Goal: Task Accomplishment & Management: Use online tool/utility

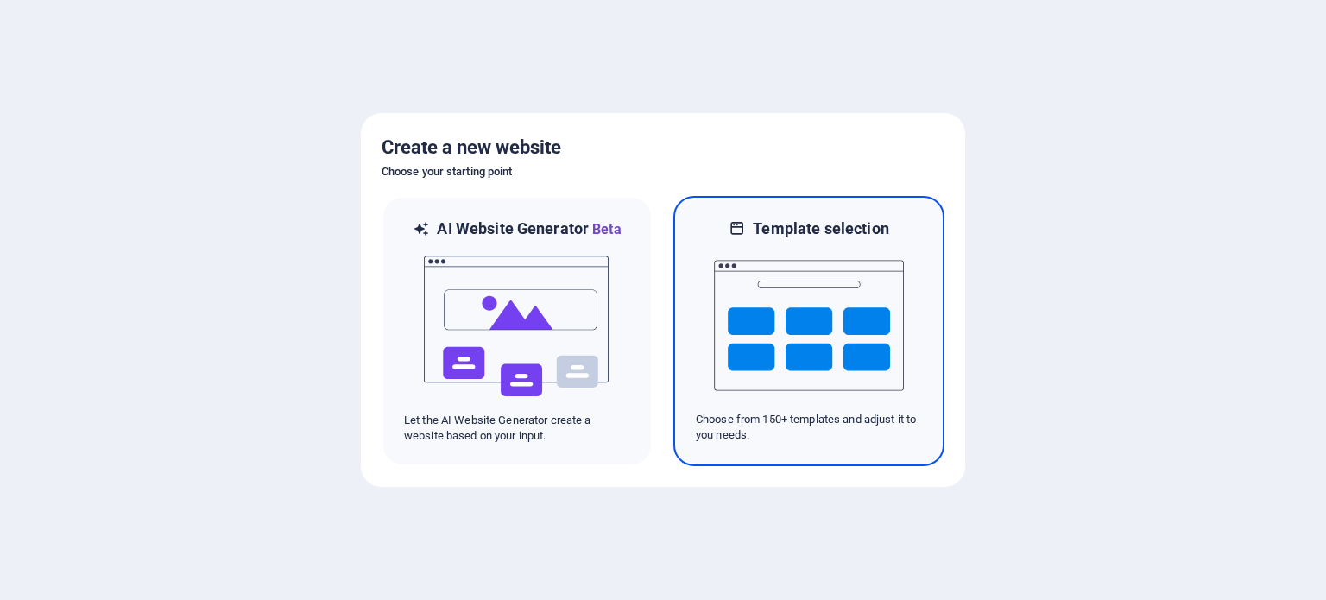
click at [905, 245] on div at bounding box center [809, 325] width 226 height 173
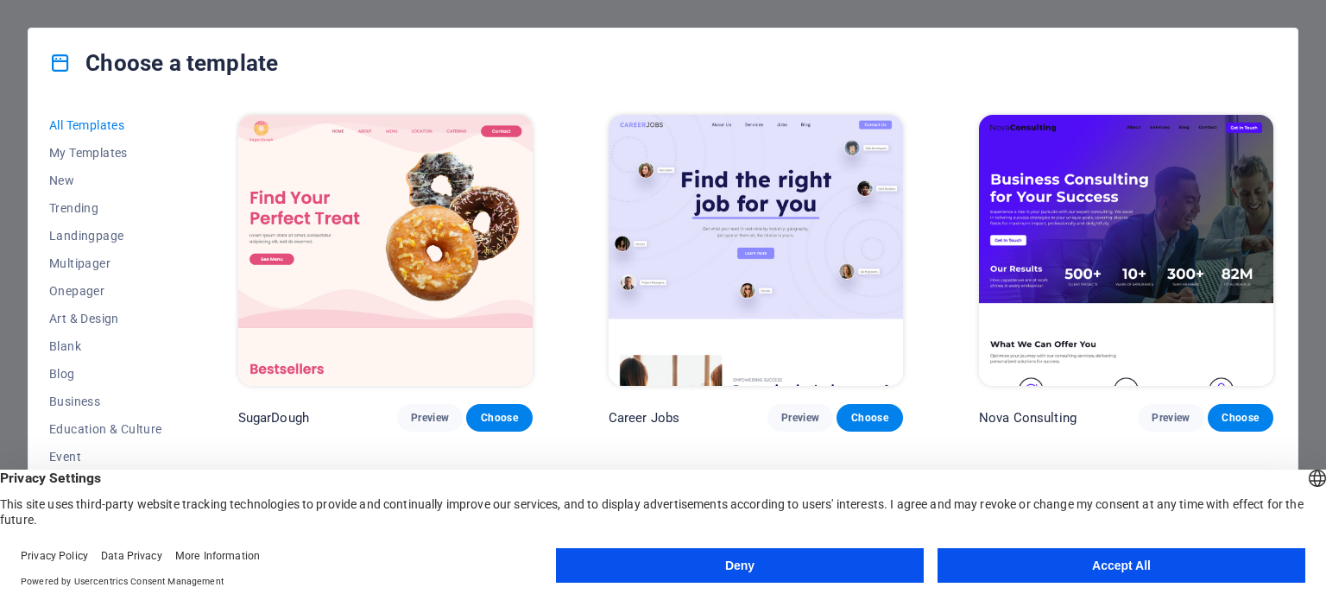
click at [1043, 568] on button "Accept All" at bounding box center [1122, 565] width 368 height 35
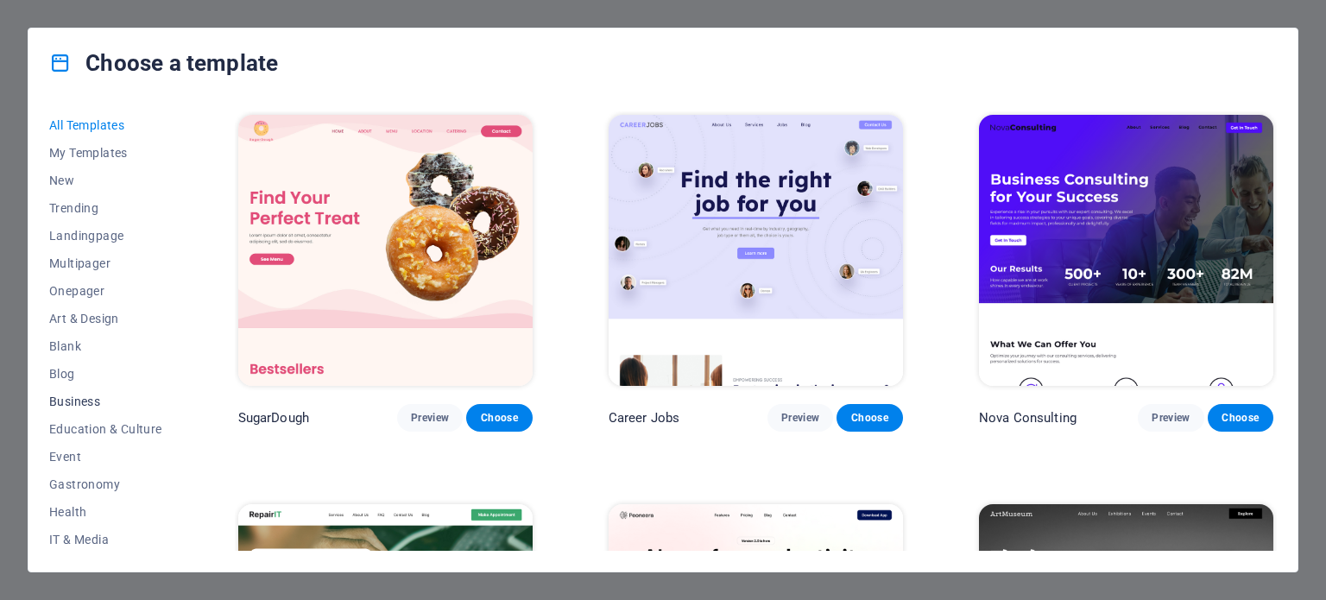
click at [82, 398] on span "Business" at bounding box center [105, 402] width 113 height 14
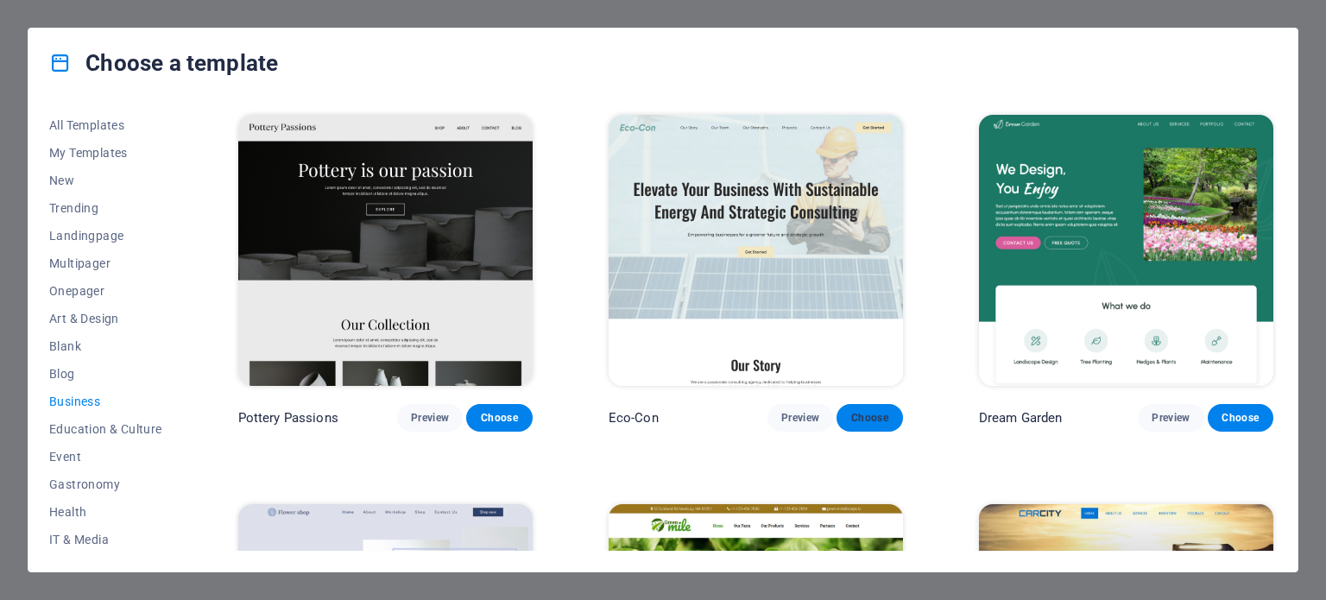
click at [862, 414] on span "Choose" at bounding box center [870, 418] width 38 height 14
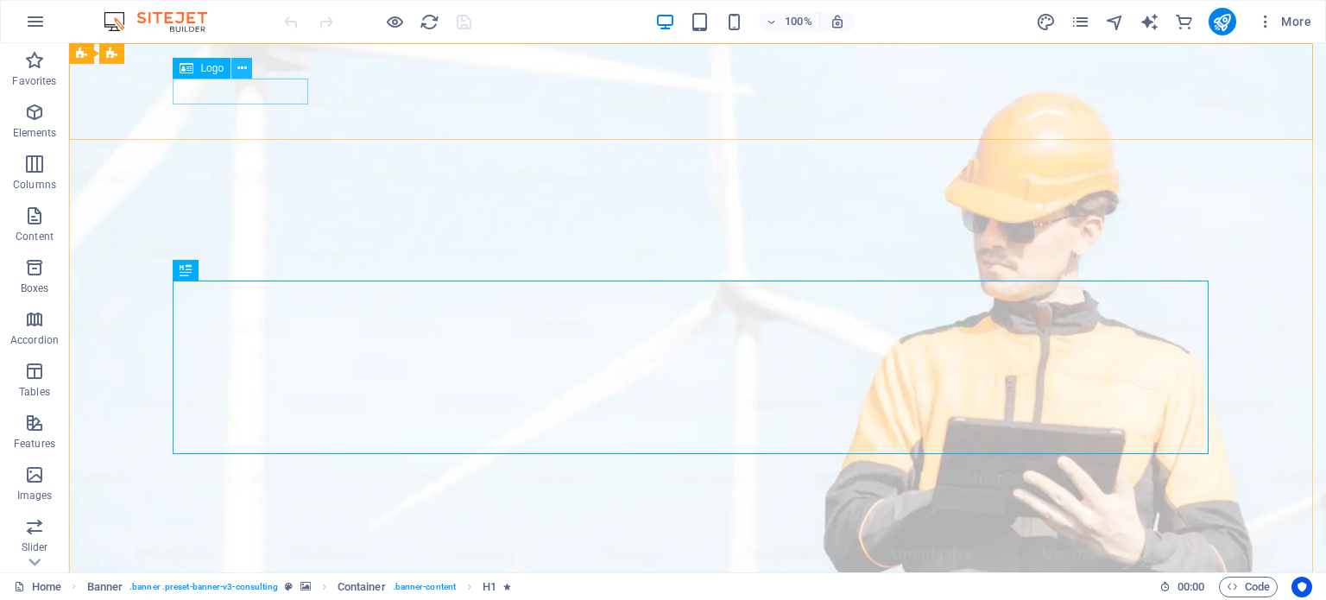
click at [238, 68] on icon at bounding box center [241, 69] width 9 height 18
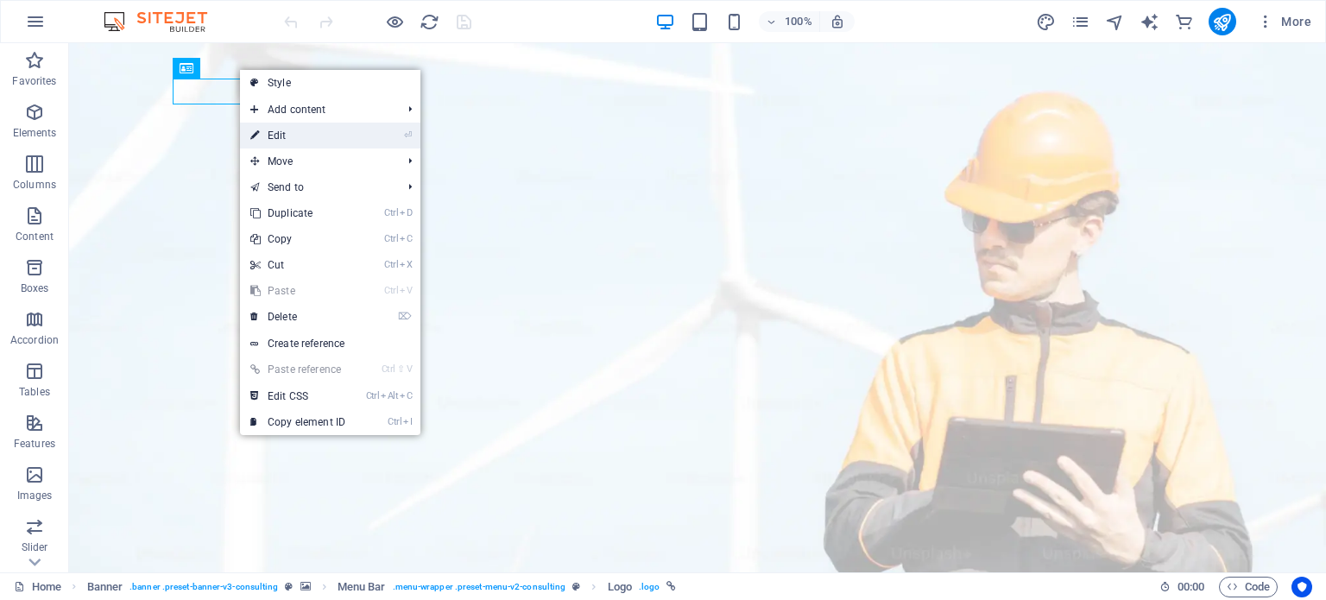
click at [280, 132] on link "⏎ Edit" at bounding box center [298, 136] width 116 height 26
select select "px"
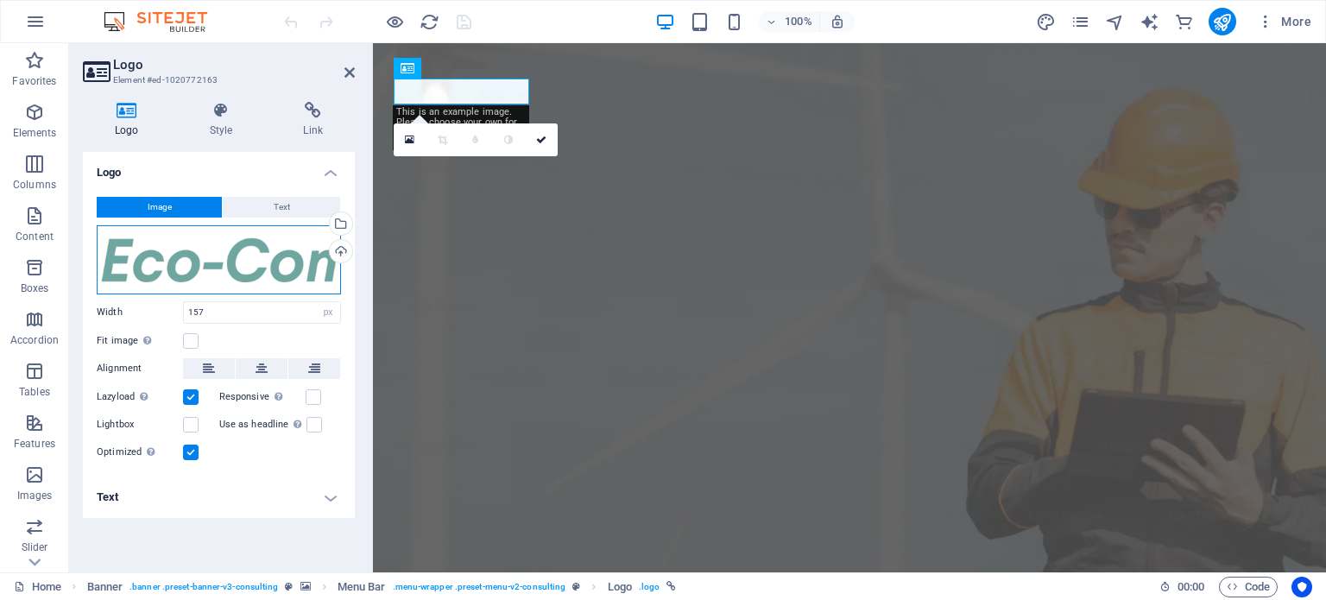
click at [237, 267] on div "Drag files here, click to choose files or select files from Files or our free s…" at bounding box center [219, 259] width 244 height 69
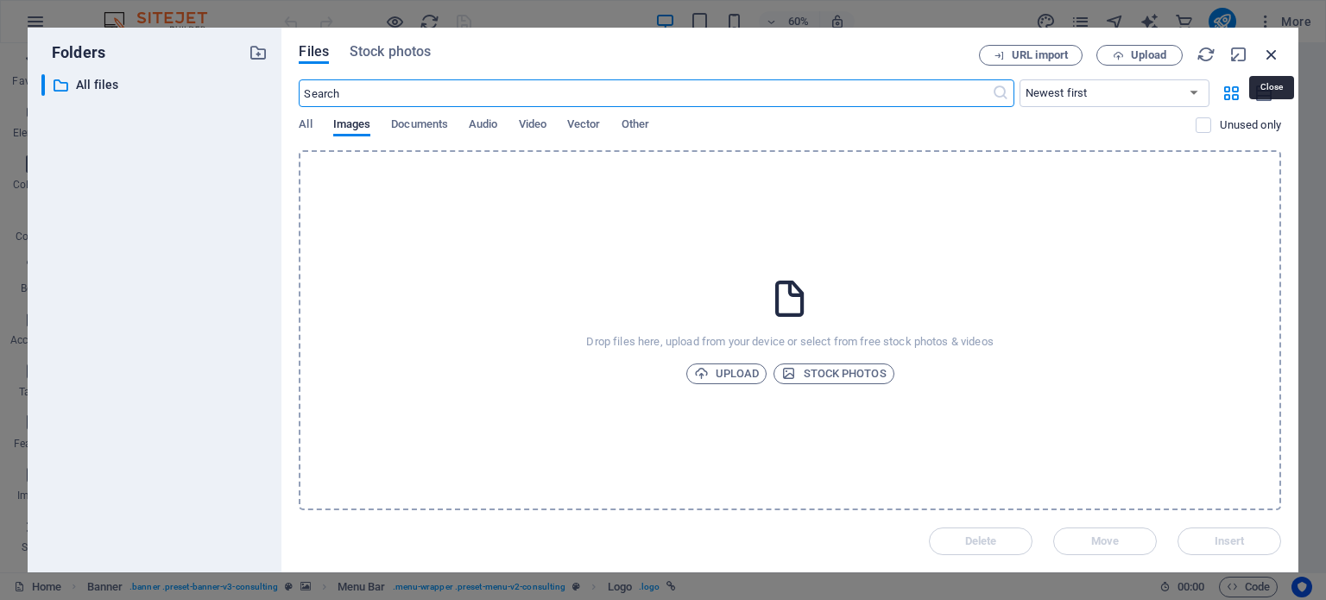
click at [1275, 51] on icon "button" at bounding box center [1272, 54] width 19 height 19
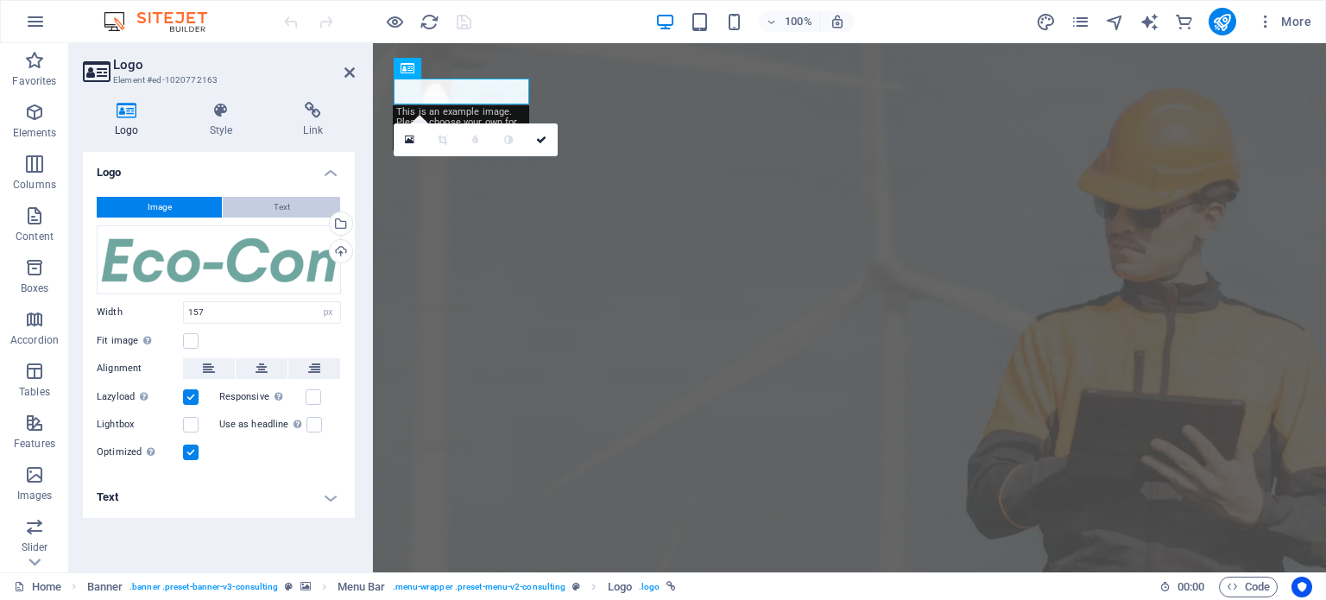
click at [263, 197] on button "Text" at bounding box center [281, 207] width 117 height 21
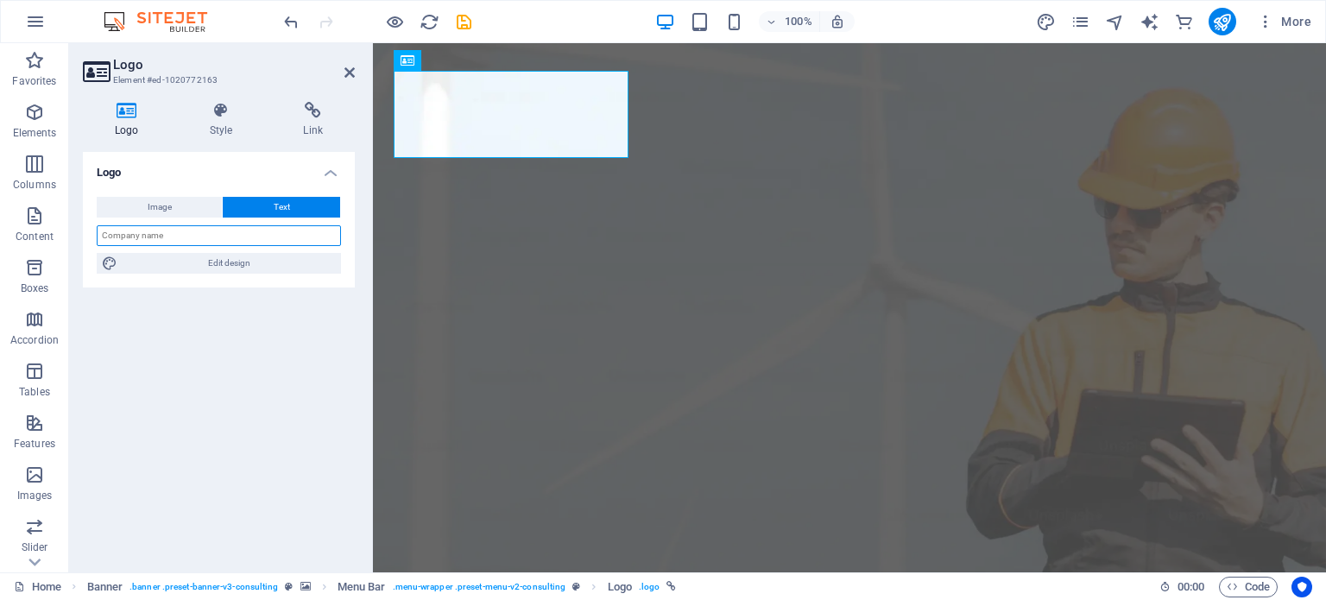
click at [179, 242] on input "text" at bounding box center [219, 235] width 244 height 21
drag, startPoint x: 552, startPoint y: 285, endPoint x: 381, endPoint y: 137, distance: 225.9
type input "Bop Man Oy"
click at [347, 66] on icon at bounding box center [350, 73] width 10 height 14
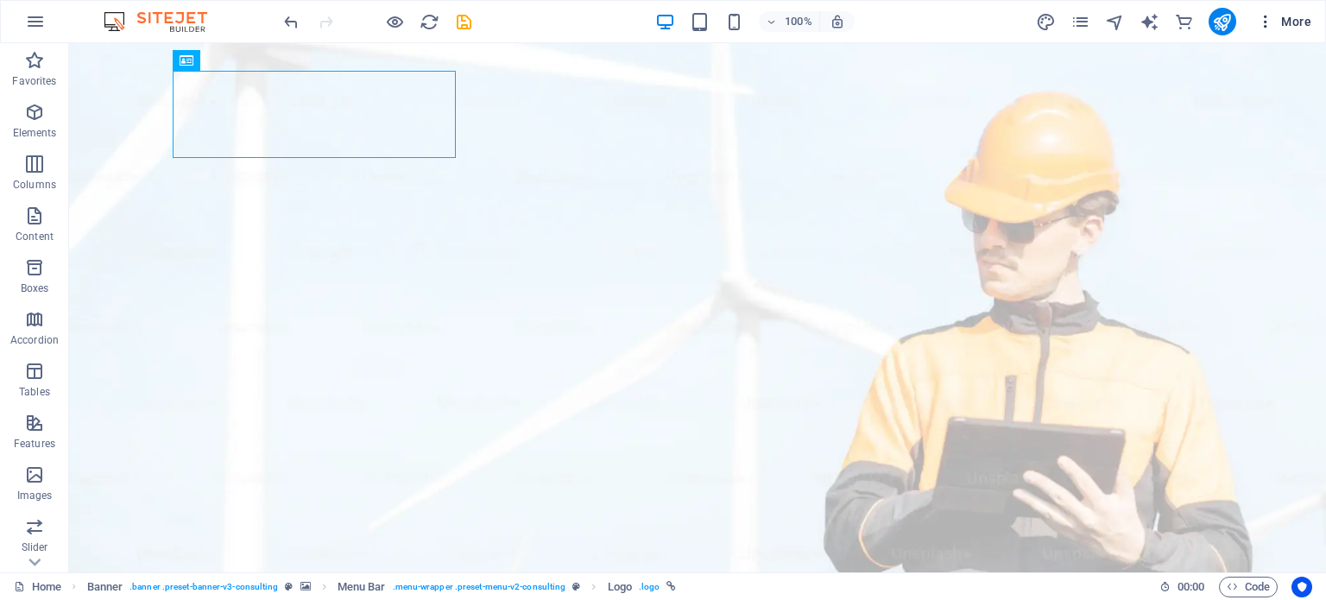
click at [1260, 18] on icon "button" at bounding box center [1265, 21] width 17 height 17
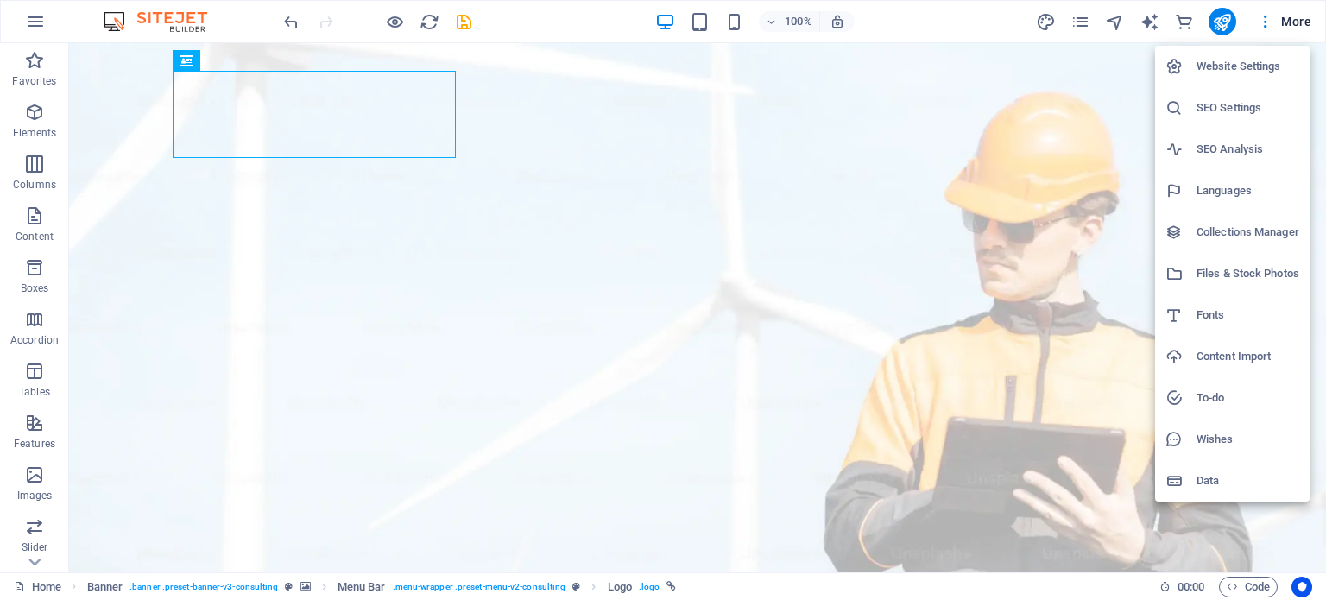
click at [1304, 20] on div at bounding box center [663, 300] width 1326 height 600
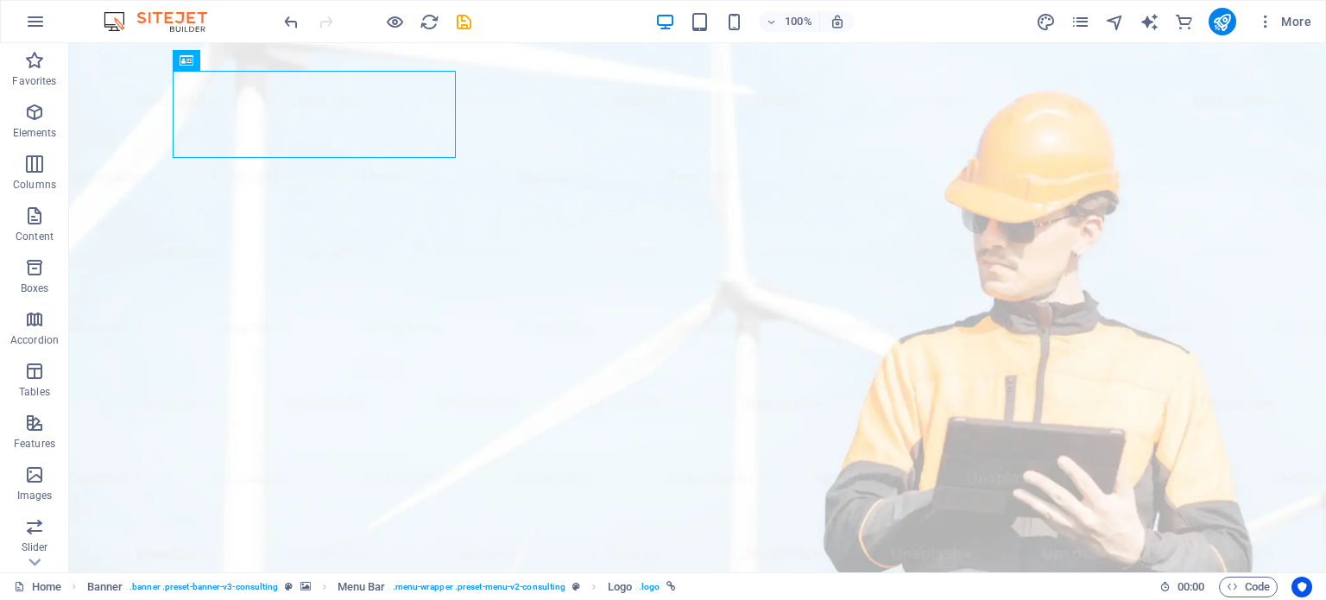
click at [1304, 20] on span "More" at bounding box center [1284, 21] width 54 height 17
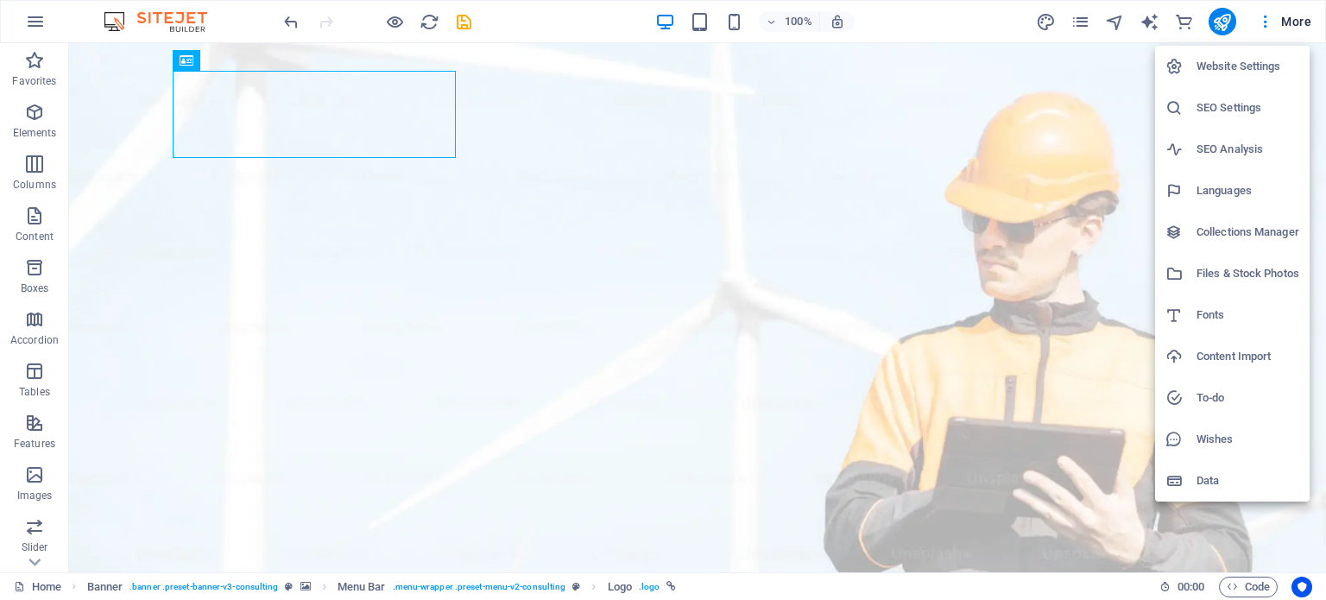
click at [39, 20] on div at bounding box center [663, 300] width 1326 height 600
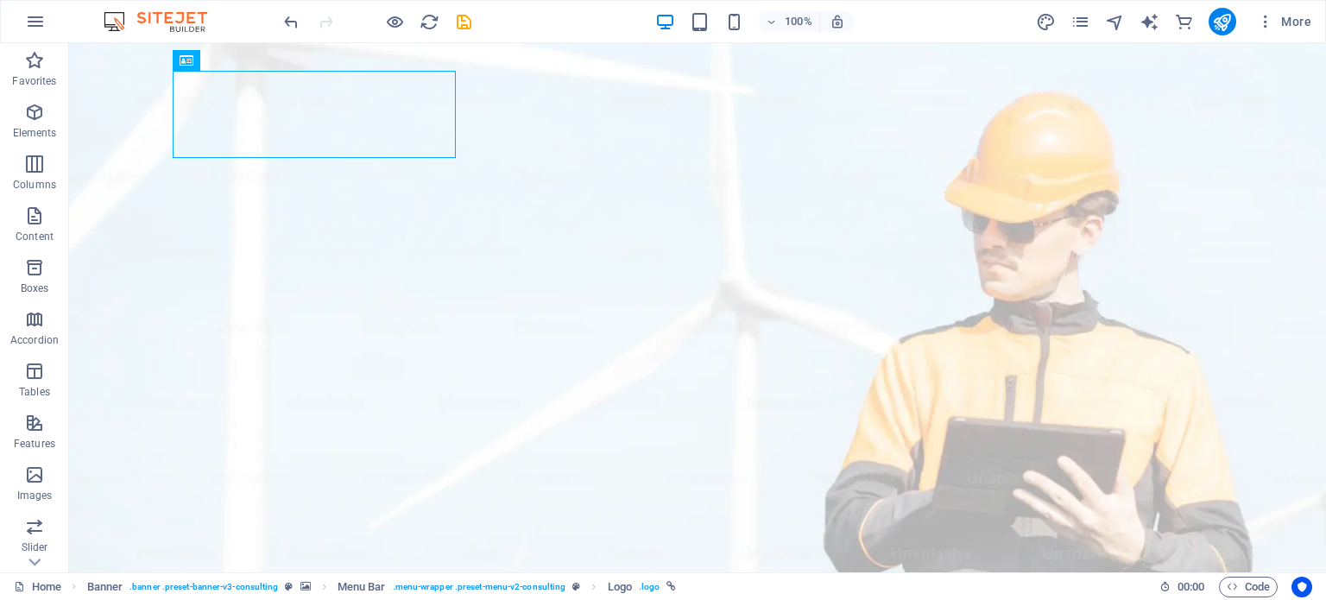
click at [39, 20] on icon "button" at bounding box center [35, 21] width 21 height 21
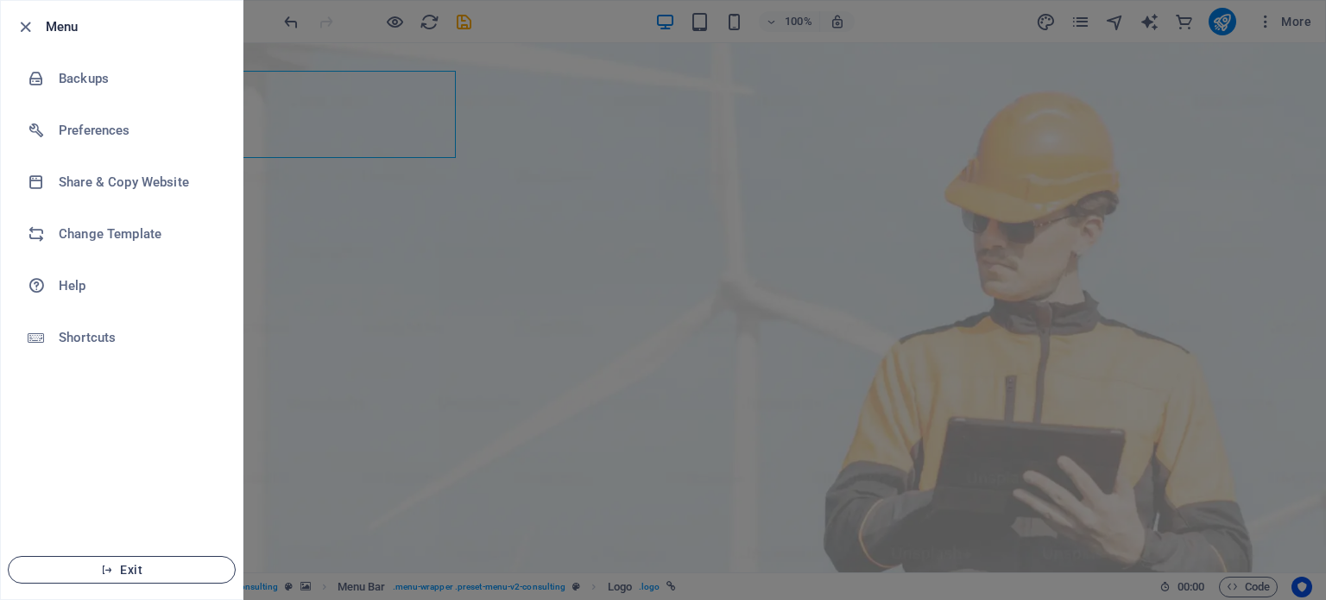
click at [149, 566] on span "Exit" at bounding box center [121, 570] width 199 height 14
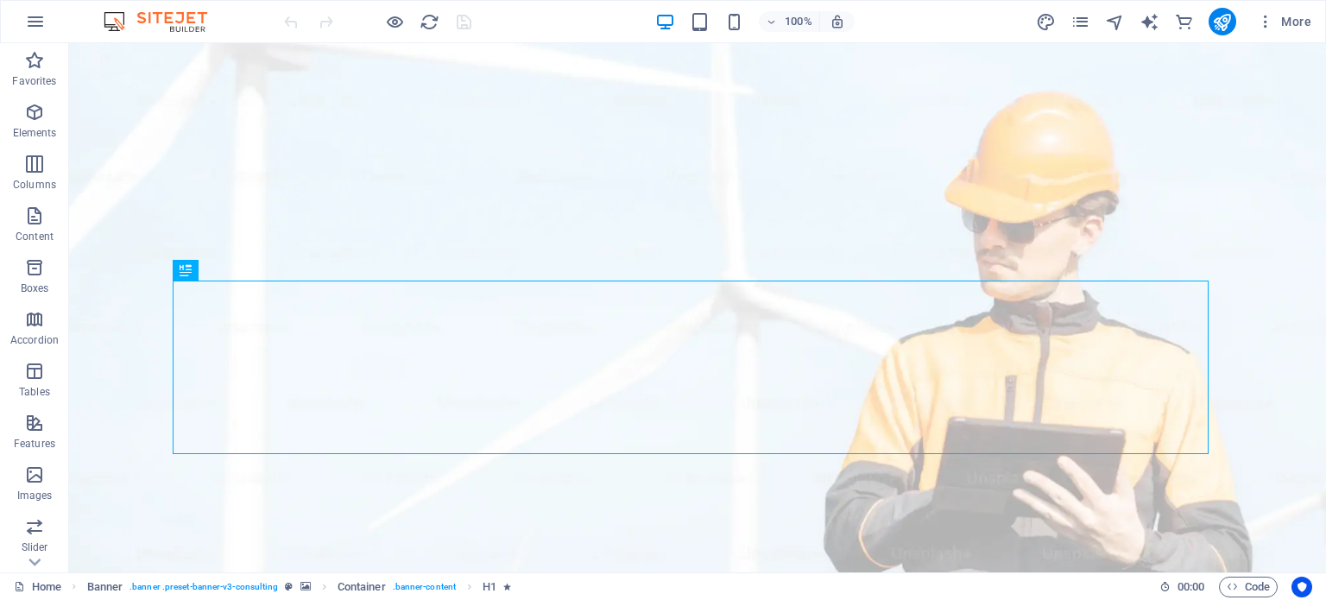
click at [289, 18] on img at bounding box center [293, 20] width 21 height 21
click at [28, 23] on icon "button" at bounding box center [35, 21] width 21 height 21
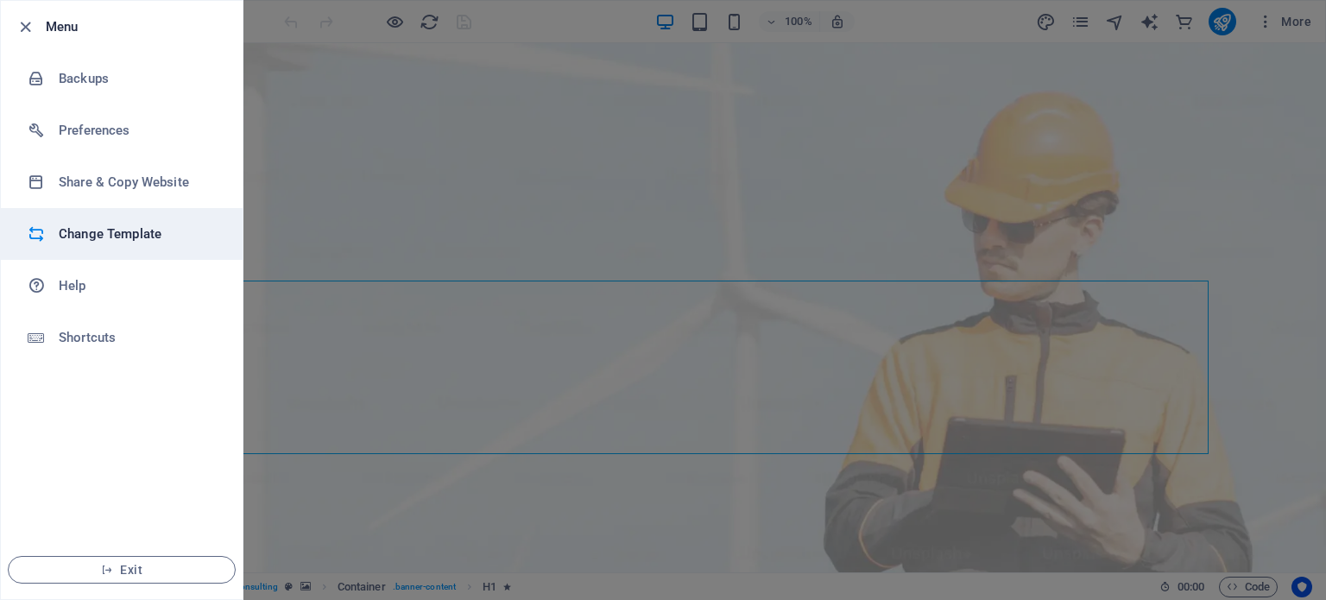
click at [119, 241] on h6 "Change Template" at bounding box center [139, 234] width 160 height 21
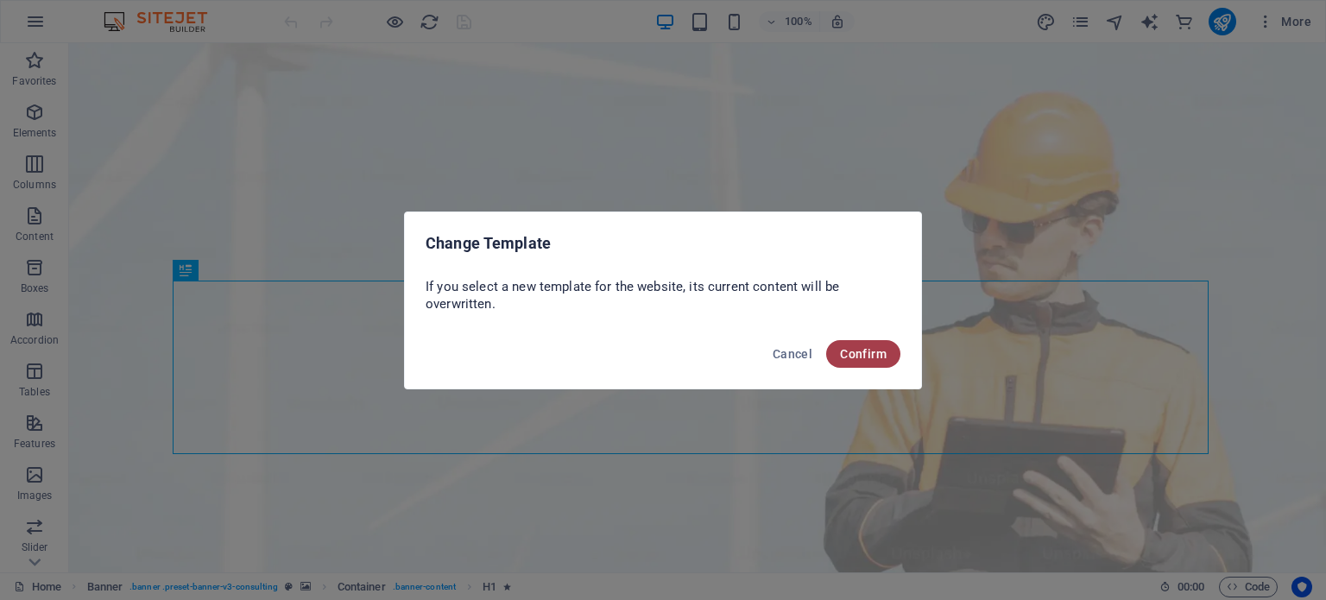
click at [860, 358] on span "Confirm" at bounding box center [863, 354] width 47 height 14
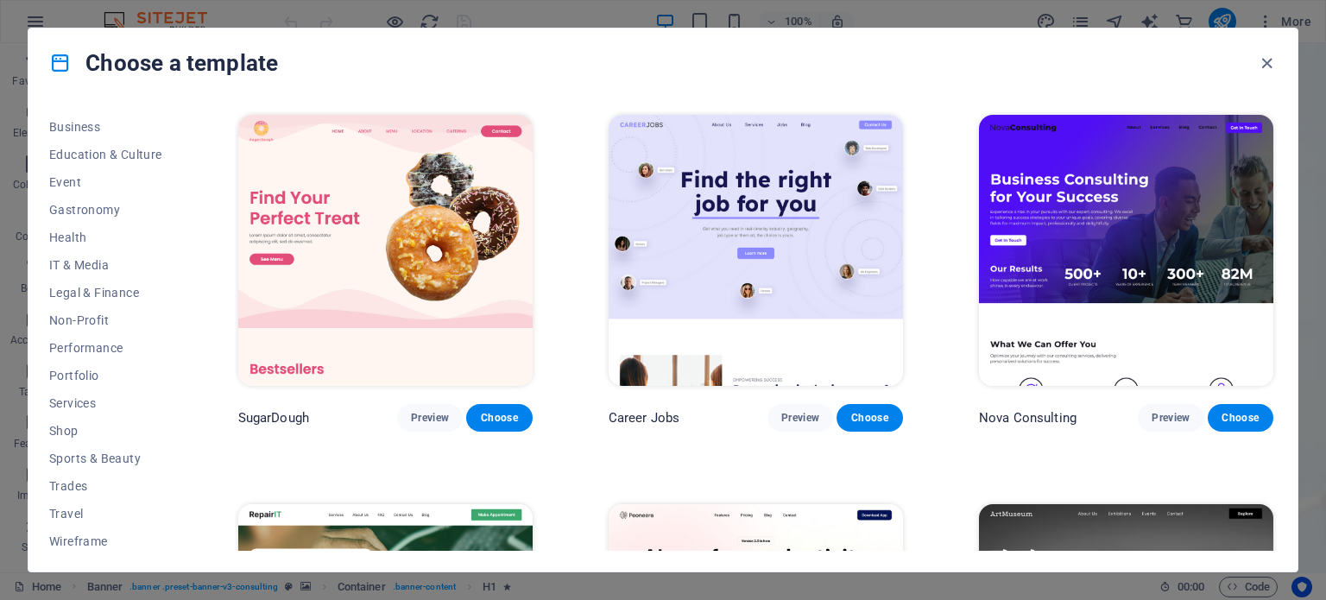
scroll to position [278, 0]
click at [81, 123] on span "Business" at bounding box center [105, 124] width 113 height 14
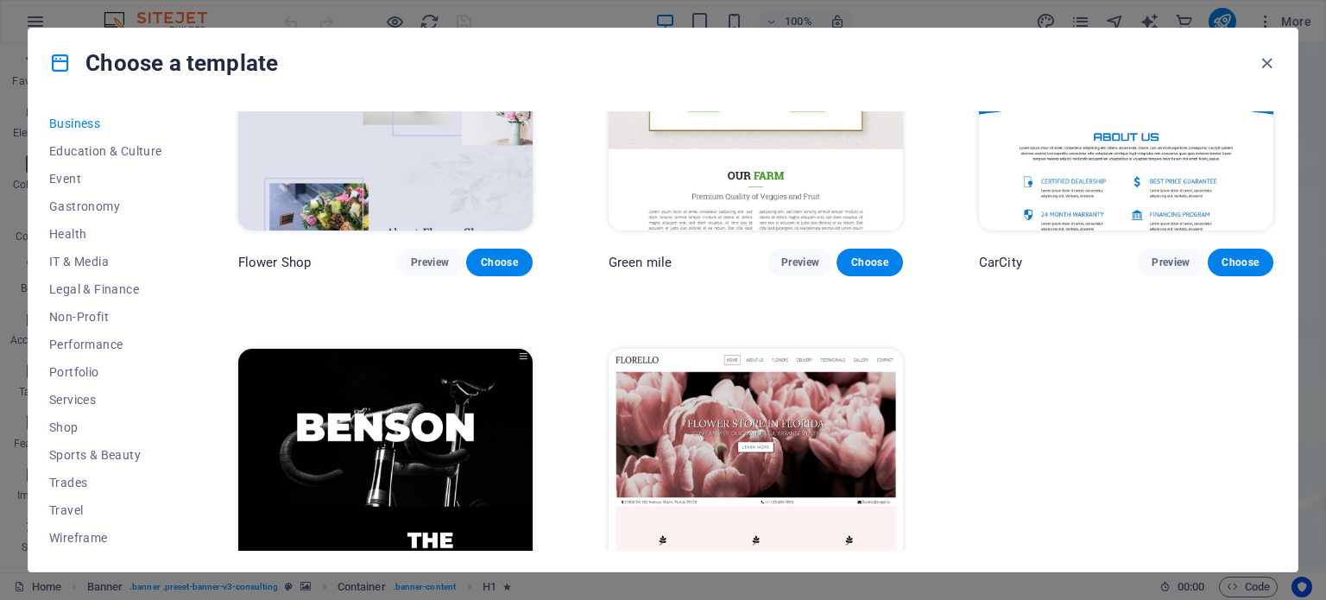
scroll to position [655, 0]
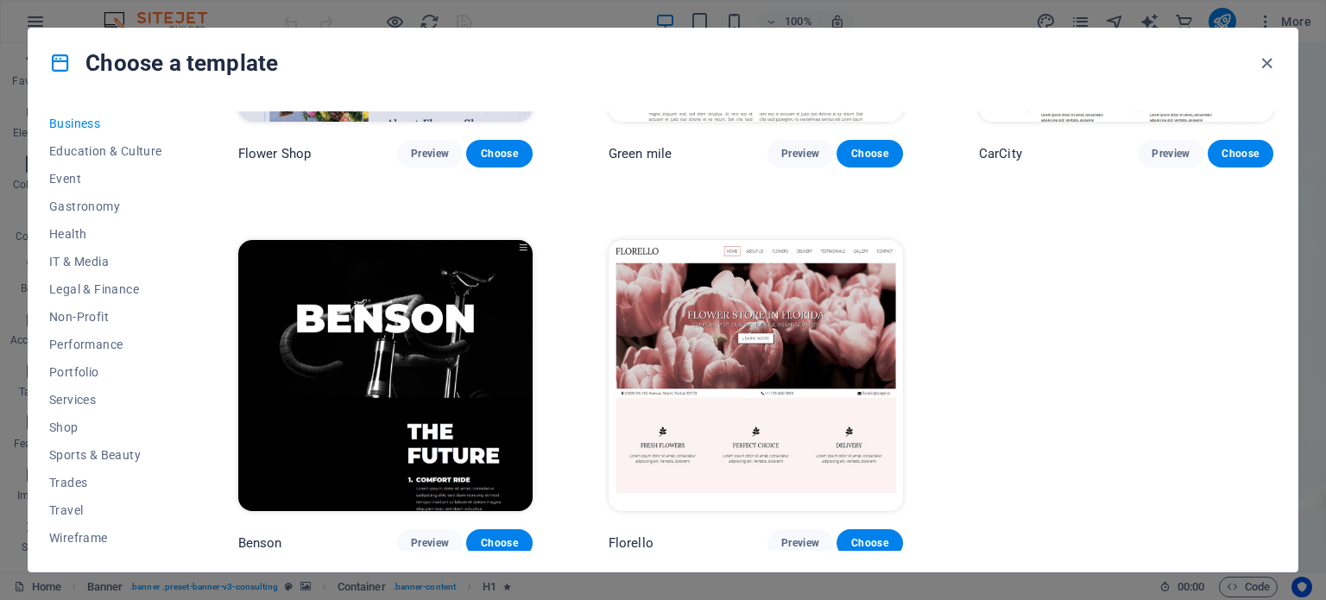
drag, startPoint x: 185, startPoint y: 482, endPoint x: 193, endPoint y: 320, distance: 162.6
click at [193, 320] on div "All Templates My Templates New Trending Landingpage Multipager Onepager Art & D…" at bounding box center [662, 335] width 1269 height 474
drag, startPoint x: 180, startPoint y: 351, endPoint x: 166, endPoint y: 174, distance: 177.6
click at [166, 174] on div "All Templates My Templates New Trending Landingpage Multipager Onepager Art & D…" at bounding box center [116, 331] width 134 height 440
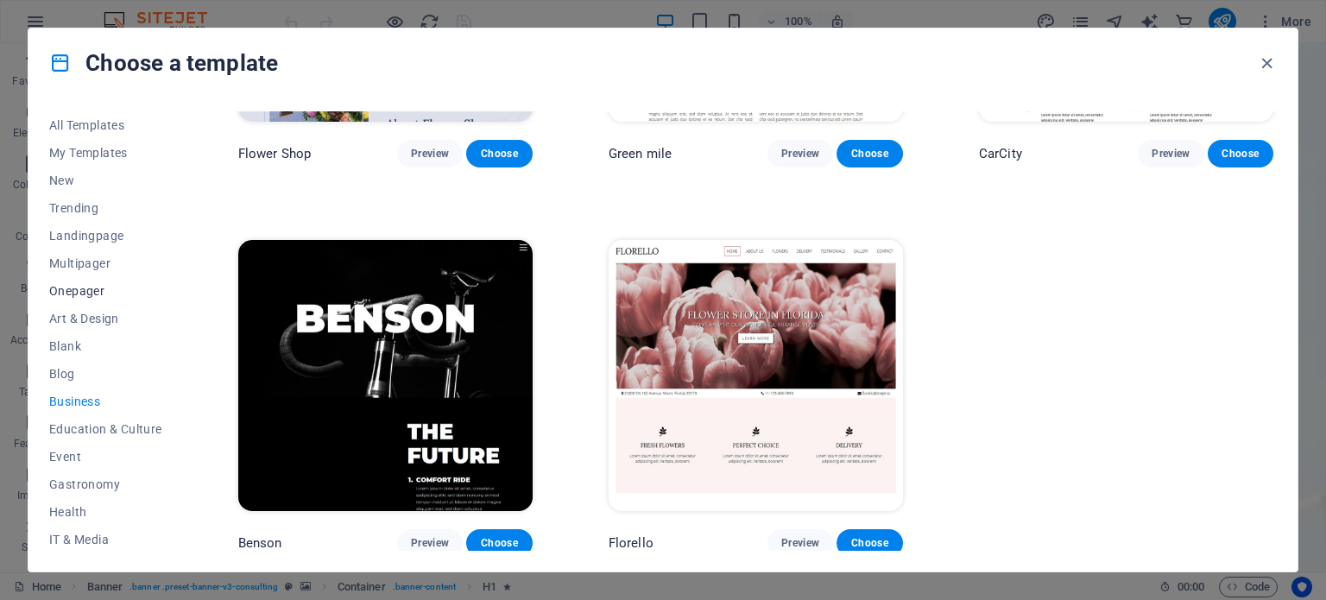
click at [104, 288] on span "Onepager" at bounding box center [105, 291] width 113 height 14
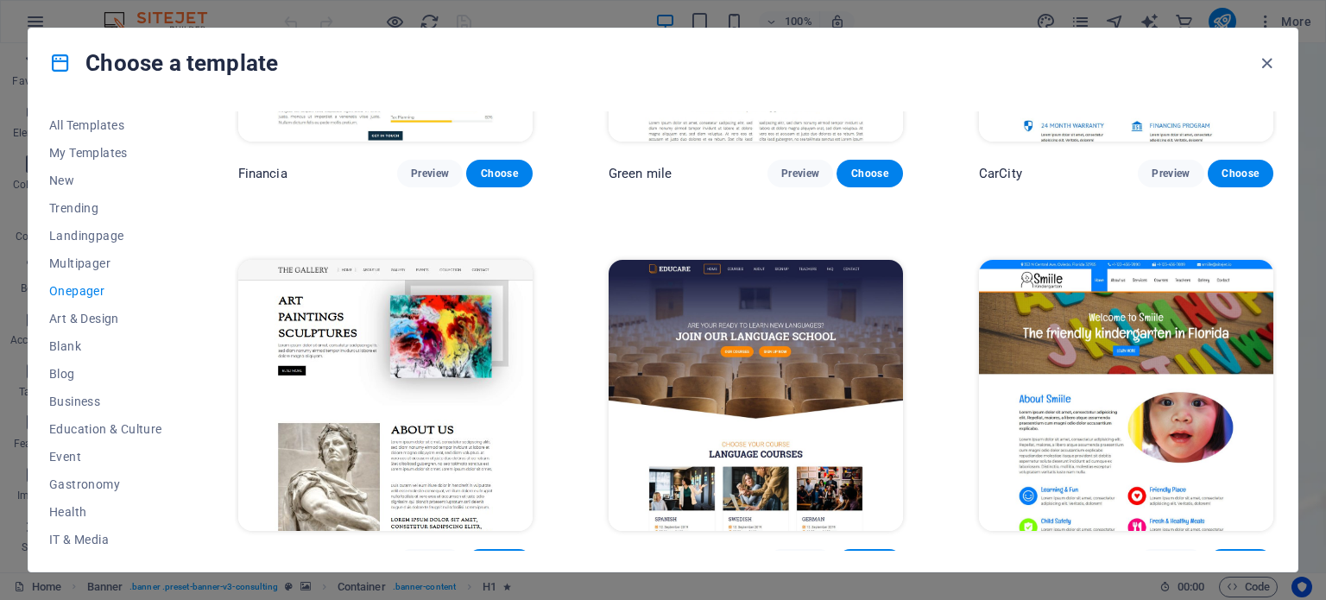
drag, startPoint x: 1277, startPoint y: 349, endPoint x: 1274, endPoint y: 206, distance: 142.5
click at [1274, 206] on div "All Templates My Templates New Trending Landingpage Multipager Onepager Art & D…" at bounding box center [662, 335] width 1269 height 474
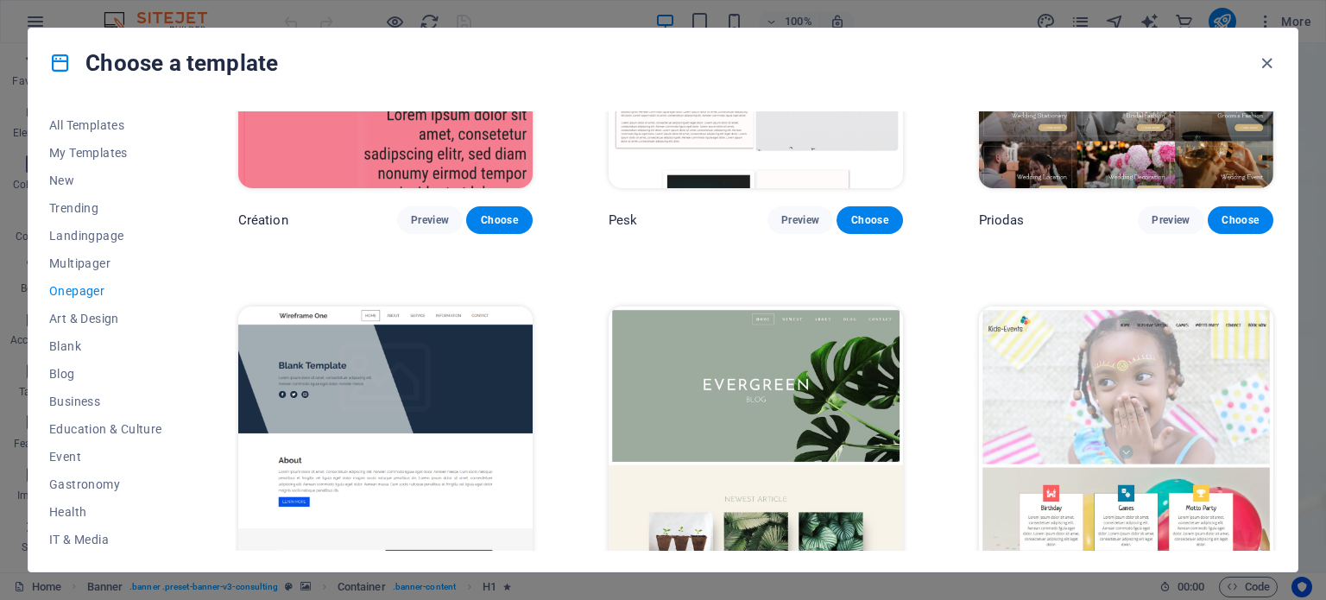
scroll to position [2989, 0]
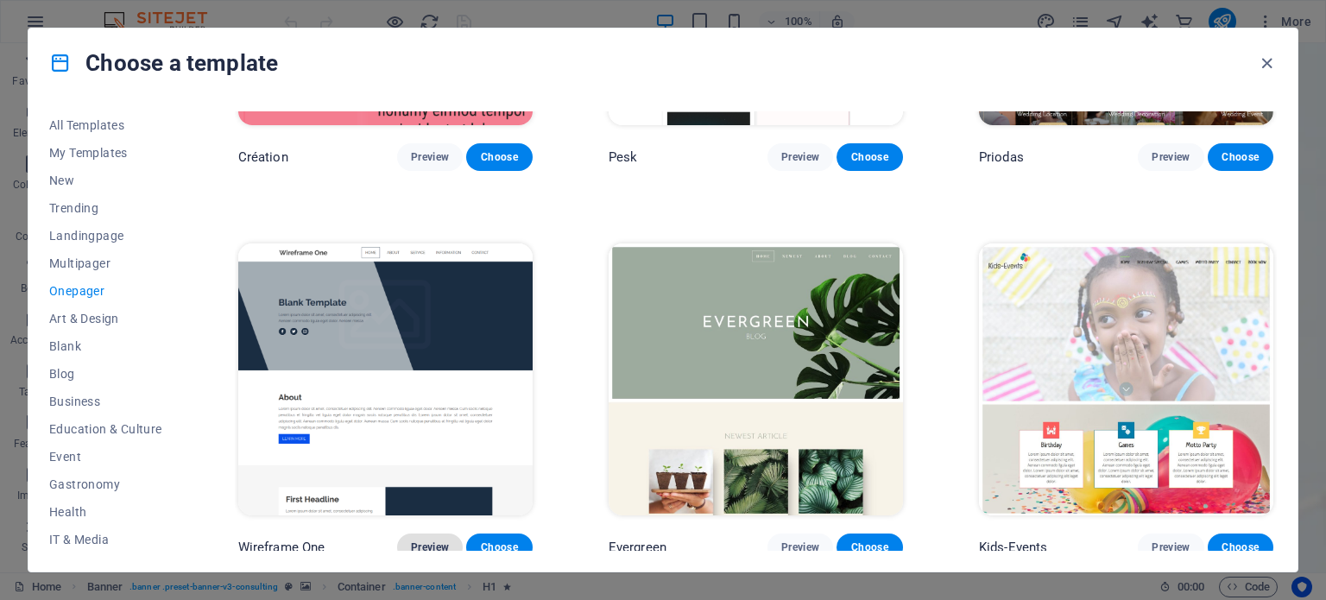
click at [421, 541] on span "Preview" at bounding box center [430, 548] width 38 height 14
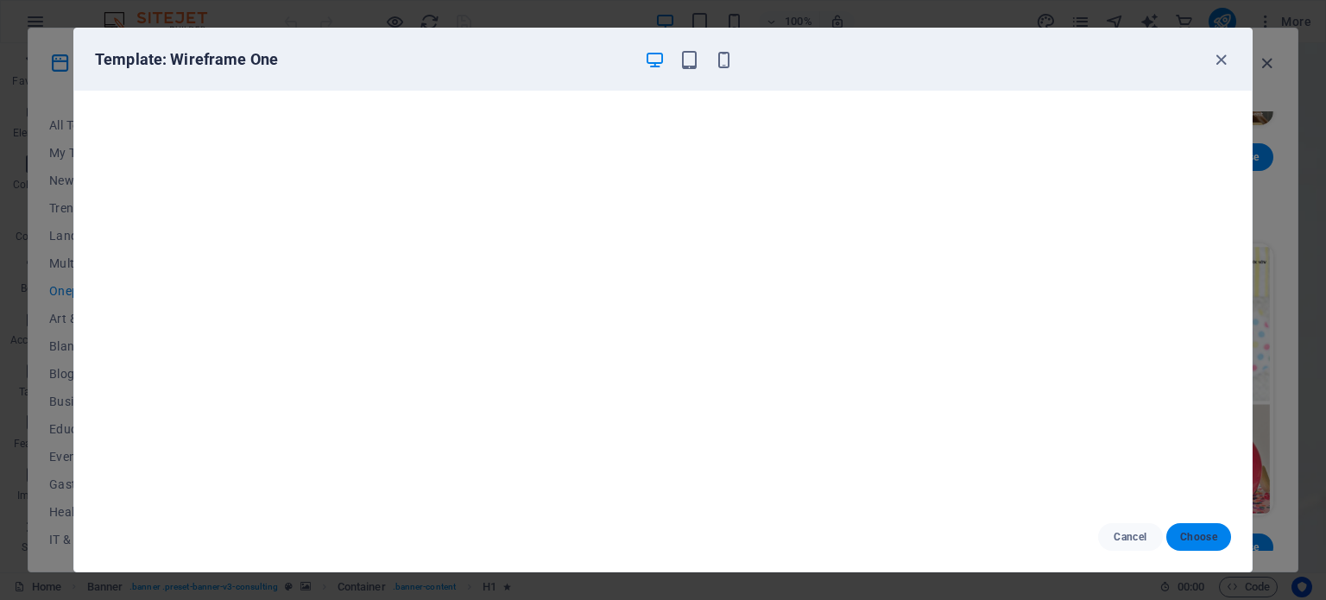
click at [1180, 548] on button "Choose" at bounding box center [1199, 537] width 65 height 28
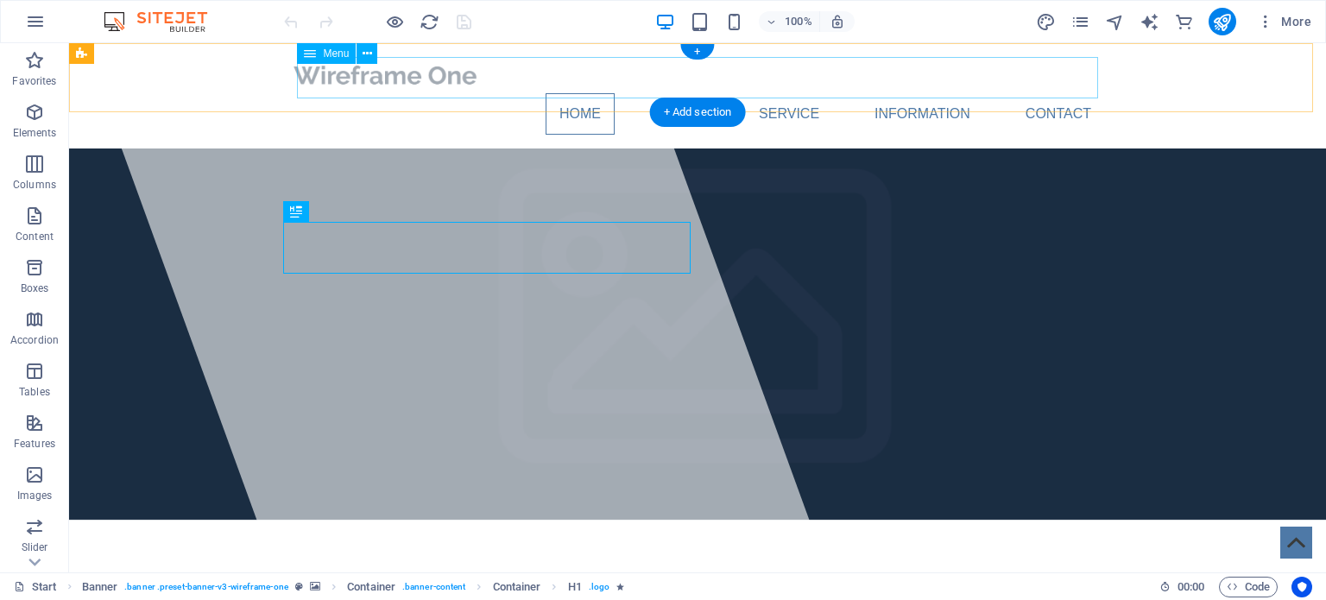
click at [934, 93] on nav "Home About Service Information Contact" at bounding box center [697, 113] width 815 height 41
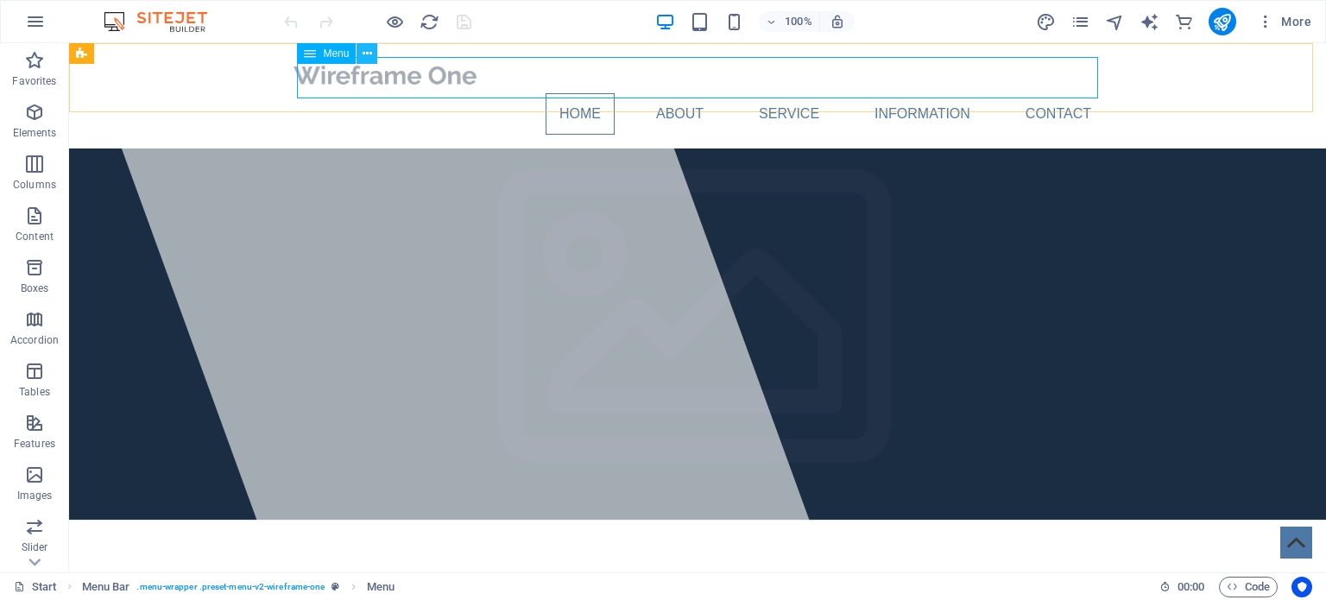
click at [372, 57] on button at bounding box center [367, 53] width 21 height 21
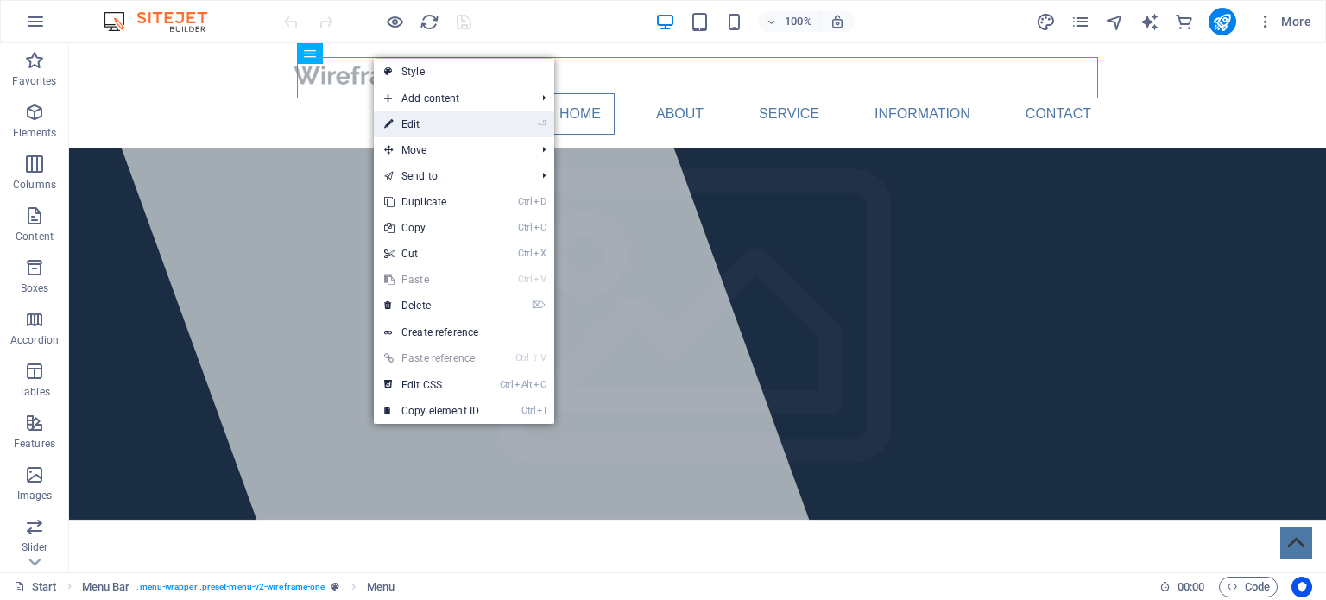
click at [456, 123] on link "⏎ Edit" at bounding box center [432, 124] width 116 height 26
select select
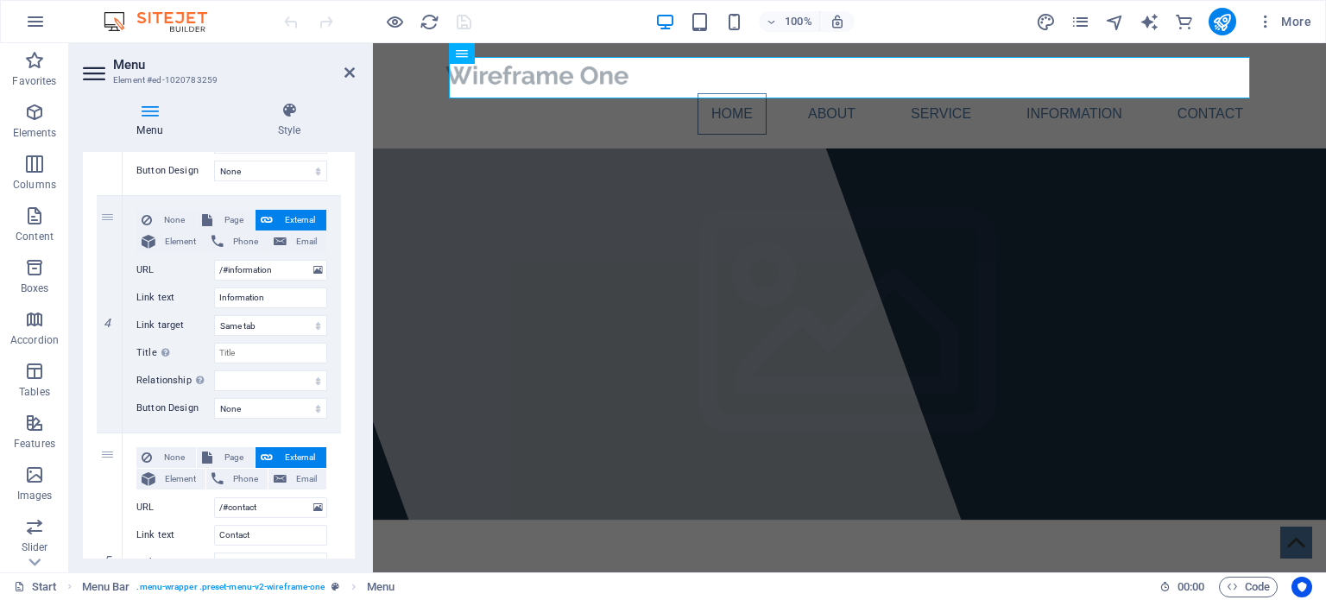
scroll to position [796, 0]
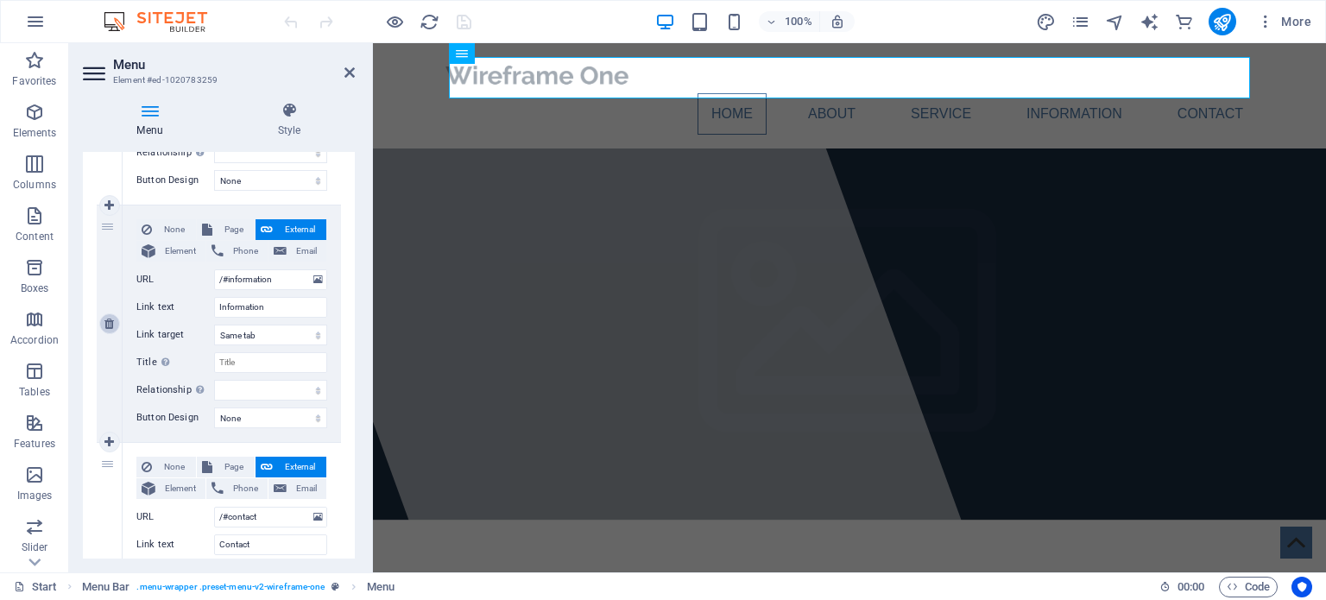
click at [104, 320] on icon at bounding box center [108, 324] width 9 height 12
select select
type input "/#contact"
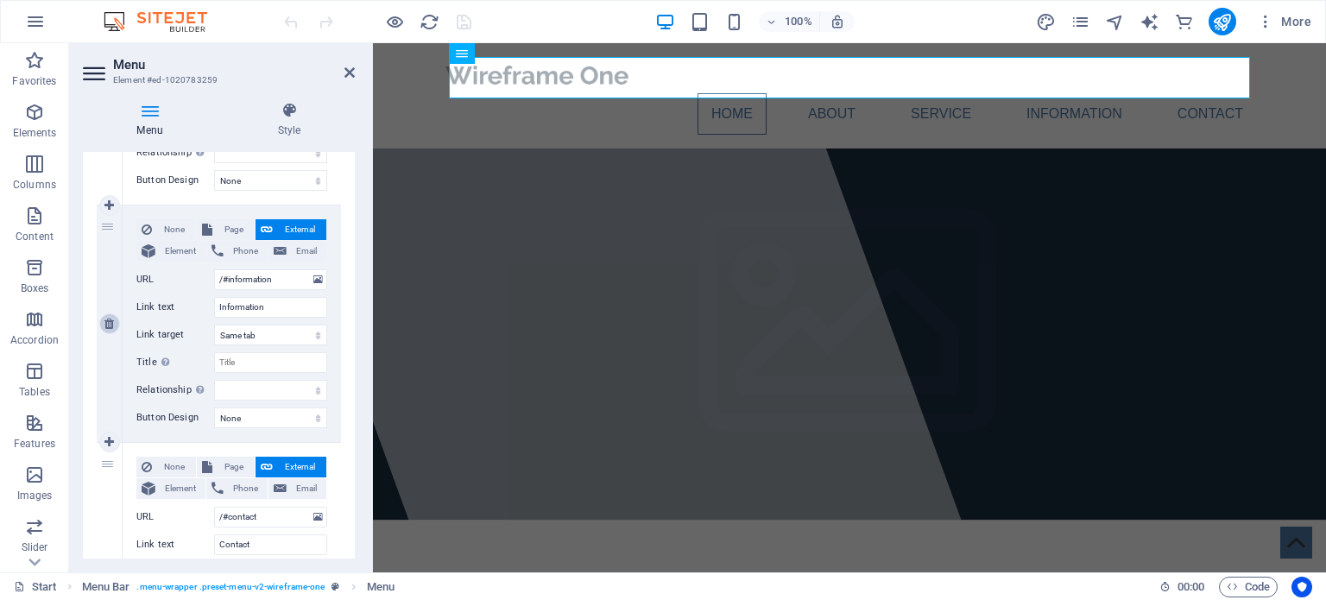
type input "Contact"
select select
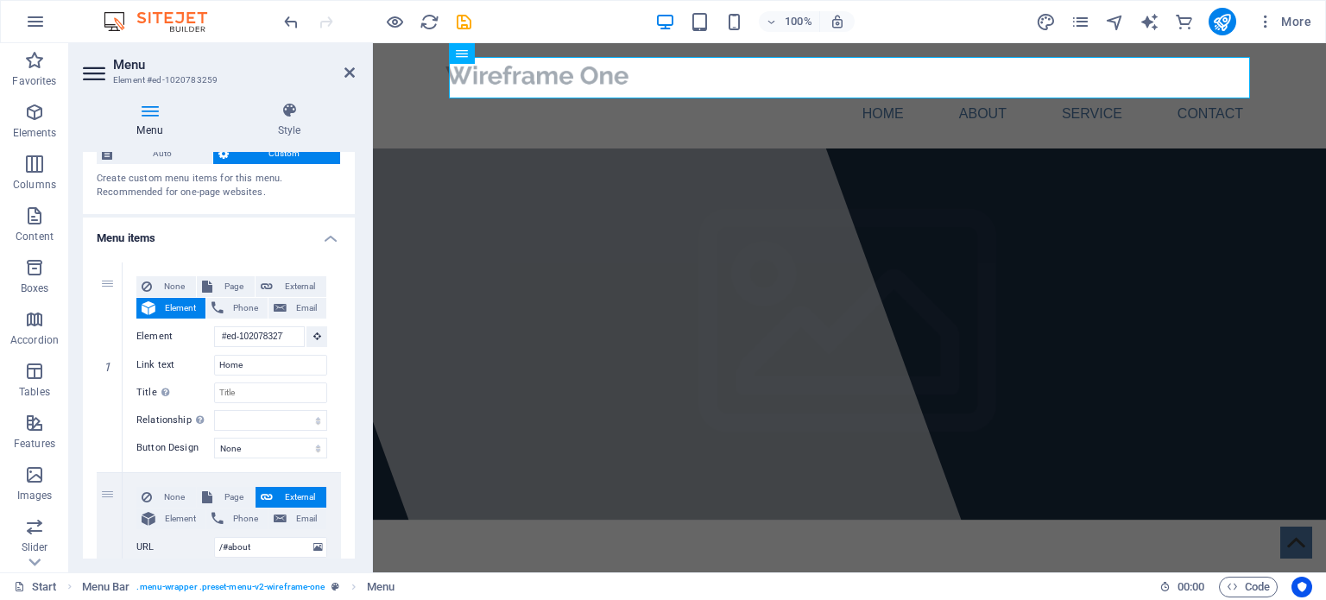
scroll to position [36, 0]
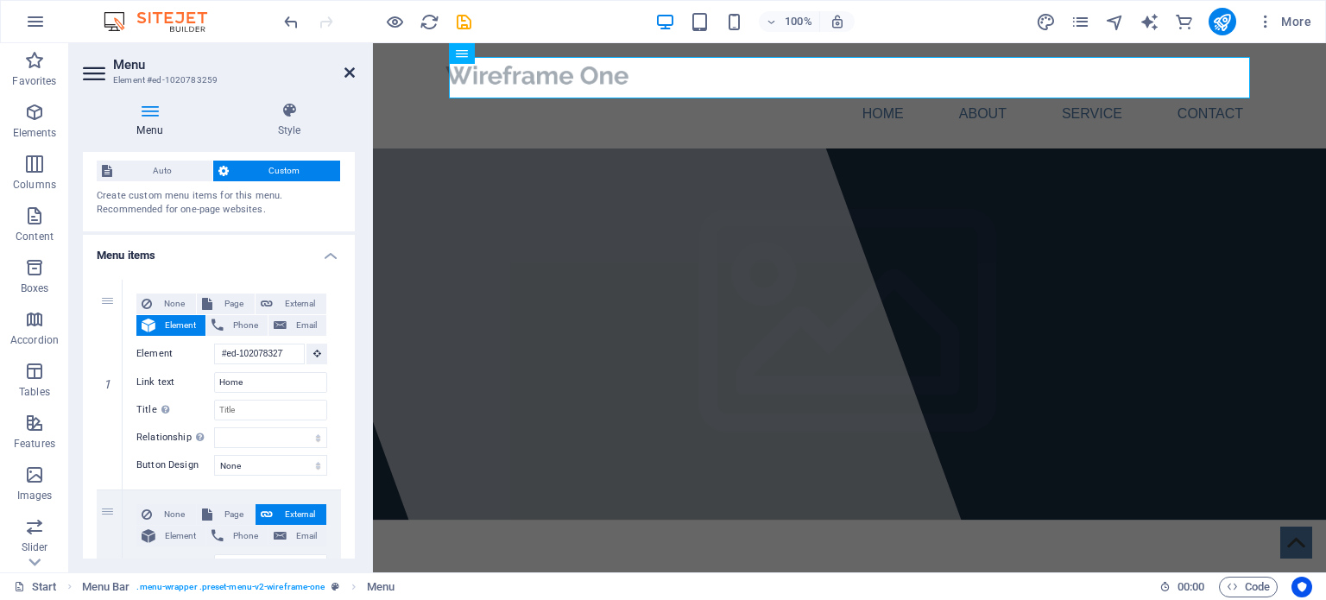
click at [352, 70] on icon at bounding box center [350, 73] width 10 height 14
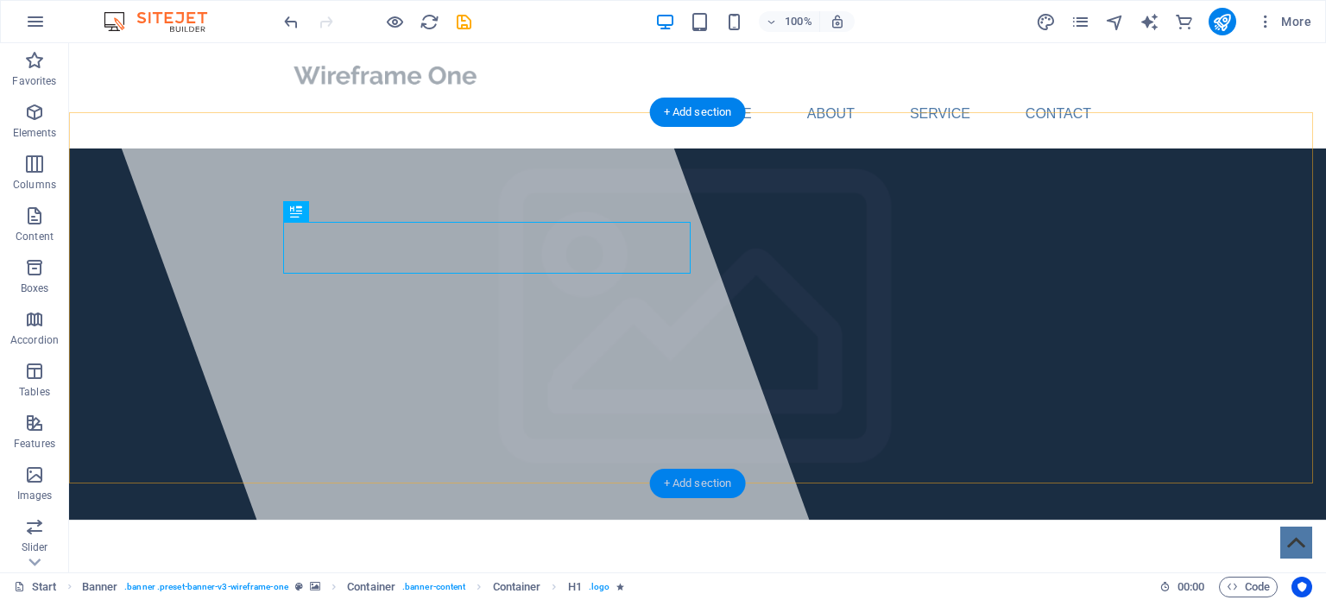
click at [672, 478] on div "+ Add section" at bounding box center [698, 483] width 96 height 29
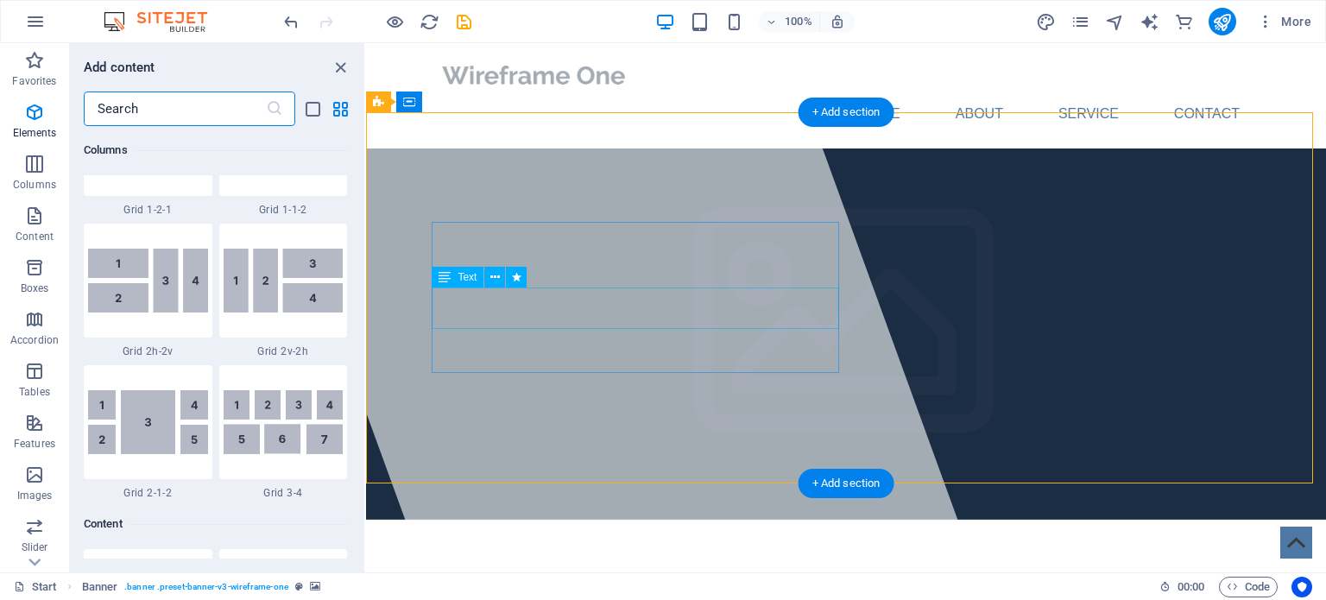
scroll to position [3022, 0]
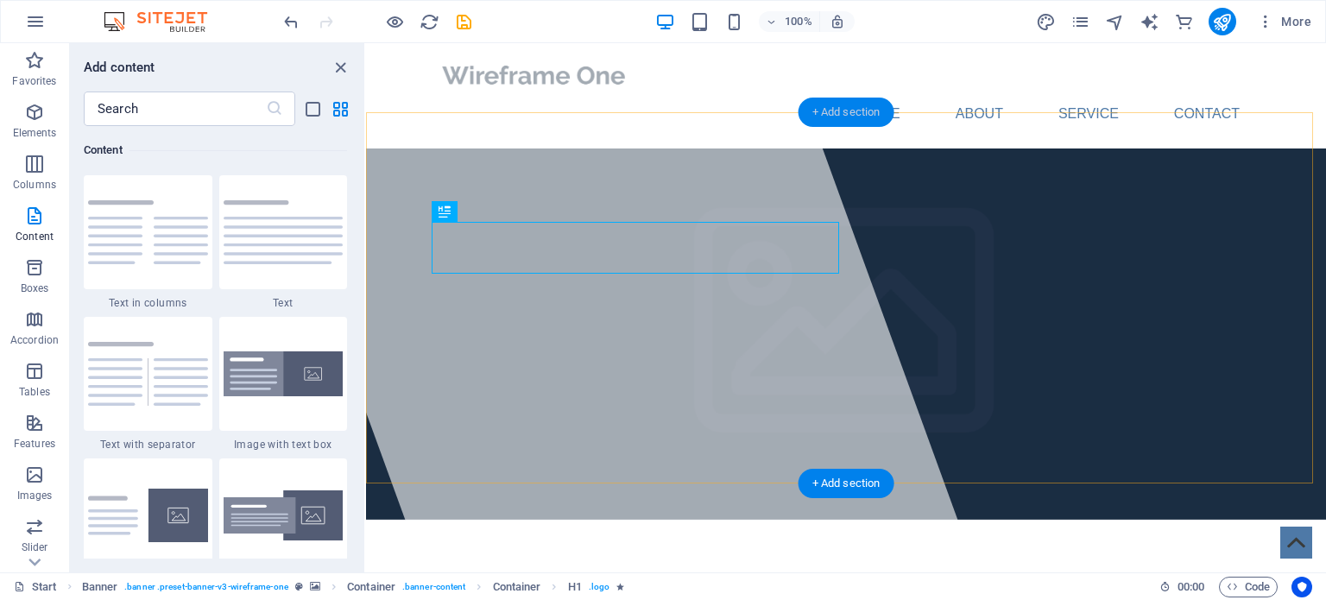
click at [826, 117] on div "+ Add section" at bounding box center [847, 112] width 96 height 29
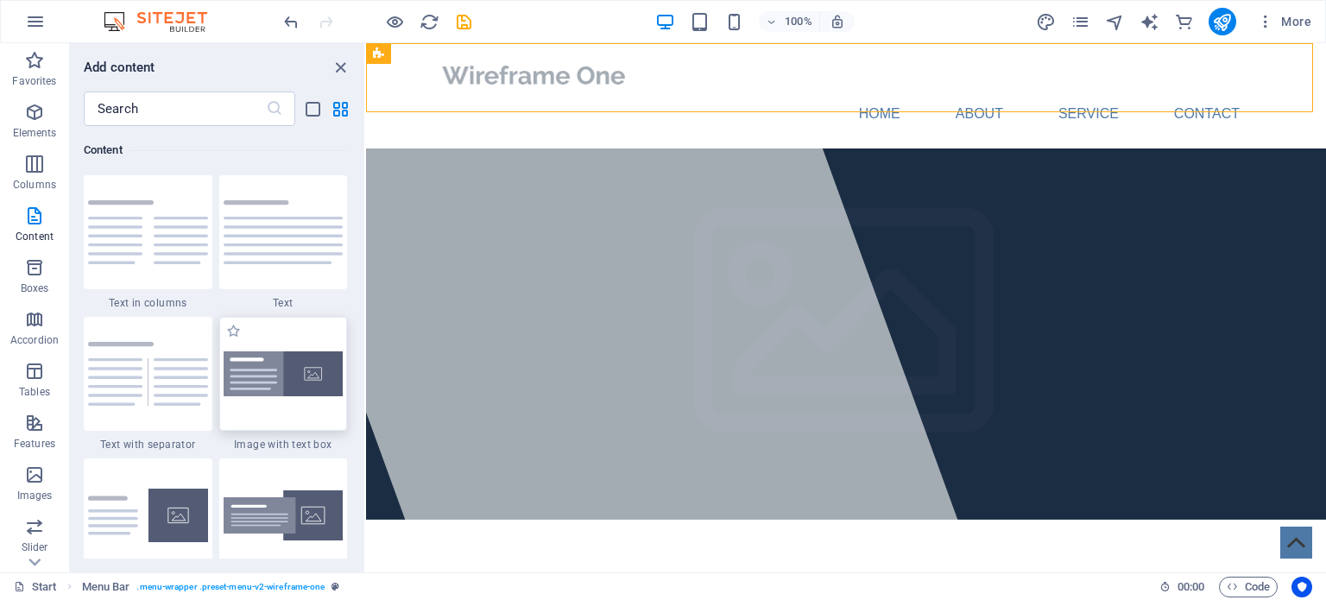
click at [294, 351] on img at bounding box center [284, 374] width 120 height 46
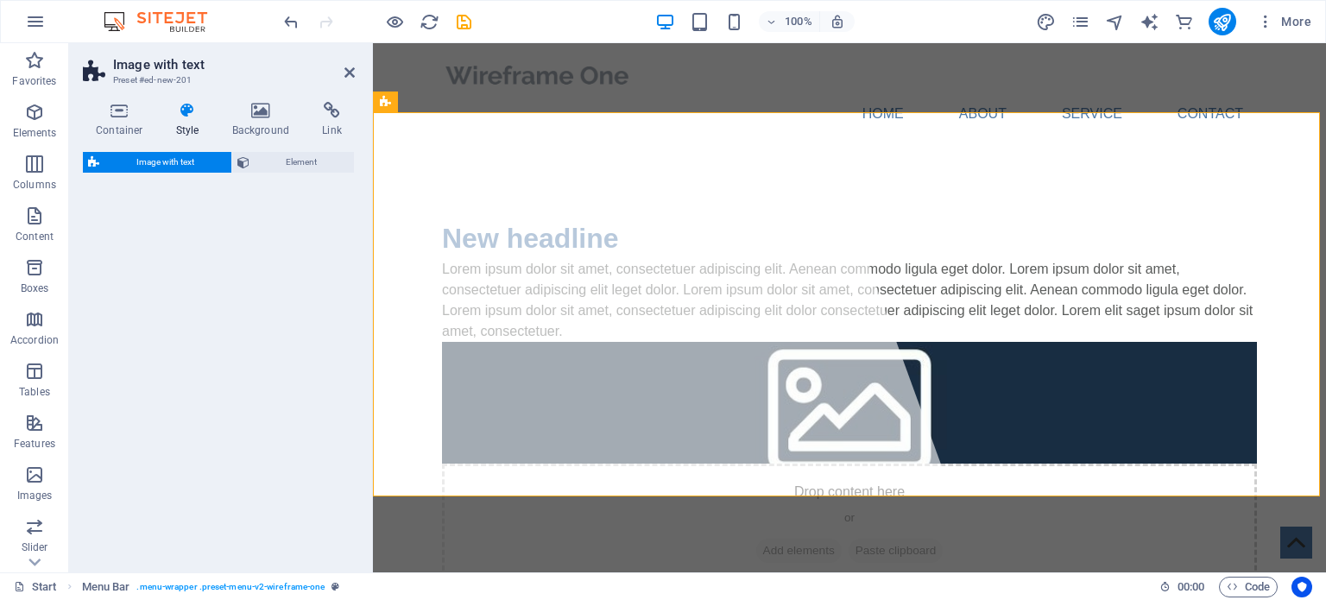
select select "rem"
select select "px"
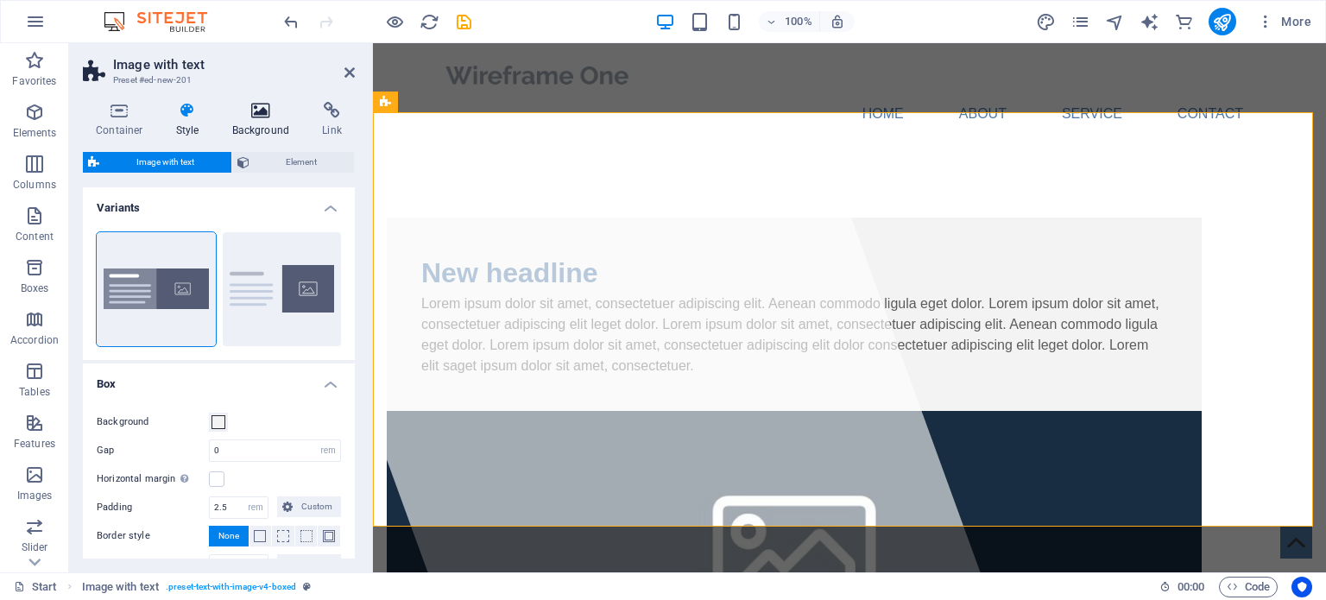
click at [274, 112] on icon at bounding box center [261, 110] width 84 height 17
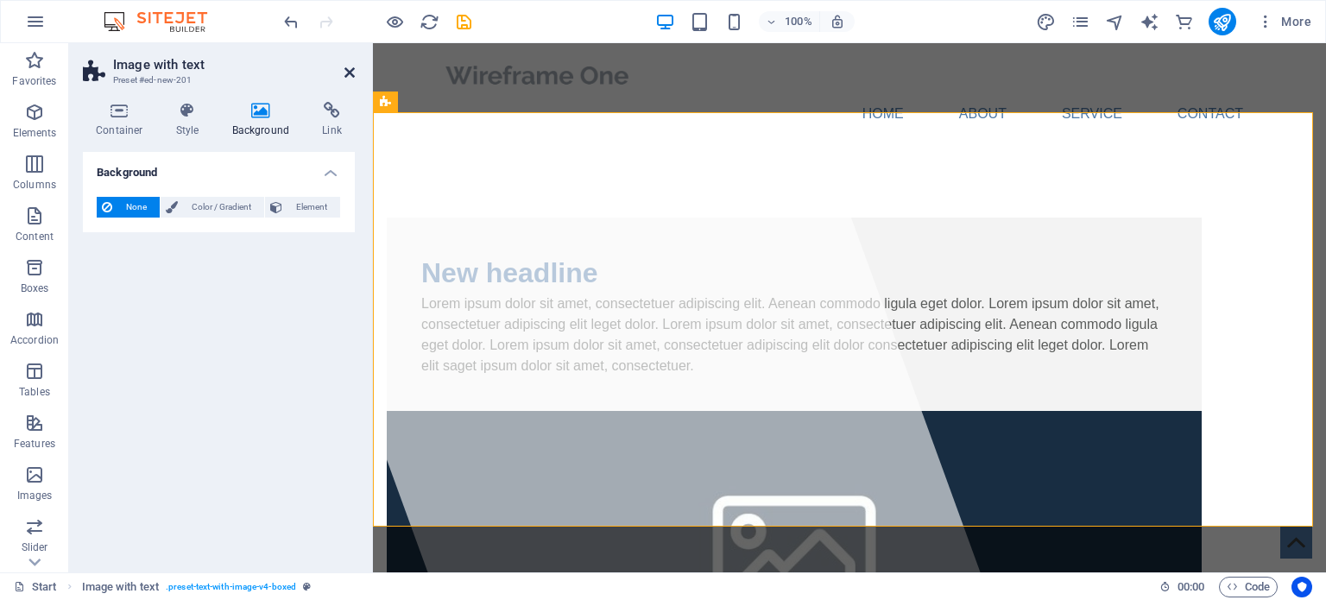
click at [348, 73] on icon at bounding box center [350, 73] width 10 height 14
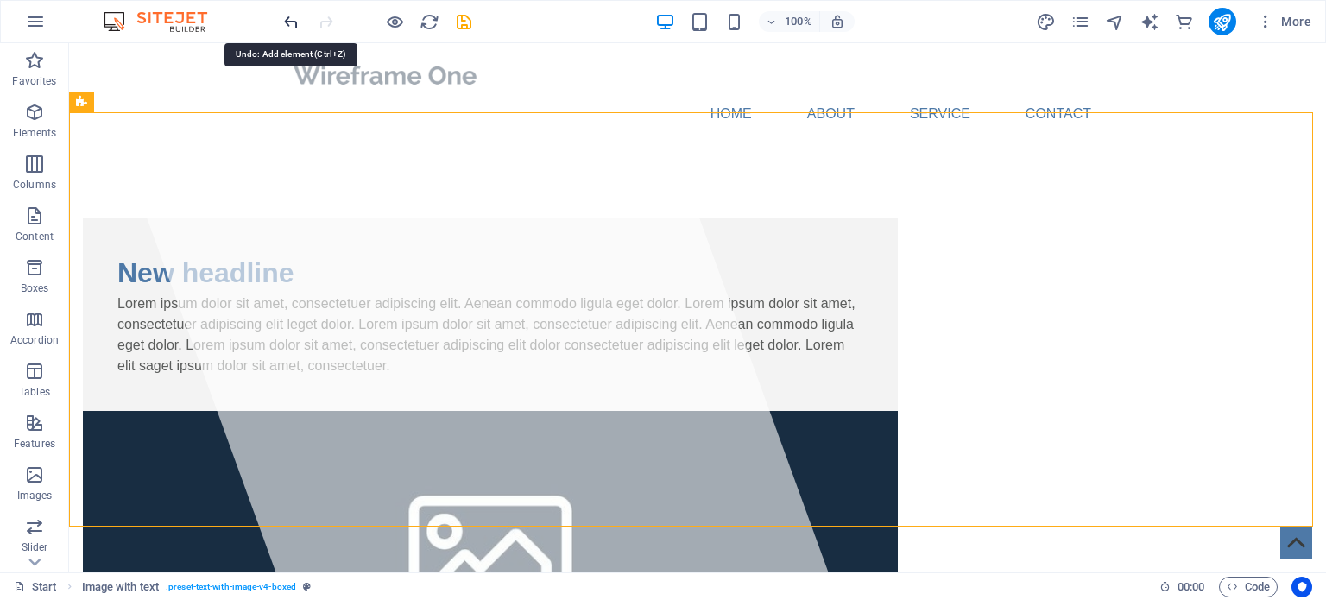
click at [290, 22] on icon "undo" at bounding box center [292, 22] width 20 height 20
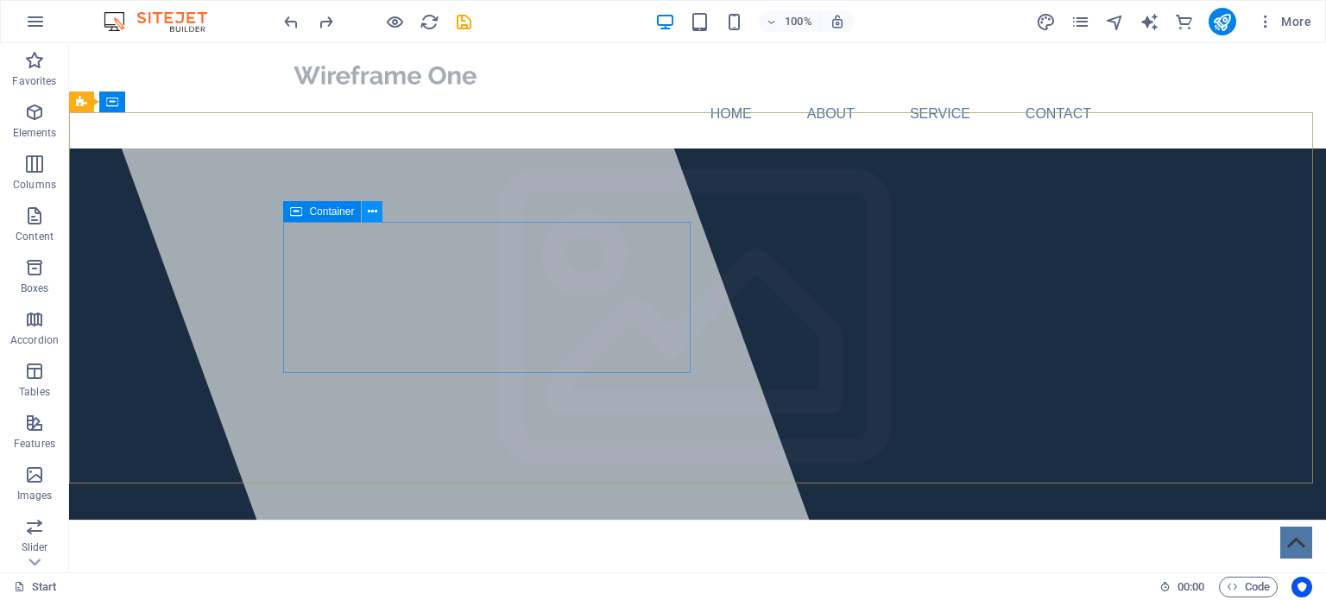
click at [375, 212] on icon at bounding box center [372, 212] width 9 height 18
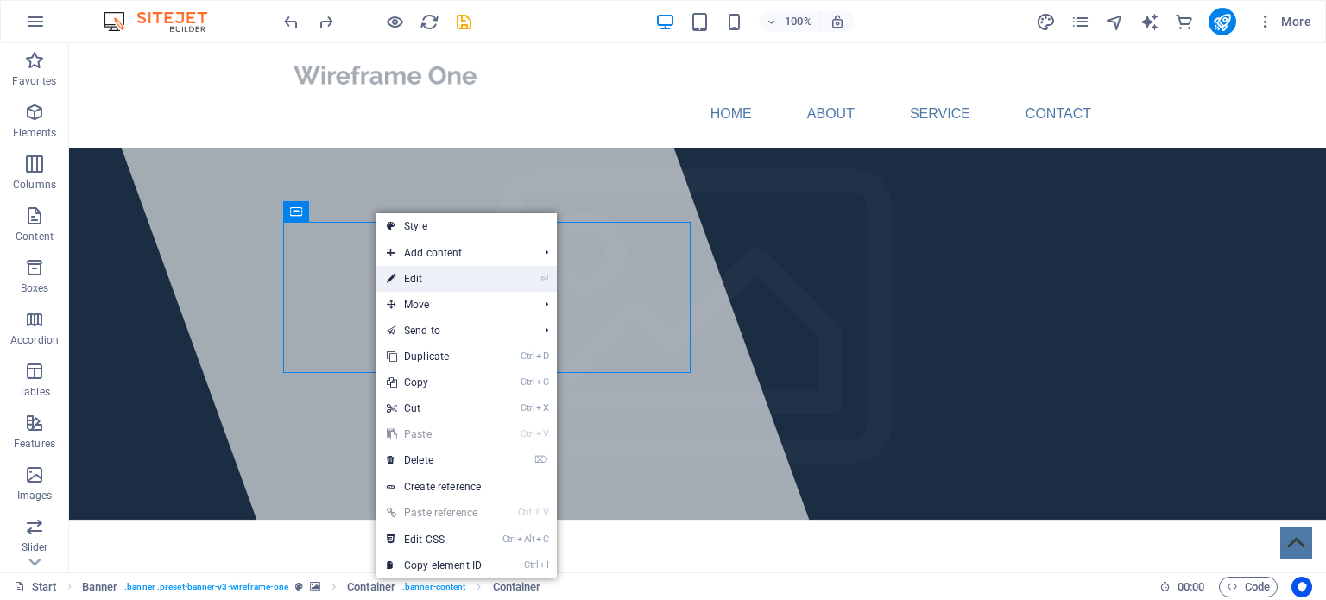
click at [426, 277] on link "⏎ Edit" at bounding box center [435, 279] width 116 height 26
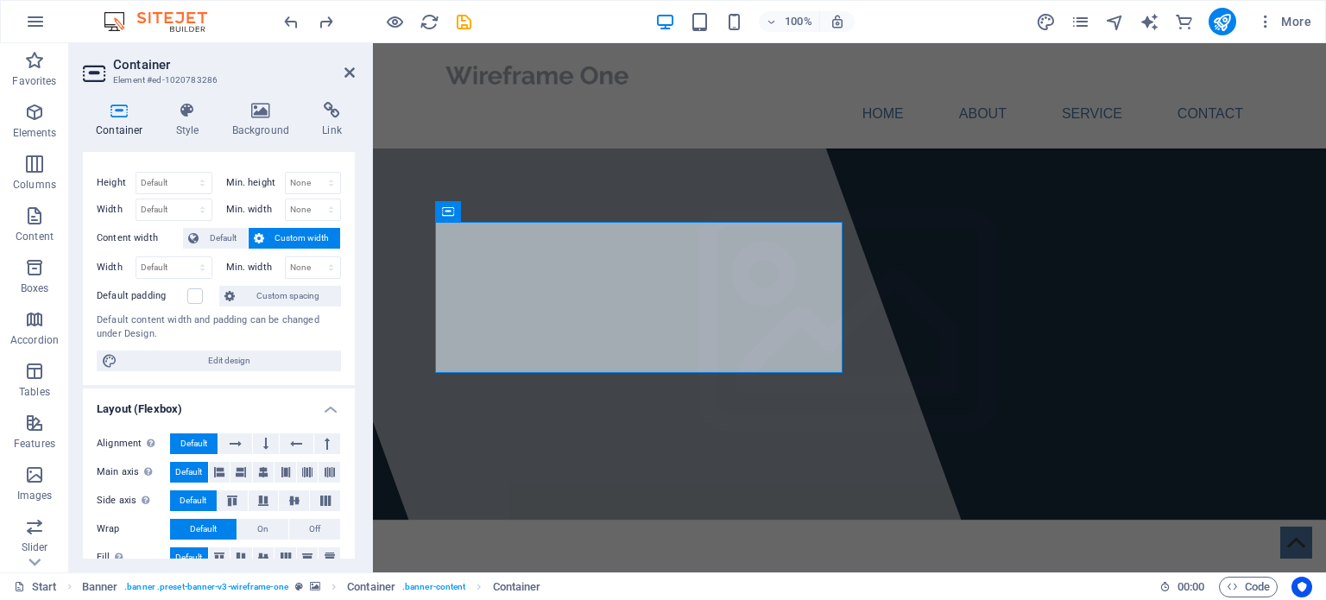
scroll to position [0, 0]
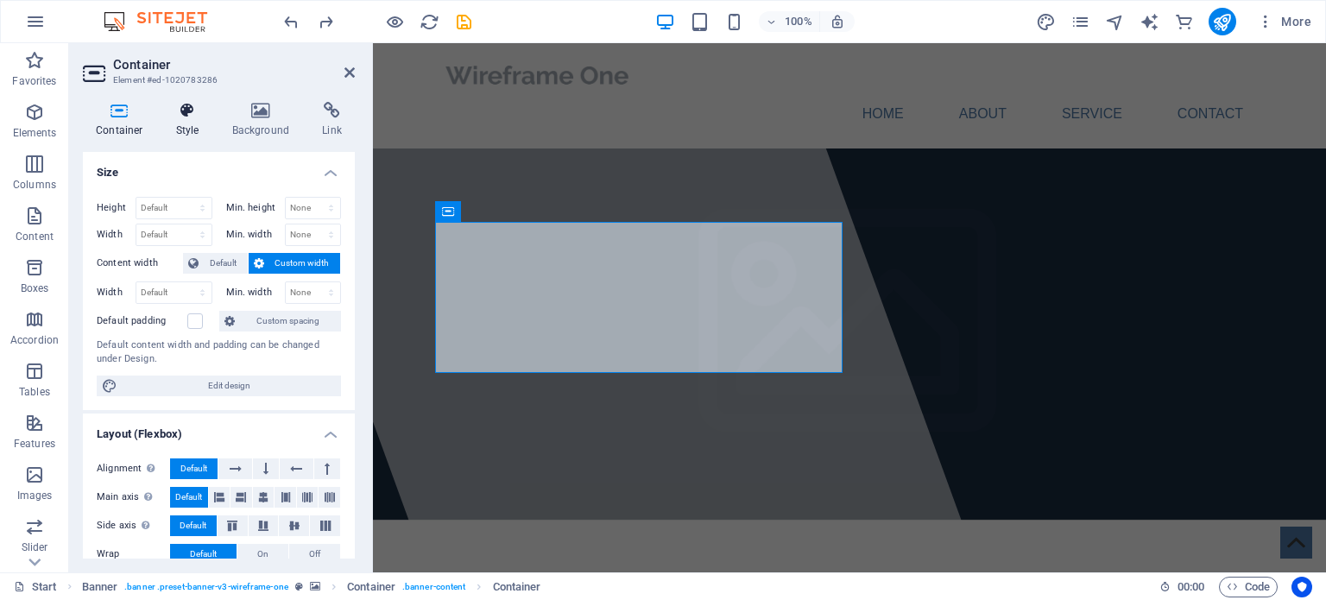
click at [199, 118] on icon at bounding box center [187, 110] width 49 height 17
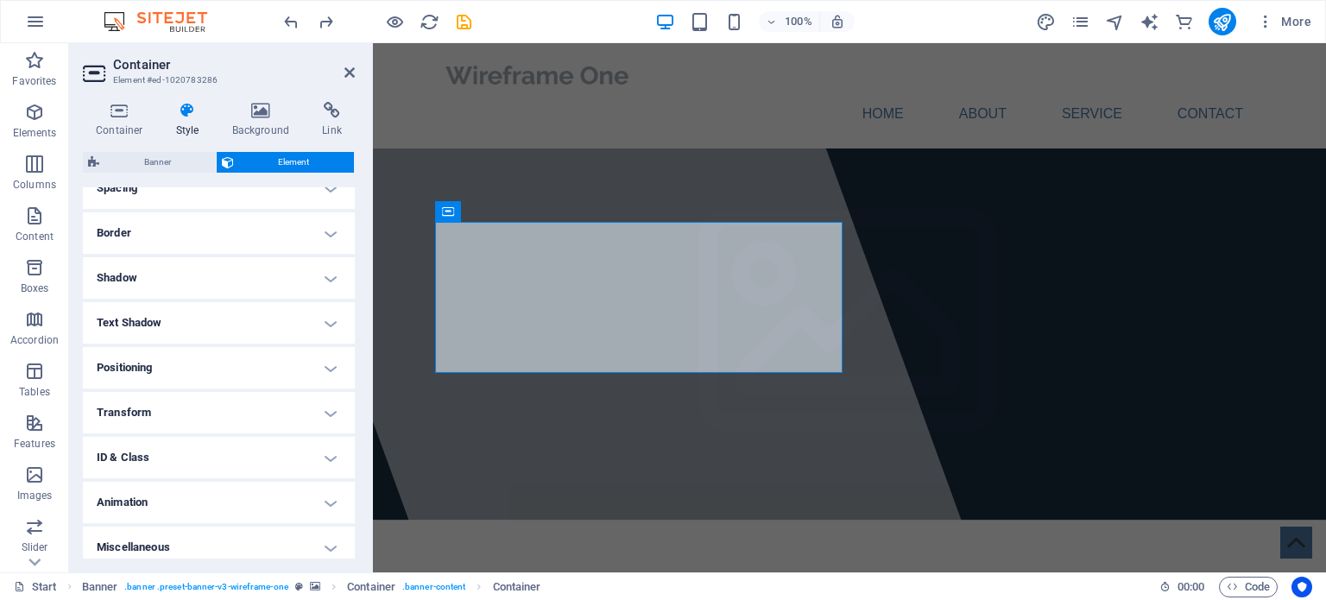
scroll to position [358, 0]
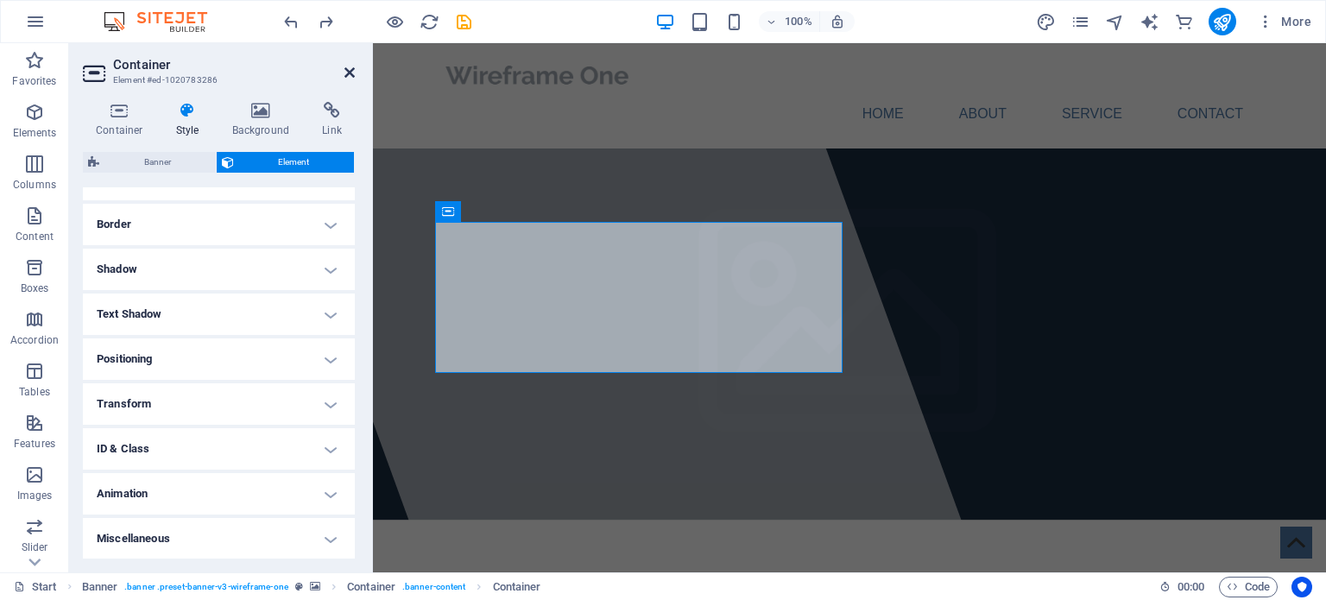
click at [352, 73] on icon at bounding box center [350, 73] width 10 height 14
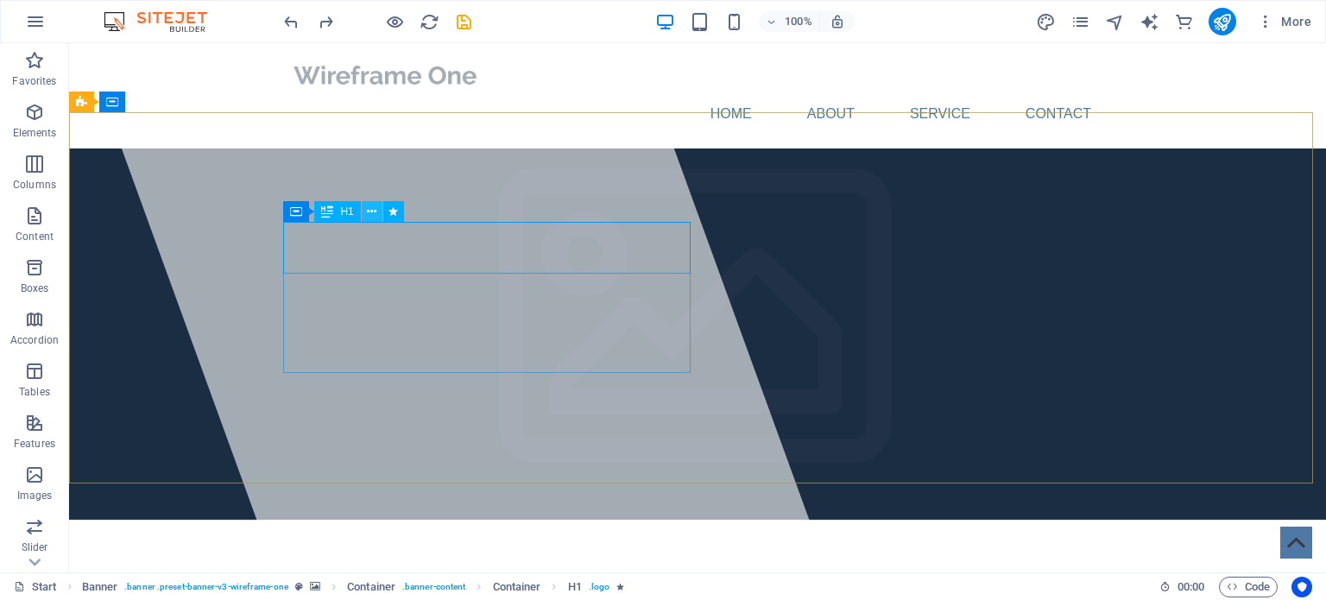
click at [374, 212] on icon at bounding box center [371, 212] width 9 height 18
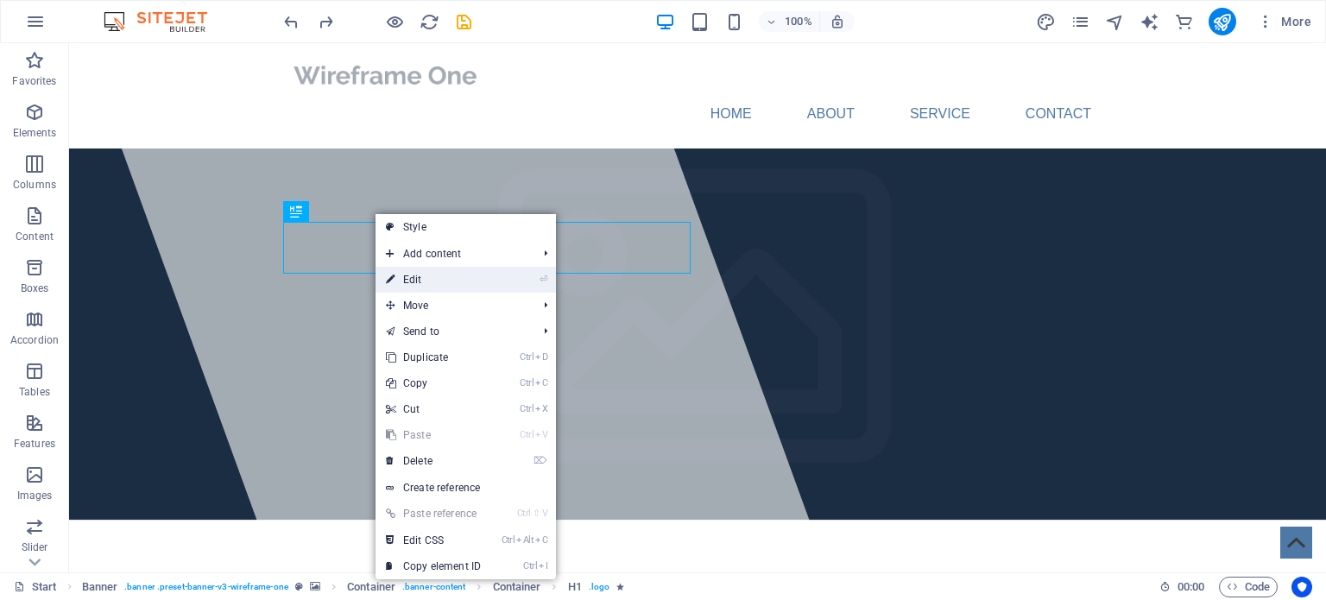
click at [484, 279] on link "⏎ Edit" at bounding box center [434, 280] width 116 height 26
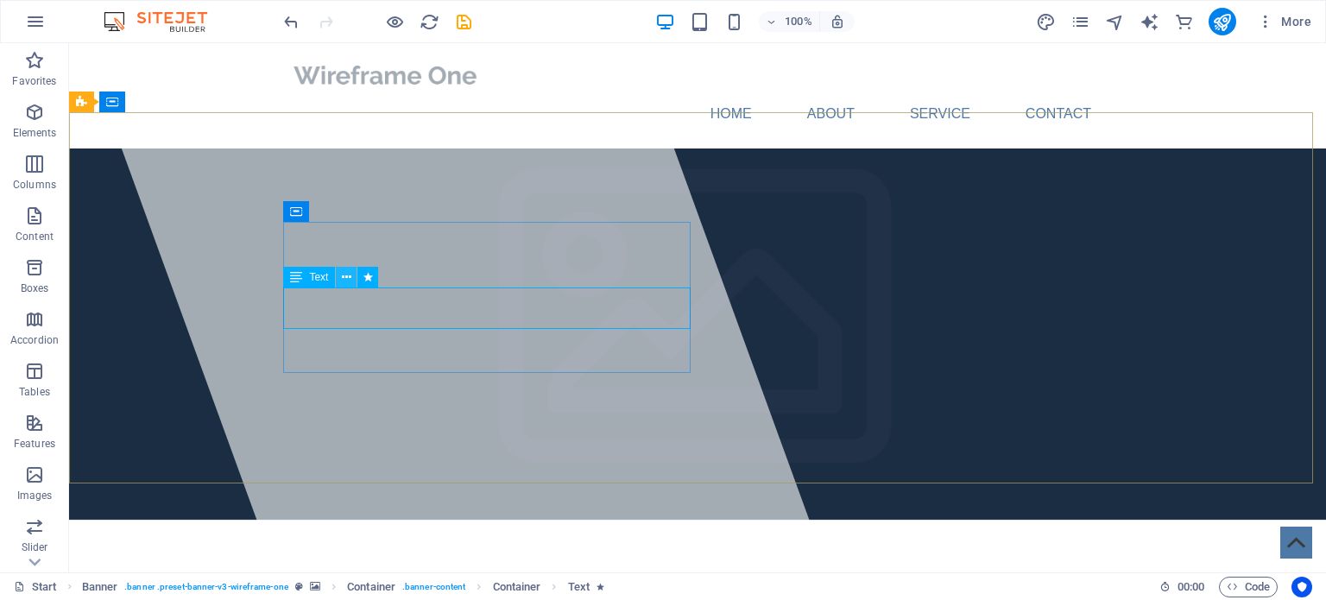
click at [347, 273] on icon at bounding box center [346, 278] width 9 height 18
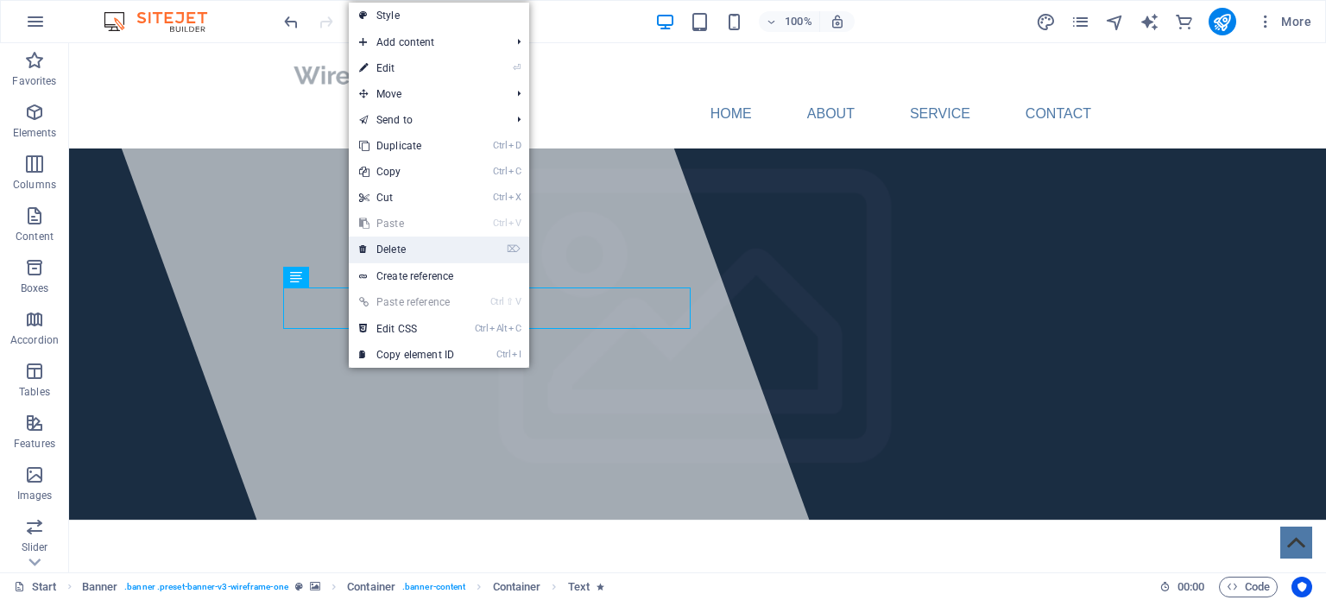
click at [394, 243] on link "⌦ Delete" at bounding box center [407, 250] width 116 height 26
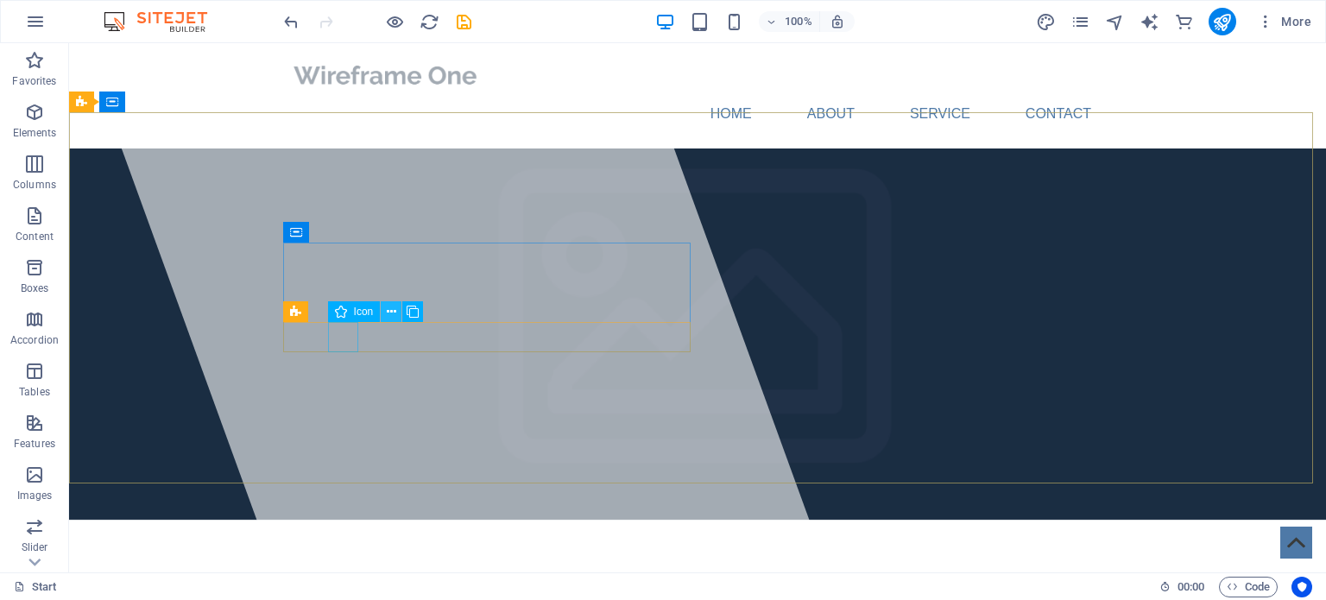
click at [390, 311] on icon at bounding box center [391, 312] width 9 height 18
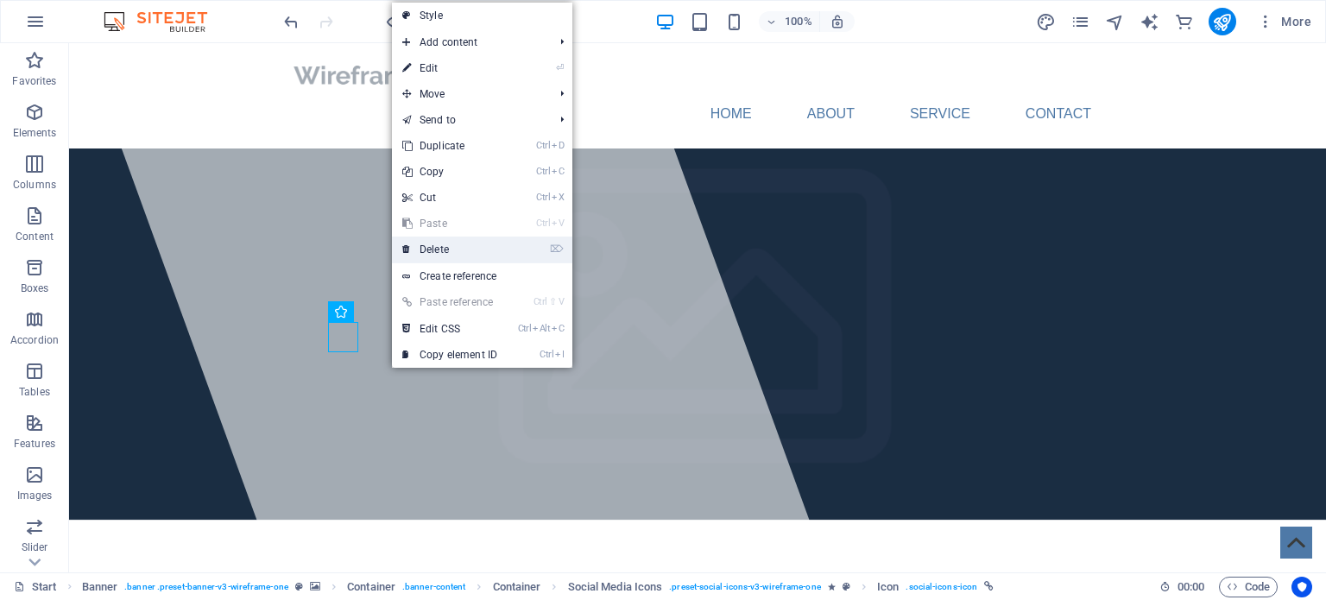
click at [434, 249] on link "⌦ Delete" at bounding box center [450, 250] width 116 height 26
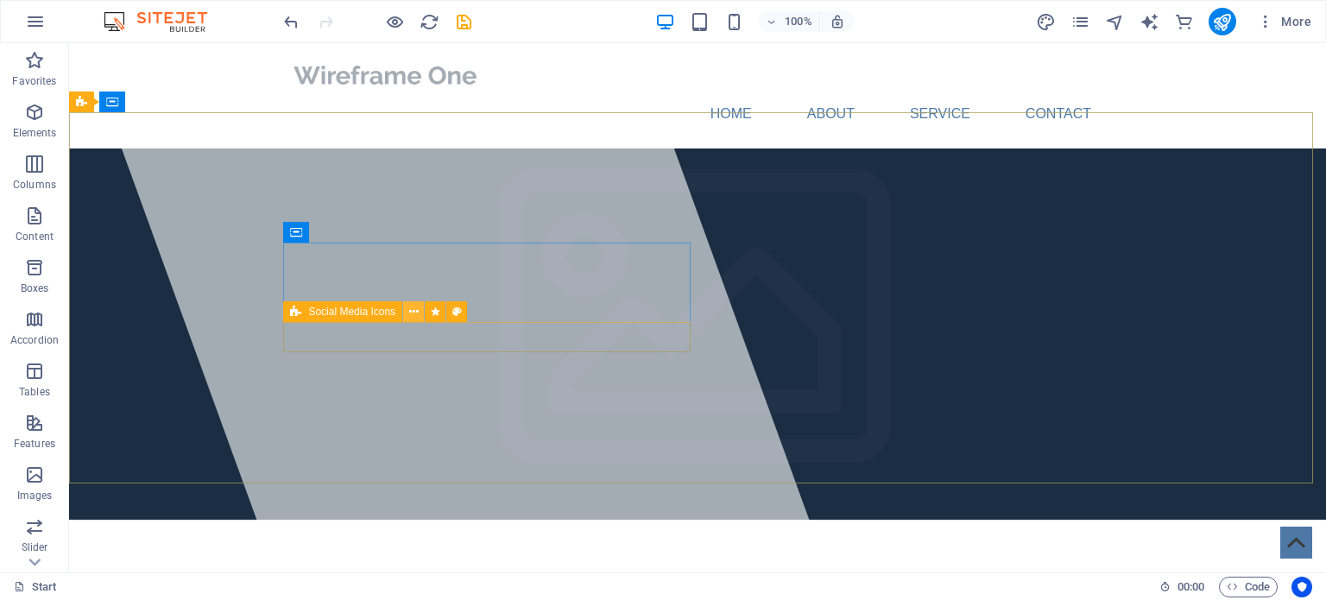
click at [408, 314] on button at bounding box center [413, 311] width 21 height 21
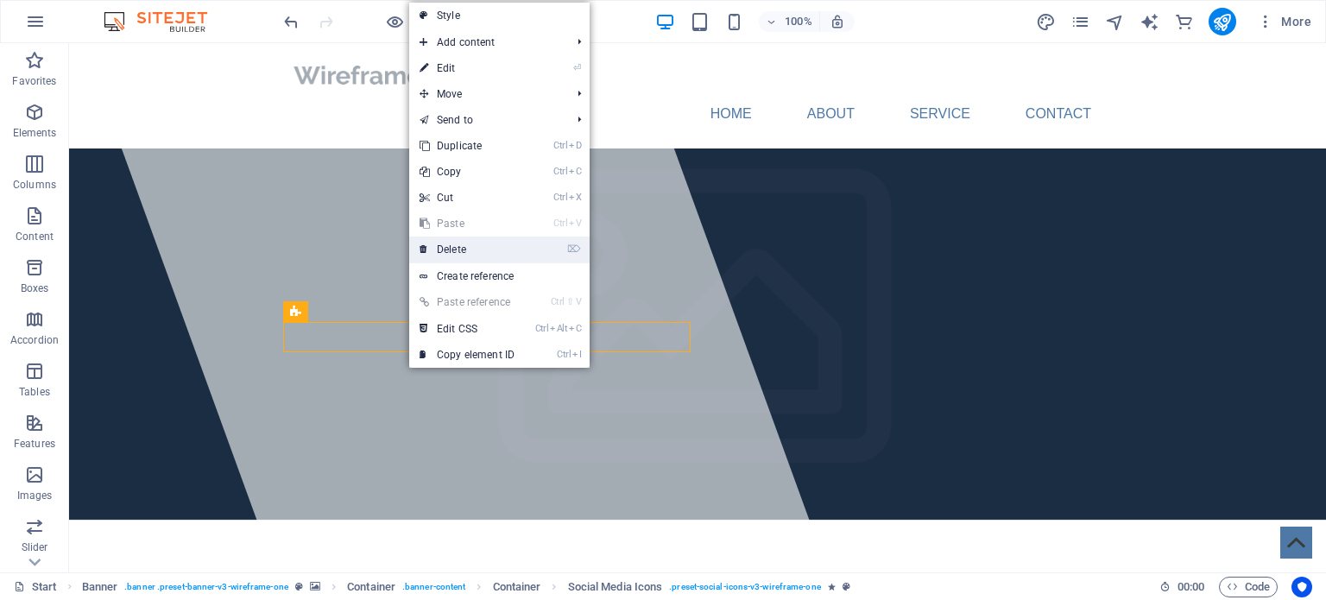
click at [455, 251] on link "⌦ Delete" at bounding box center [467, 250] width 116 height 26
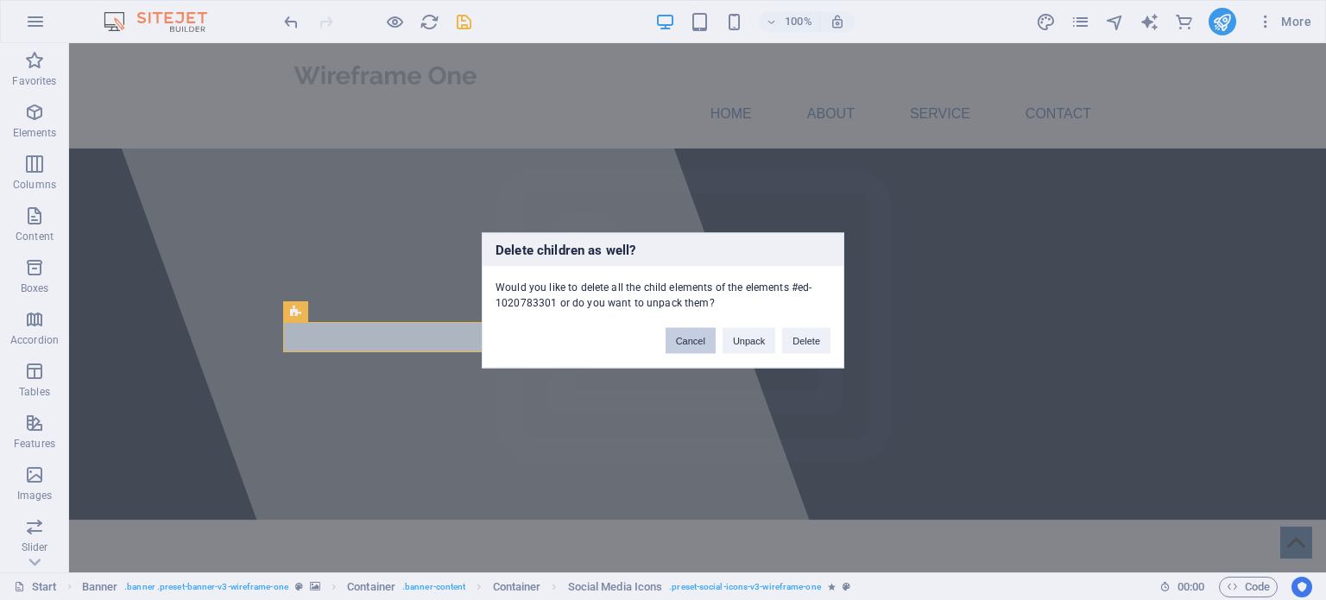
click at [705, 339] on button "Cancel" at bounding box center [691, 340] width 50 height 26
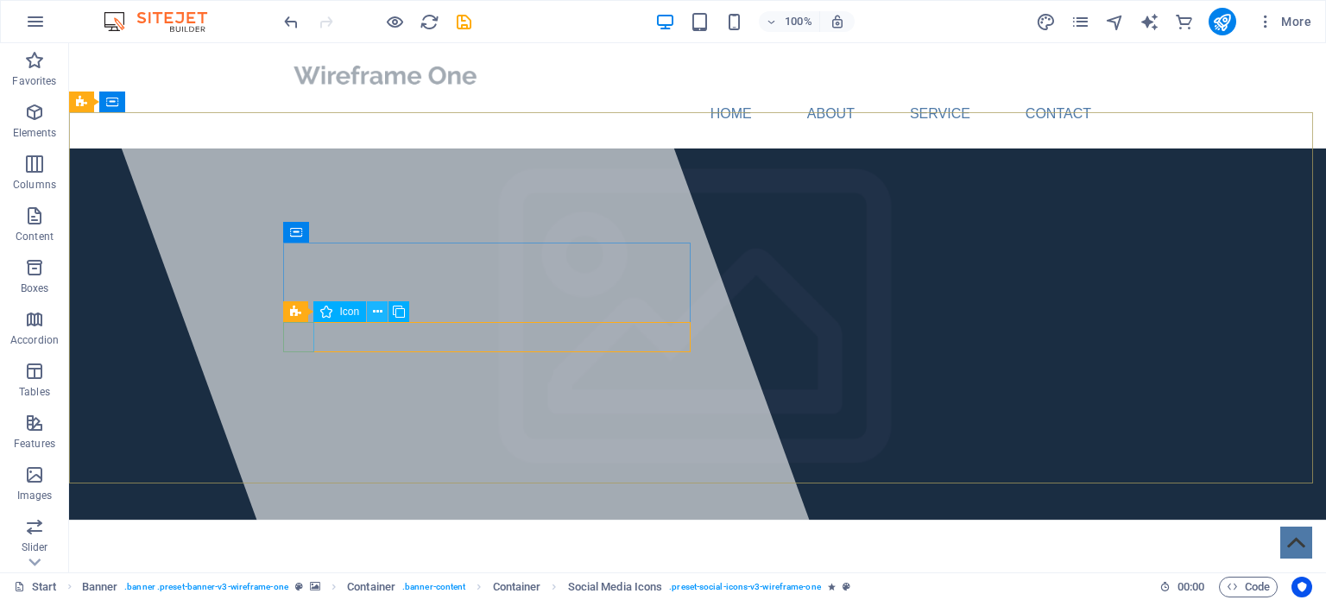
click at [373, 309] on icon at bounding box center [377, 312] width 9 height 18
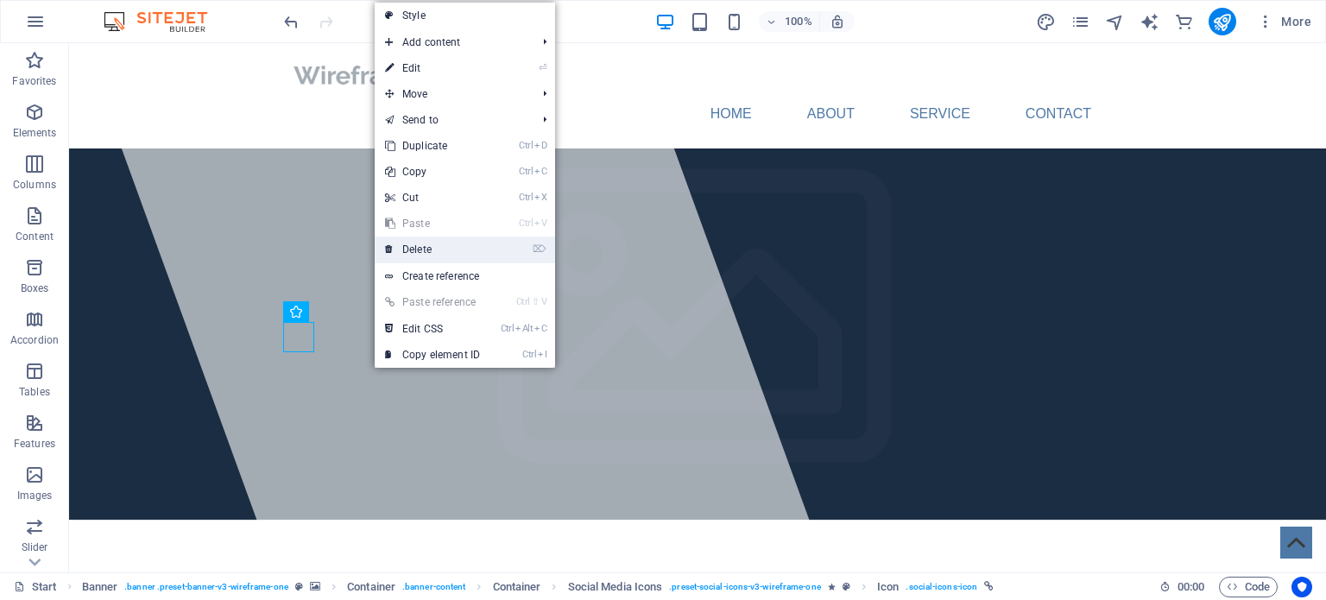
click at [433, 241] on link "⌦ Delete" at bounding box center [433, 250] width 116 height 26
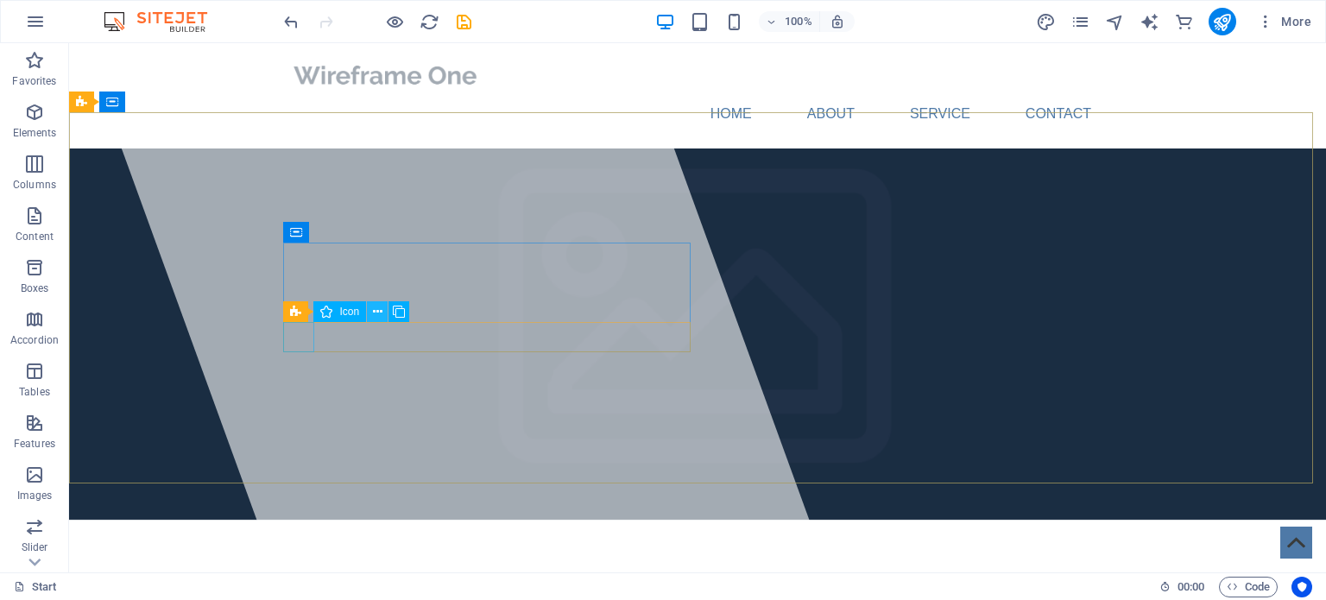
click at [380, 307] on icon at bounding box center [377, 312] width 9 height 18
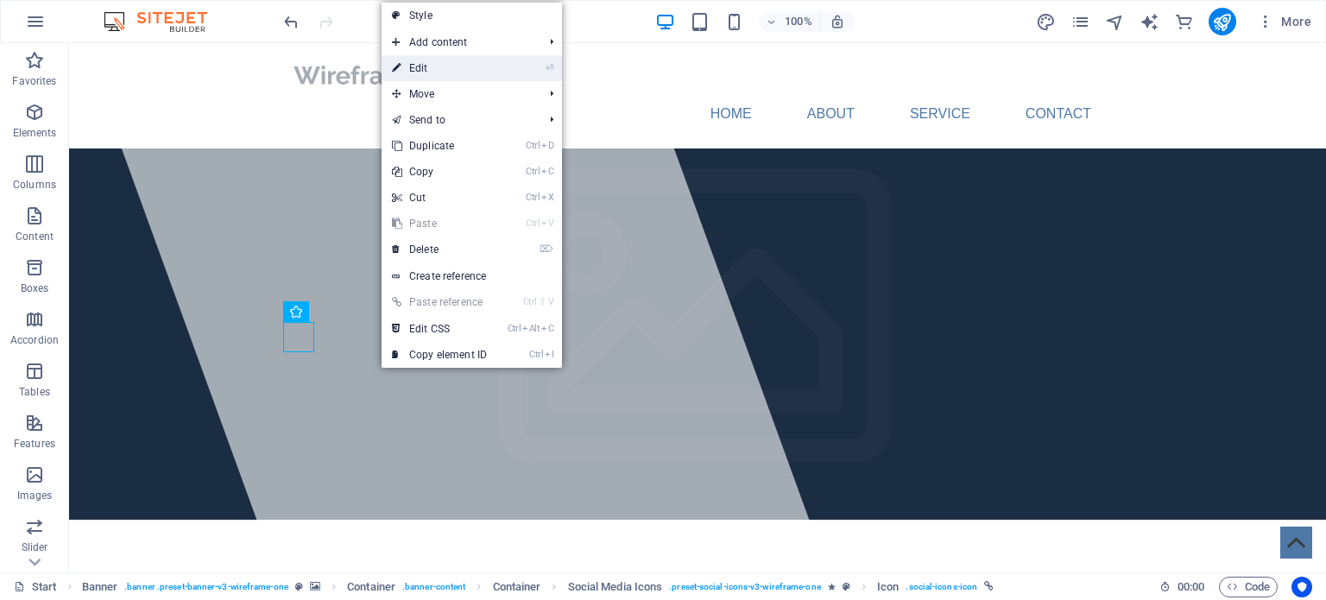
click at [470, 70] on link "⏎ Edit" at bounding box center [440, 68] width 116 height 26
select select "xMidYMid"
select select "px"
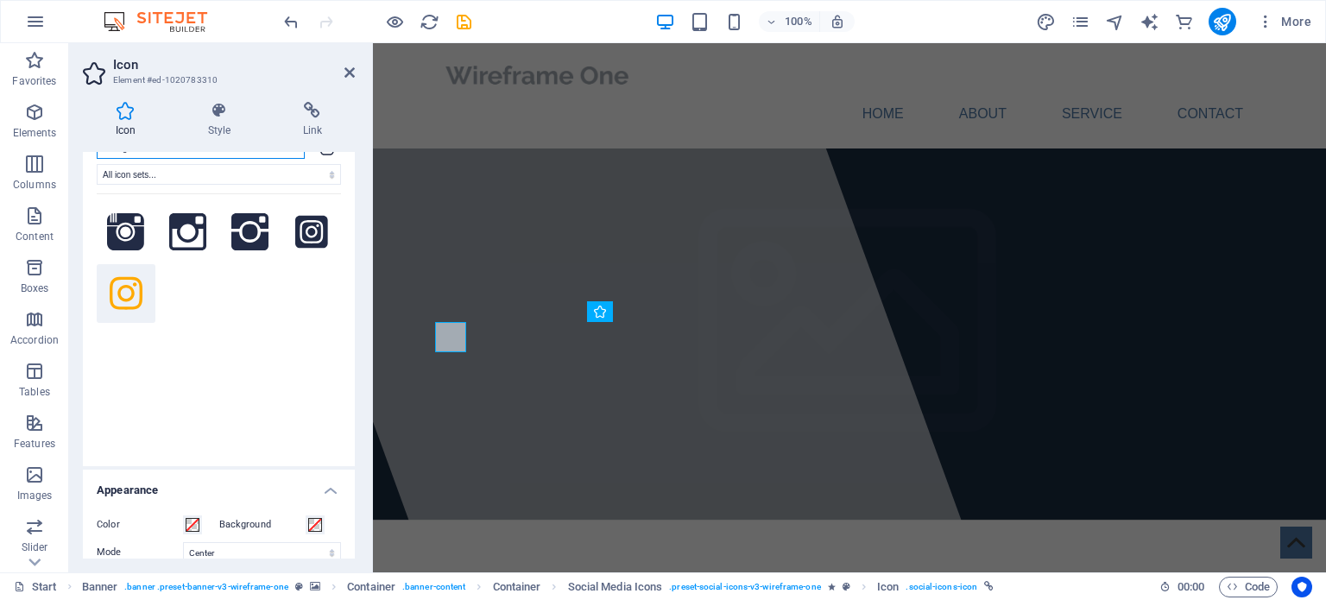
scroll to position [0, 0]
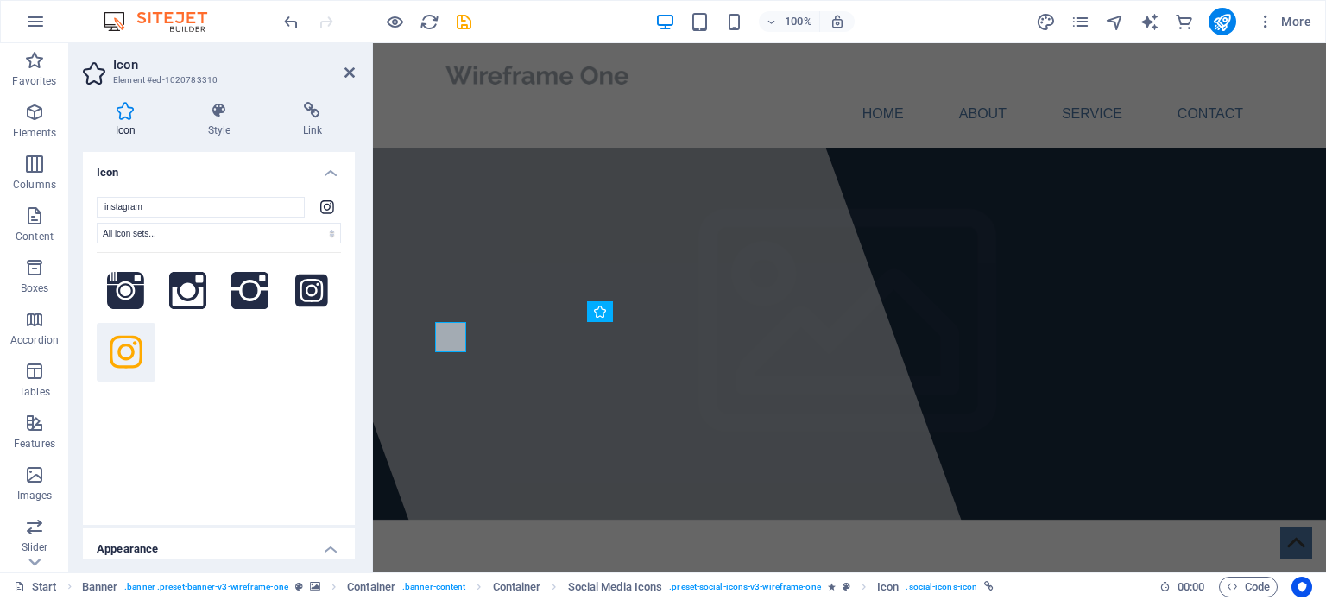
click at [328, 168] on h4 "Icon" at bounding box center [219, 167] width 272 height 31
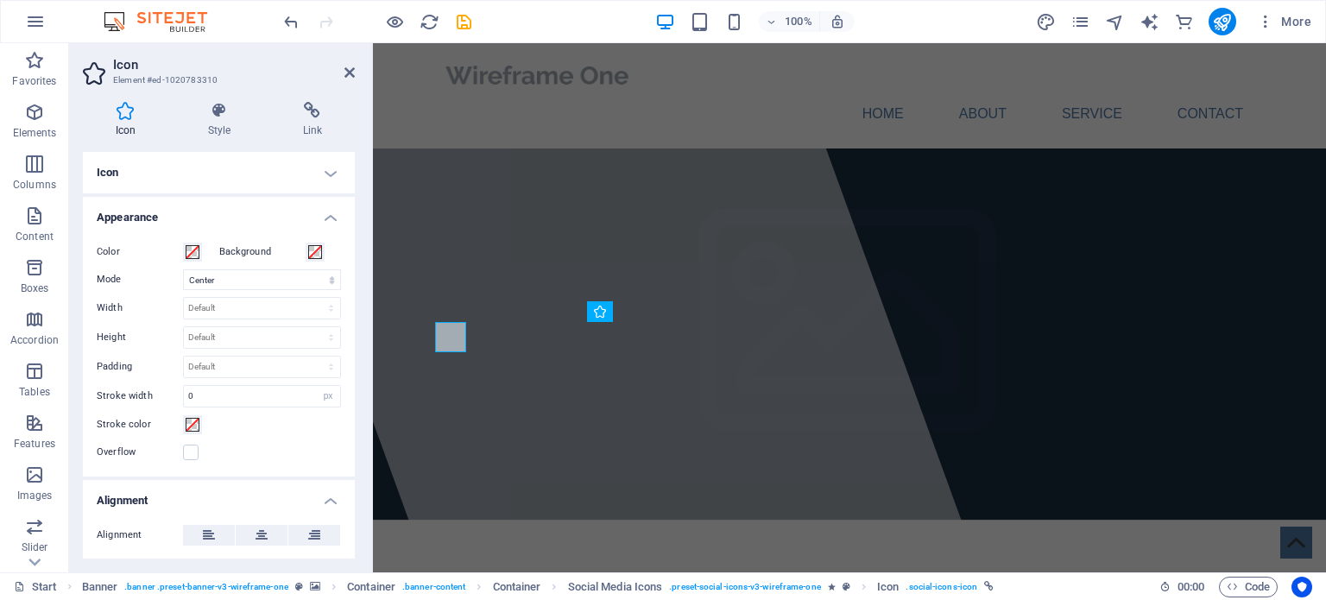
click at [324, 211] on h4 "Appearance" at bounding box center [219, 212] width 272 height 31
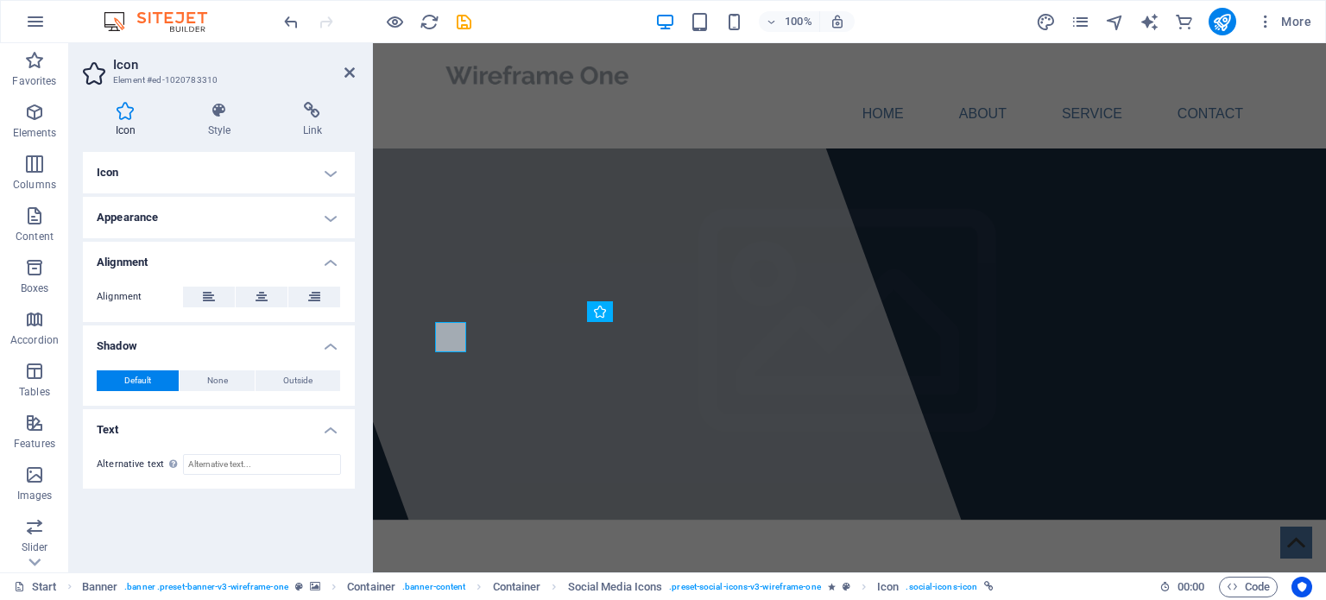
click at [329, 259] on h4 "Alignment" at bounding box center [219, 257] width 272 height 31
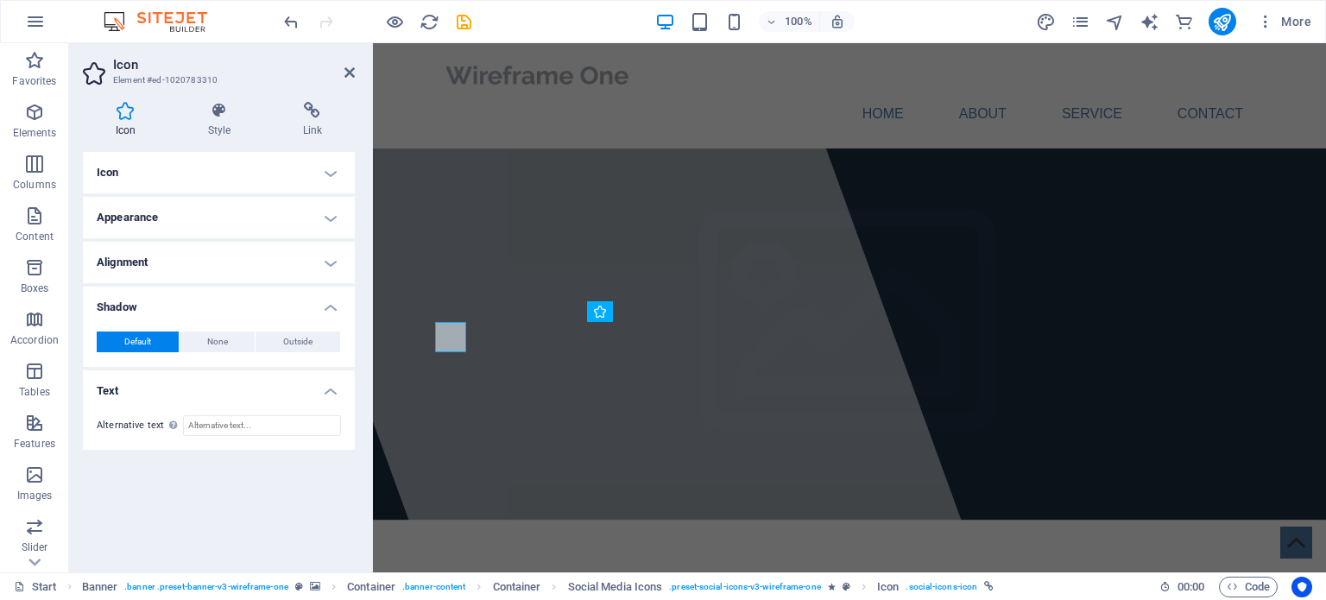
drag, startPoint x: 704, startPoint y: 346, endPoint x: 690, endPoint y: 203, distance: 144.0
click at [690, 203] on div at bounding box center [607, 307] width 745 height 529
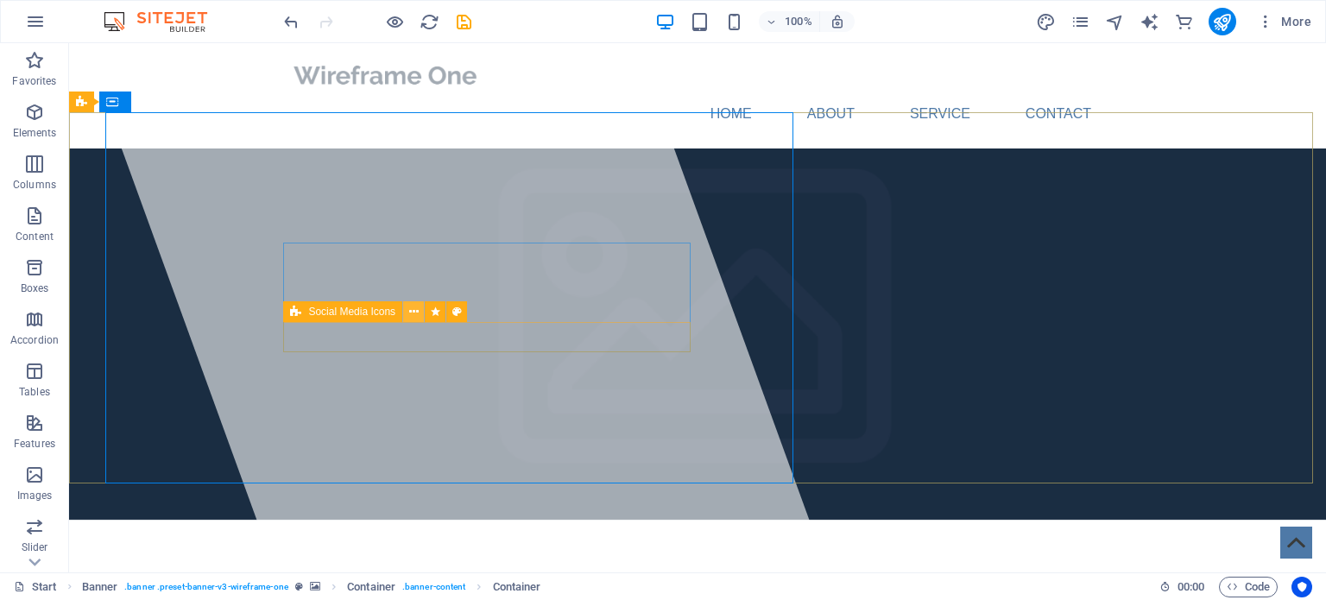
click at [408, 309] on button at bounding box center [413, 311] width 21 height 21
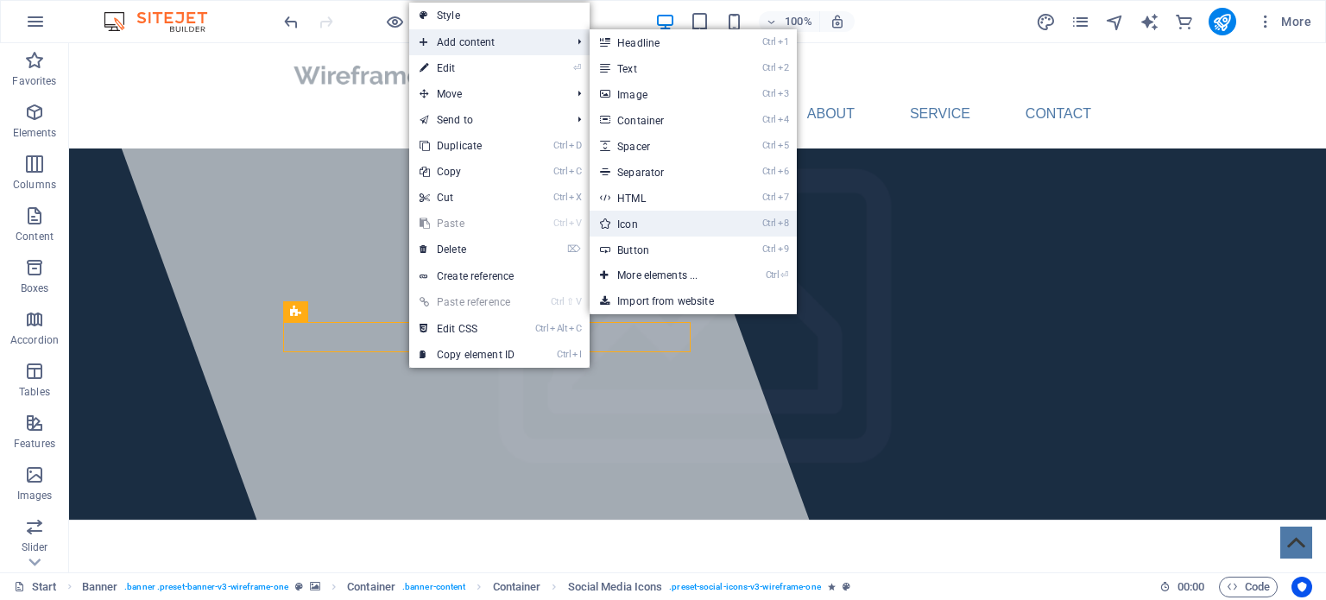
click at [631, 219] on link "Ctrl 8 Icon" at bounding box center [661, 224] width 142 height 26
select select "xMidYMid"
select select "px"
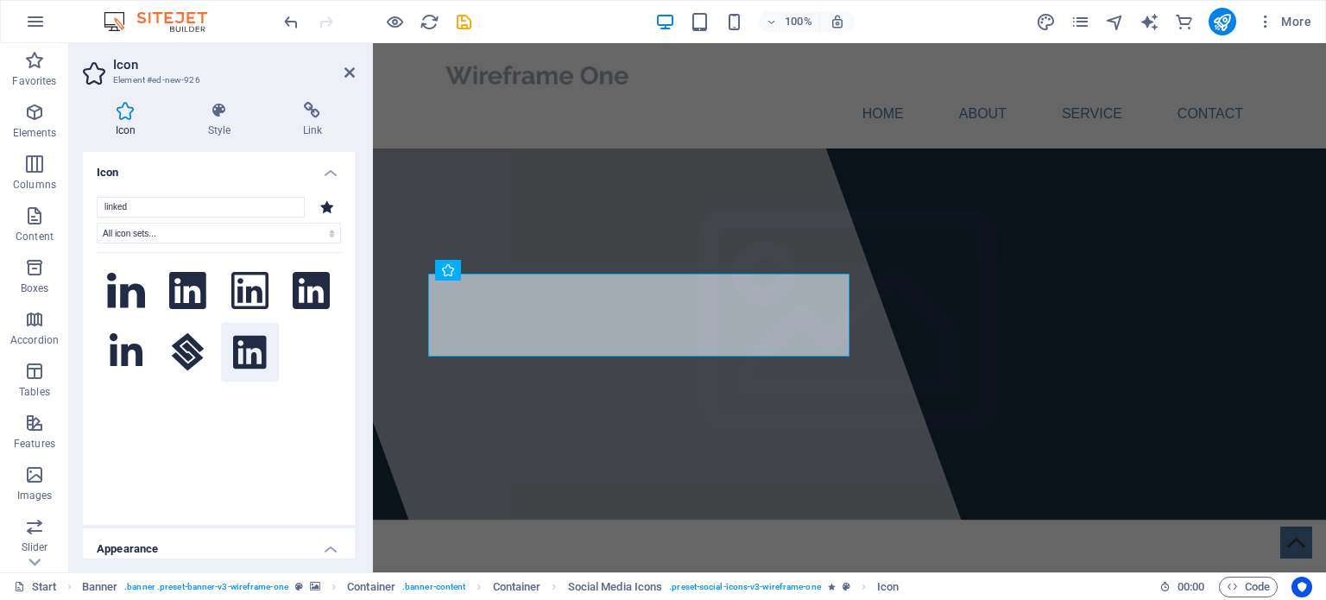
type input "linked"
click at [245, 349] on icon at bounding box center [249, 352] width 33 height 38
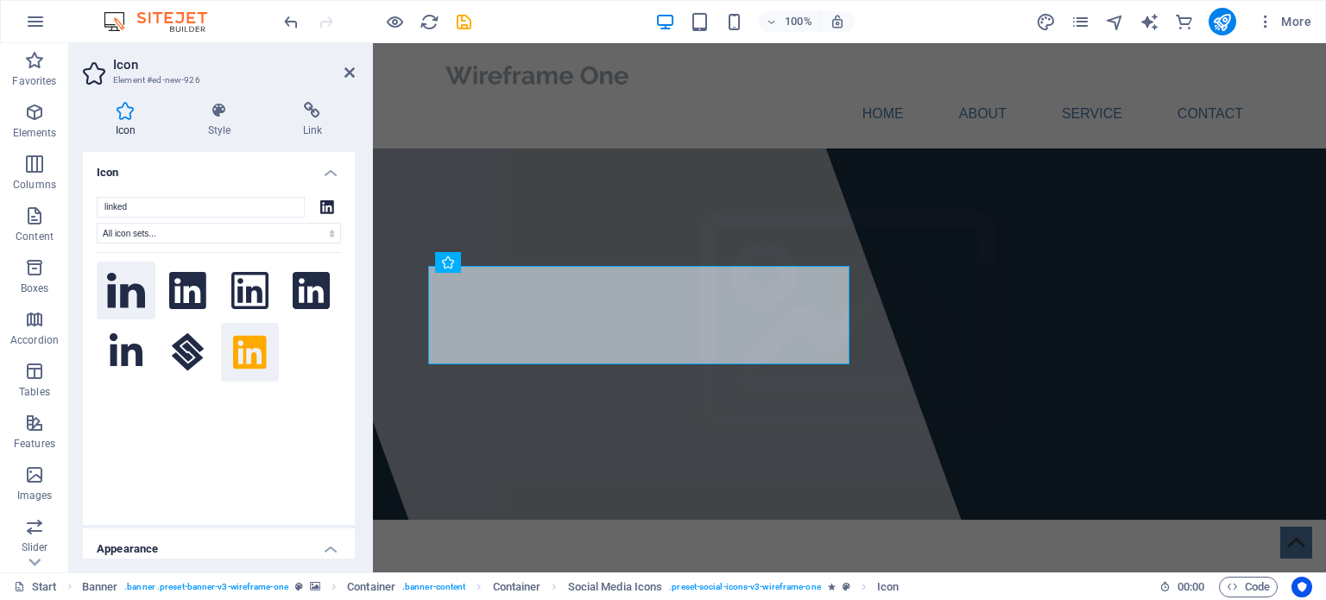
click at [130, 294] on icon at bounding box center [126, 290] width 38 height 35
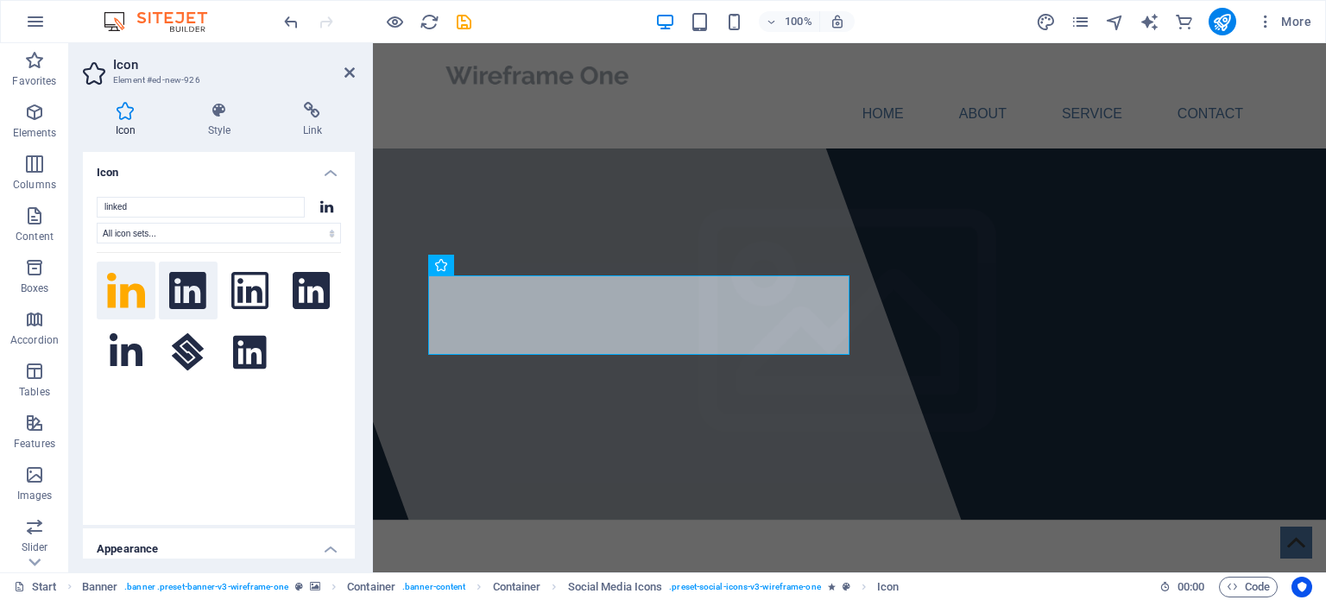
click at [180, 284] on icon at bounding box center [187, 291] width 37 height 38
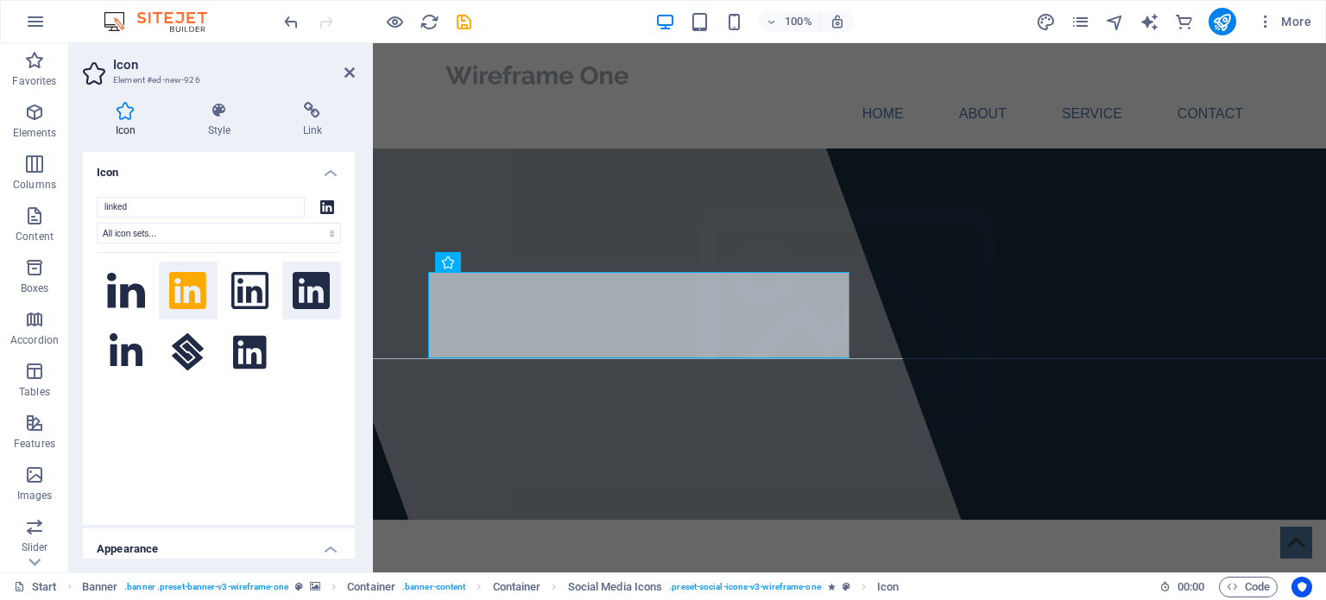
click at [307, 286] on icon at bounding box center [312, 291] width 38 height 38
click at [256, 351] on icon at bounding box center [249, 352] width 33 height 38
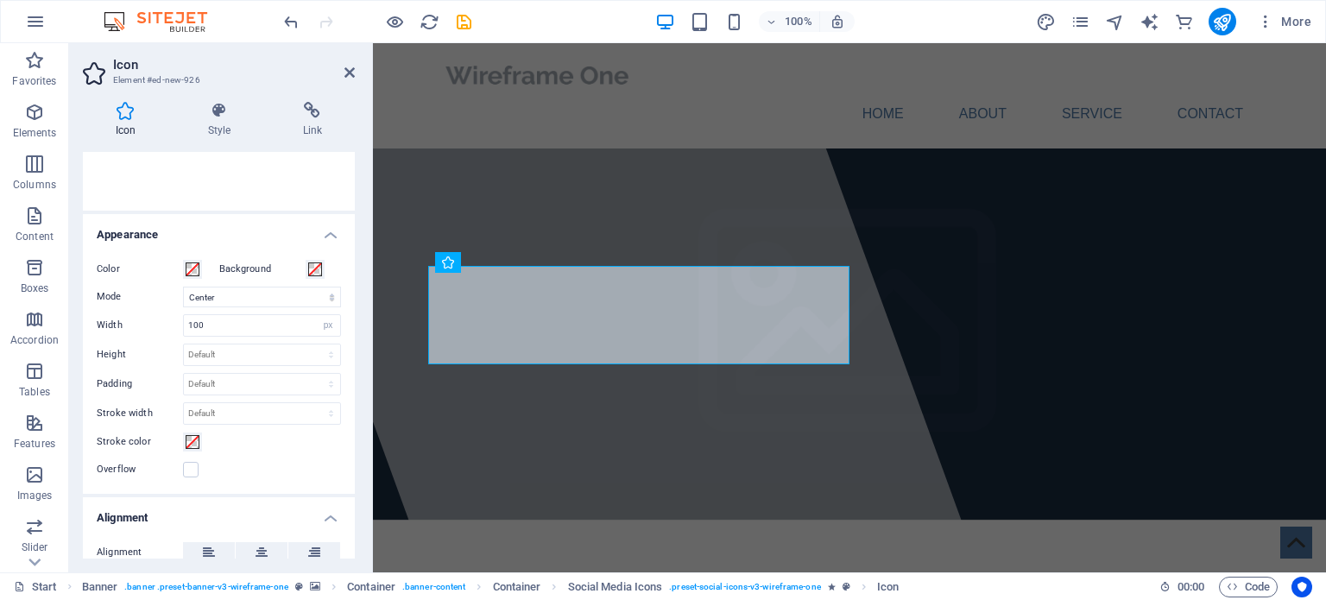
scroll to position [325, 0]
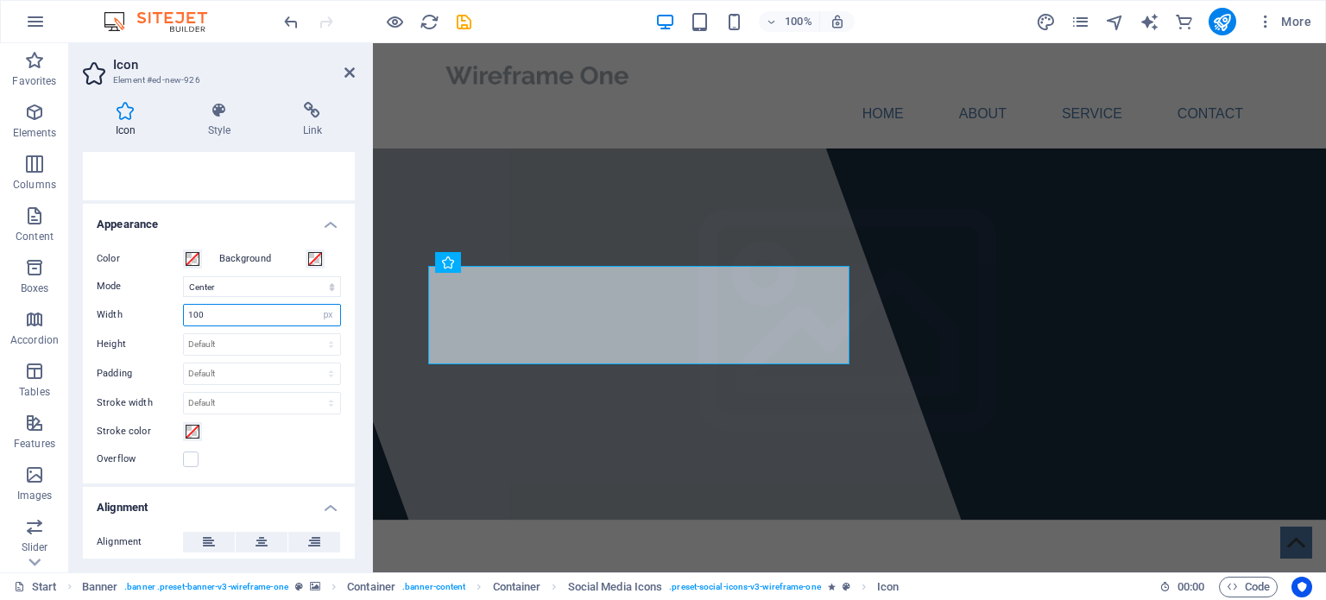
click at [256, 313] on input "100" at bounding box center [262, 315] width 156 height 21
type input "1"
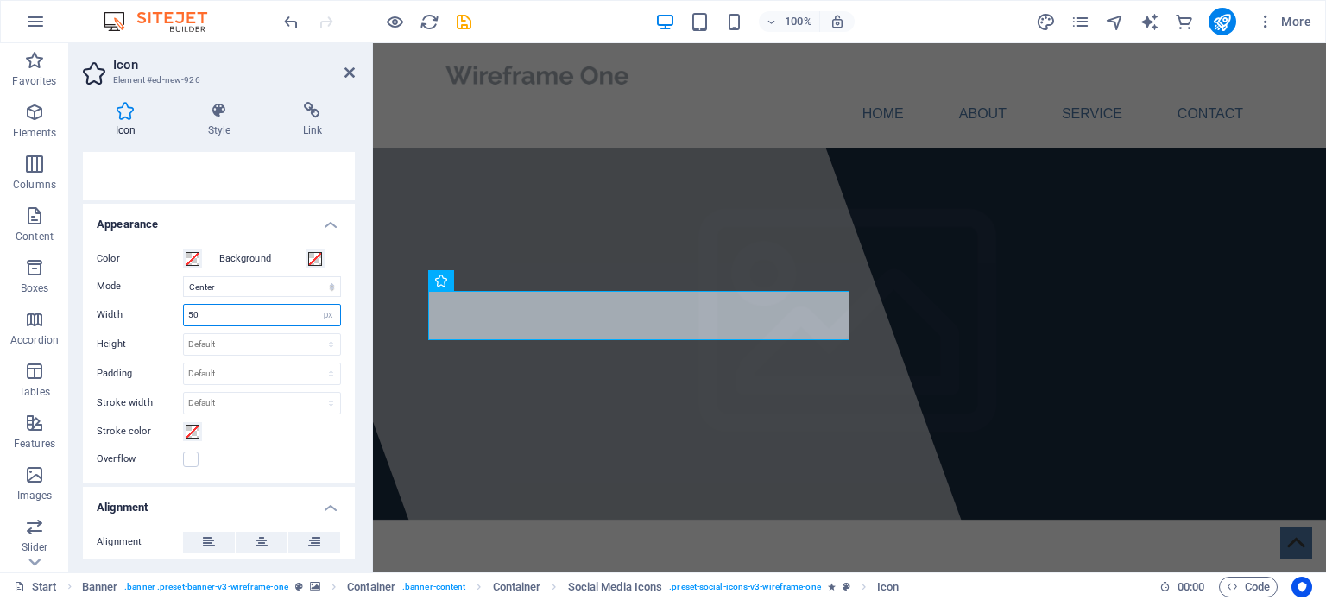
type input "5"
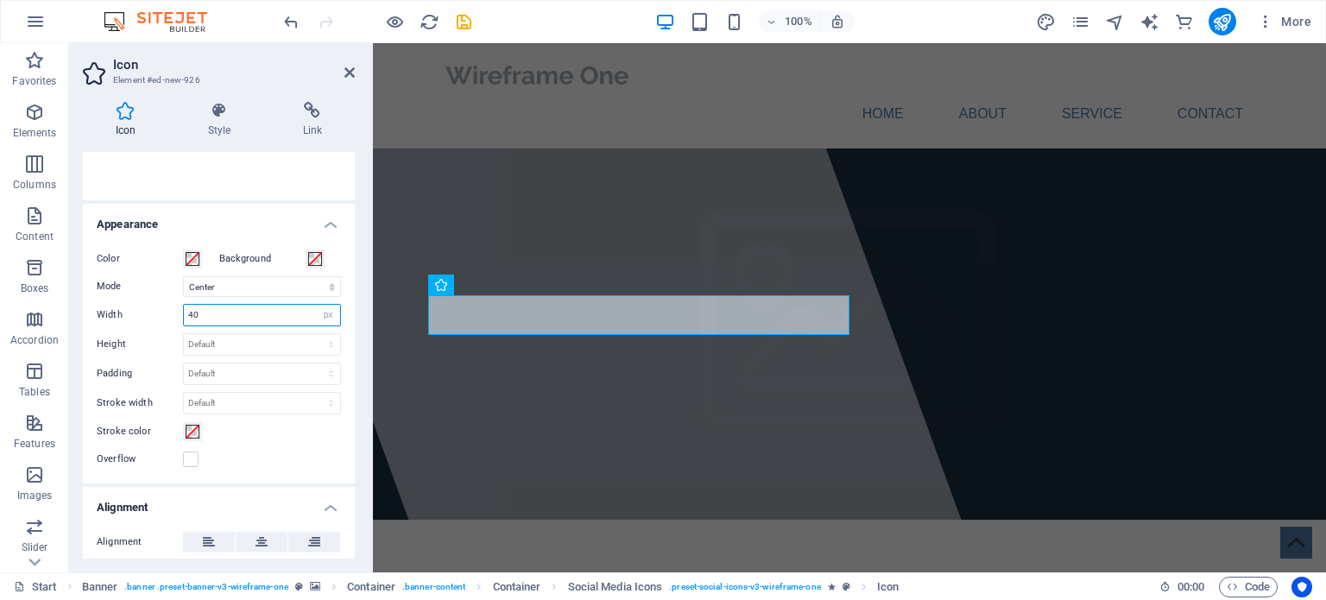
type input "4"
type input "100"
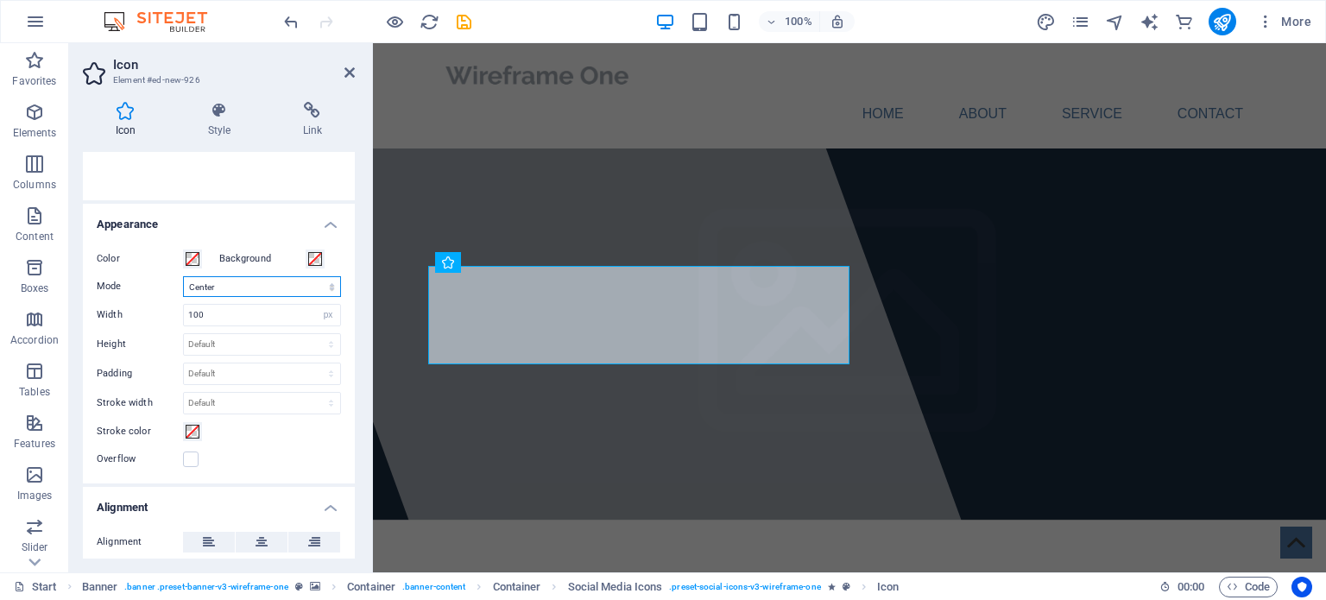
drag, startPoint x: 302, startPoint y: 285, endPoint x: 266, endPoint y: 286, distance: 36.3
click at [266, 286] on select "Scale Left Center Right" at bounding box center [262, 286] width 158 height 21
click at [183, 276] on select "Scale Left Center Right" at bounding box center [262, 286] width 158 height 21
click at [287, 282] on select "Scale Left Center Right" at bounding box center [262, 286] width 158 height 21
click at [183, 276] on select "Scale Left Center Right" at bounding box center [262, 286] width 158 height 21
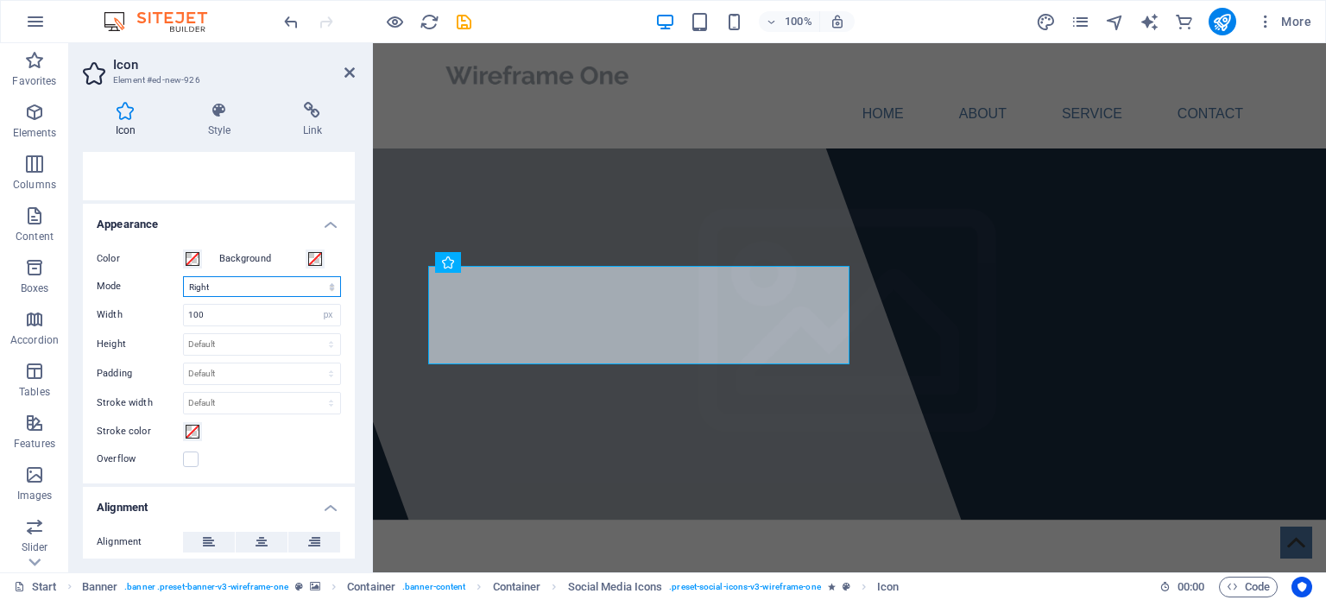
click at [280, 281] on select "Scale Left Center Right" at bounding box center [262, 286] width 158 height 21
select select "none"
click at [183, 276] on select "Scale Left Center Right" at bounding box center [262, 286] width 158 height 21
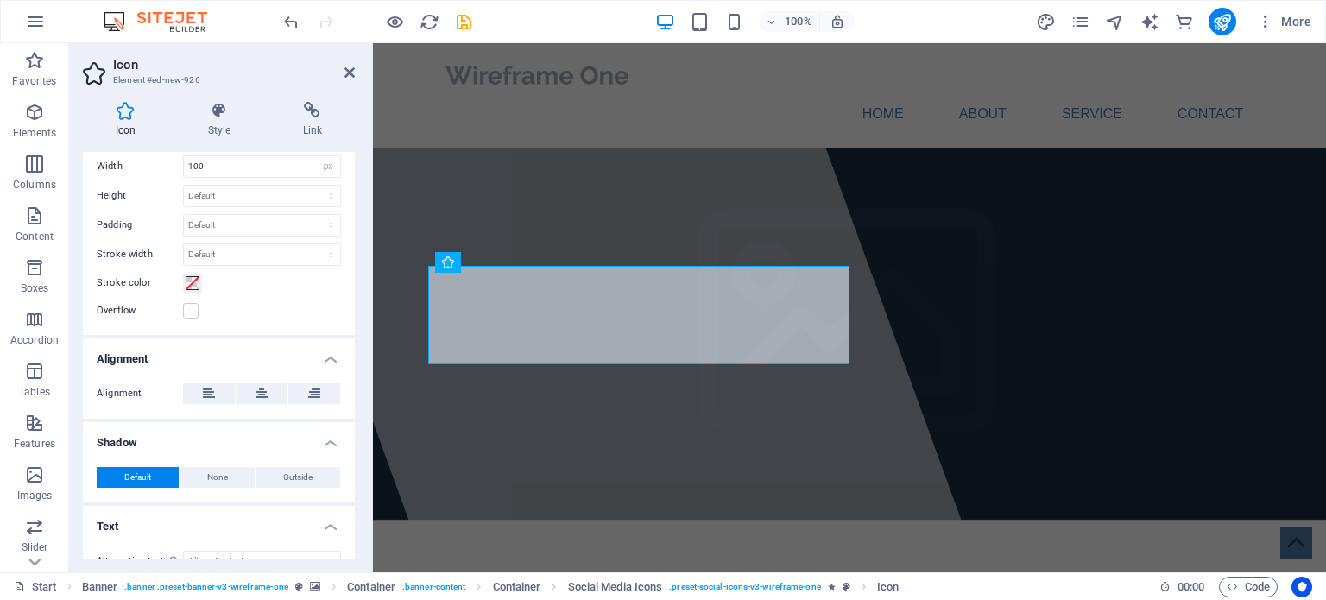
scroll to position [497, 0]
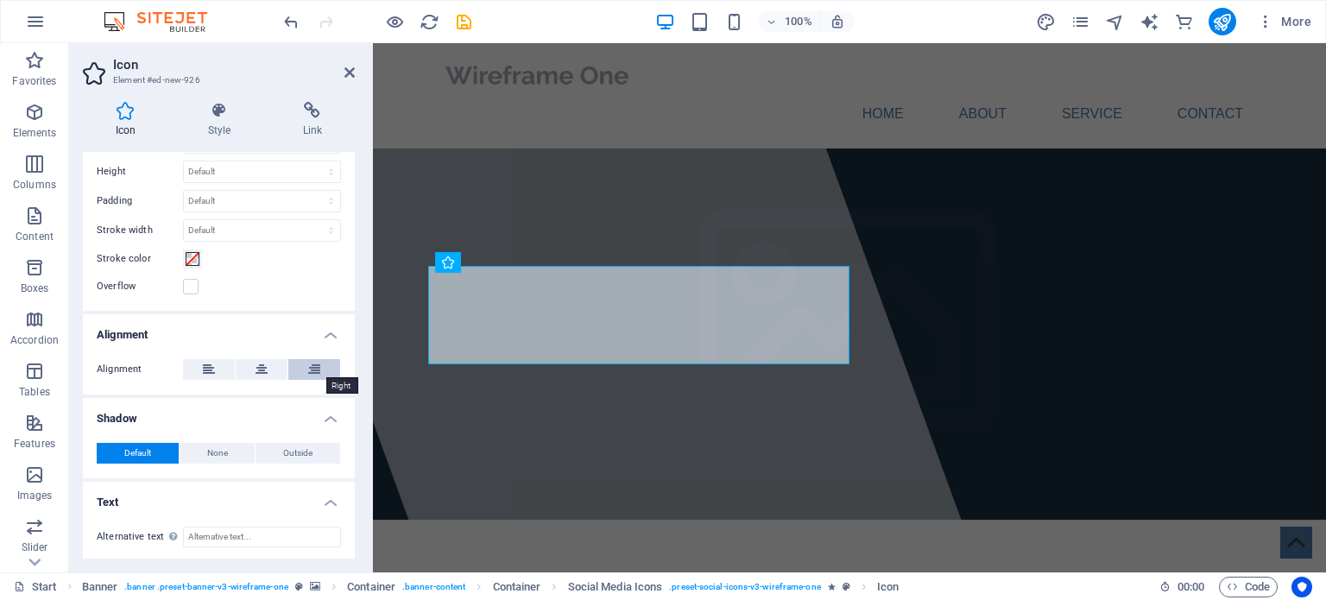
click at [301, 370] on button at bounding box center [314, 369] width 52 height 21
click at [275, 369] on button at bounding box center [262, 369] width 52 height 21
click at [208, 362] on icon at bounding box center [209, 369] width 12 height 21
click at [356, 57] on aside "Icon Element #ed-new-926 Icon Style Link Icon linked All icon sets... IcoFont I…" at bounding box center [221, 307] width 304 height 529
click at [345, 74] on icon at bounding box center [350, 73] width 10 height 14
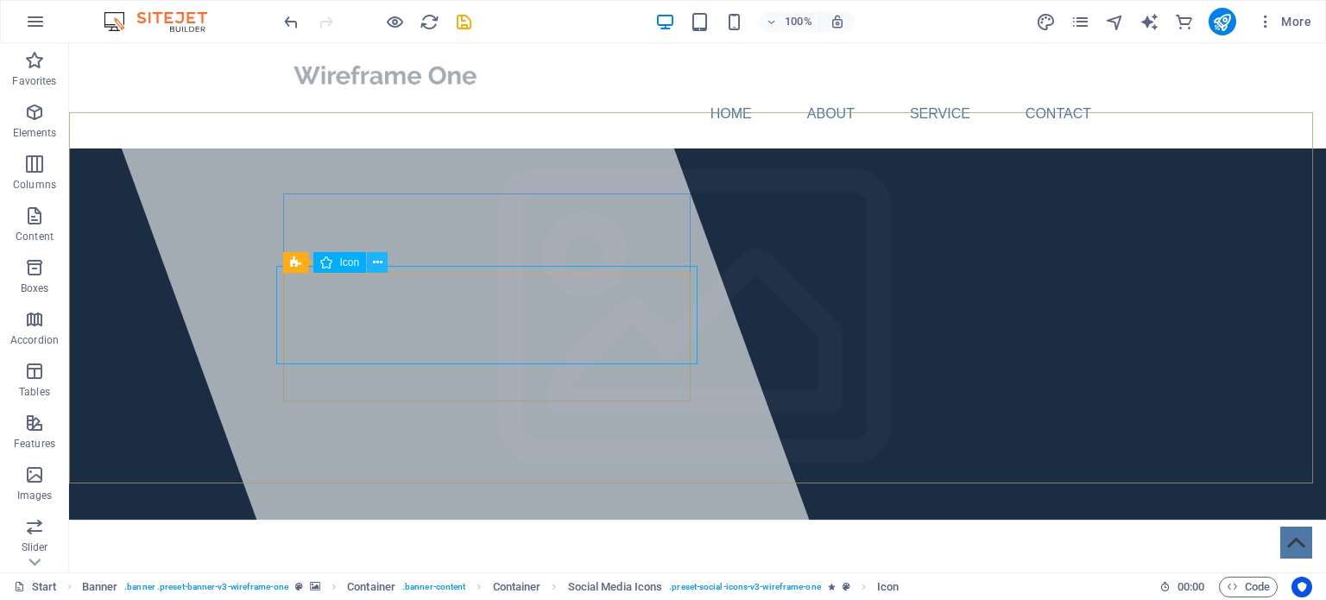
click at [377, 258] on icon at bounding box center [377, 263] width 9 height 18
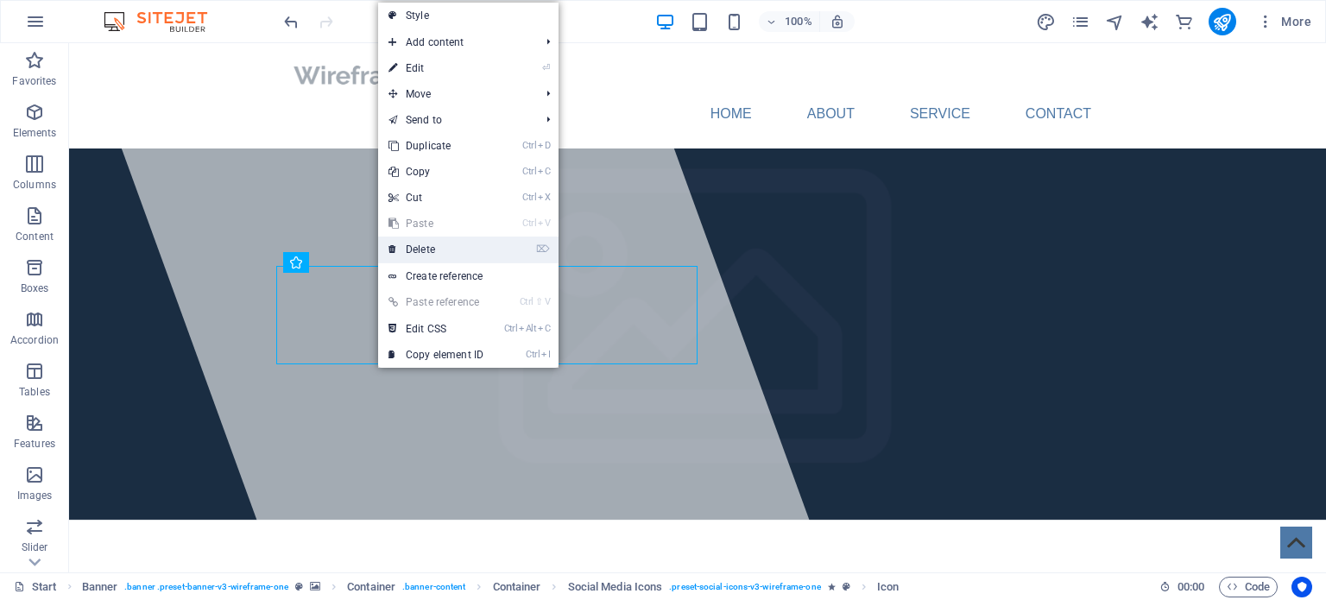
click at [439, 248] on link "⌦ Delete" at bounding box center [436, 250] width 116 height 26
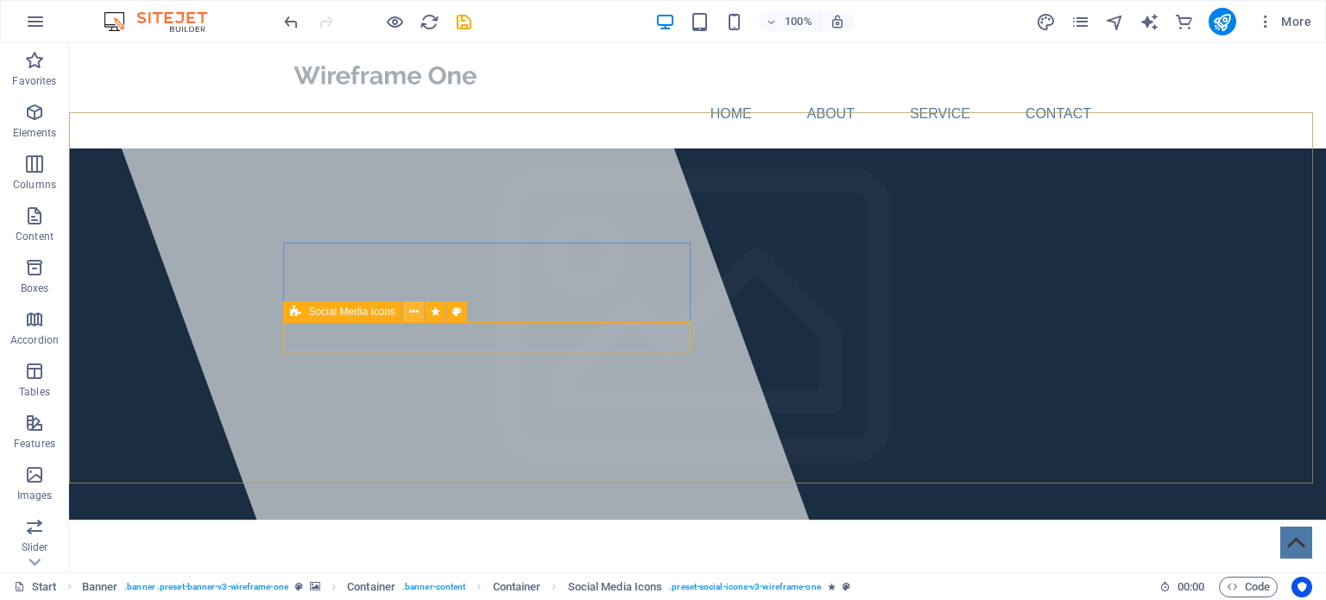
click at [418, 310] on button at bounding box center [413, 311] width 21 height 21
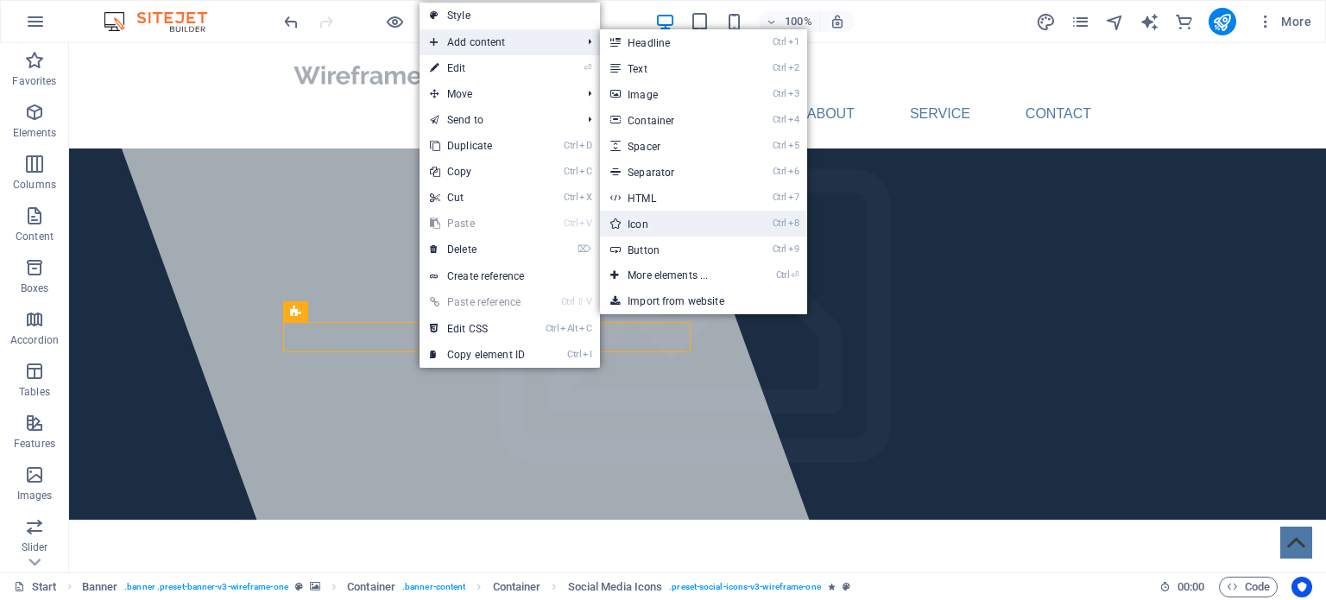
click at [651, 218] on link "Ctrl 8 Icon" at bounding box center [671, 224] width 142 height 26
select select "xMidYMid"
select select "px"
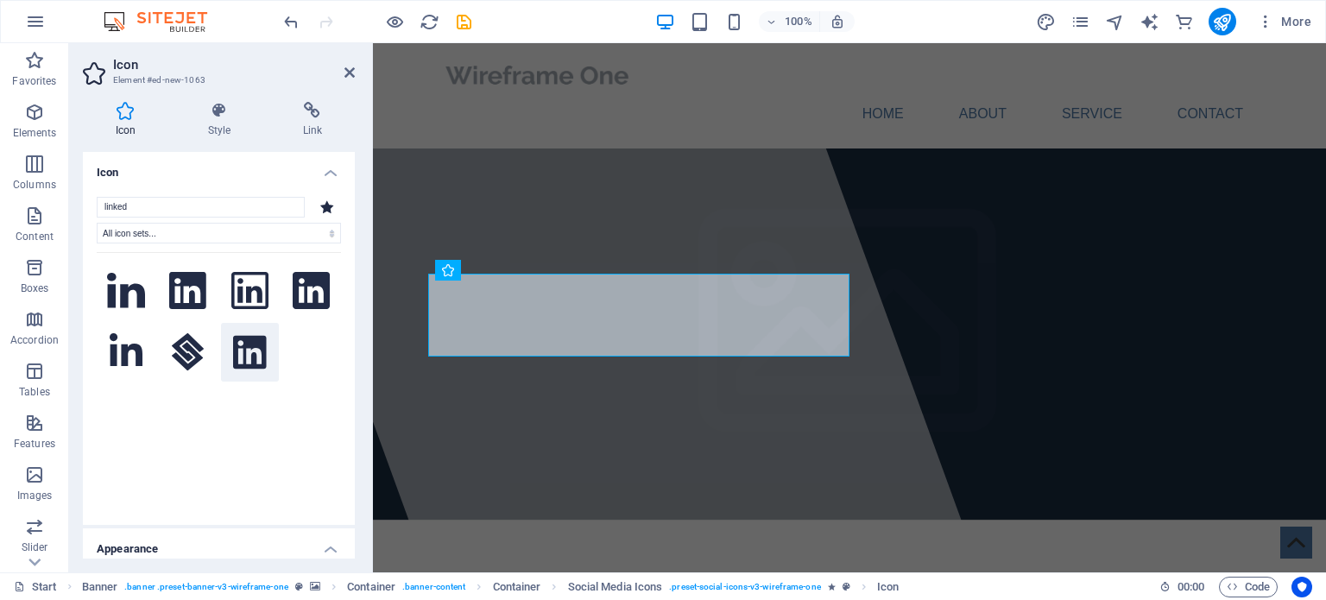
type input "linked"
click at [237, 342] on icon at bounding box center [249, 352] width 33 height 38
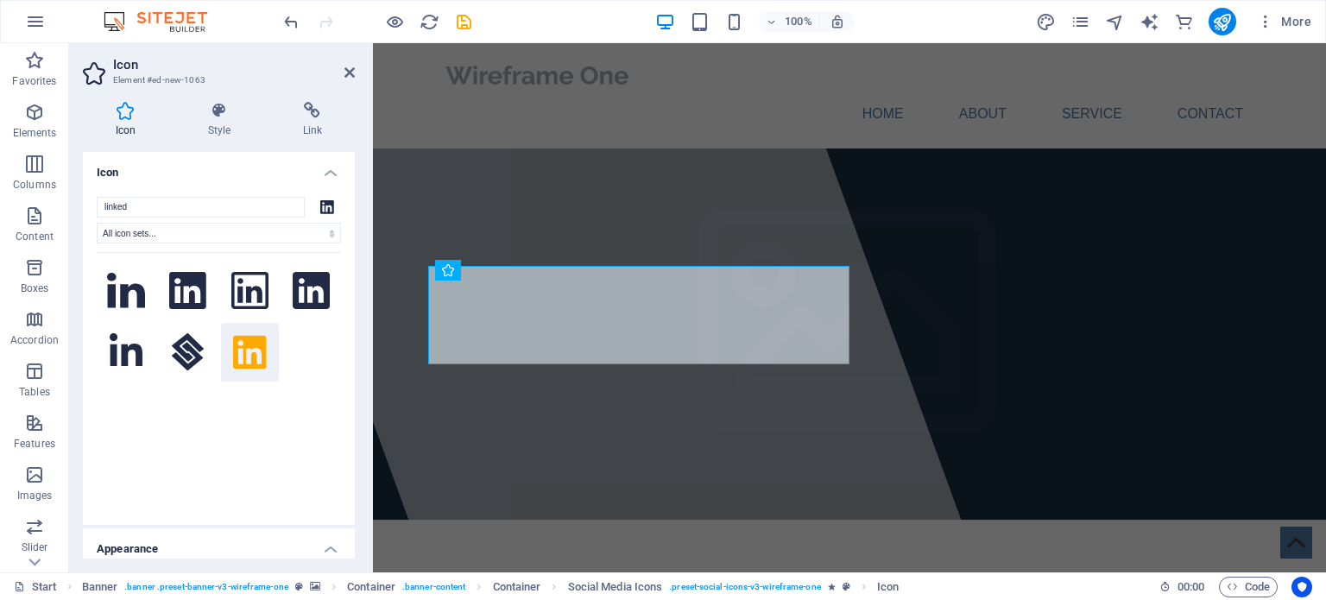
click at [323, 180] on h4 "Icon" at bounding box center [219, 167] width 272 height 31
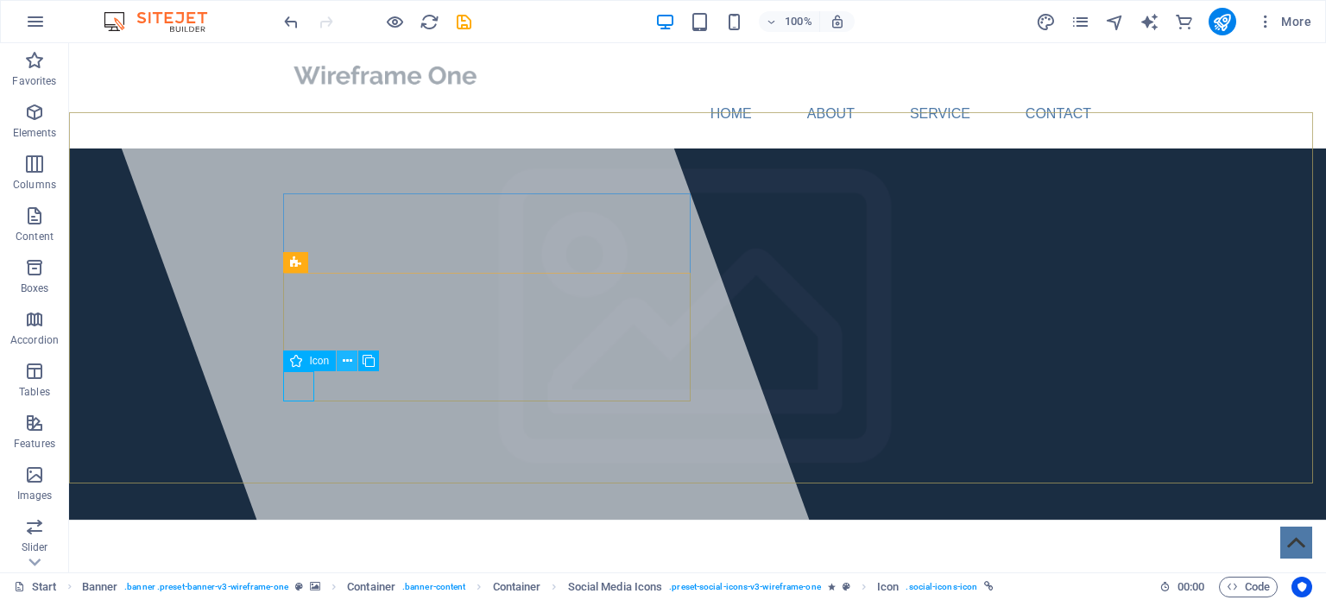
click at [346, 361] on icon at bounding box center [347, 361] width 9 height 18
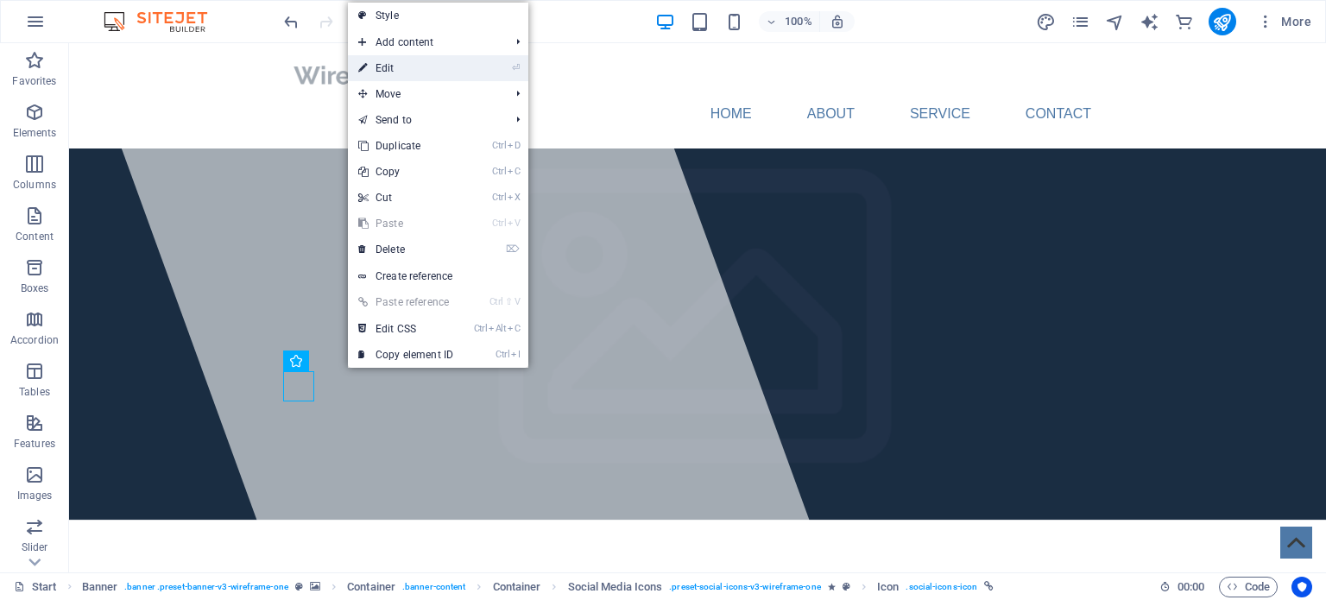
click at [477, 75] on li "⏎ Edit" at bounding box center [438, 68] width 180 height 26
click at [410, 75] on link "⏎ Edit" at bounding box center [406, 68] width 116 height 26
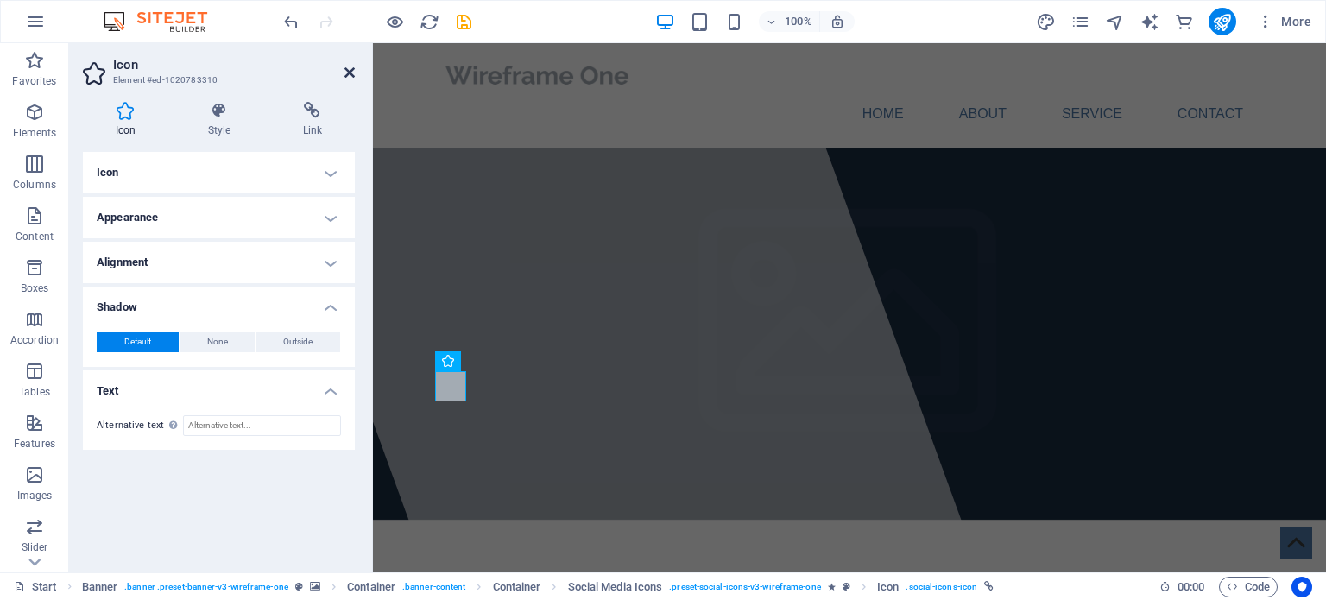
click at [349, 75] on icon at bounding box center [350, 73] width 10 height 14
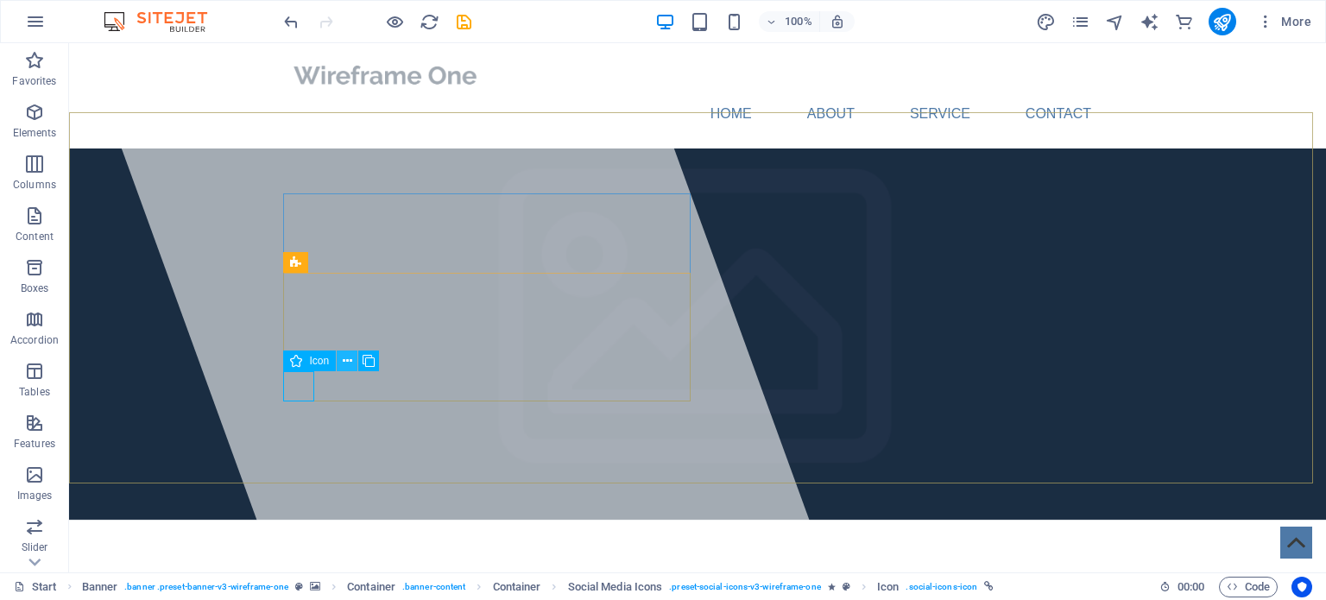
click at [346, 358] on icon at bounding box center [347, 361] width 9 height 18
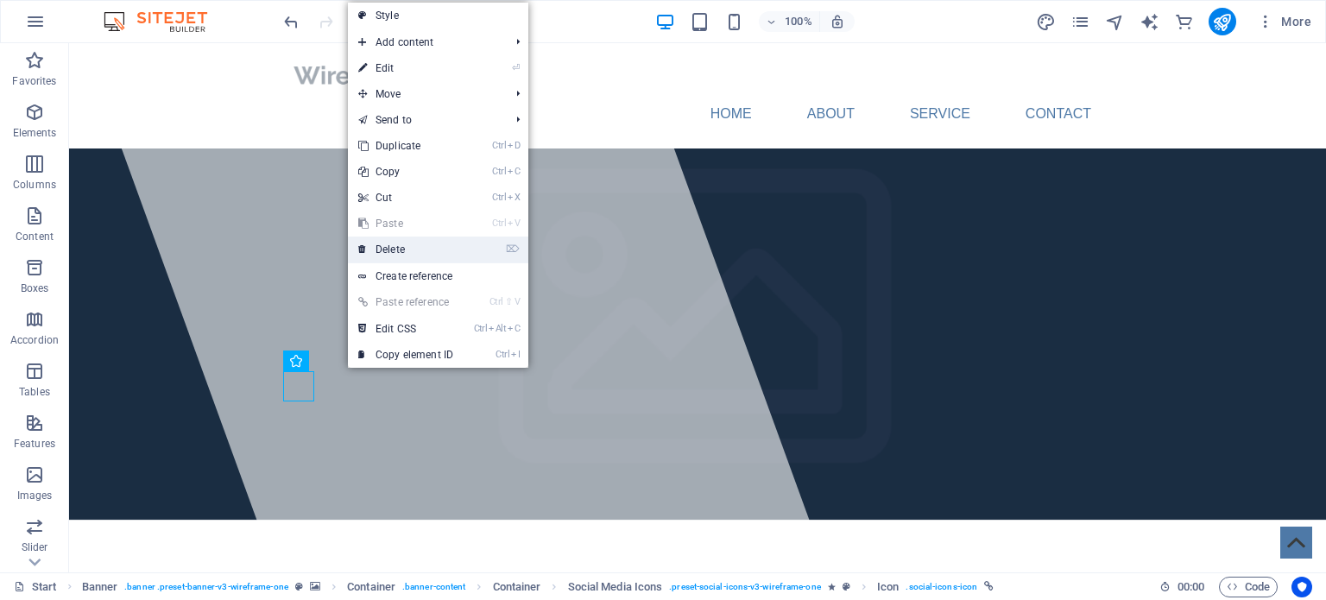
click at [401, 252] on link "⌦ Delete" at bounding box center [406, 250] width 116 height 26
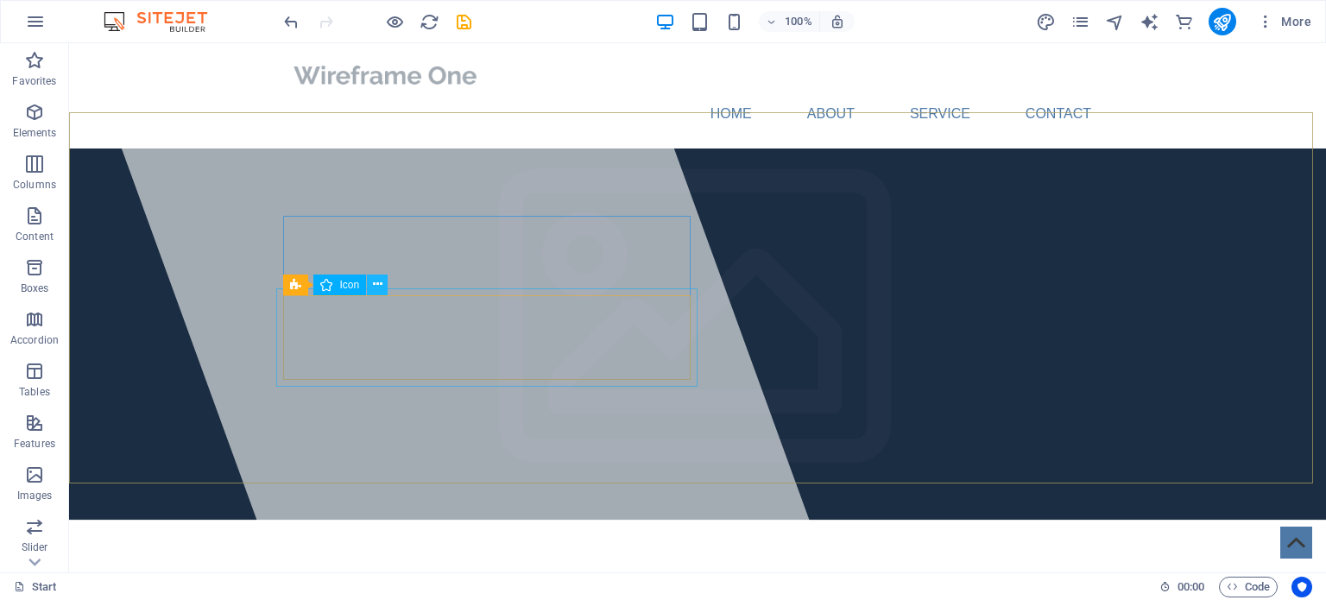
click at [382, 275] on button at bounding box center [377, 285] width 21 height 21
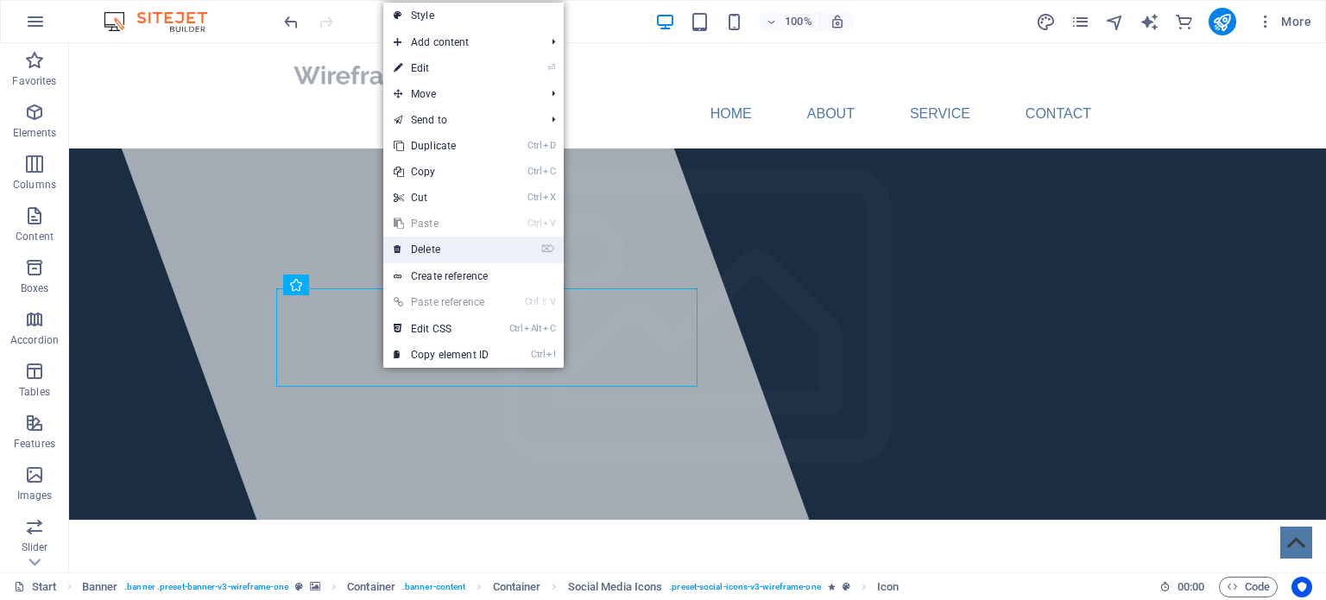
click at [426, 242] on link "⌦ Delete" at bounding box center [441, 250] width 116 height 26
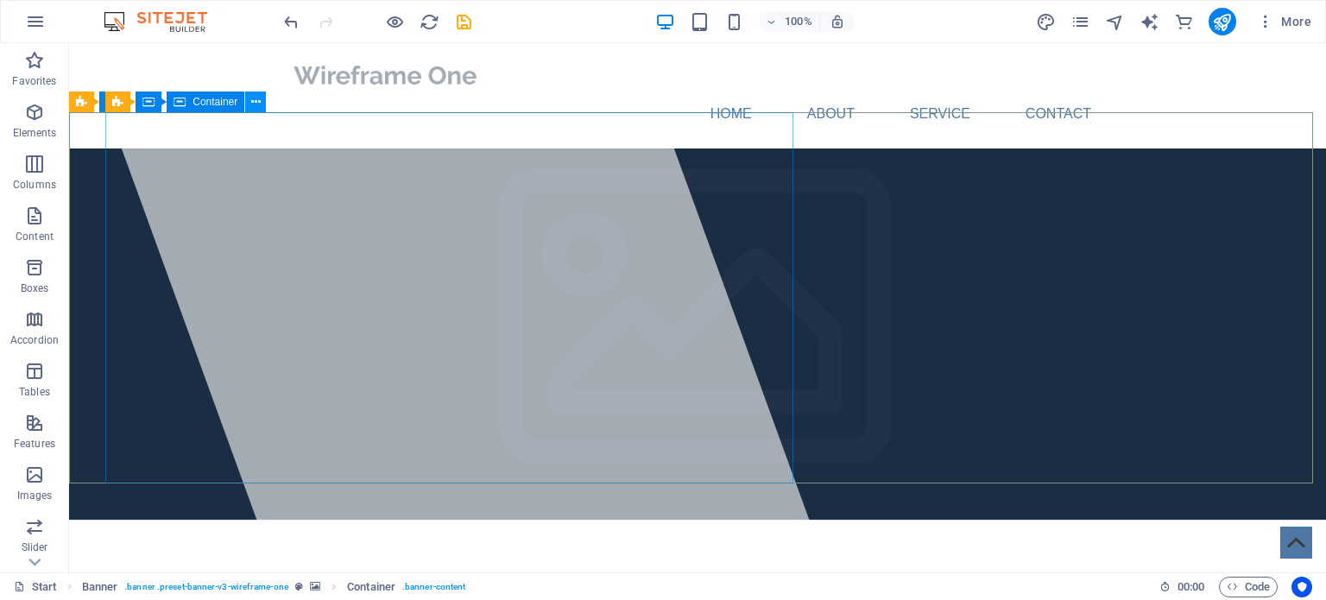
click at [260, 98] on icon at bounding box center [255, 102] width 9 height 18
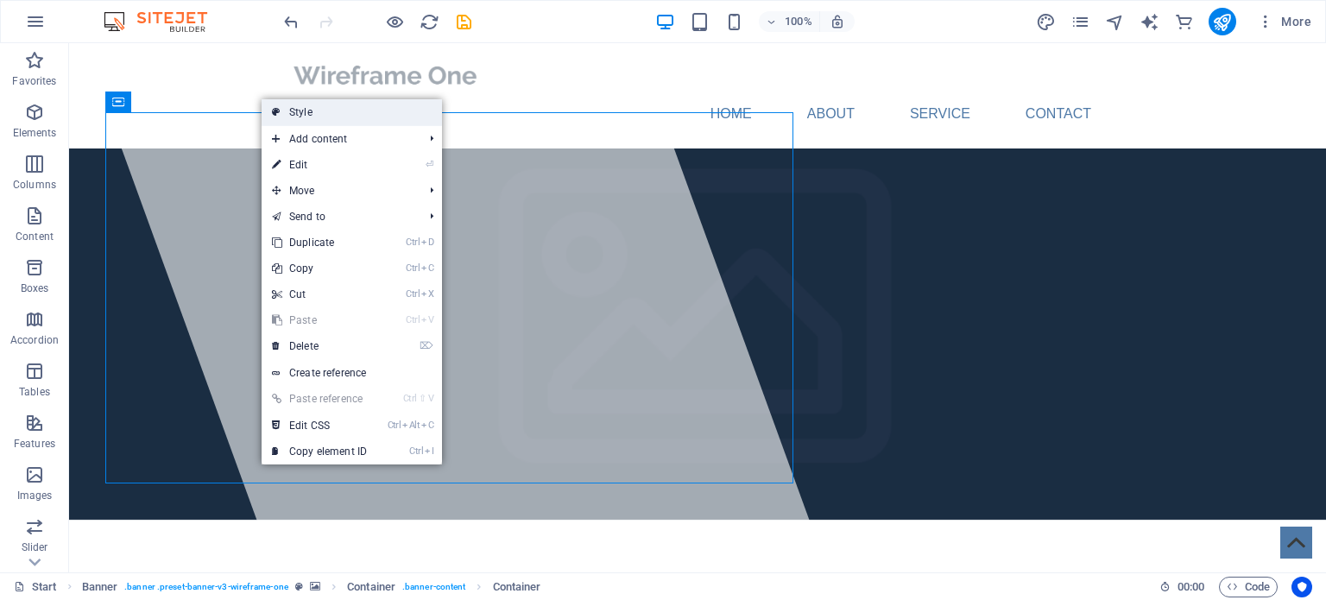
click at [292, 103] on link "Style" at bounding box center [352, 112] width 180 height 26
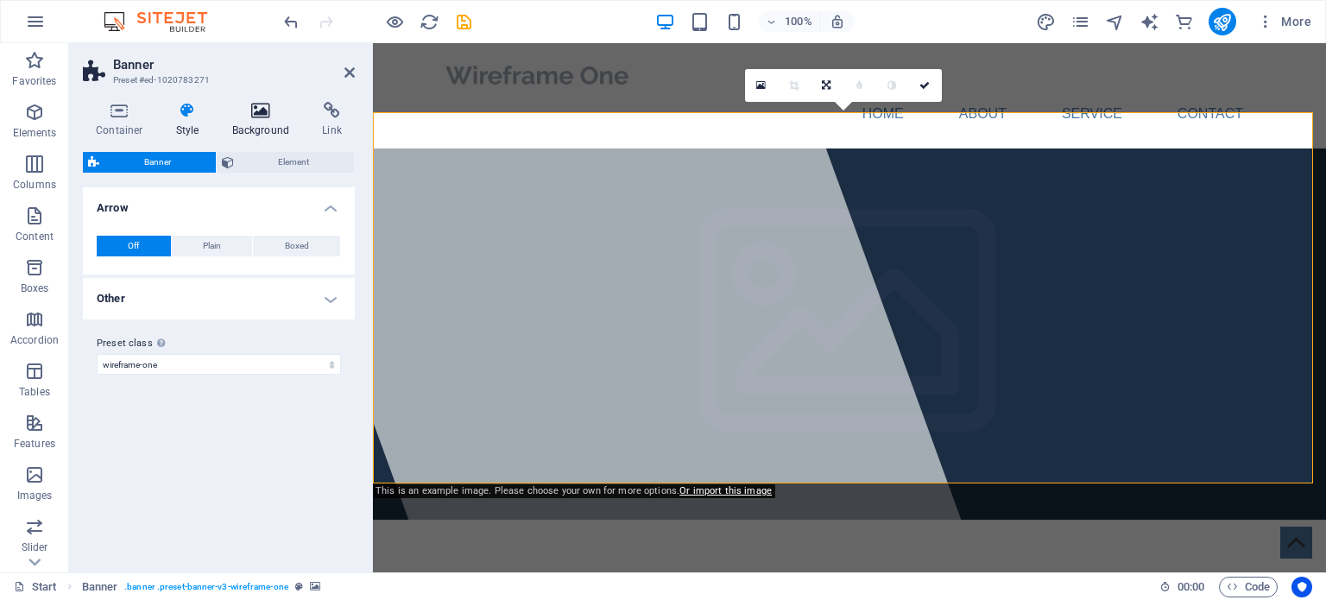
click at [251, 117] on icon at bounding box center [261, 110] width 84 height 17
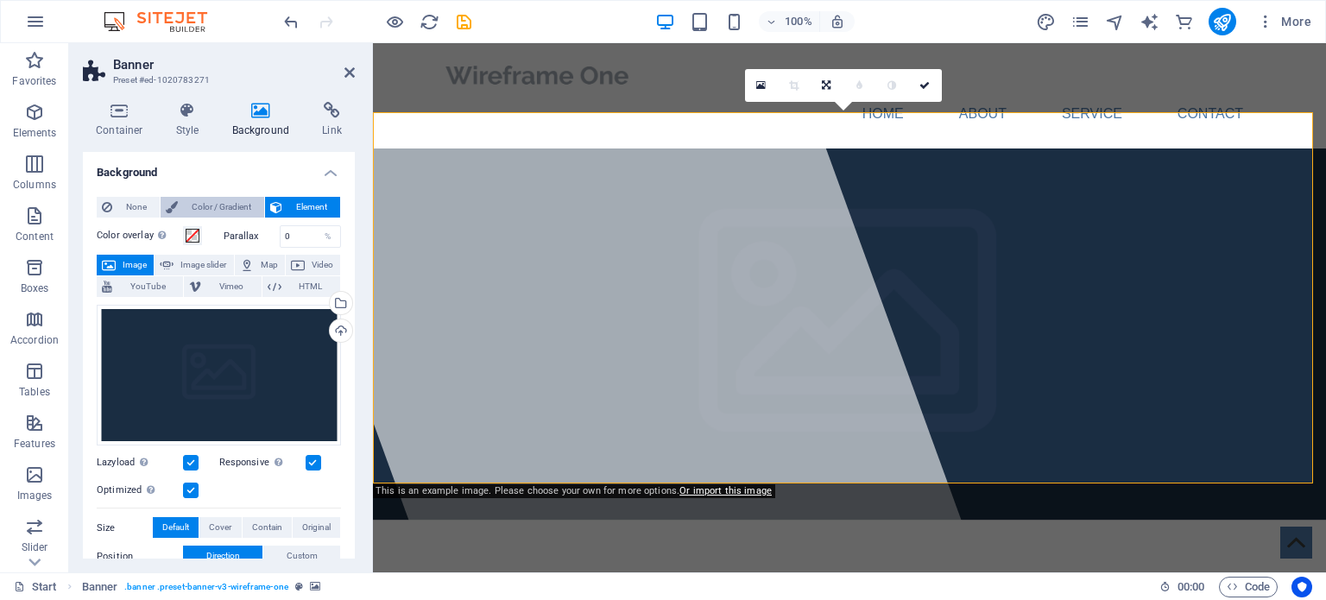
click at [216, 206] on span "Color / Gradient" at bounding box center [221, 207] width 76 height 21
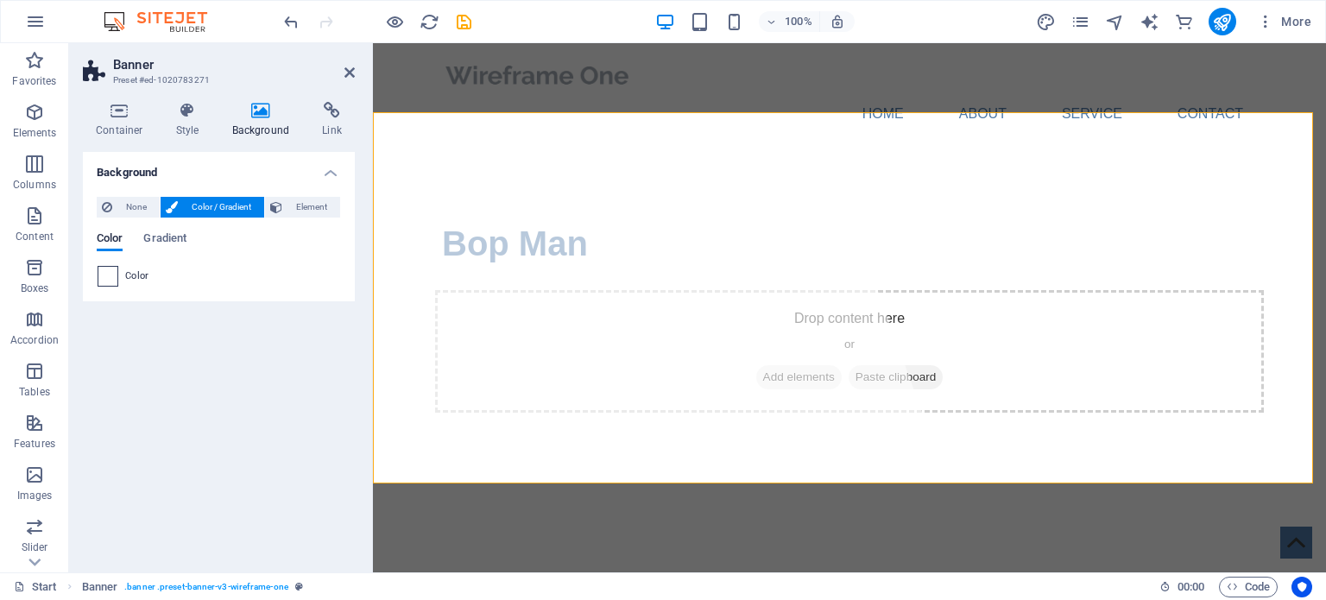
drag, startPoint x: 111, startPoint y: 272, endPoint x: 100, endPoint y: 275, distance: 10.9
click at [100, 275] on span at bounding box center [107, 276] width 19 height 19
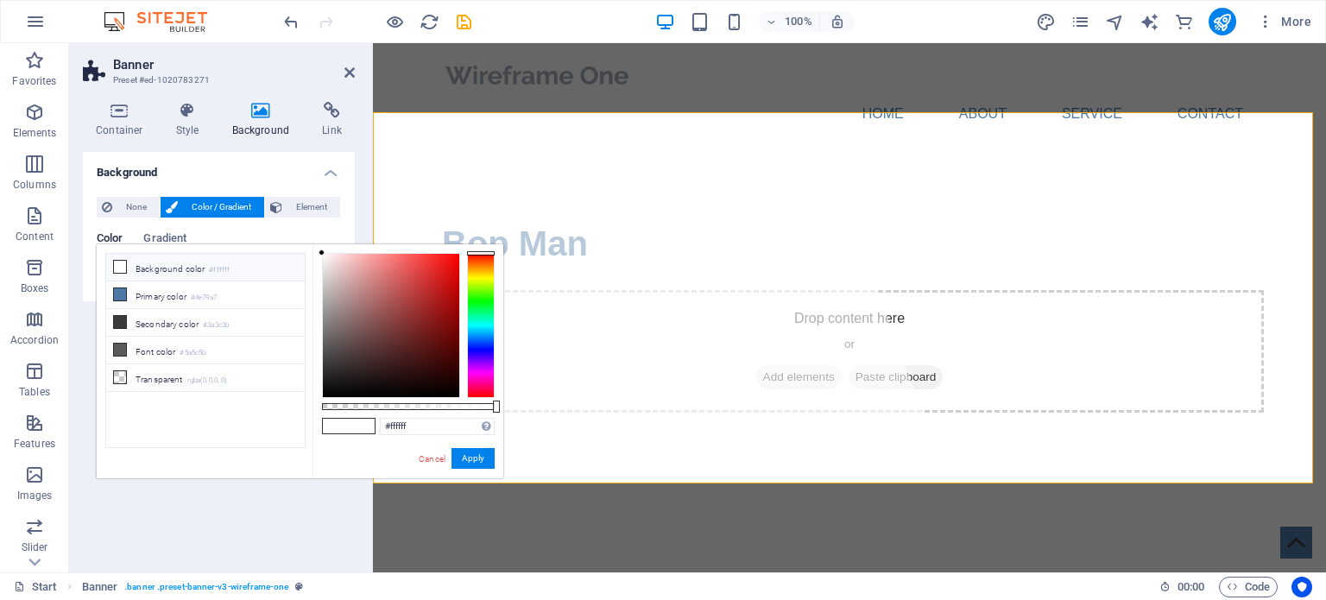
click at [160, 269] on li "Background color #ffffff" at bounding box center [205, 268] width 199 height 28
click at [142, 294] on li "Primary color #4e79a7" at bounding box center [205, 296] width 199 height 28
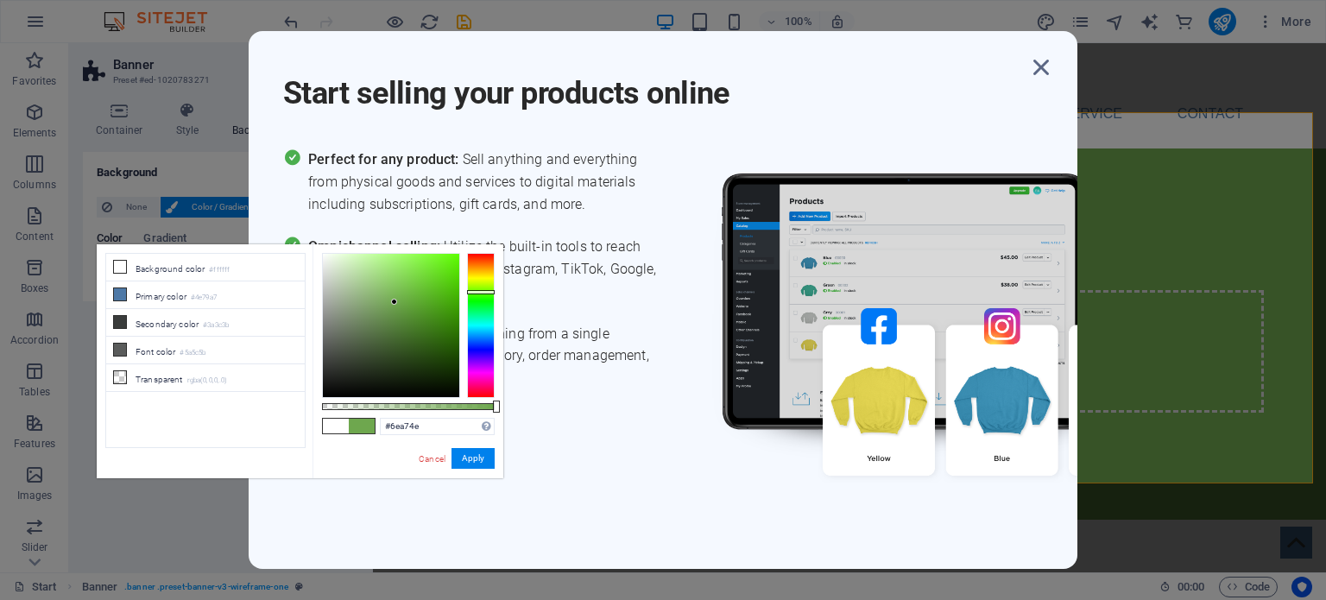
drag, startPoint x: 484, startPoint y: 334, endPoint x: 478, endPoint y: 292, distance: 42.6
click at [478, 292] on div at bounding box center [481, 325] width 28 height 145
click at [1040, 72] on icon "button" at bounding box center [1041, 67] width 31 height 31
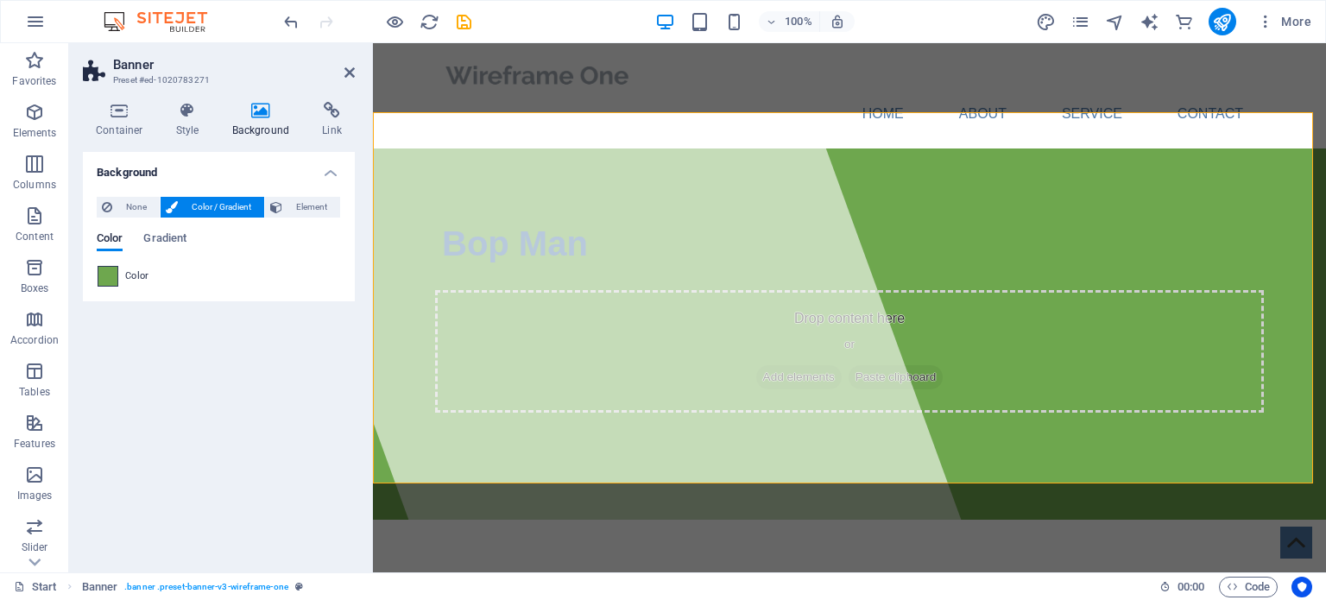
click at [106, 282] on span at bounding box center [107, 276] width 19 height 19
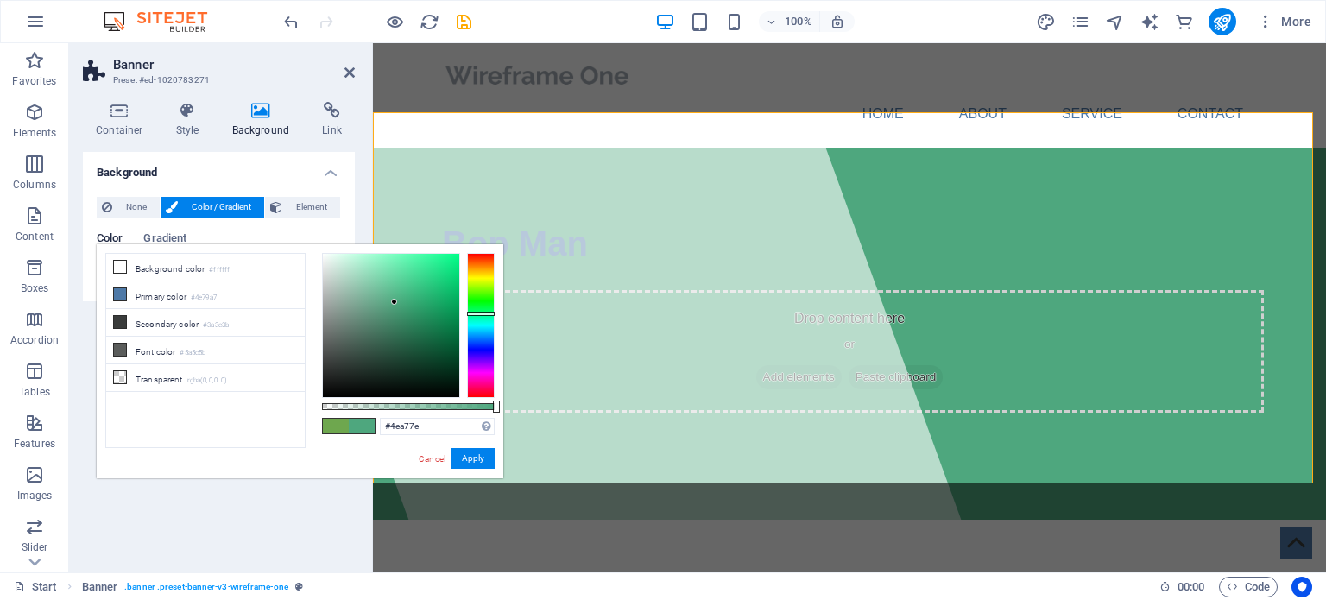
drag, startPoint x: 482, startPoint y: 291, endPoint x: 484, endPoint y: 313, distance: 22.6
click at [484, 313] on div at bounding box center [481, 314] width 28 height 4
click at [363, 424] on span at bounding box center [362, 426] width 26 height 15
click at [335, 427] on span at bounding box center [336, 426] width 26 height 15
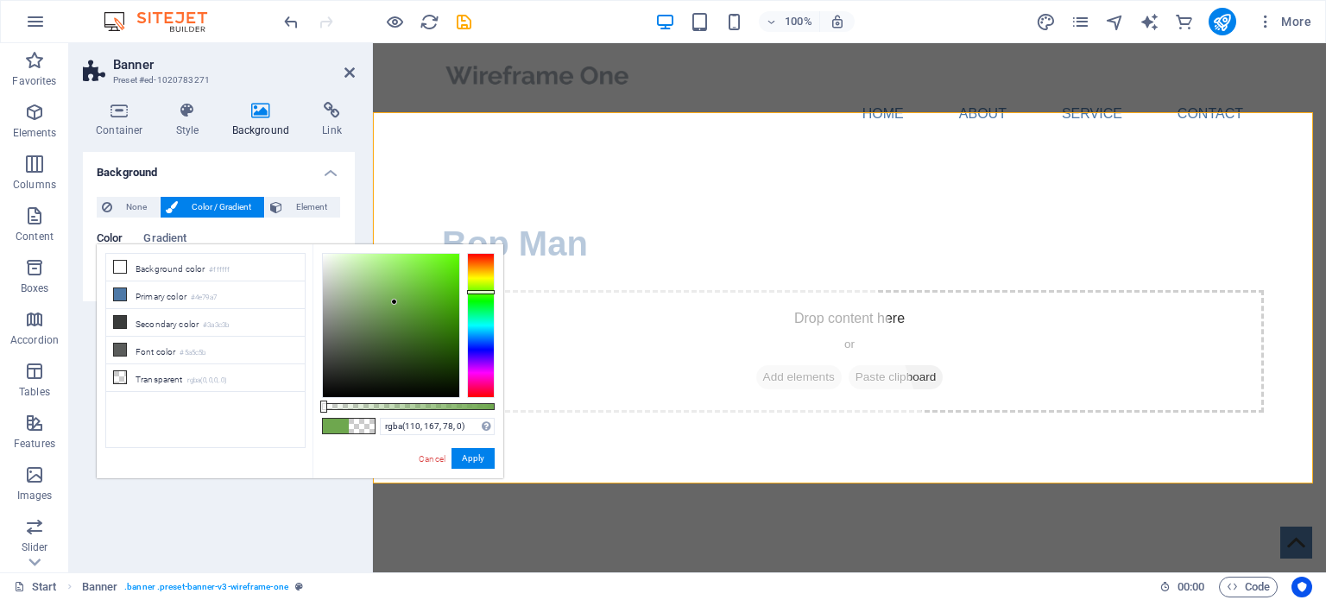
drag, startPoint x: 496, startPoint y: 403, endPoint x: 315, endPoint y: 421, distance: 181.4
click at [315, 421] on div "rgba(110, 167, 78, 0) Supported formats #0852ed rgb(8, 82, 237) rgba(8, 82, 237…" at bounding box center [408, 486] width 191 height 484
click at [339, 425] on span at bounding box center [336, 426] width 26 height 15
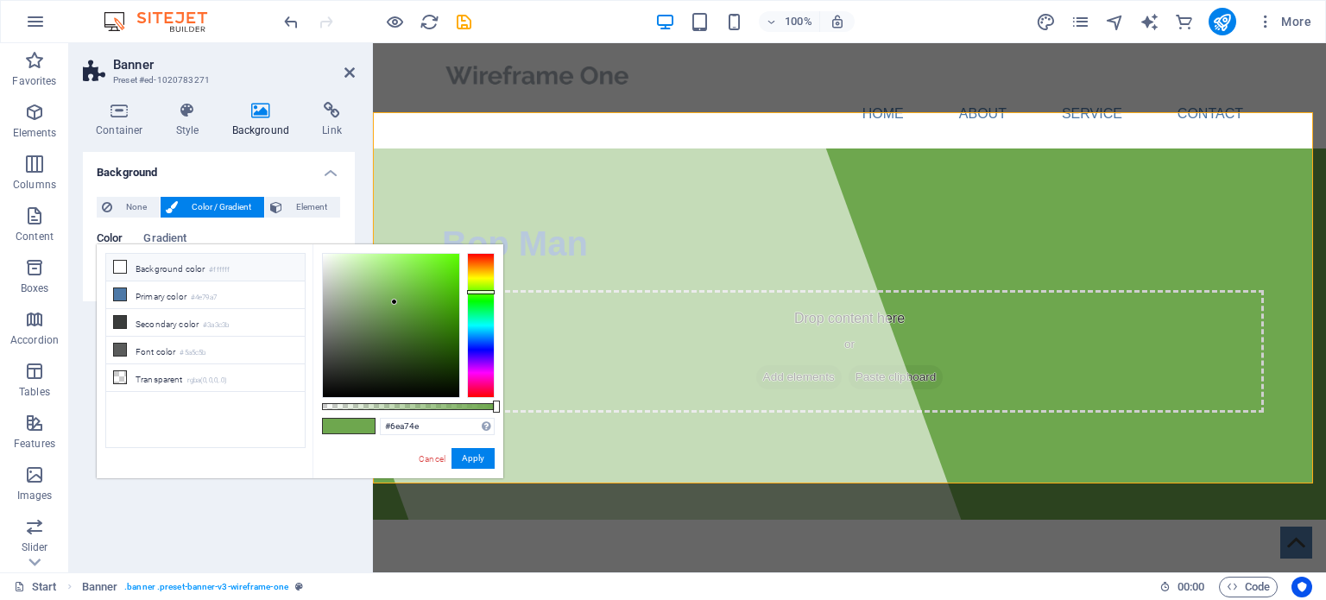
click at [188, 267] on li "Background color #ffffff" at bounding box center [205, 268] width 199 height 28
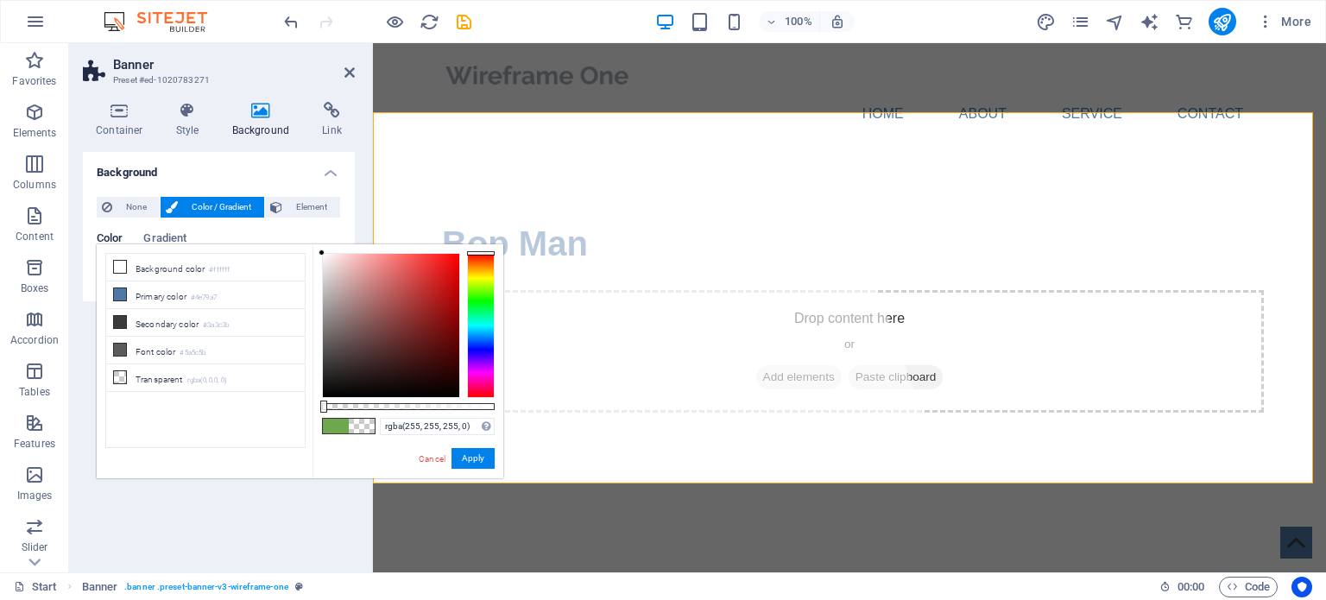
drag, startPoint x: 494, startPoint y: 407, endPoint x: 283, endPoint y: 405, distance: 210.7
click at [283, 405] on div "less Background color #ffffff Primary color #4e79a7 Secondary color #3a3c3b Fon…" at bounding box center [300, 361] width 407 height 234
click at [338, 423] on span at bounding box center [336, 426] width 26 height 15
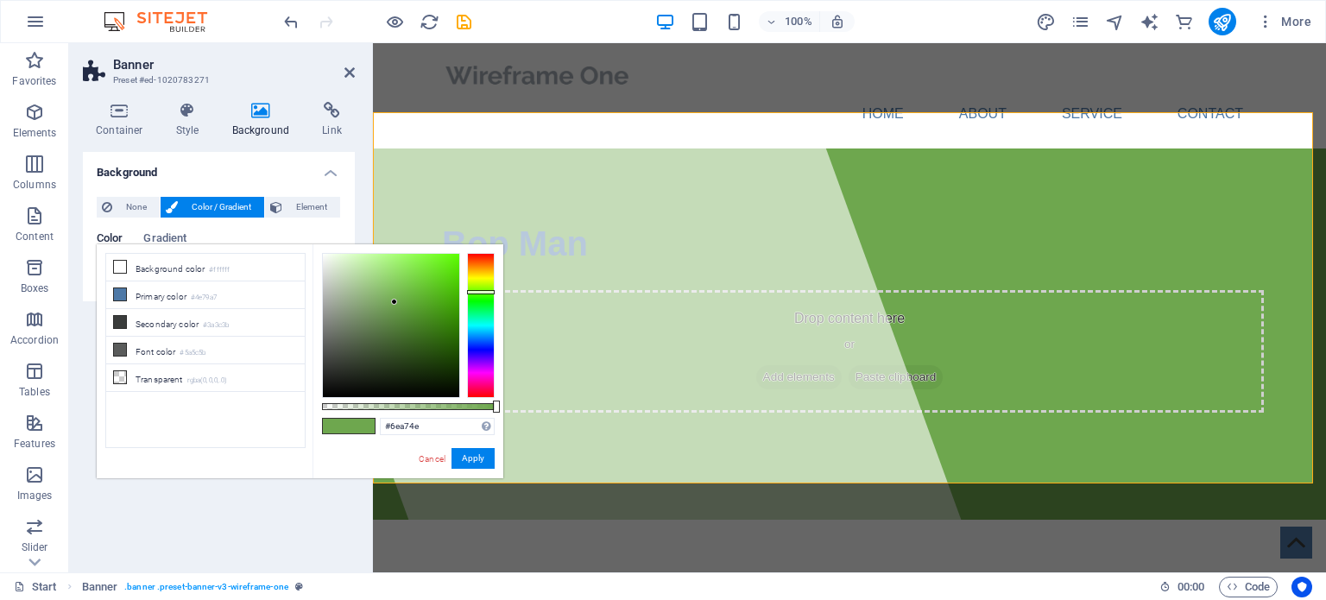
click at [338, 423] on span at bounding box center [336, 426] width 26 height 15
click at [183, 317] on li "Secondary color #3a3c3b" at bounding box center [205, 323] width 199 height 28
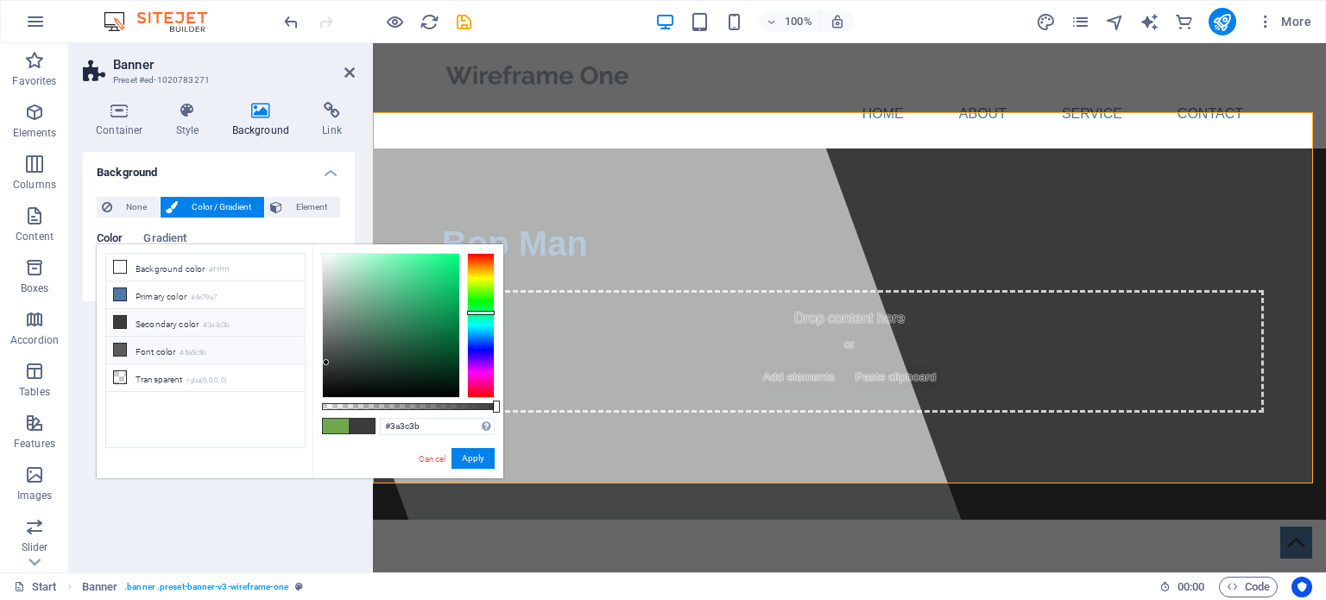
click at [183, 348] on small "#5a5c5b" at bounding box center [193, 353] width 26 height 12
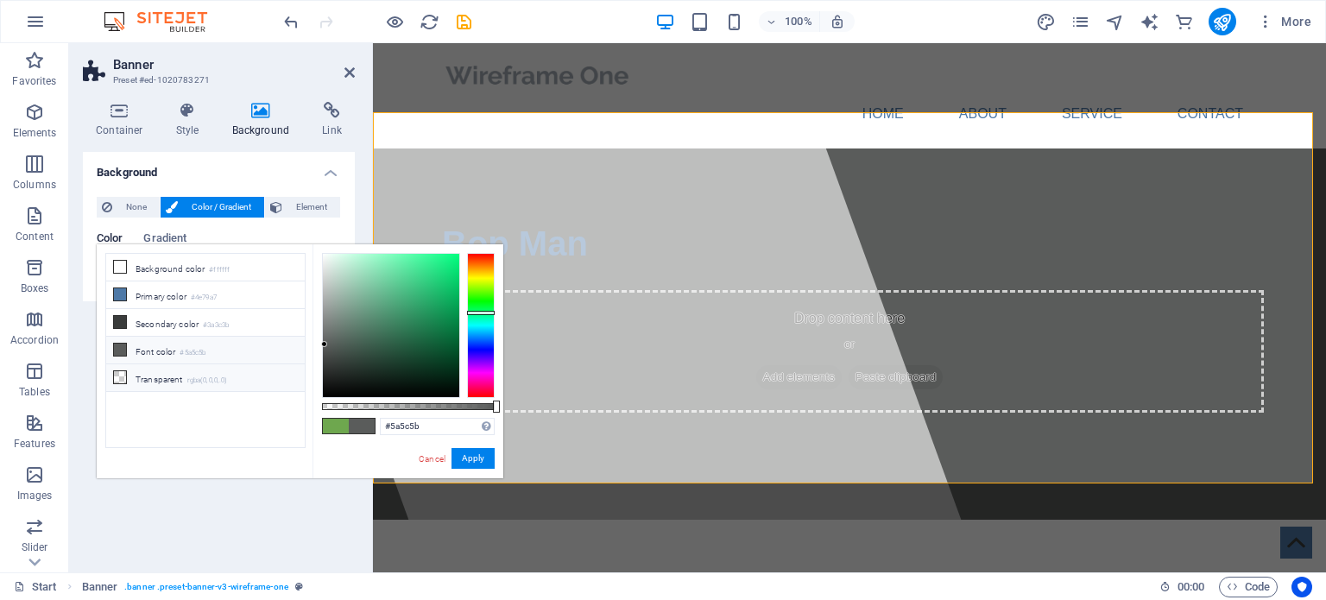
click at [174, 370] on li "Transparent rgba(0,0,0,.0)" at bounding box center [205, 378] width 199 height 28
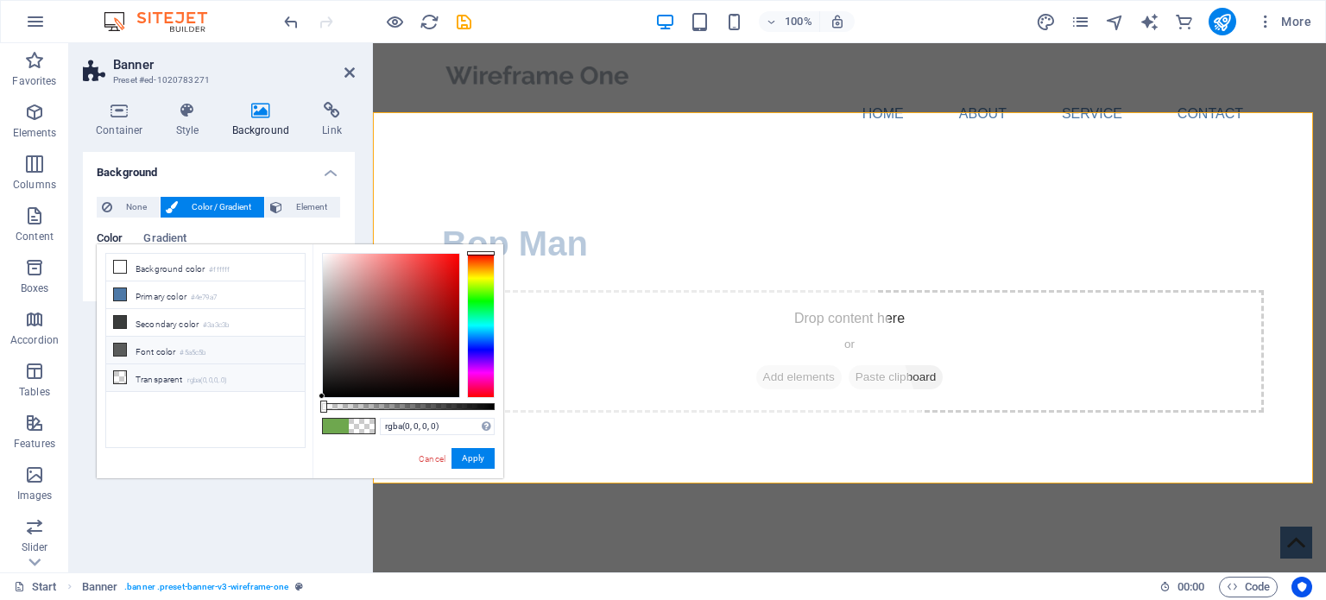
click at [171, 348] on li "Font color #5a5c5b" at bounding box center [205, 351] width 199 height 28
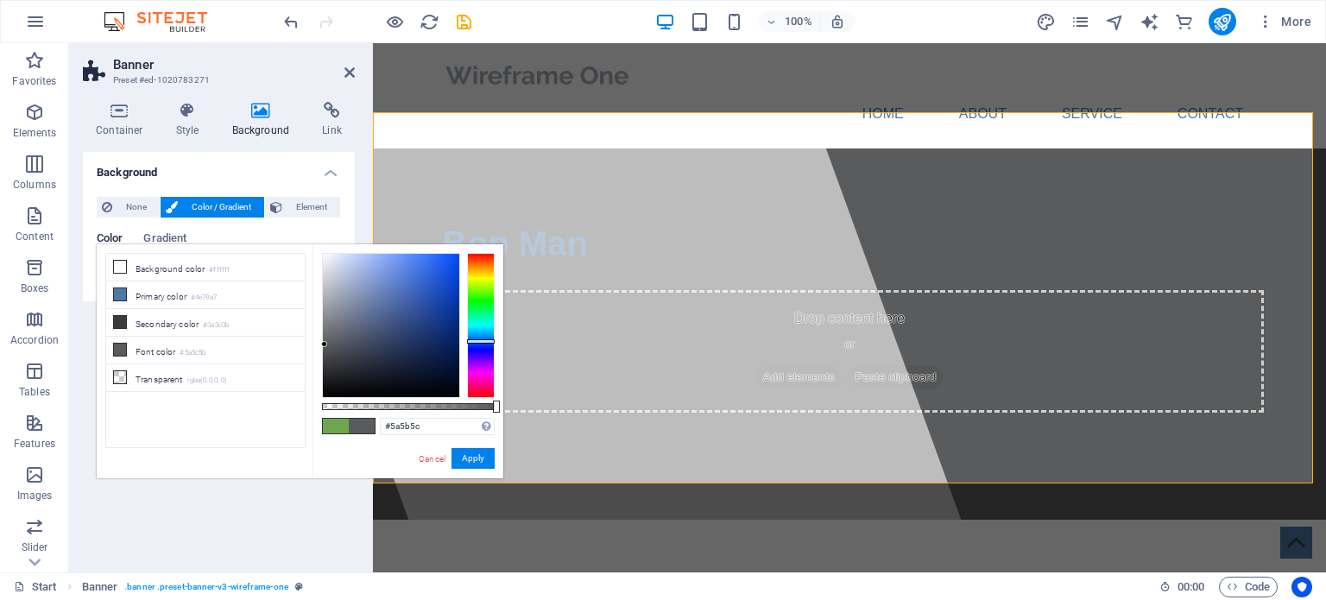
drag, startPoint x: 480, startPoint y: 311, endPoint x: 480, endPoint y: 341, distance: 30.2
click at [480, 341] on div at bounding box center [481, 341] width 28 height 4
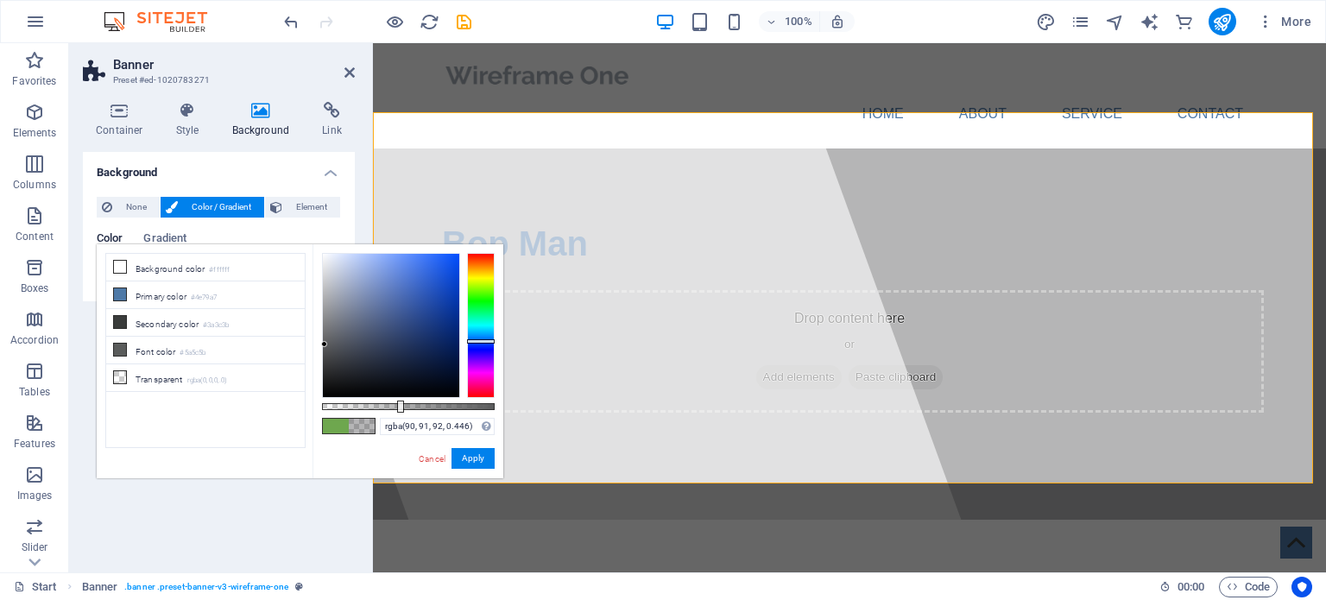
drag, startPoint x: 497, startPoint y: 404, endPoint x: 399, endPoint y: 415, distance: 99.0
click at [399, 415] on div "rgba(90, 91, 92, 0.446) Supported formats #0852ed rgb(8, 82, 237) rgba(8, 82, 2…" at bounding box center [408, 486] width 191 height 484
click at [181, 293] on li "Primary color #4e79a7" at bounding box center [205, 296] width 199 height 28
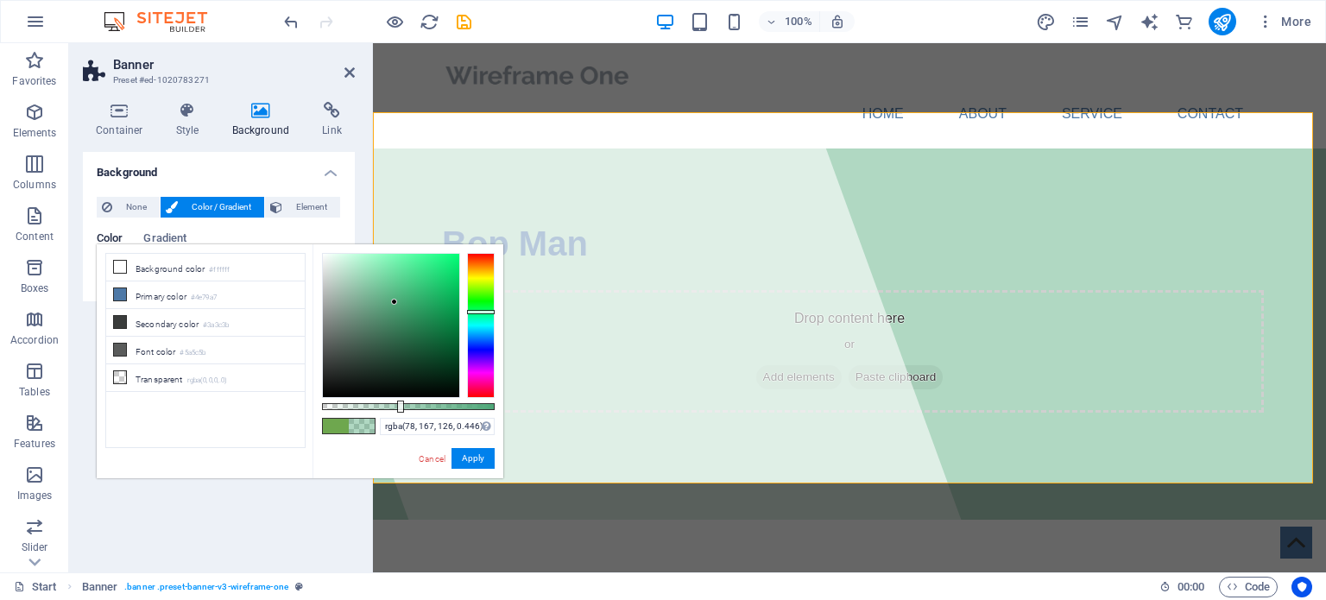
drag, startPoint x: 484, startPoint y: 335, endPoint x: 487, endPoint y: 313, distance: 21.9
click at [487, 313] on div at bounding box center [481, 312] width 28 height 4
click at [192, 265] on li "Background color #ffffff" at bounding box center [205, 268] width 199 height 28
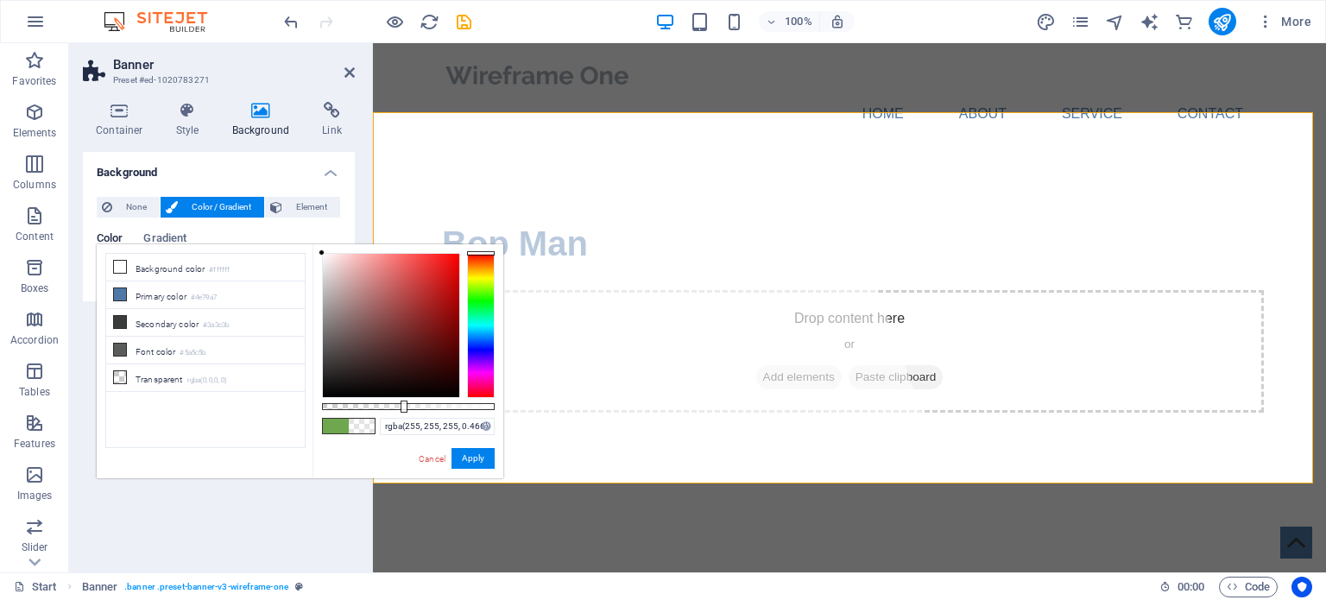
click at [402, 401] on div at bounding box center [404, 407] width 7 height 12
click at [193, 289] on li "Primary color #4e79a7" at bounding box center [205, 296] width 199 height 28
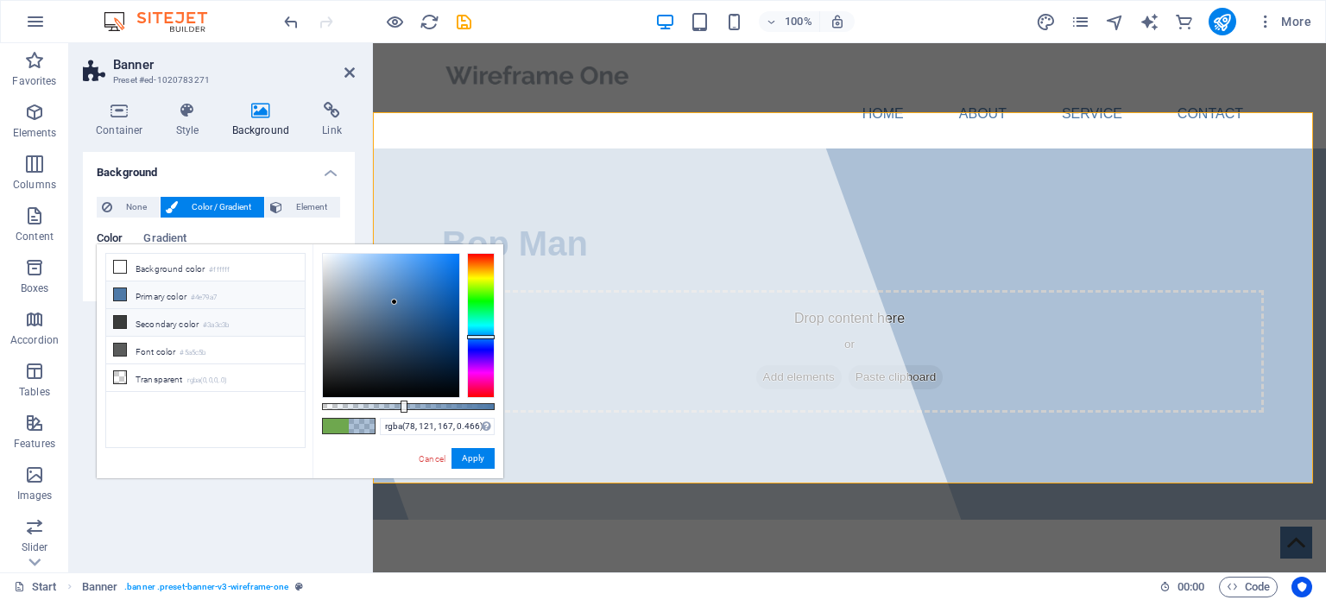
click at [183, 327] on li "Secondary color #3a3c3b" at bounding box center [205, 323] width 199 height 28
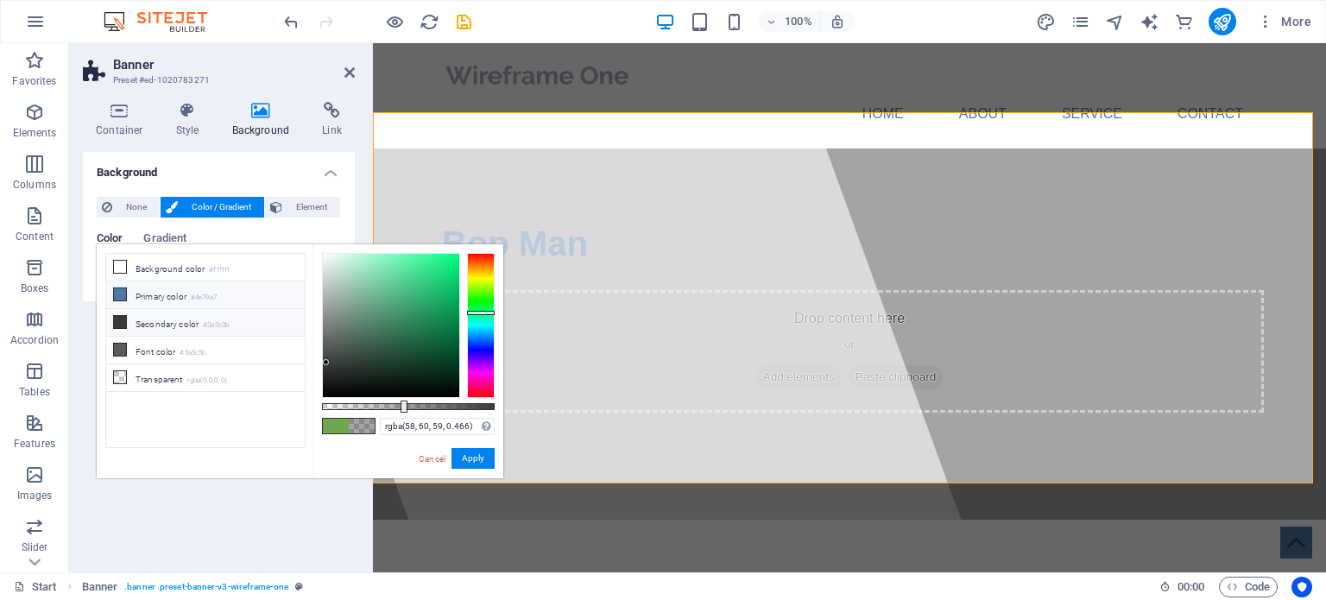
click at [182, 288] on li "Primary color #4e79a7" at bounding box center [205, 296] width 199 height 28
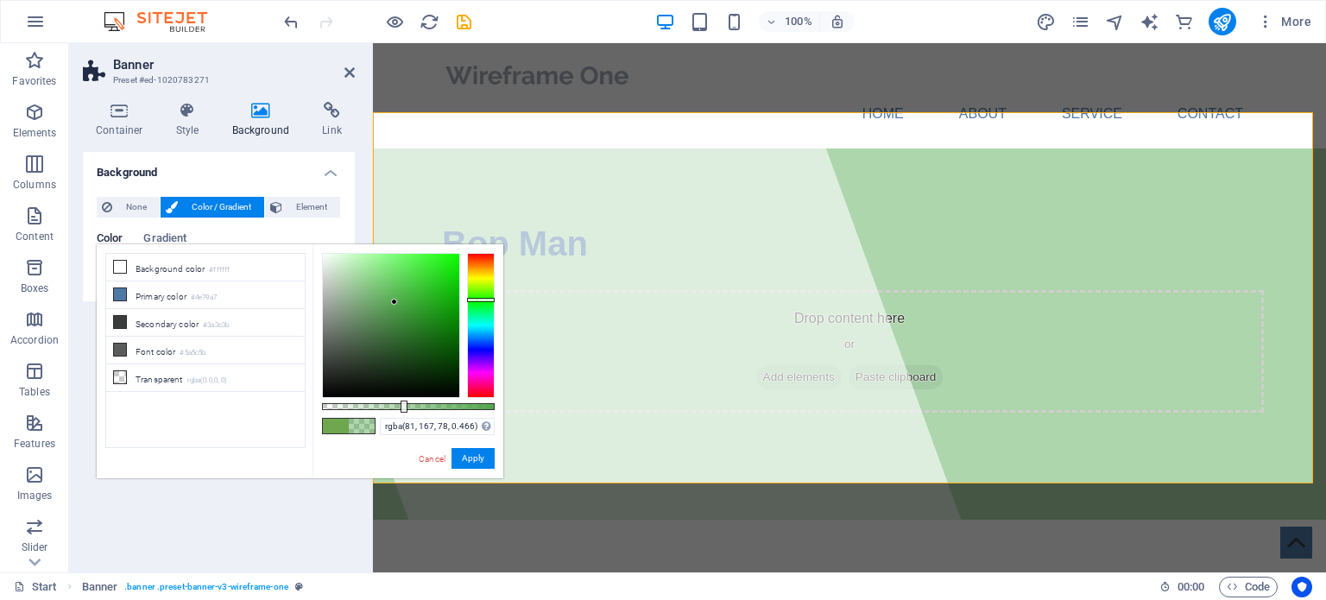
drag, startPoint x: 473, startPoint y: 333, endPoint x: 473, endPoint y: 300, distance: 33.7
click at [473, 300] on div at bounding box center [481, 325] width 28 height 145
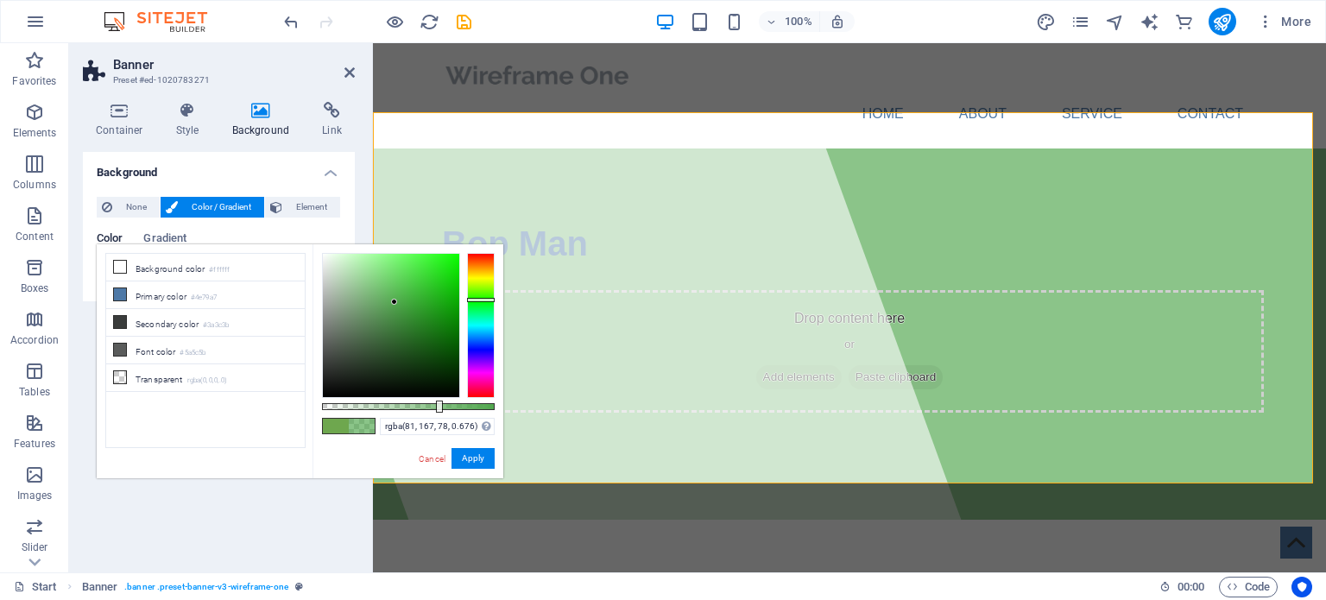
type input "rgba(81, 167, 78, 0.681)"
drag, startPoint x: 401, startPoint y: 406, endPoint x: 440, endPoint y: 406, distance: 38.9
click at [440, 406] on div at bounding box center [441, 407] width 7 height 12
click at [428, 453] on link "Cancel" at bounding box center [432, 459] width 30 height 13
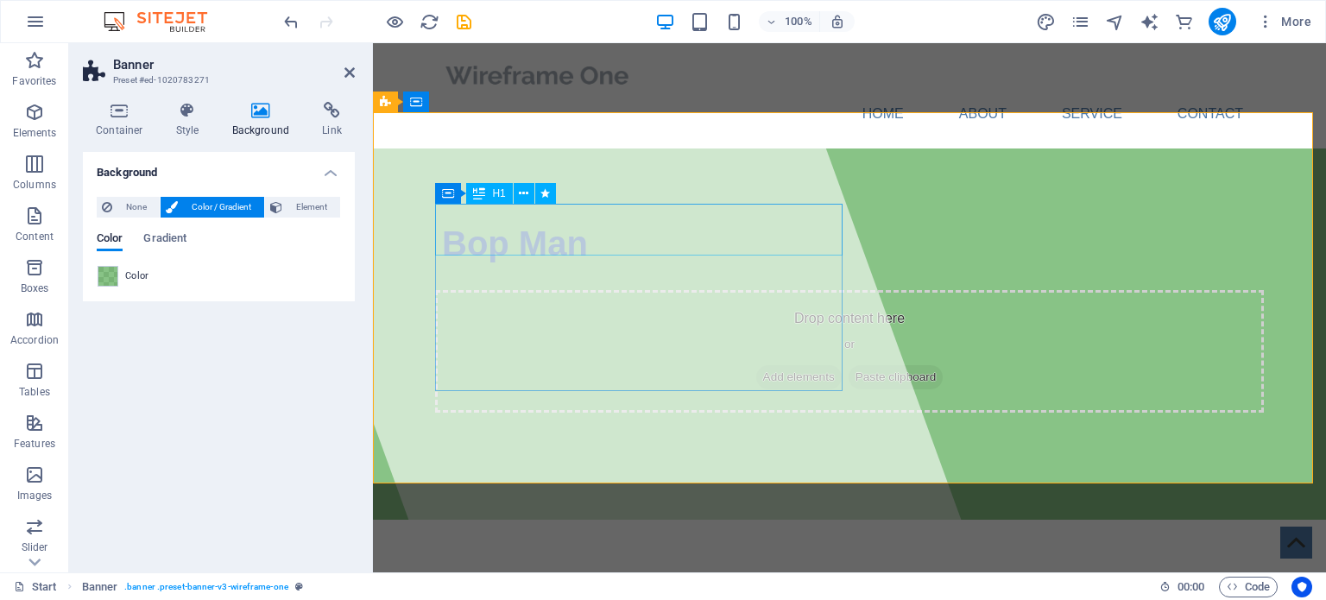
click at [532, 234] on div "Bop Man" at bounding box center [849, 244] width 815 height 52
click at [471, 226] on div "Bop Man" at bounding box center [849, 244] width 815 height 52
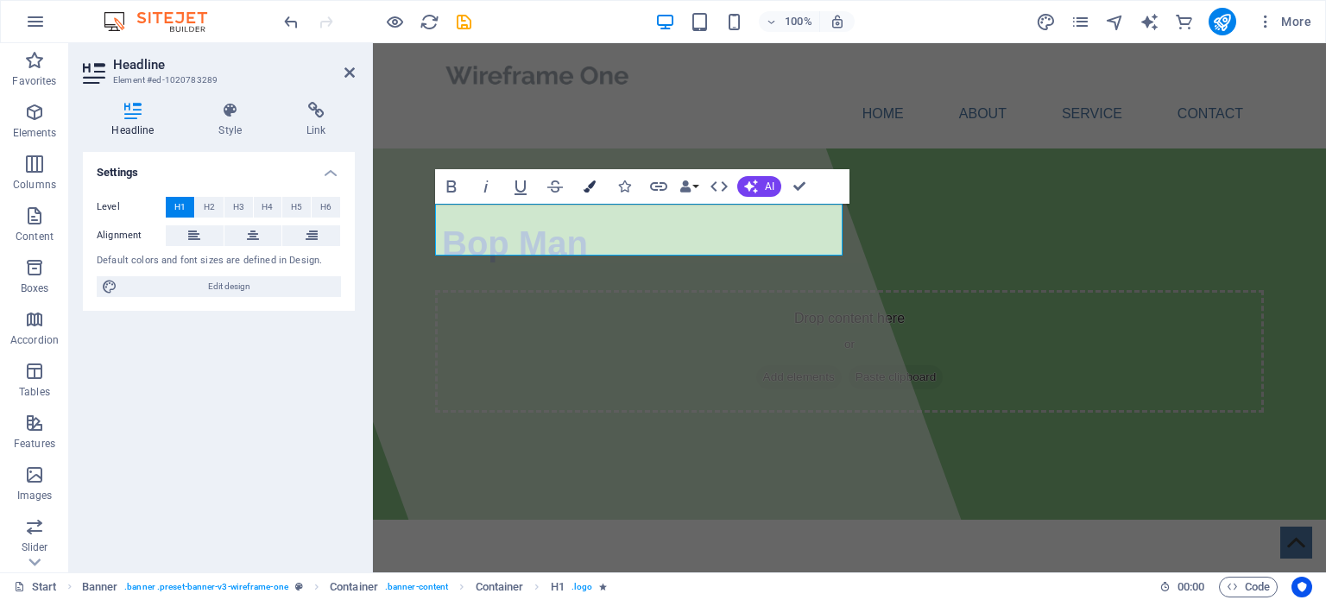
click at [591, 180] on icon "button" at bounding box center [590, 186] width 12 height 12
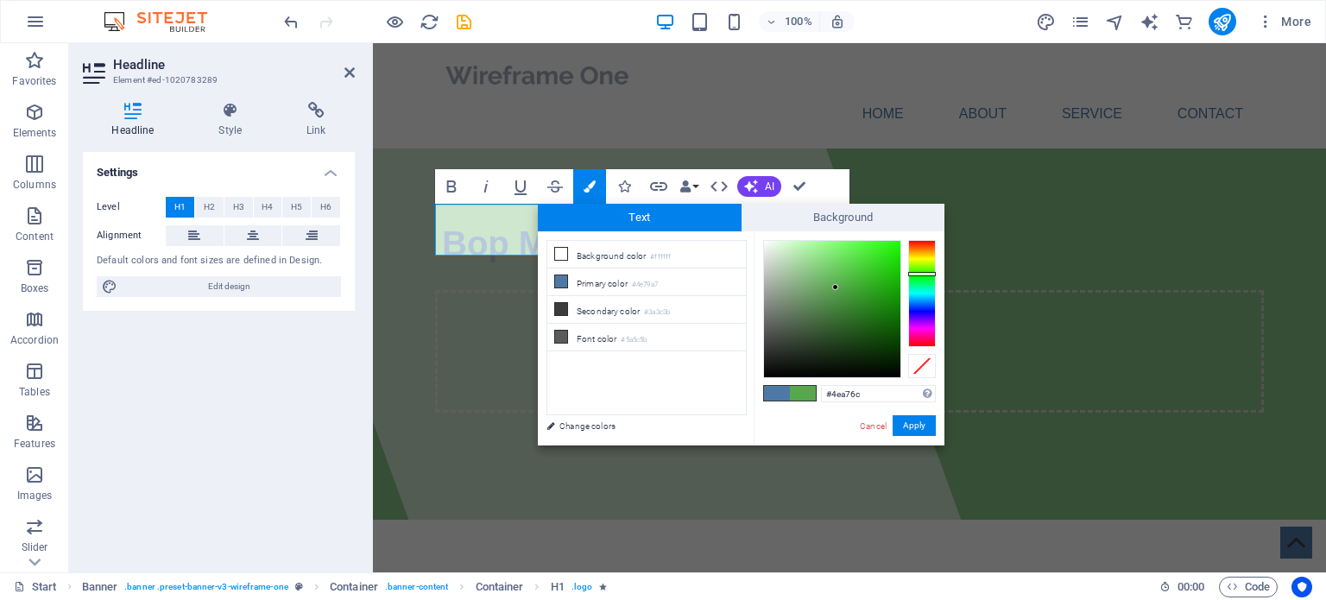
type input "#4ea770"
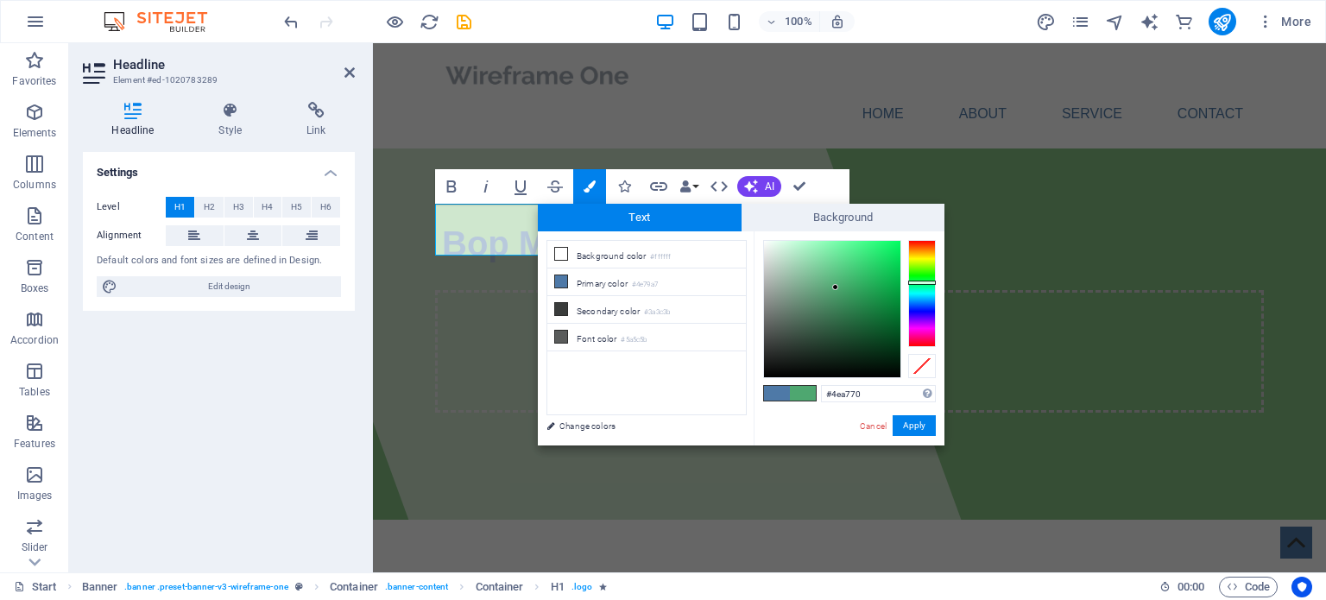
drag, startPoint x: 921, startPoint y: 303, endPoint x: 920, endPoint y: 282, distance: 20.8
click at [920, 282] on div at bounding box center [923, 283] width 28 height 4
click at [913, 427] on button "Apply" at bounding box center [914, 425] width 43 height 21
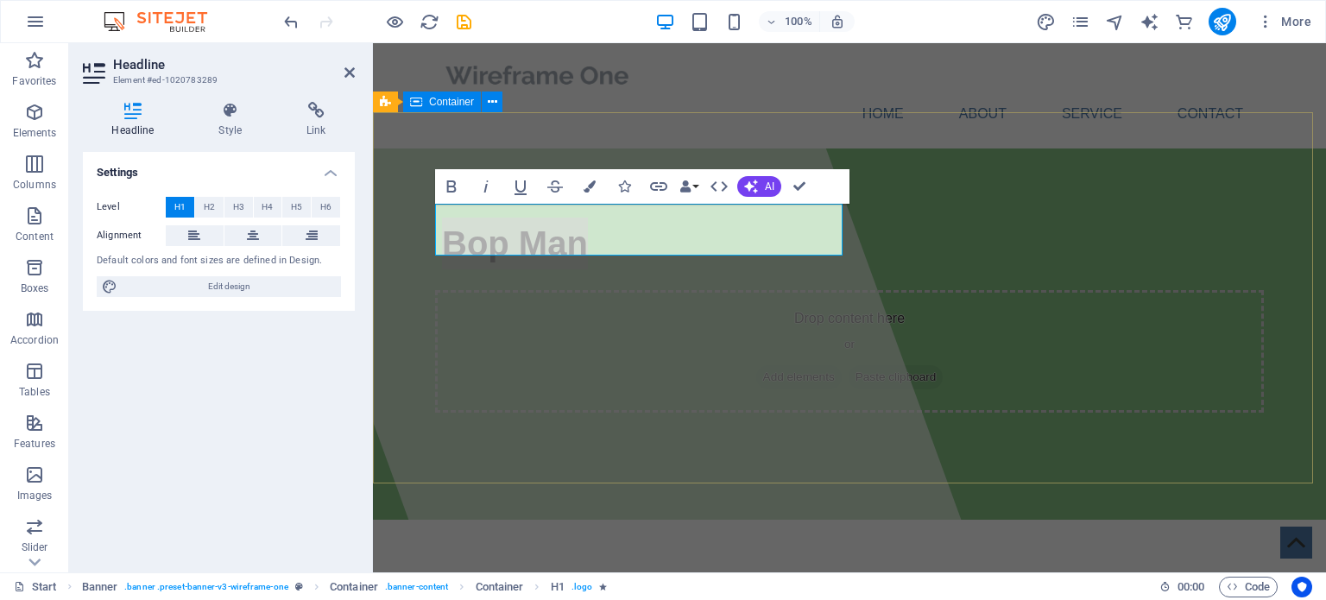
click at [978, 313] on div "Bop Man Drop content here or Add elements Paste clipboard" at bounding box center [849, 312] width 953 height 326
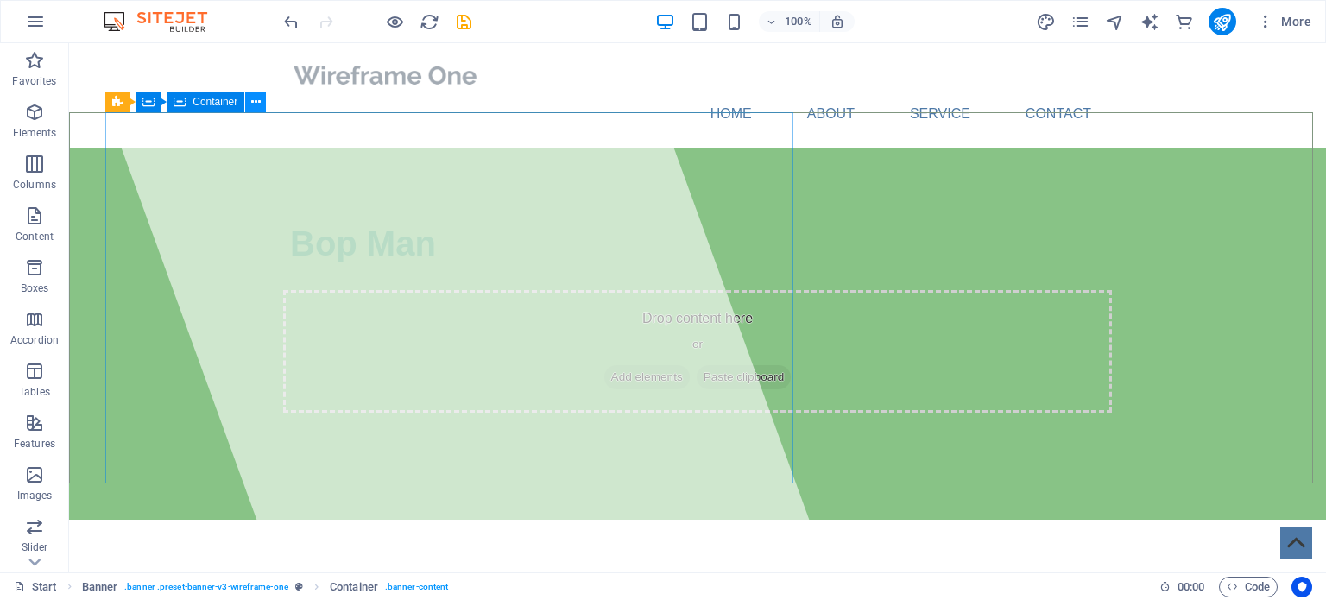
click at [256, 104] on icon at bounding box center [255, 102] width 9 height 18
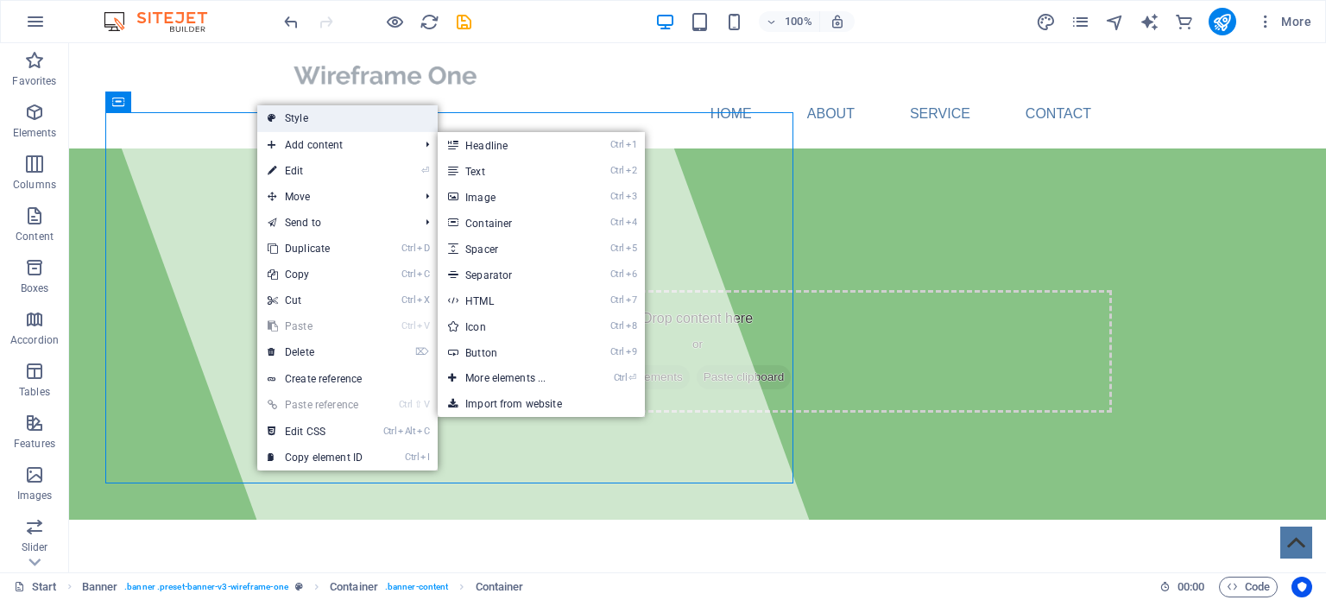
click at [309, 117] on link "Style" at bounding box center [347, 118] width 180 height 26
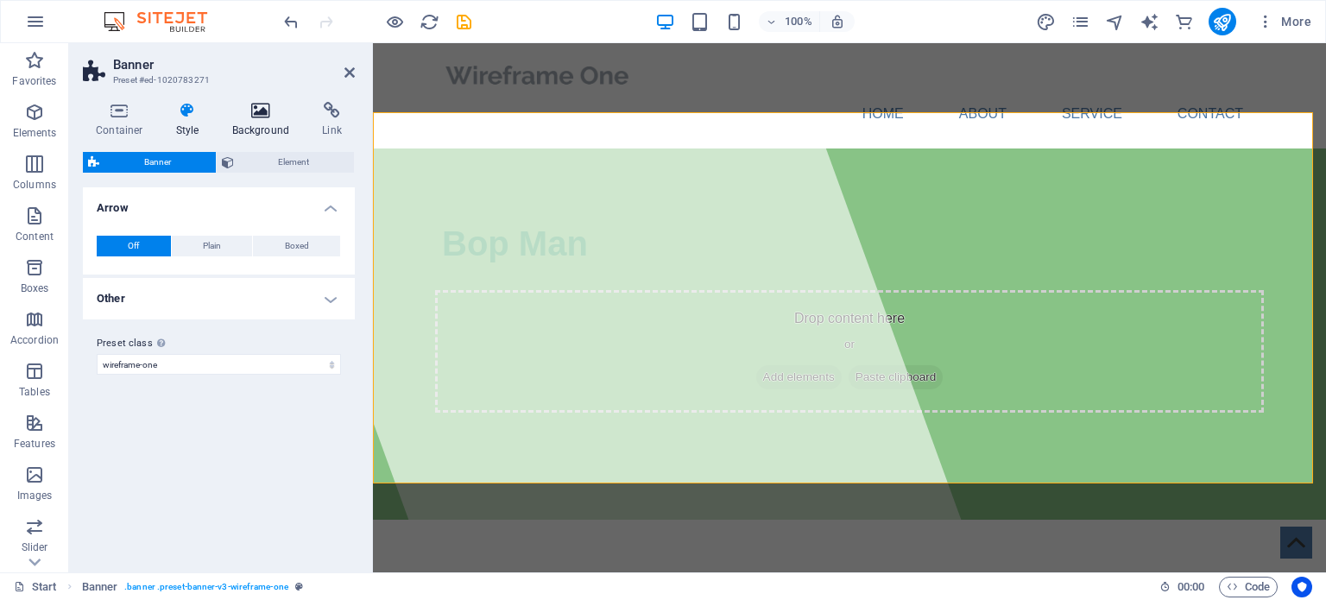
click at [262, 120] on h4 "Background" at bounding box center [264, 120] width 91 height 36
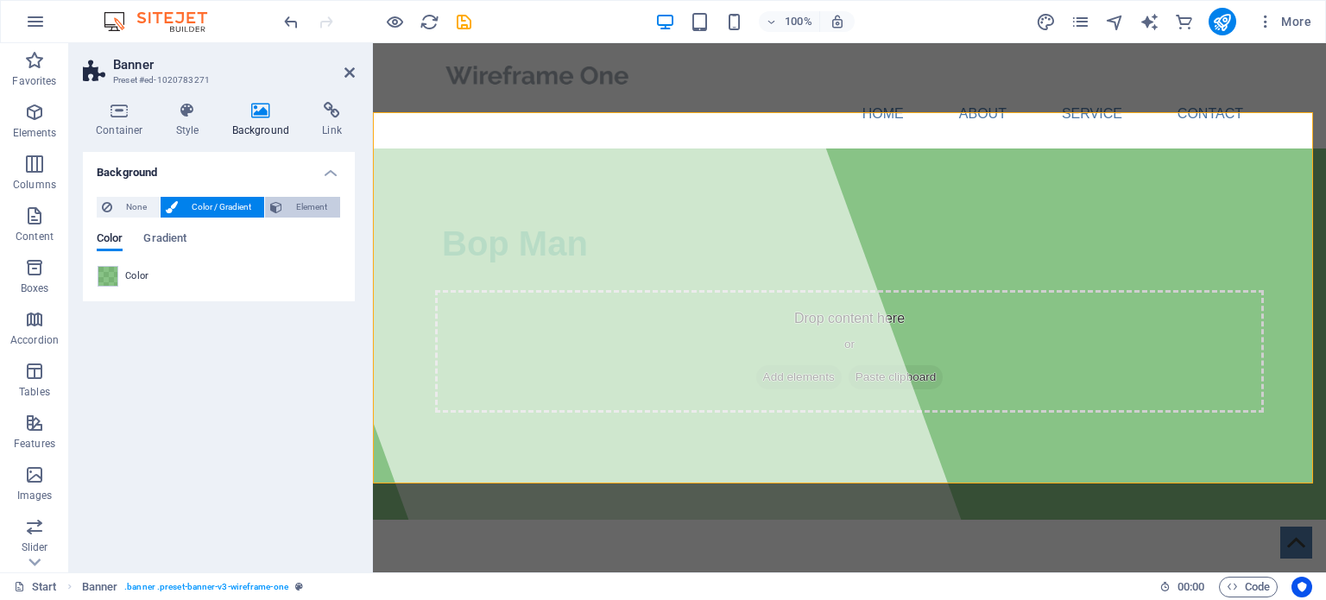
click at [297, 207] on span "Element" at bounding box center [311, 207] width 47 height 21
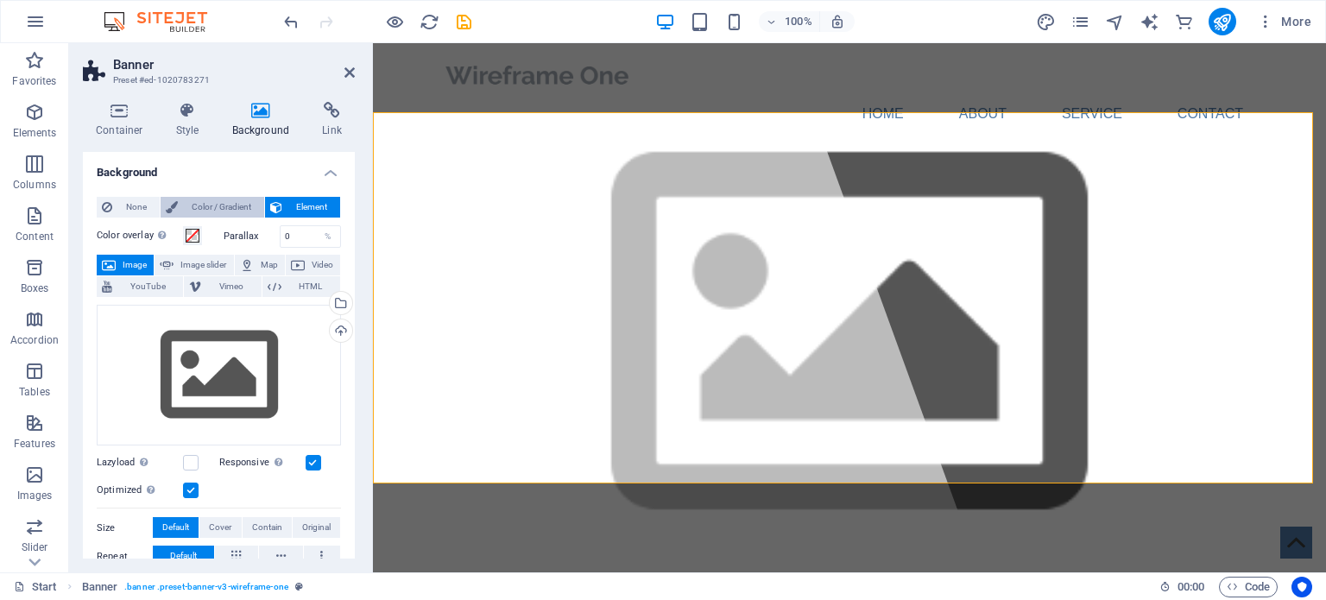
click at [200, 211] on span "Color / Gradient" at bounding box center [221, 207] width 76 height 21
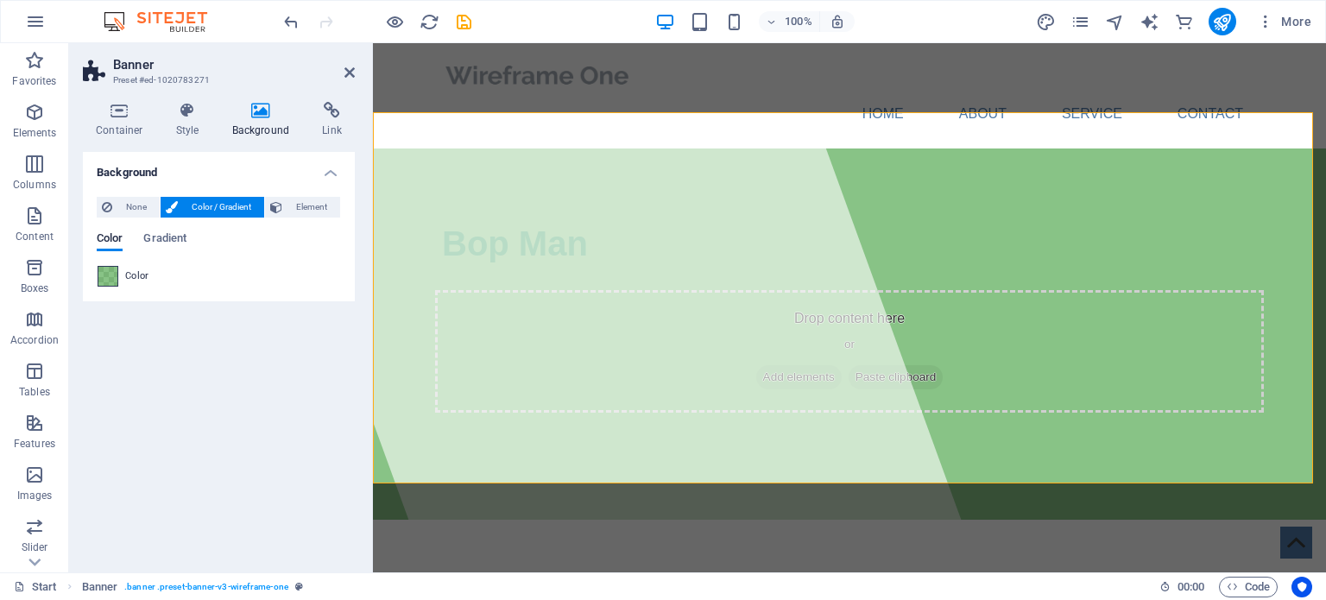
click at [105, 279] on span at bounding box center [107, 276] width 19 height 19
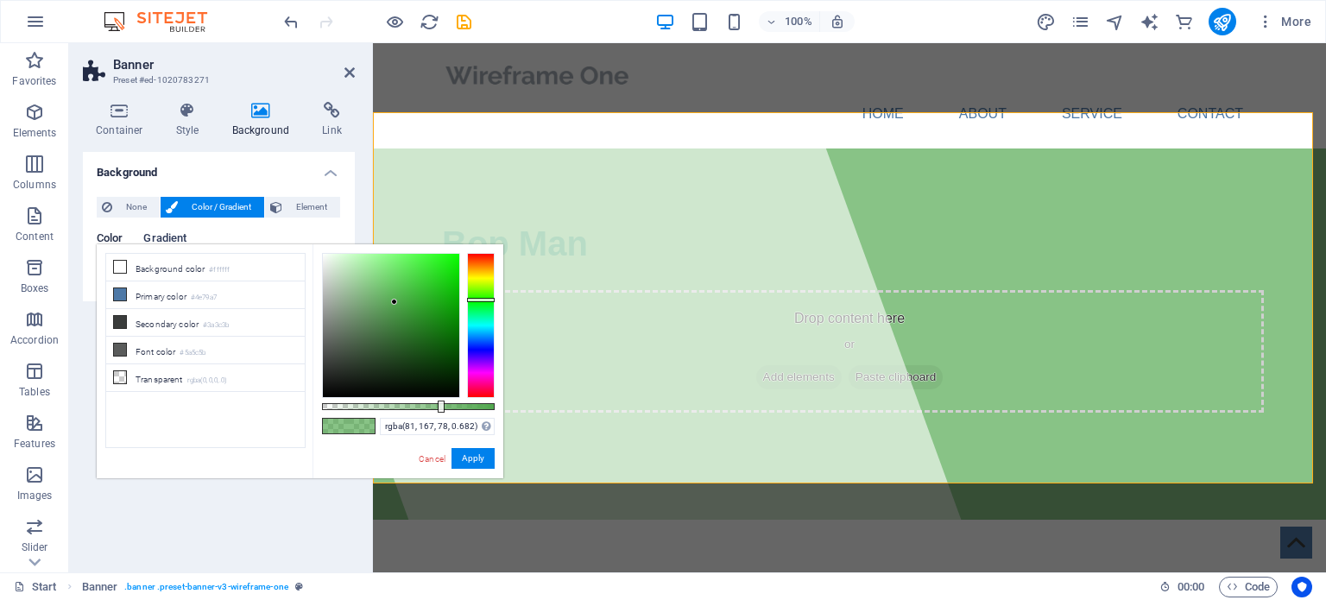
click at [158, 233] on span "Gradient" at bounding box center [164, 240] width 43 height 24
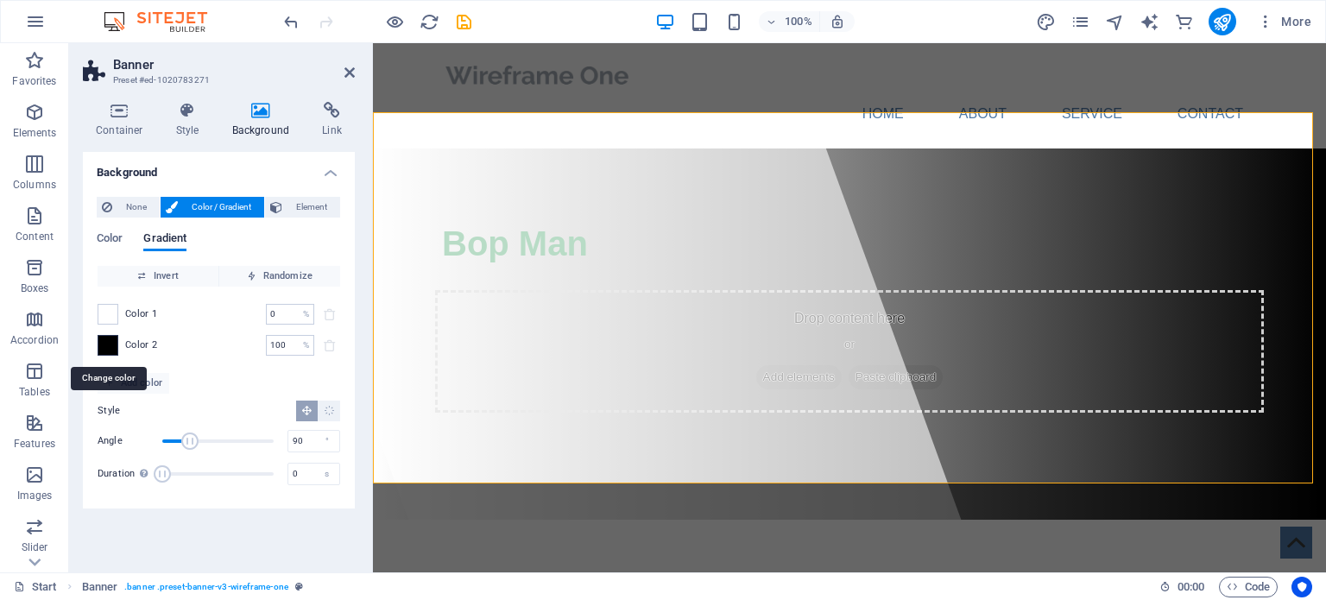
click at [111, 338] on span at bounding box center [107, 345] width 19 height 19
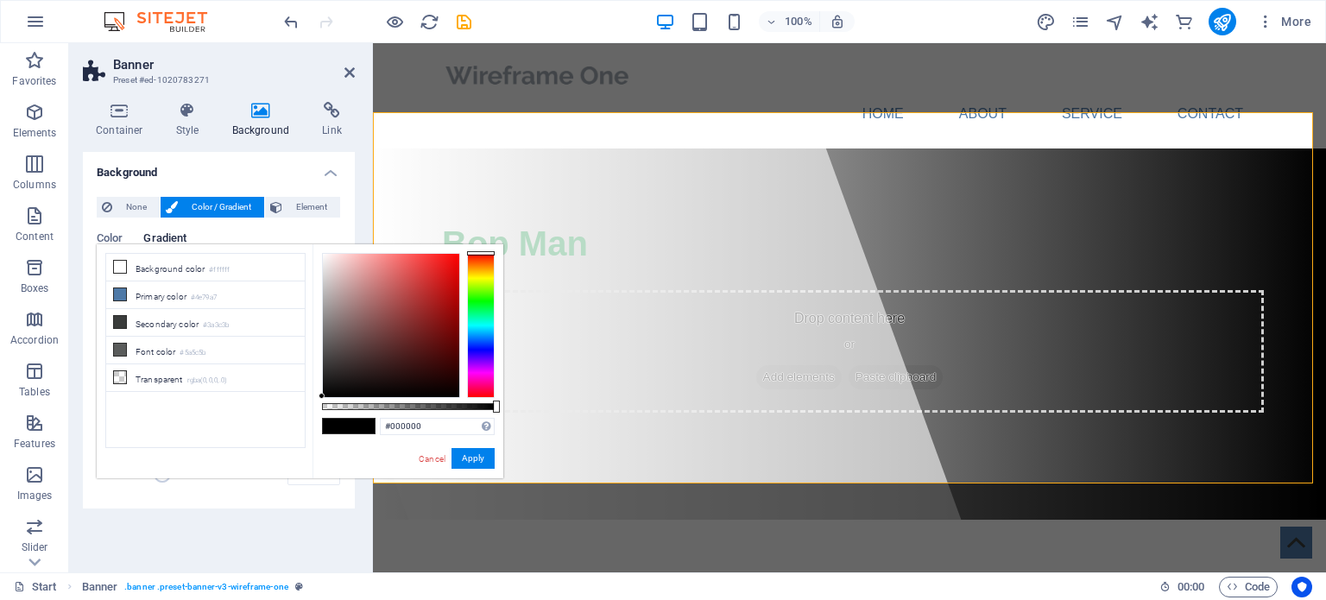
click at [484, 296] on div at bounding box center [481, 325] width 28 height 145
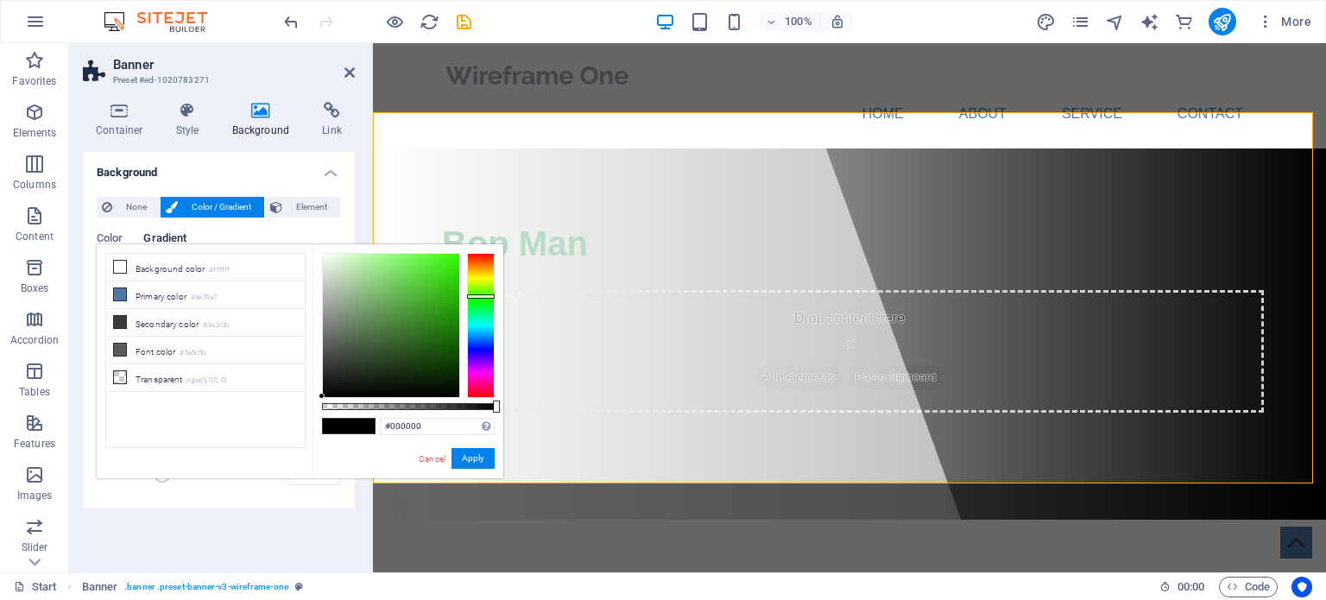
click at [484, 301] on div at bounding box center [481, 325] width 28 height 145
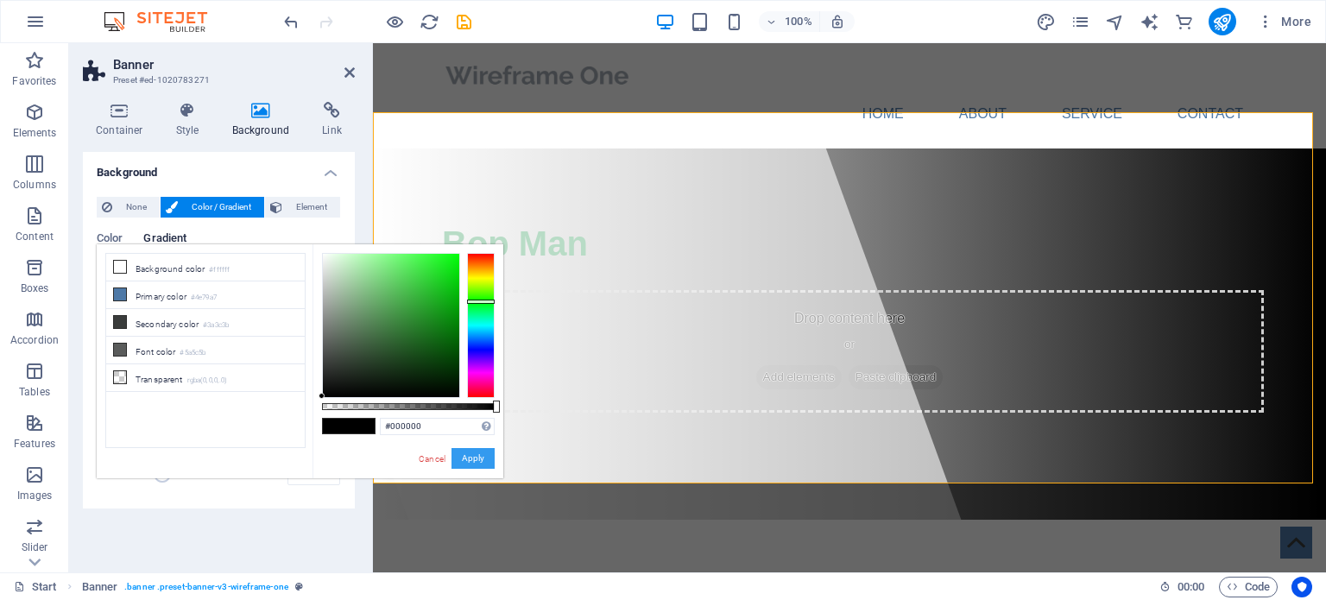
click at [477, 452] on button "Apply" at bounding box center [473, 458] width 43 height 21
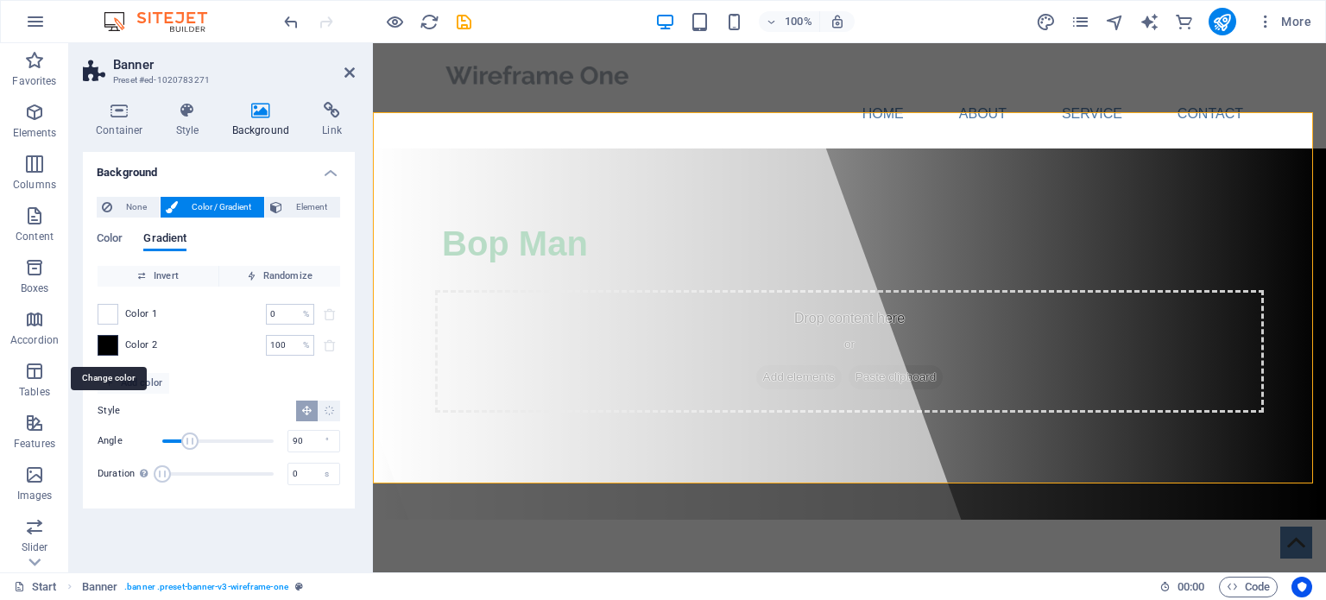
click at [111, 346] on span at bounding box center [107, 345] width 19 height 19
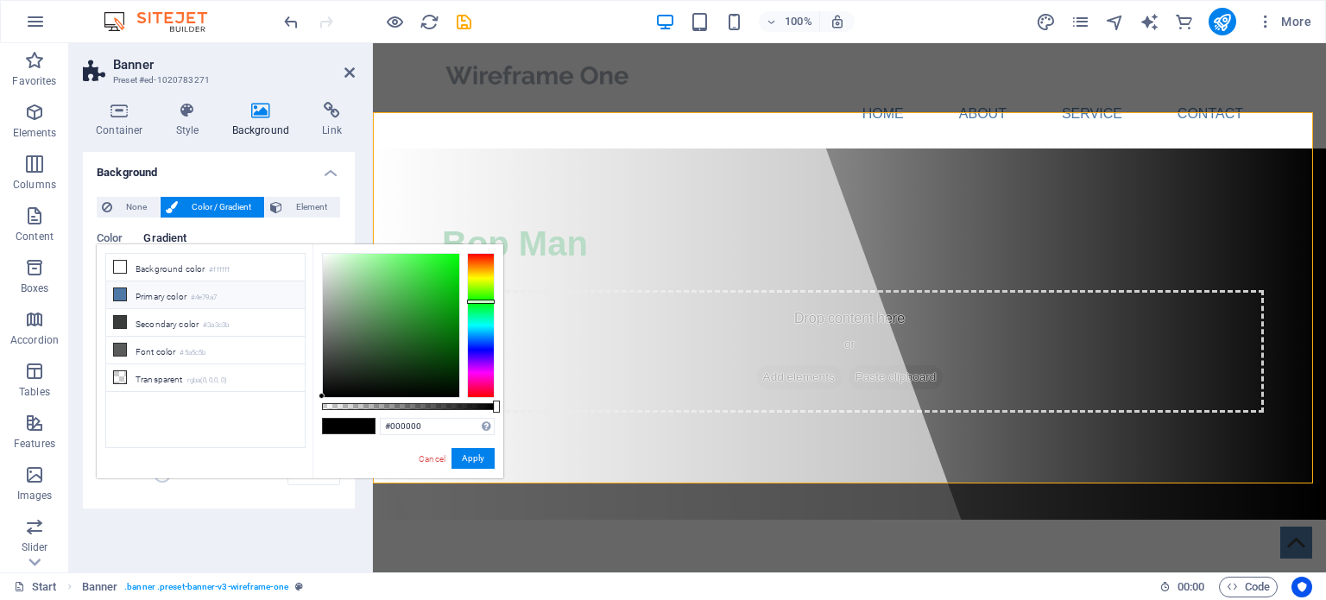
click at [149, 290] on li "Primary color #4e79a7" at bounding box center [205, 296] width 199 height 28
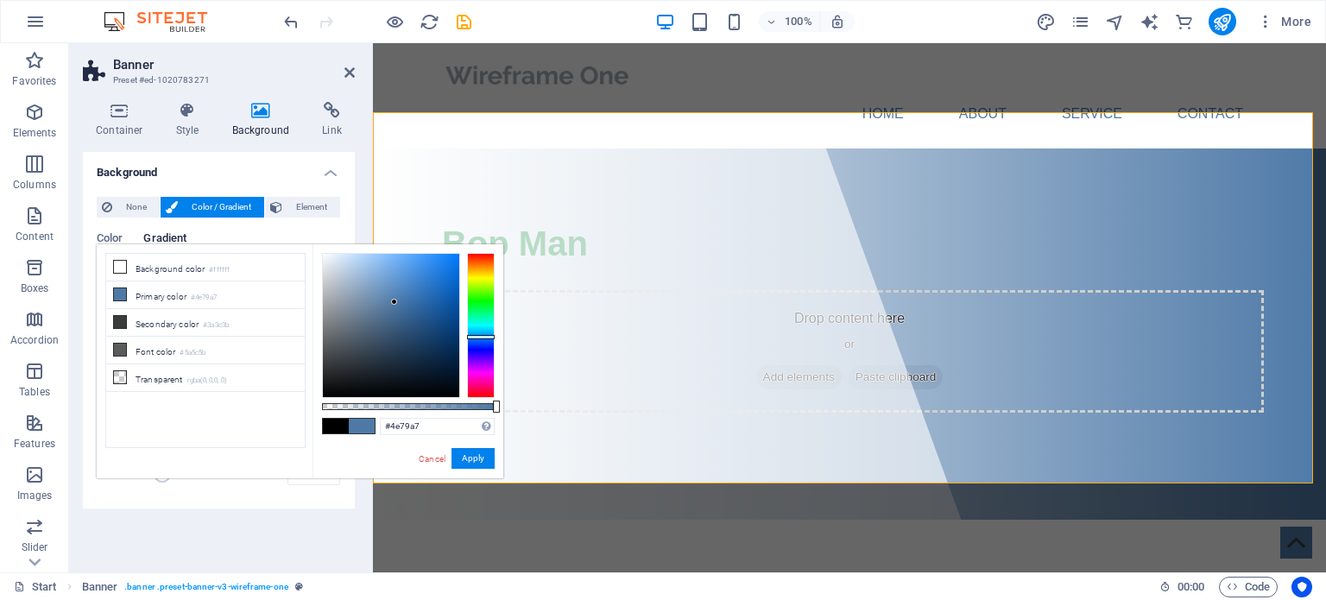
type input "#51a74e"
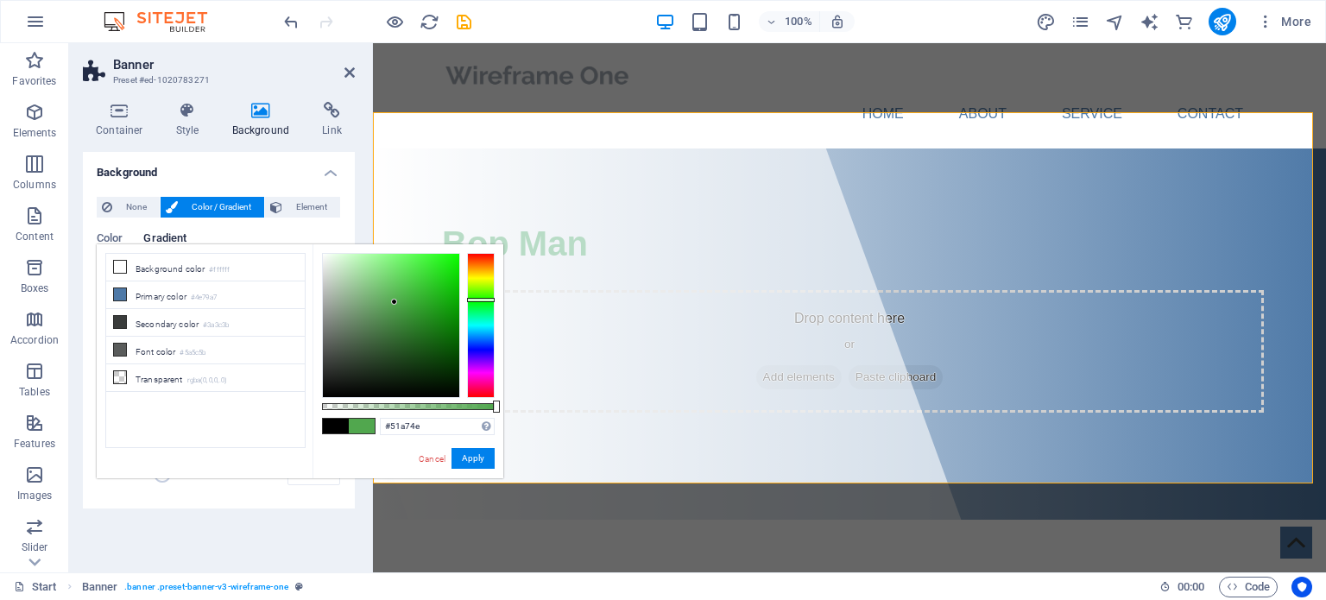
click at [477, 300] on div at bounding box center [481, 325] width 28 height 145
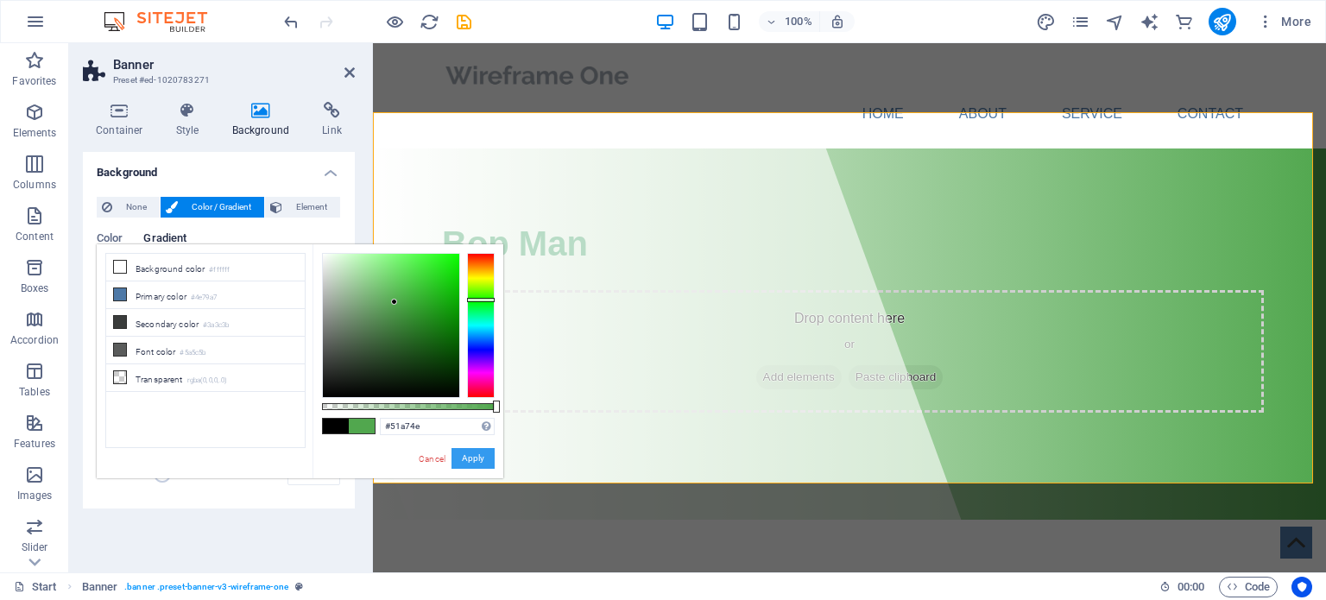
click at [478, 460] on button "Apply" at bounding box center [473, 458] width 43 height 21
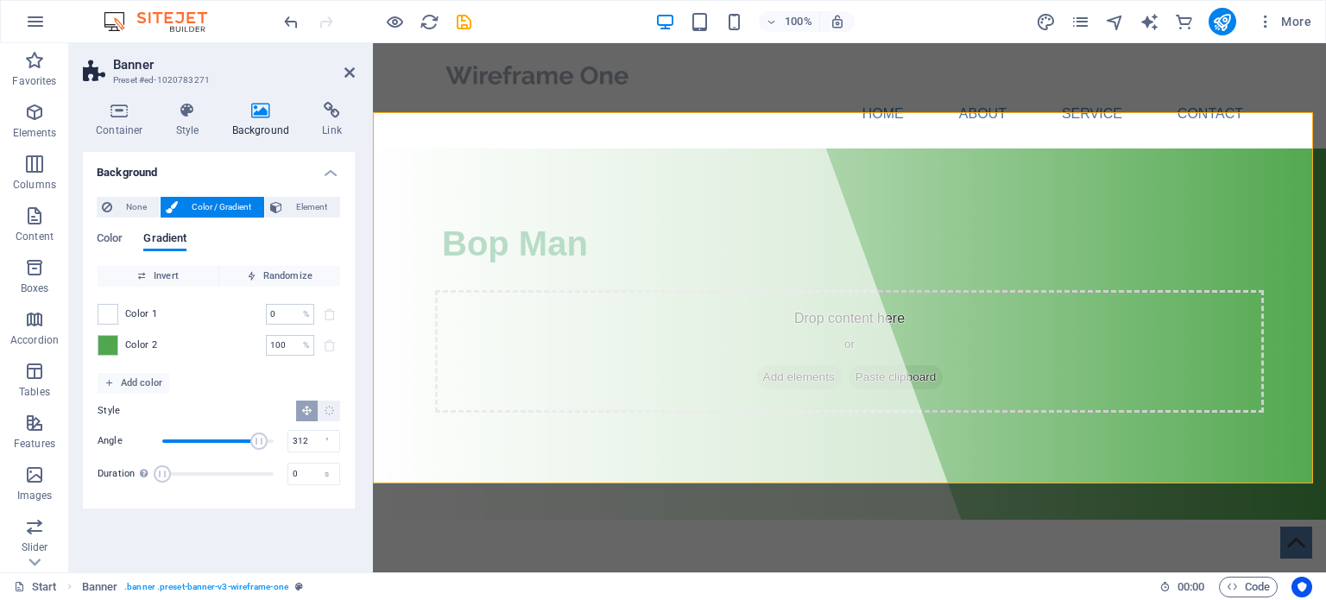
drag, startPoint x: 194, startPoint y: 440, endPoint x: 259, endPoint y: 443, distance: 64.9
click at [259, 443] on span "Angle" at bounding box center [258, 441] width 17 height 17
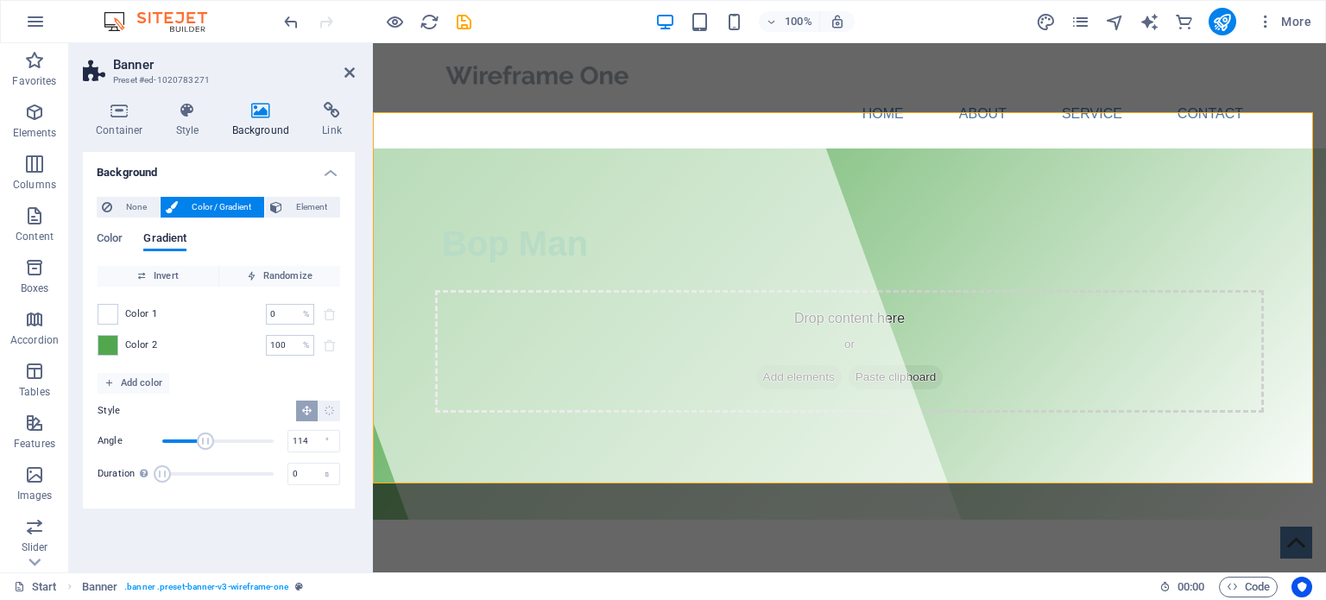
type input "112"
drag, startPoint x: 259, startPoint y: 443, endPoint x: 197, endPoint y: 446, distance: 62.3
click at [197, 446] on span "Angle" at bounding box center [205, 441] width 17 height 17
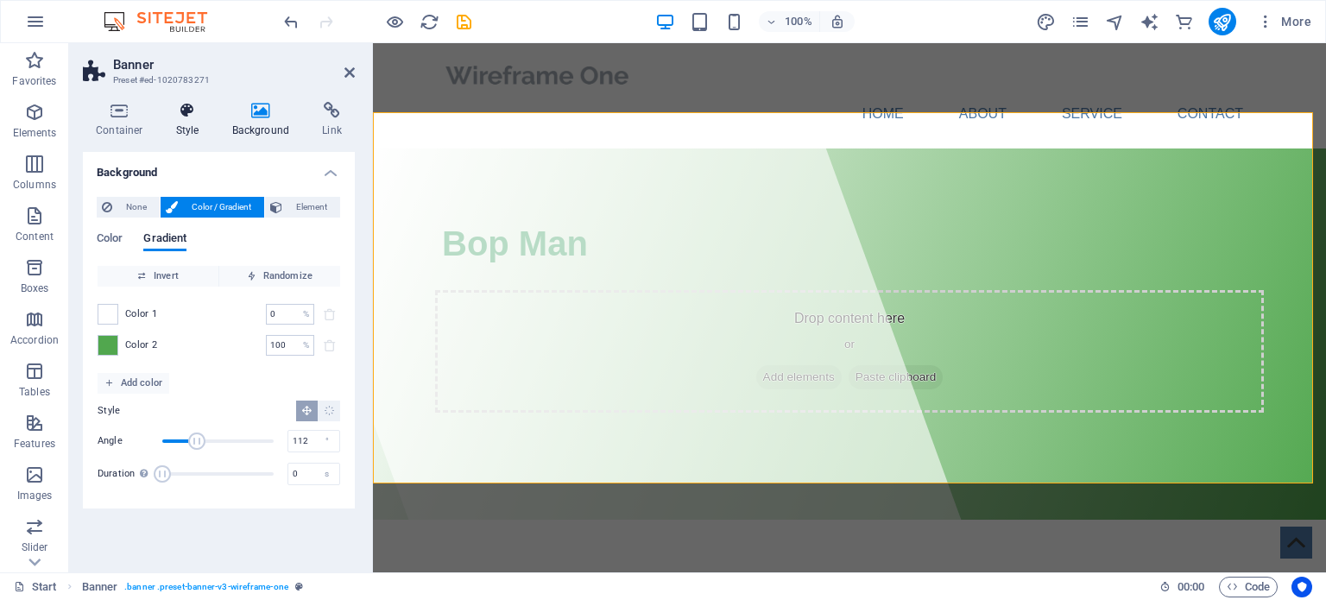
click at [174, 117] on icon at bounding box center [187, 110] width 49 height 17
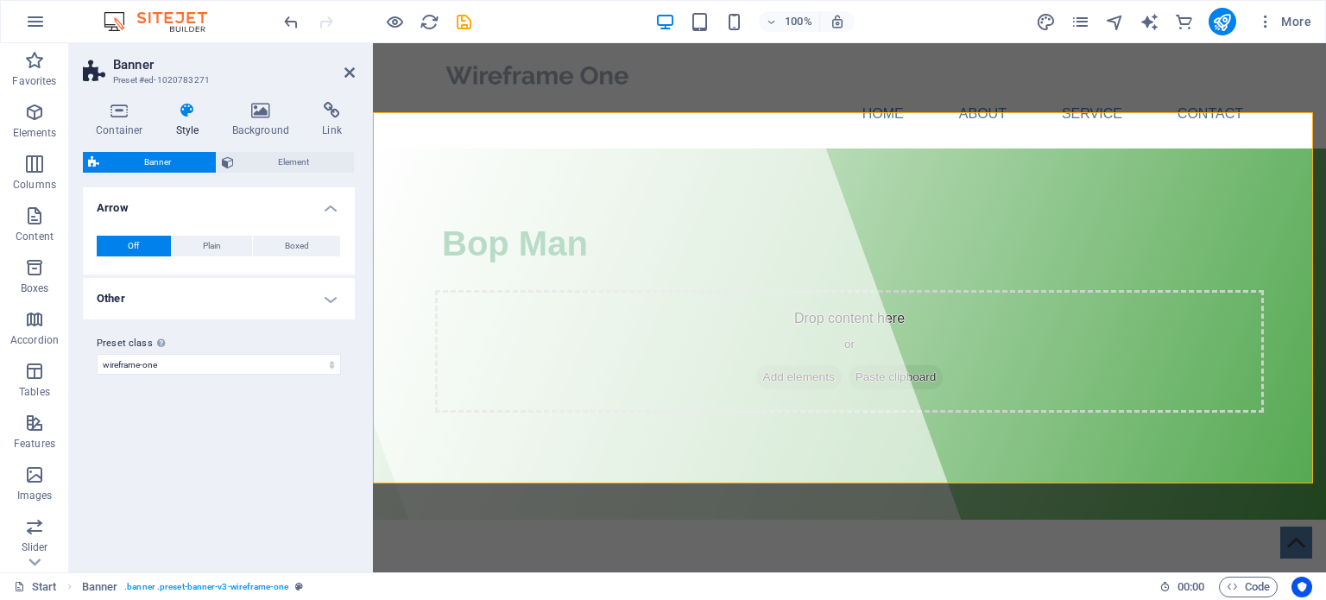
click at [321, 307] on h4 "Other" at bounding box center [219, 298] width 272 height 41
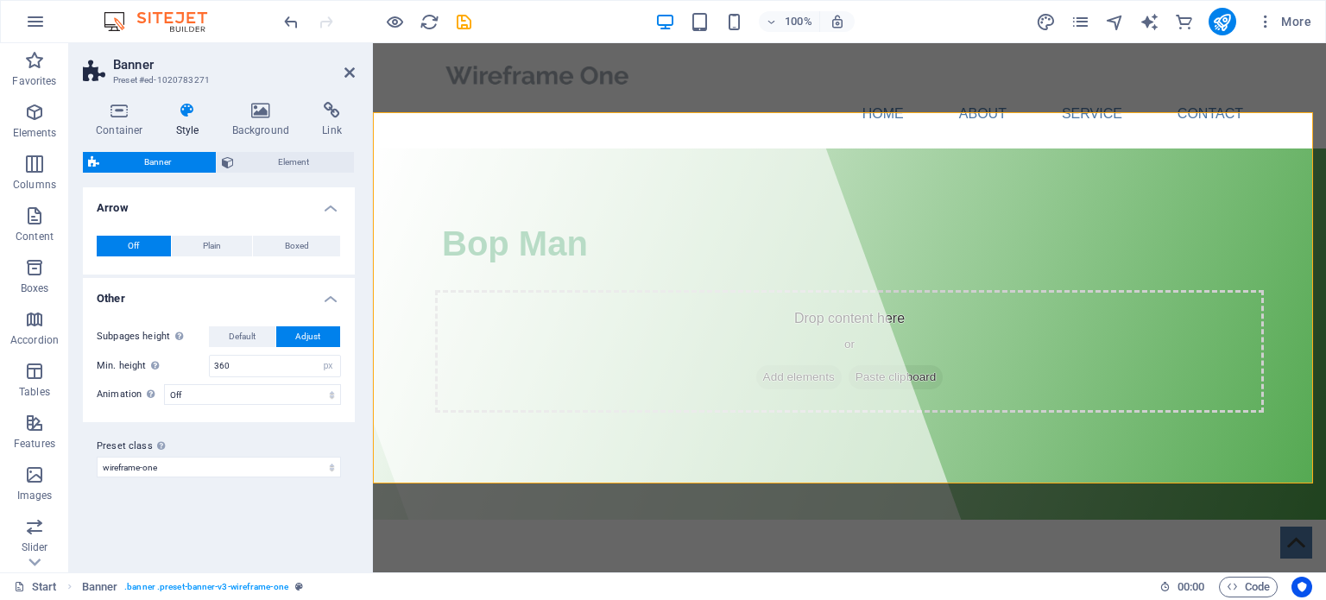
click at [321, 307] on h4 "Other" at bounding box center [219, 293] width 272 height 31
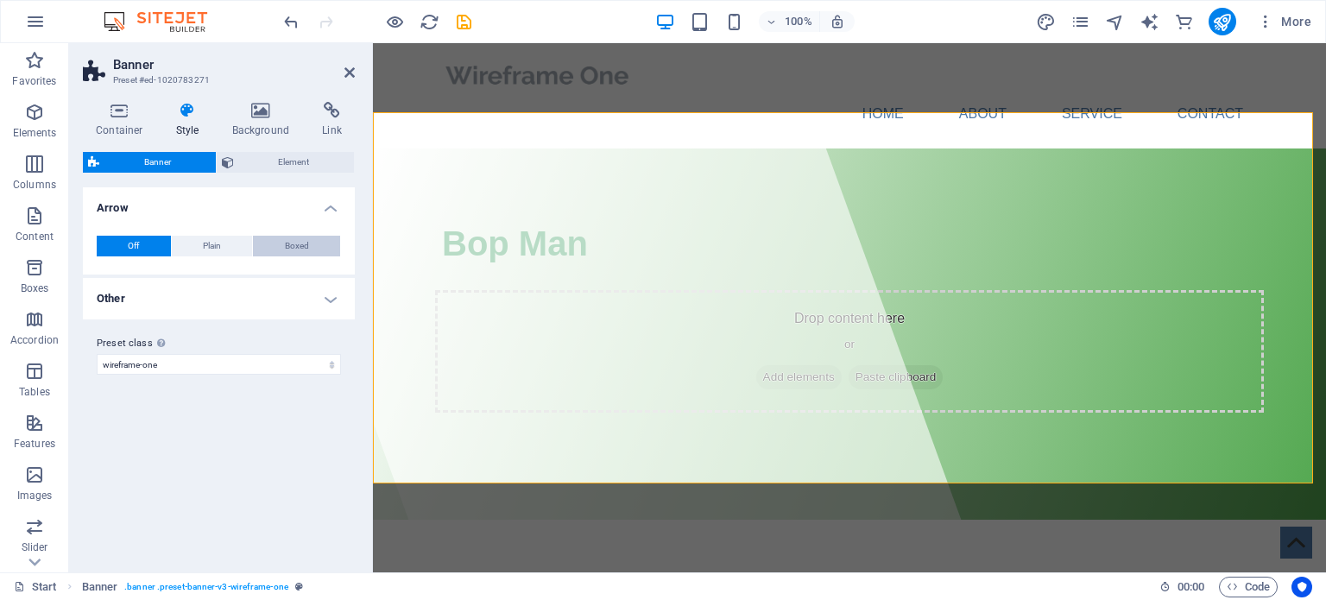
click at [300, 249] on span "Boxed" at bounding box center [297, 246] width 24 height 21
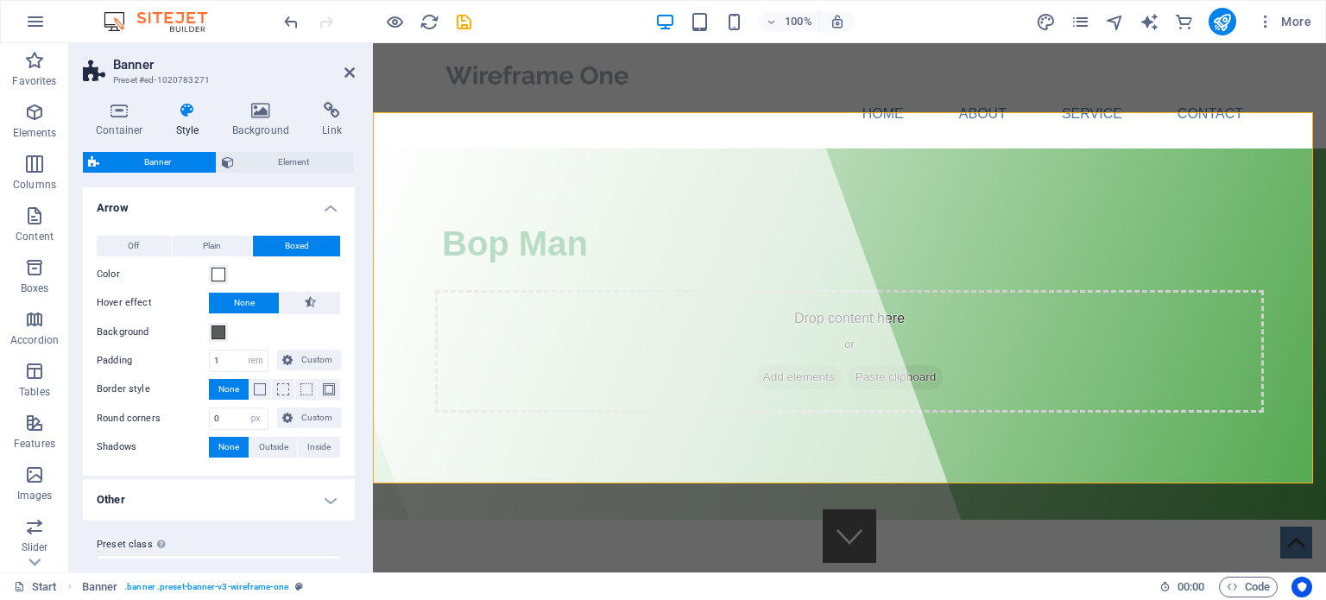
click at [300, 249] on span "Boxed" at bounding box center [297, 246] width 24 height 21
click at [325, 216] on h4 "Arrow" at bounding box center [219, 202] width 272 height 31
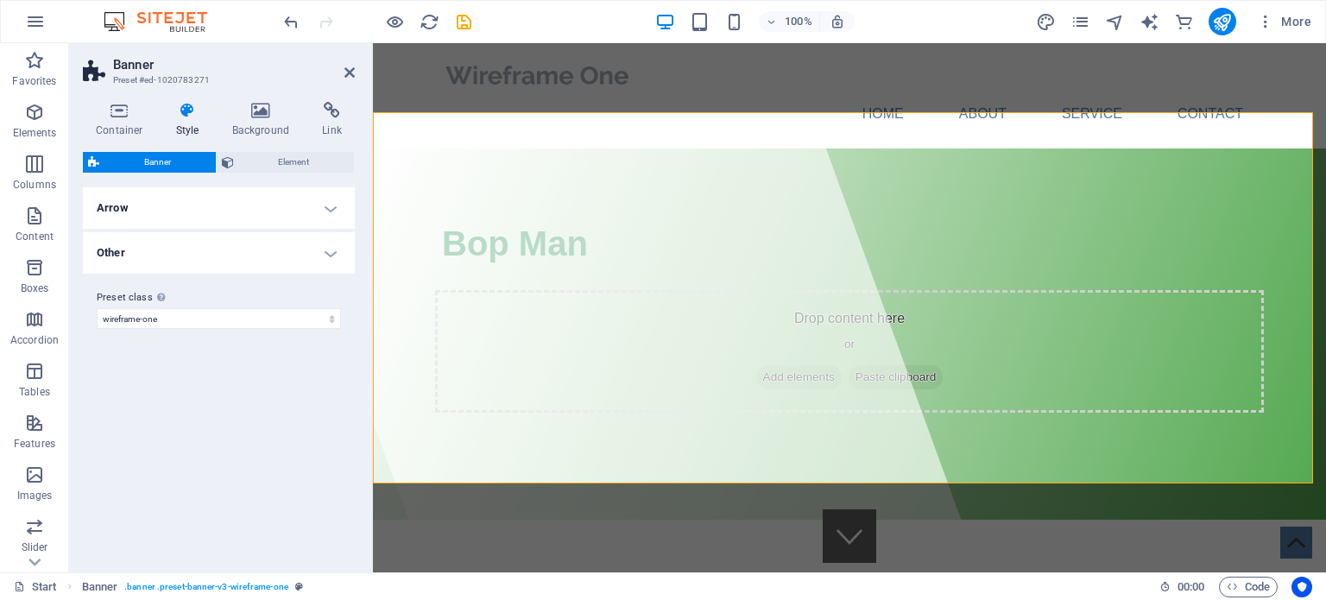
click at [343, 70] on h2 "Banner" at bounding box center [234, 65] width 242 height 16
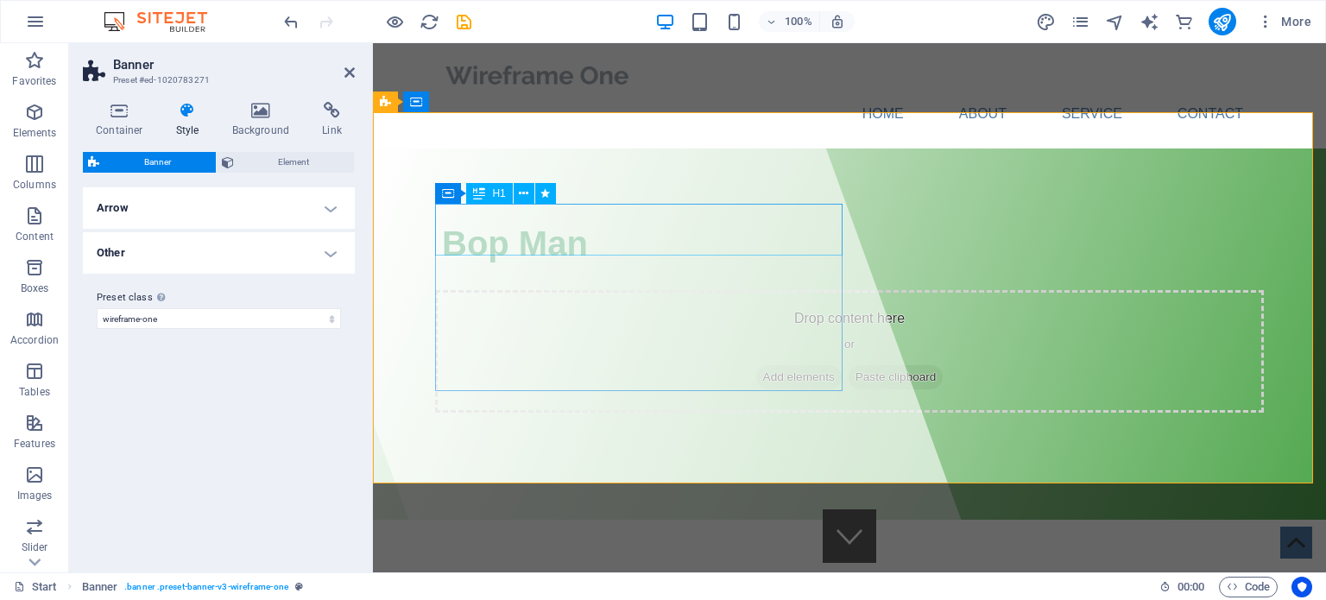
click at [517, 218] on div "Bop Man" at bounding box center [849, 244] width 815 height 52
click at [497, 239] on div "Bop Man" at bounding box center [849, 244] width 815 height 52
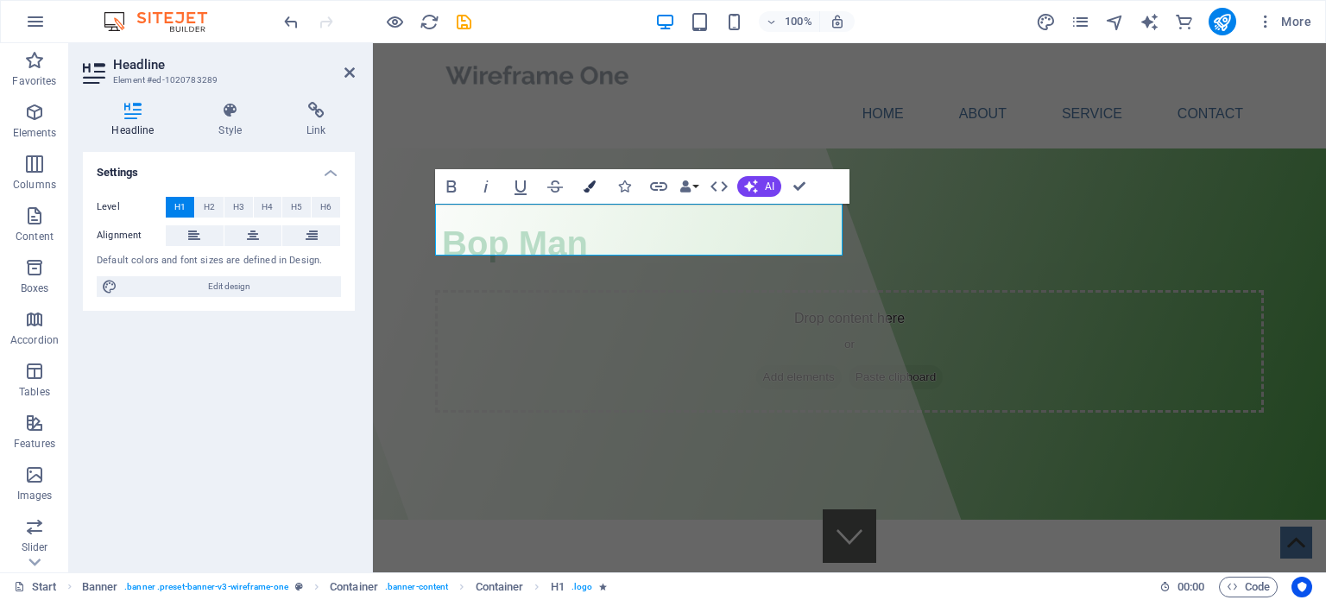
click at [587, 187] on icon "button" at bounding box center [590, 186] width 12 height 12
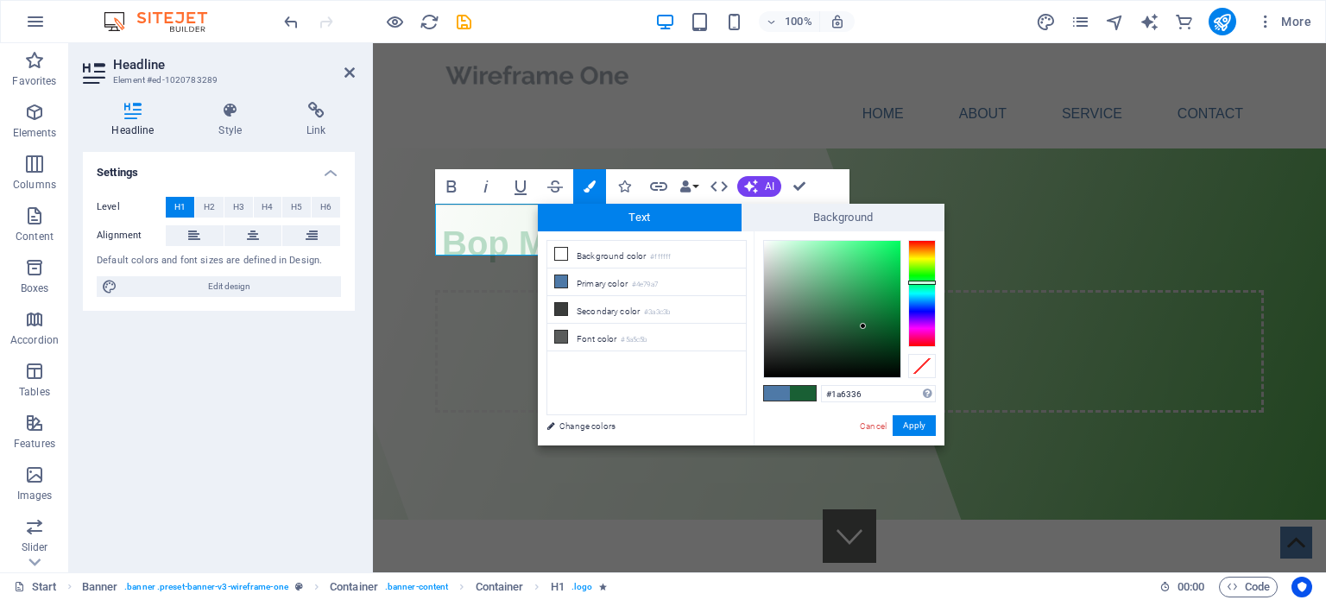
type input "#1b6537"
drag, startPoint x: 834, startPoint y: 286, endPoint x: 864, endPoint y: 323, distance: 47.3
click at [864, 323] on div at bounding box center [863, 323] width 6 height 6
click at [909, 422] on button "Apply" at bounding box center [914, 425] width 43 height 21
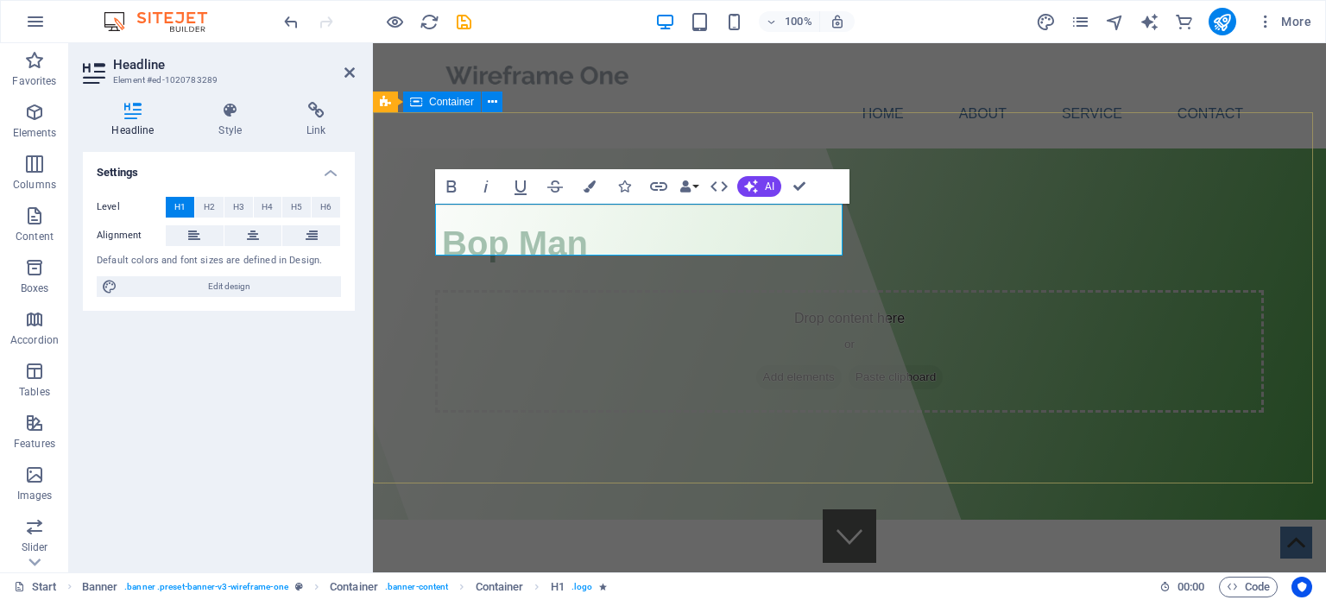
click at [971, 308] on div "Bop Man Drop content here or Add elements Paste clipboard" at bounding box center [849, 312] width 953 height 326
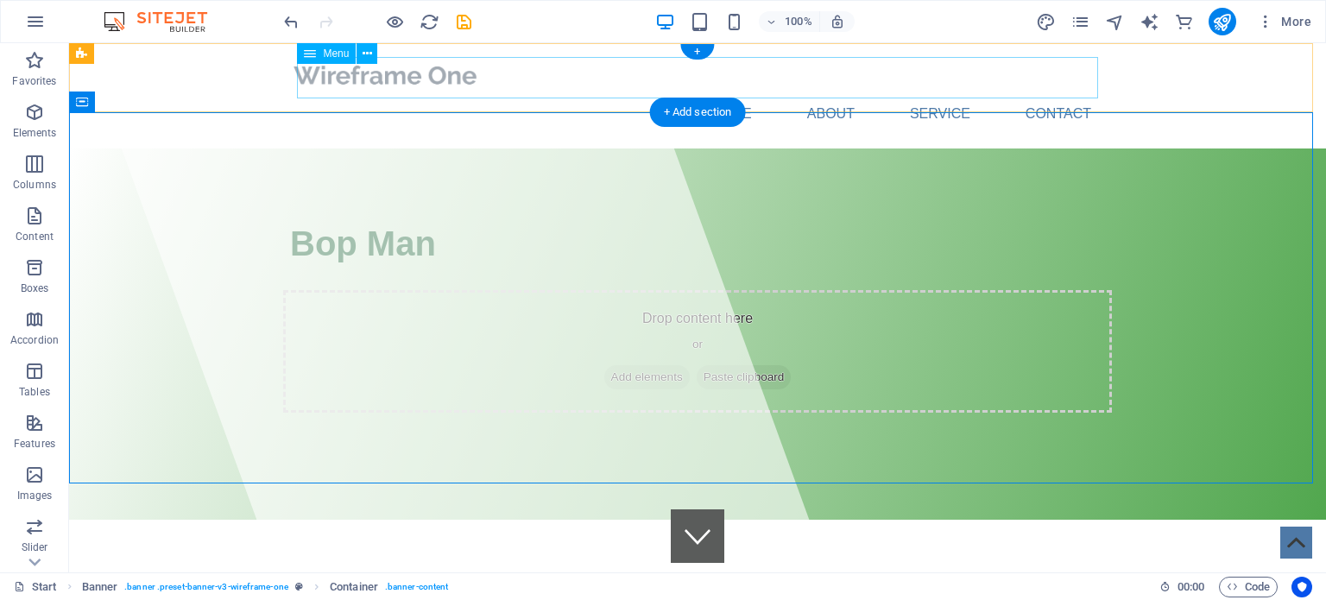
click at [739, 93] on nav "Home About Service Contact" at bounding box center [697, 113] width 815 height 41
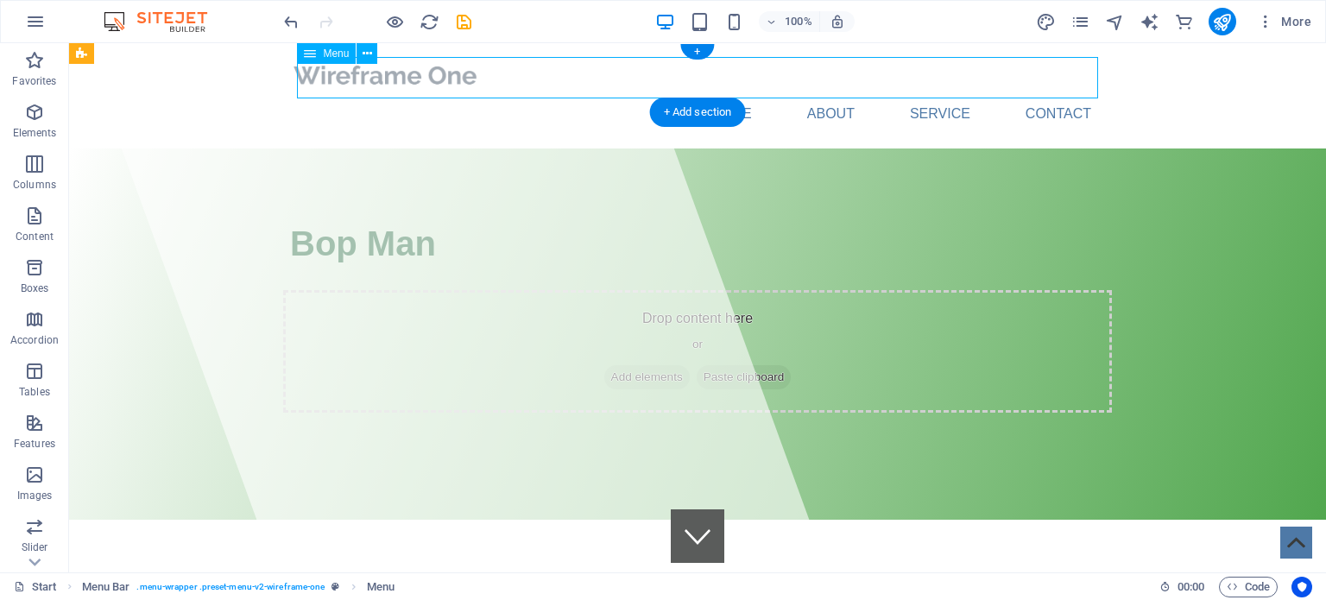
click at [729, 93] on nav "Home About Service Contact" at bounding box center [697, 113] width 815 height 41
select select
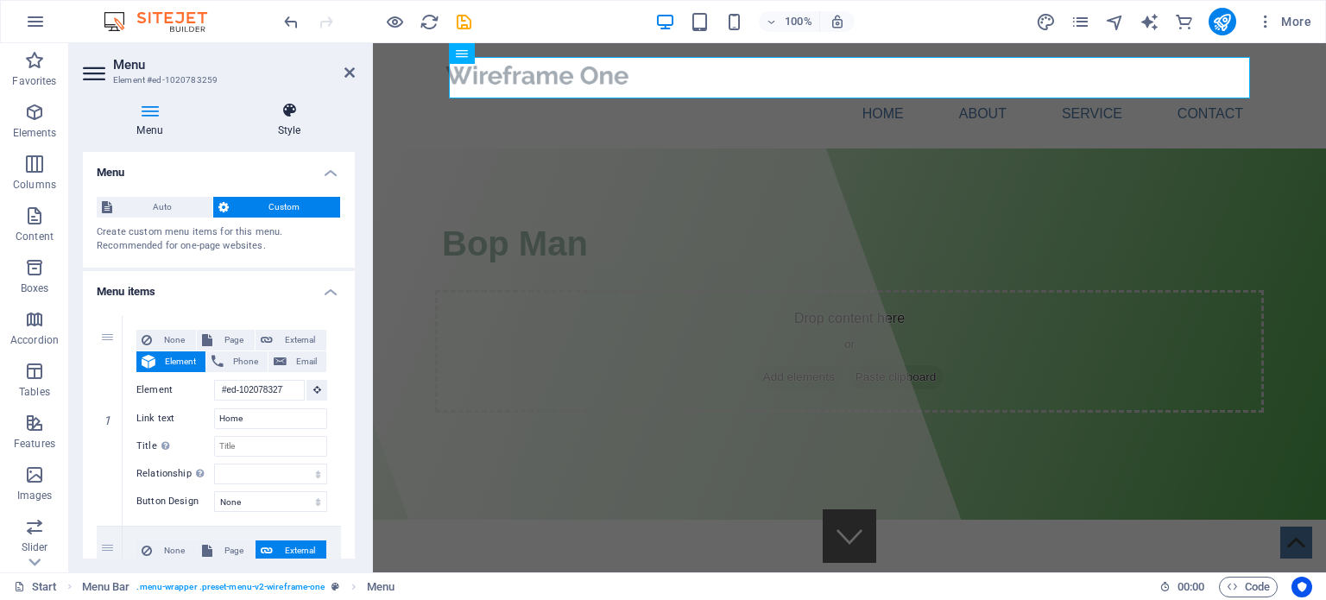
click at [294, 120] on h4 "Style" at bounding box center [289, 120] width 131 height 36
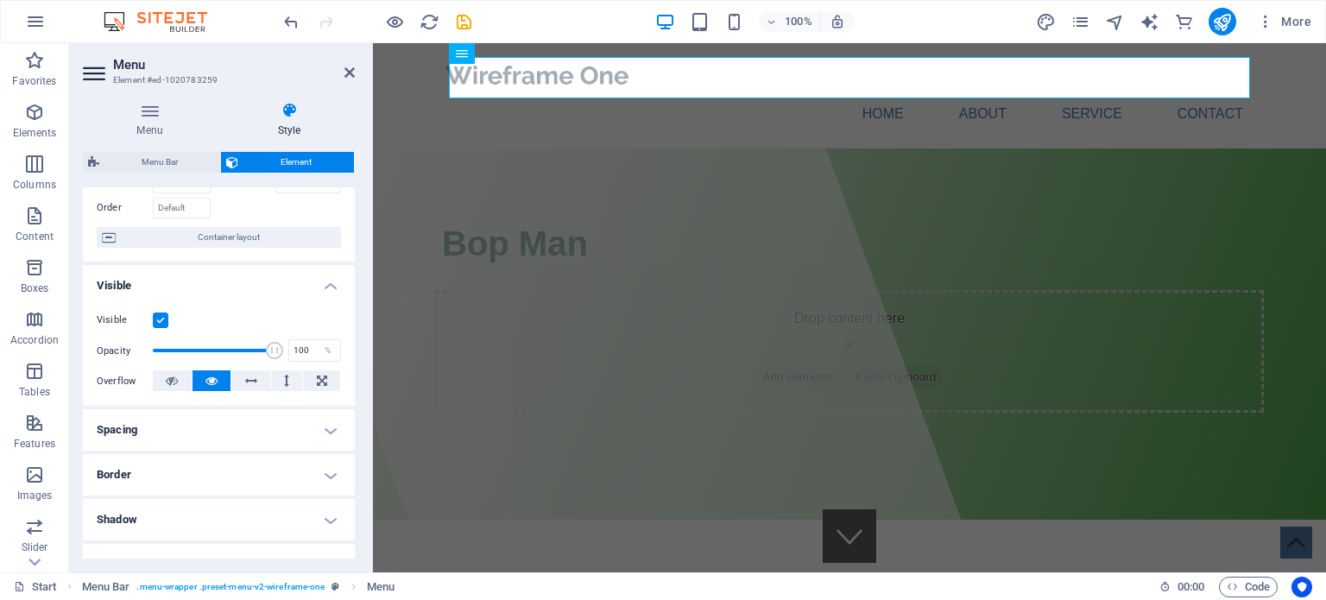
scroll to position [0, 0]
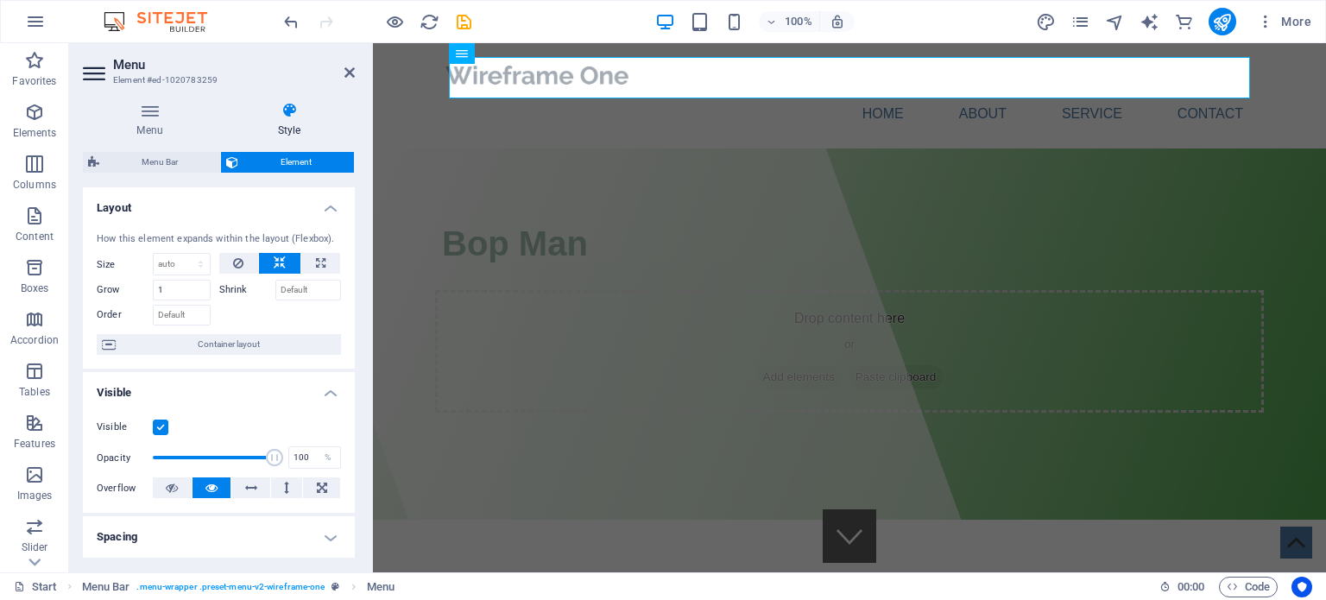
drag, startPoint x: 353, startPoint y: 429, endPoint x: 35, endPoint y: 170, distance: 410.7
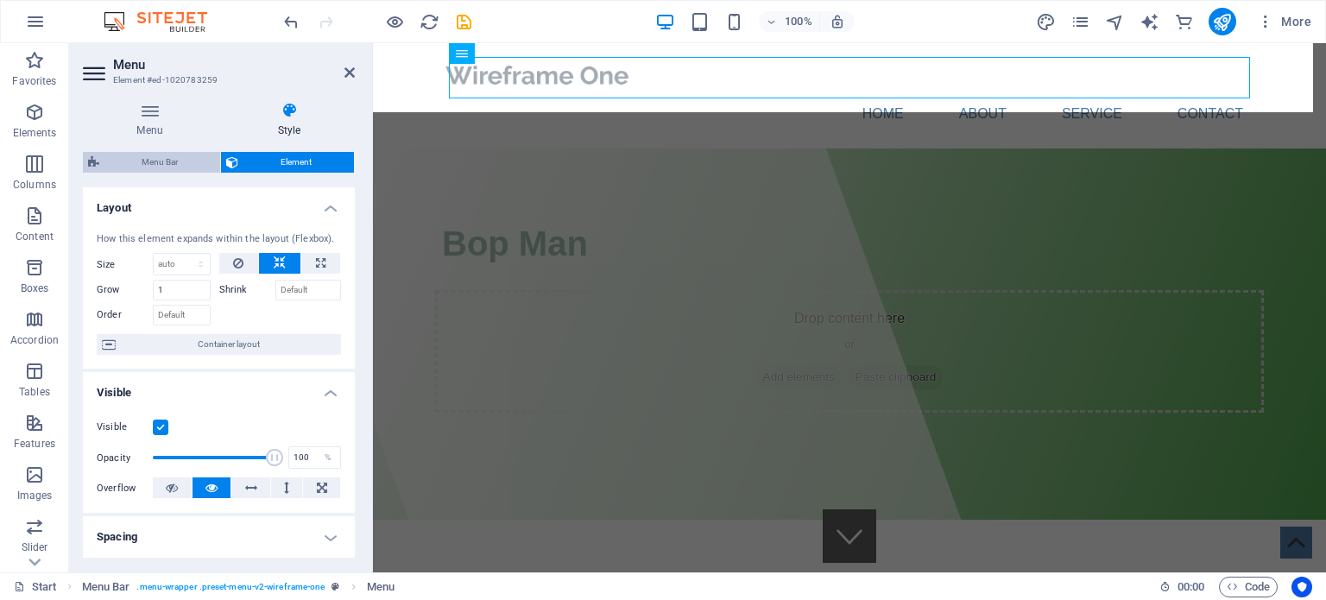
click at [150, 154] on span "Menu Bar" at bounding box center [159, 162] width 111 height 21
select select "rem"
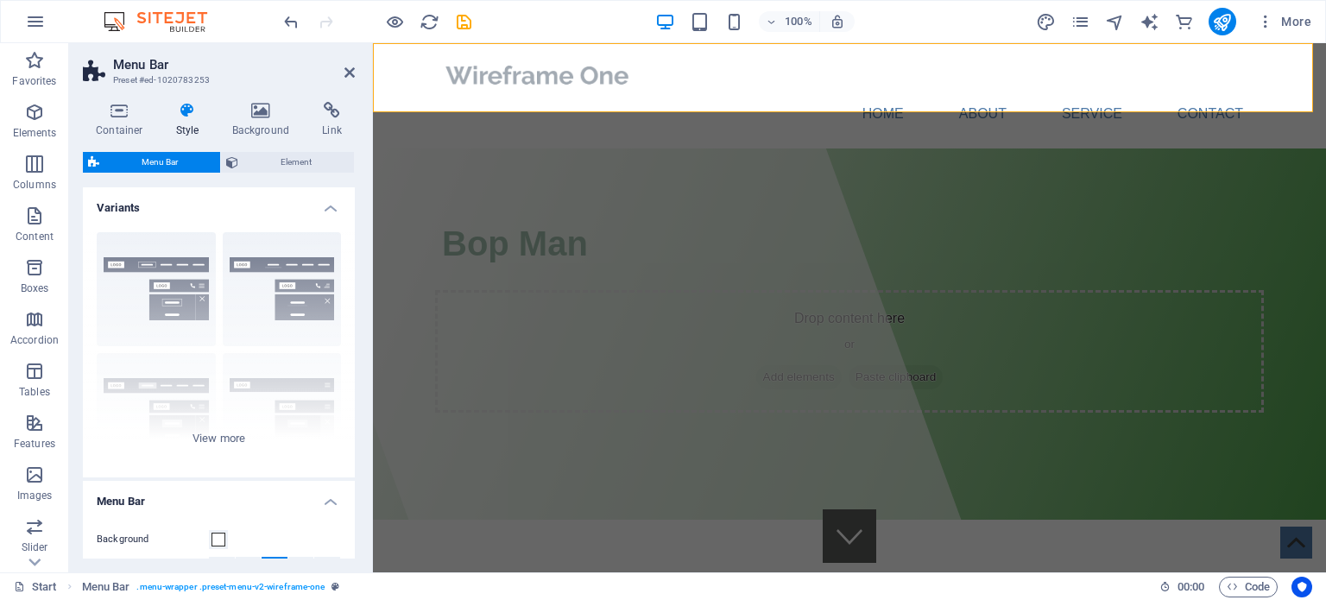
drag, startPoint x: 351, startPoint y: 269, endPoint x: 358, endPoint y: 354, distance: 85.8
click at [358, 354] on div "Container Style Background Link Size Height Default px rem % vh vw Min. height …" at bounding box center [219, 330] width 300 height 484
click at [883, 93] on nav "Home About Service Contact" at bounding box center [849, 113] width 815 height 41
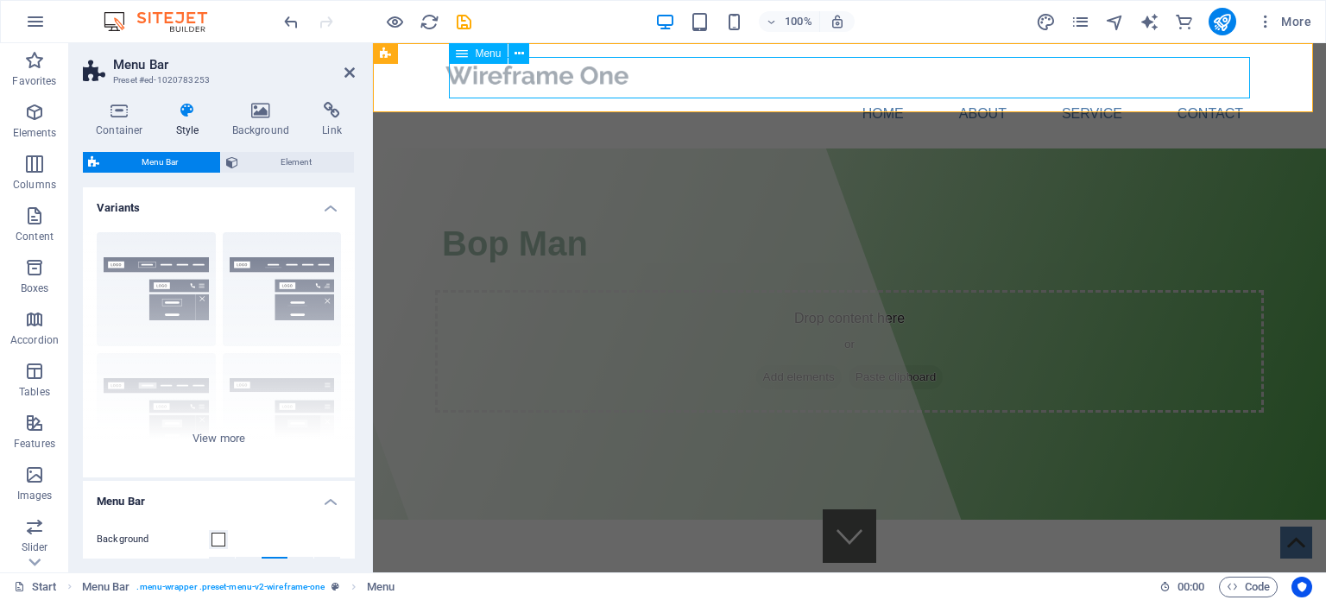
click at [883, 93] on nav "Home About Service Contact" at bounding box center [849, 113] width 815 height 41
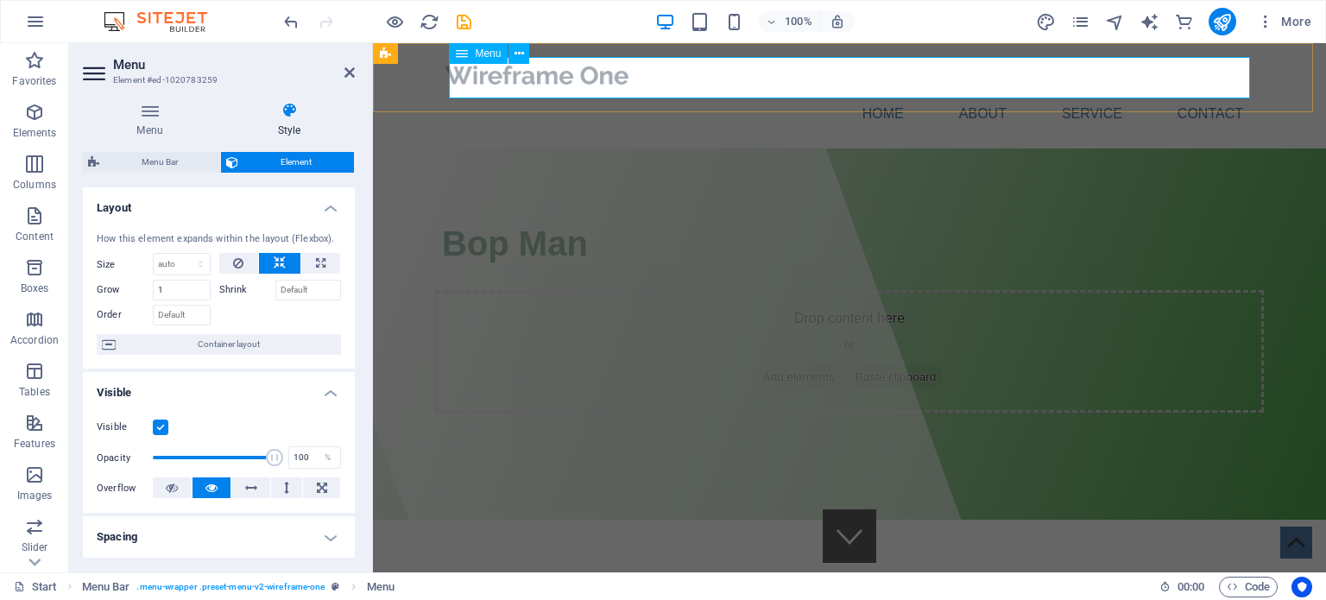
click at [529, 59] on div "Menu" at bounding box center [495, 54] width 92 height 22
click at [518, 51] on icon at bounding box center [519, 54] width 9 height 18
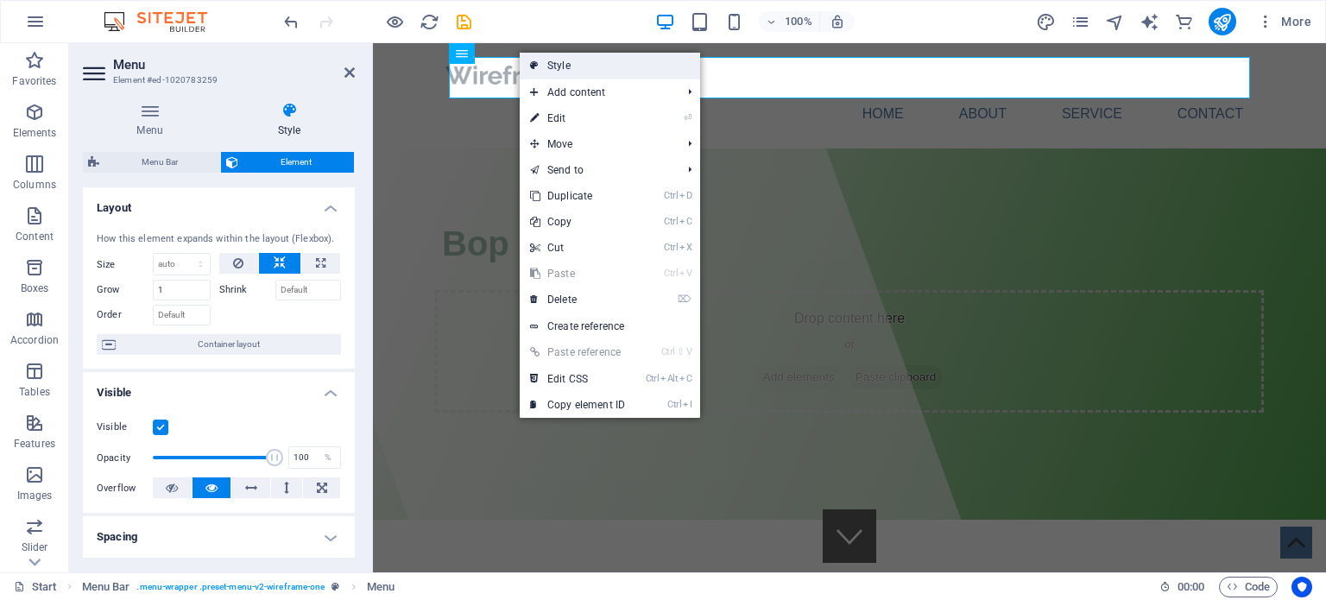
click at [584, 71] on link "Style" at bounding box center [610, 66] width 180 height 26
select select "rem"
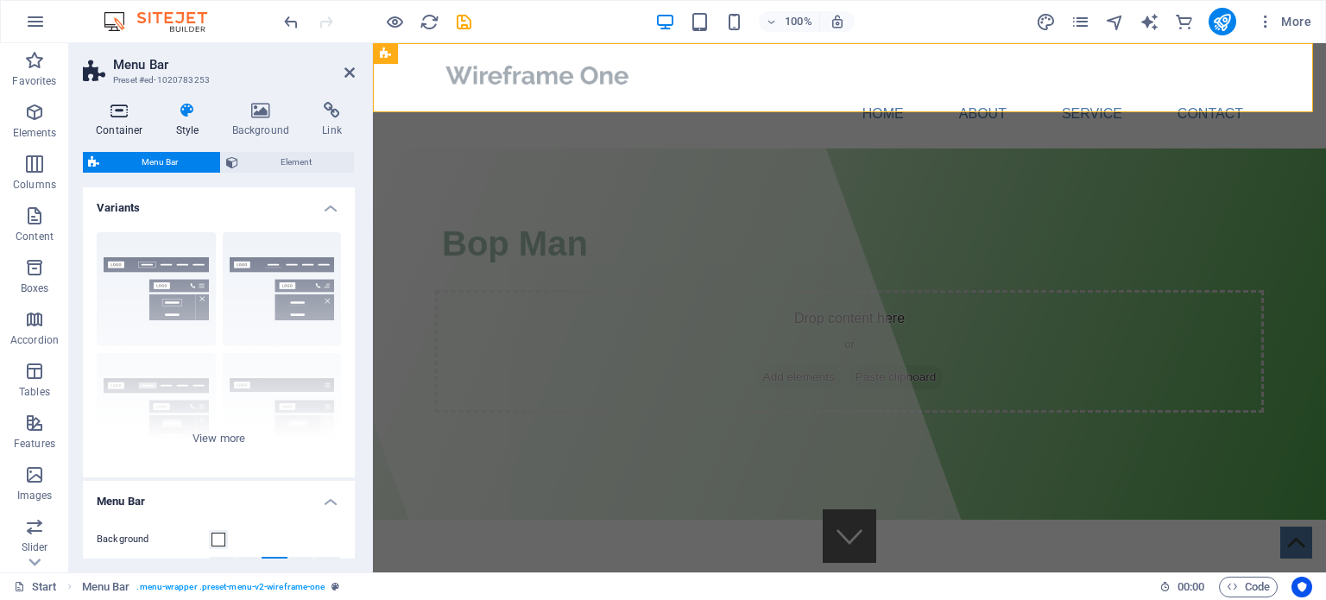
click at [131, 122] on h4 "Container" at bounding box center [123, 120] width 80 height 36
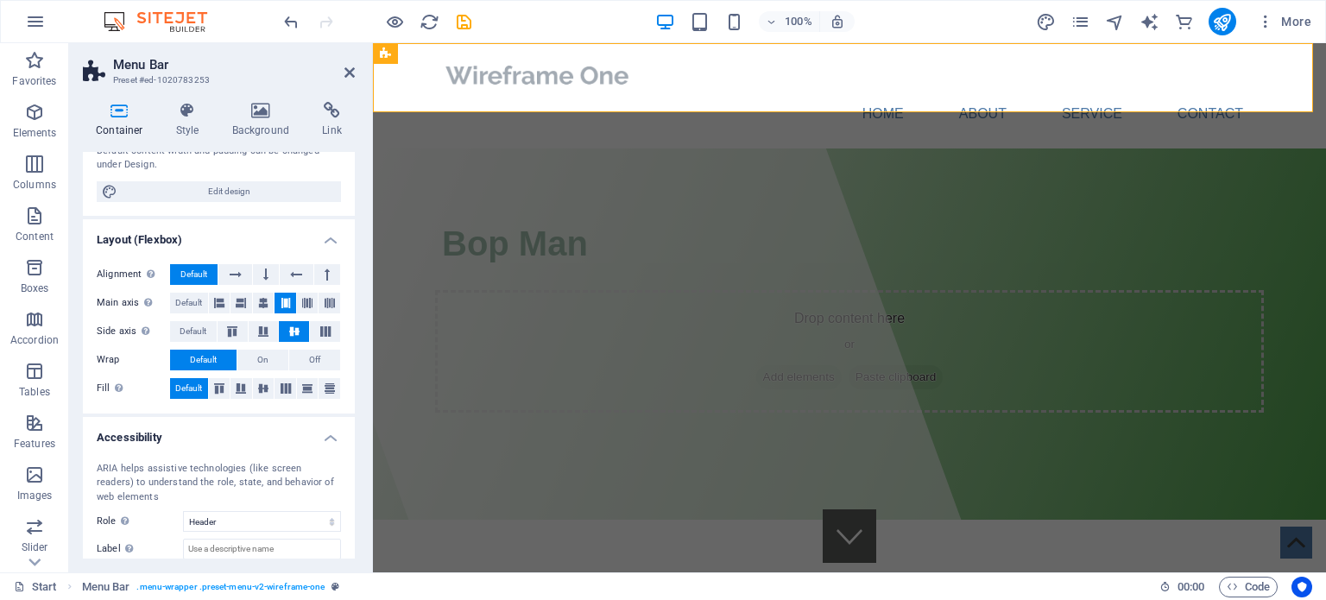
scroll to position [261, 0]
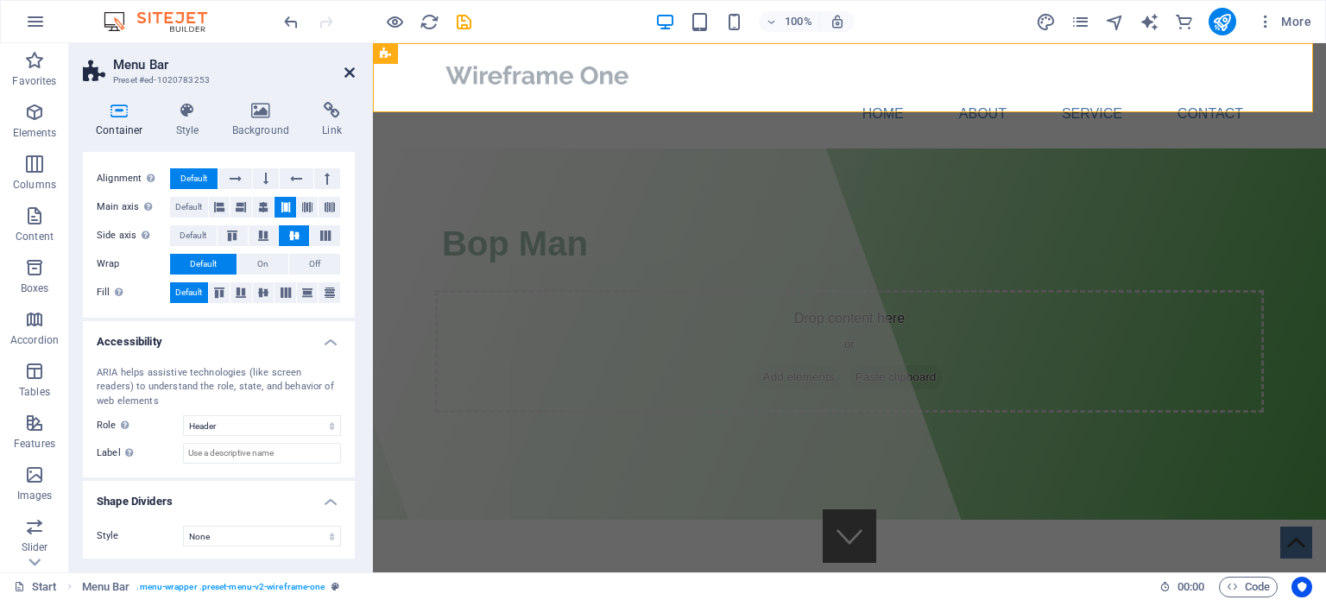
click at [345, 75] on icon at bounding box center [350, 73] width 10 height 14
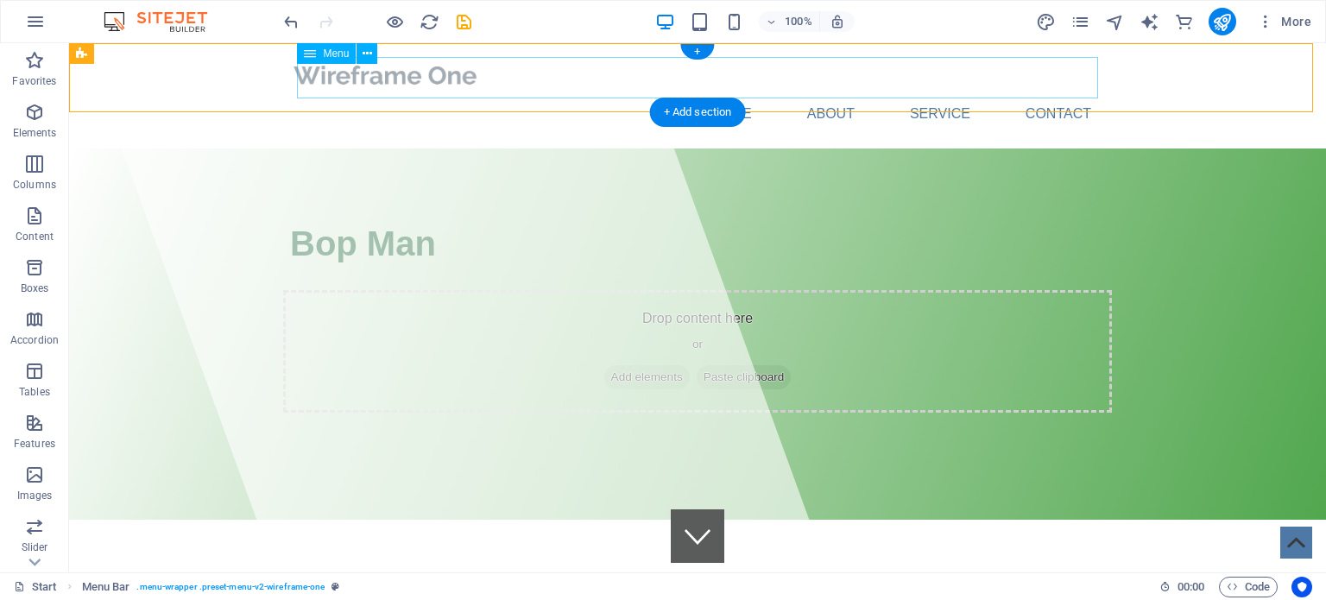
click at [834, 93] on nav "Home About Service Contact" at bounding box center [697, 113] width 815 height 41
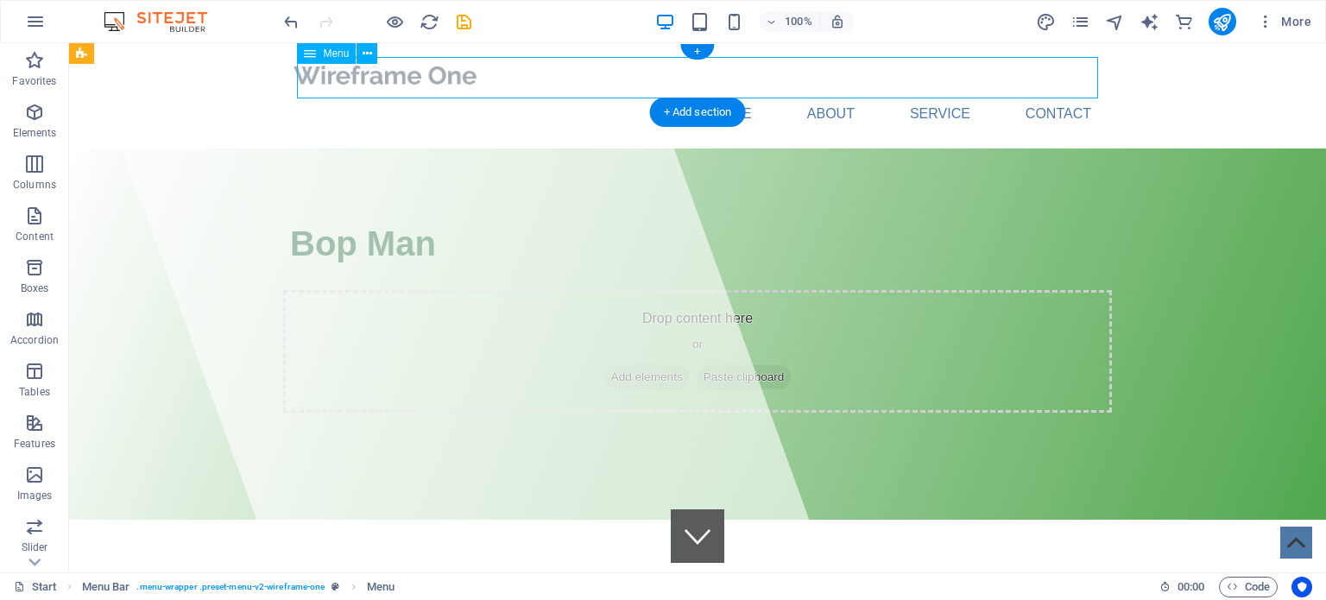
click at [834, 93] on nav "Home About Service Contact" at bounding box center [697, 113] width 815 height 41
click at [368, 54] on icon at bounding box center [367, 54] width 9 height 18
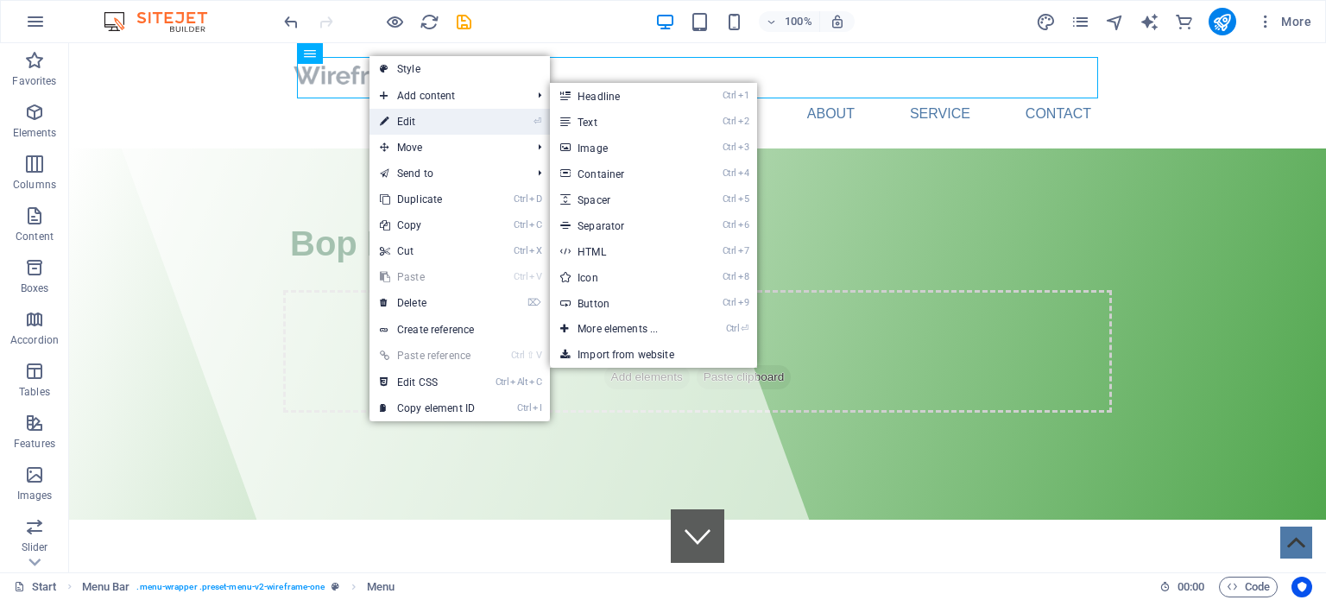
click at [469, 124] on link "⏎ Edit" at bounding box center [428, 122] width 116 height 26
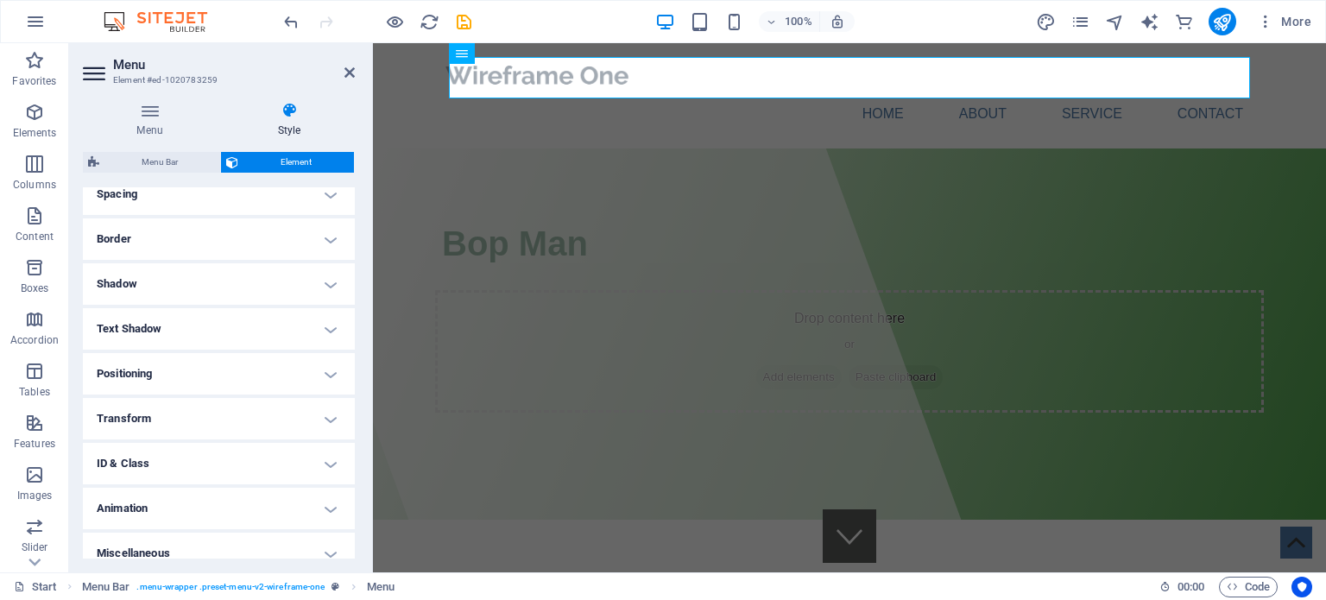
scroll to position [358, 0]
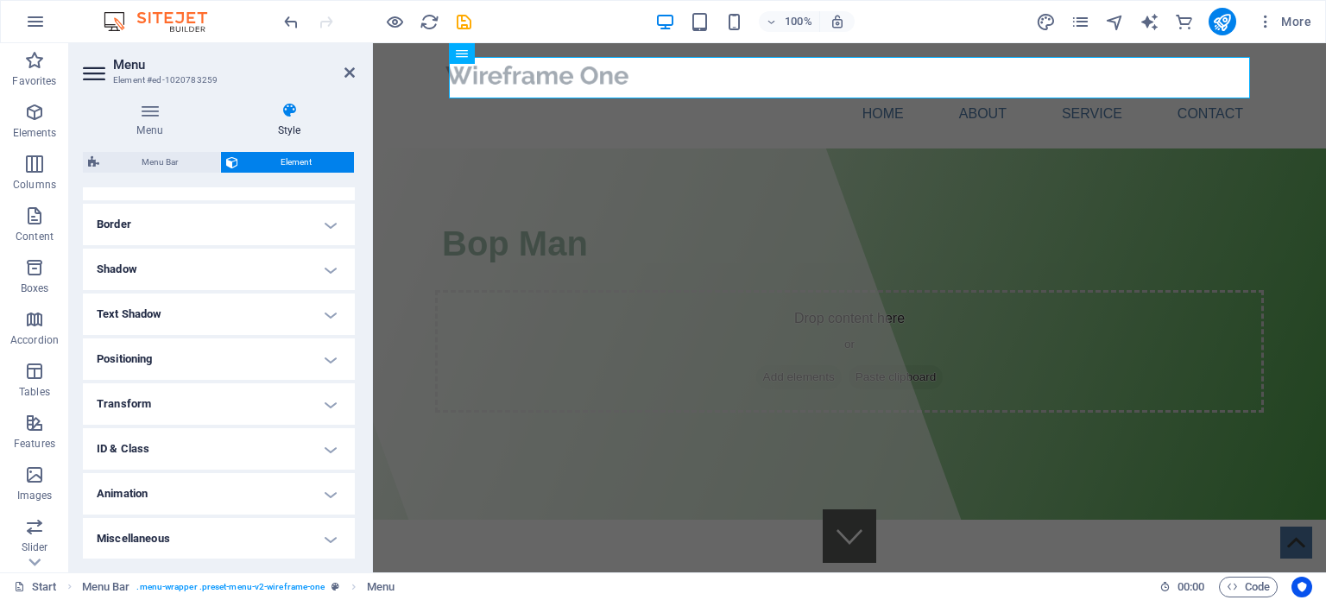
click at [325, 320] on h4 "Text Shadow" at bounding box center [219, 314] width 272 height 41
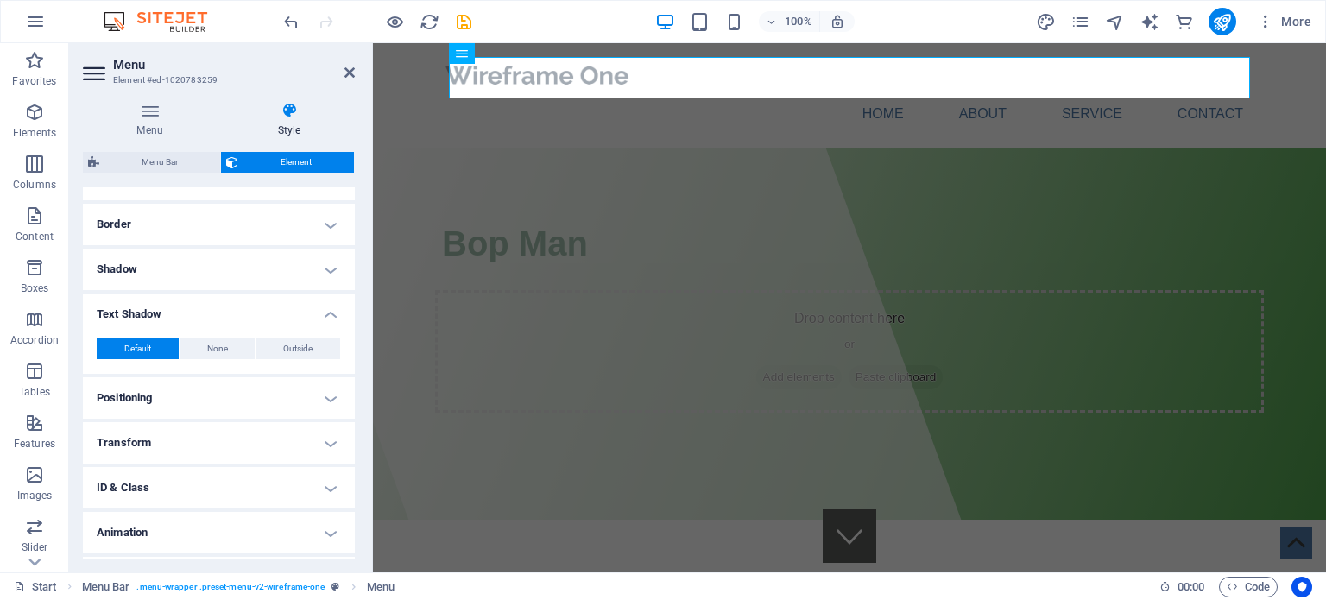
click at [325, 320] on h4 "Text Shadow" at bounding box center [219, 309] width 272 height 31
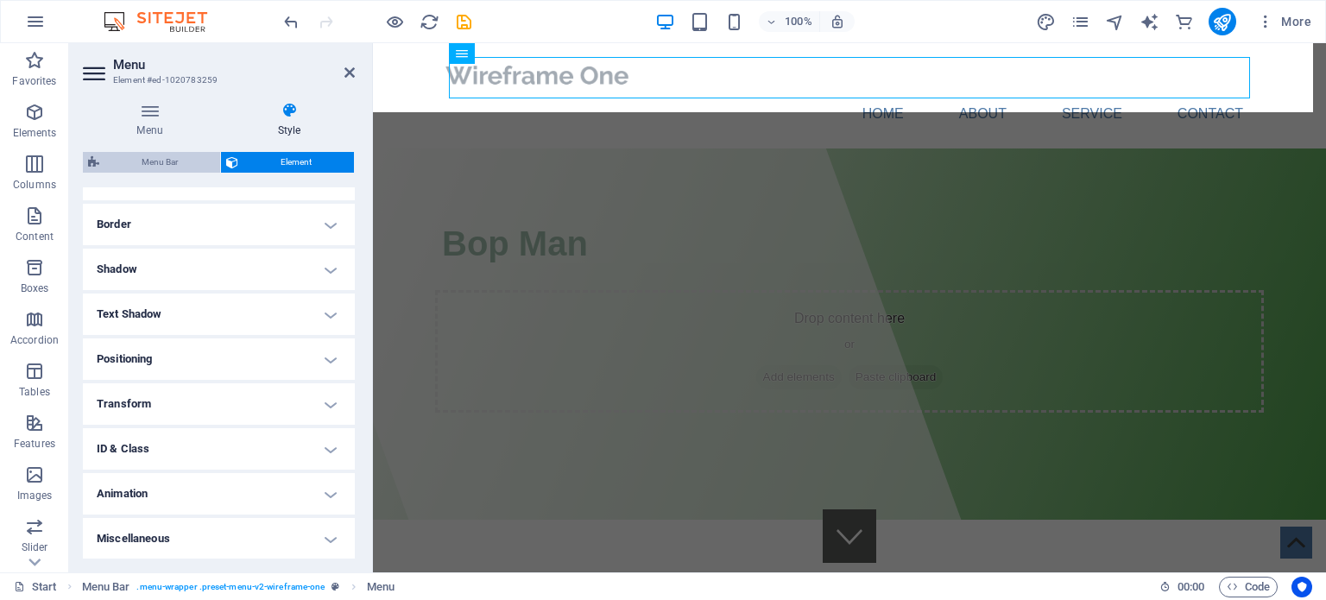
click at [174, 170] on span "Menu Bar" at bounding box center [159, 162] width 111 height 21
select select "rem"
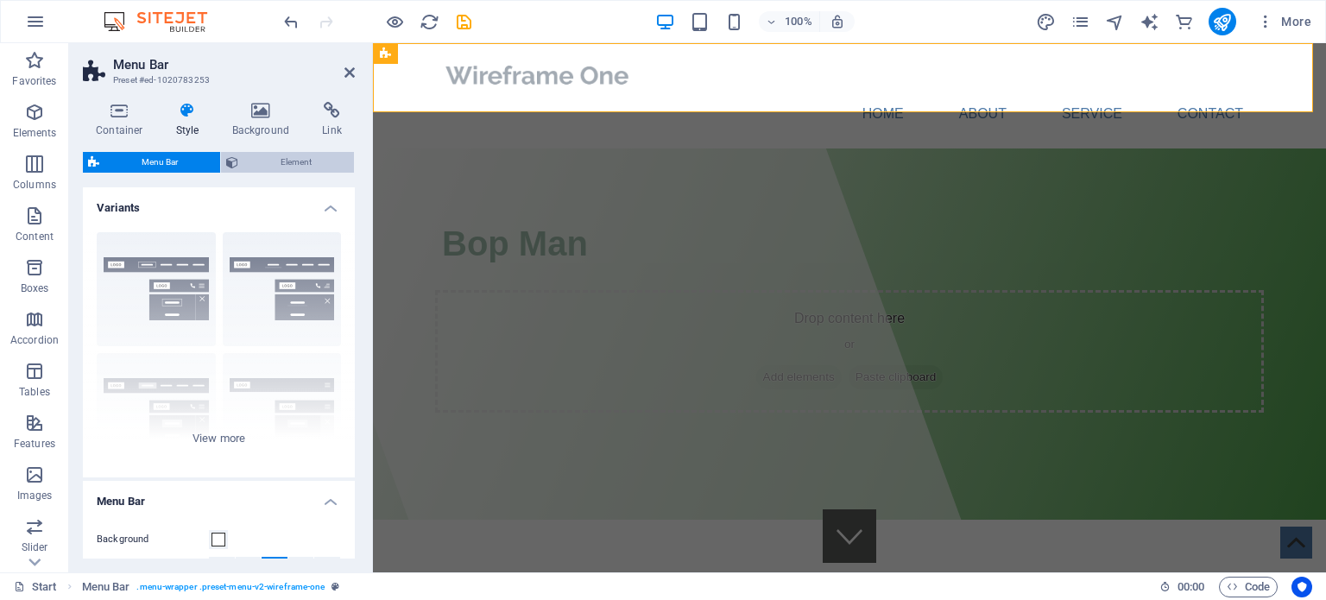
click at [266, 167] on span "Element" at bounding box center [296, 162] width 105 height 21
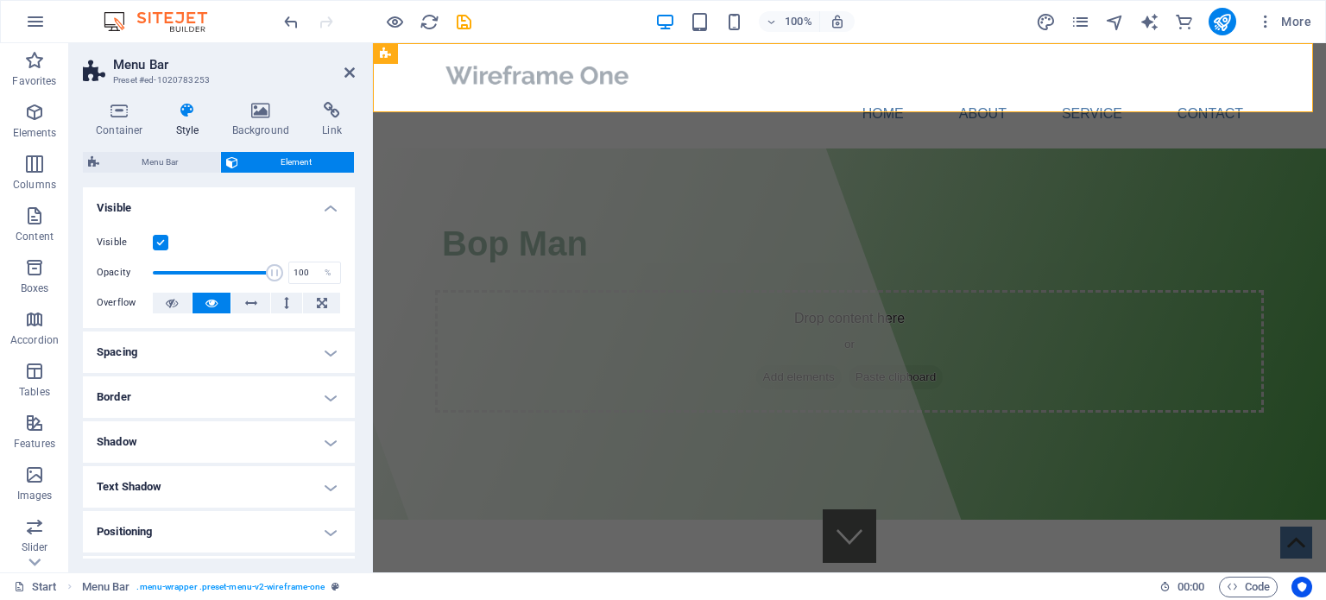
click at [334, 351] on h4 "Spacing" at bounding box center [219, 352] width 272 height 41
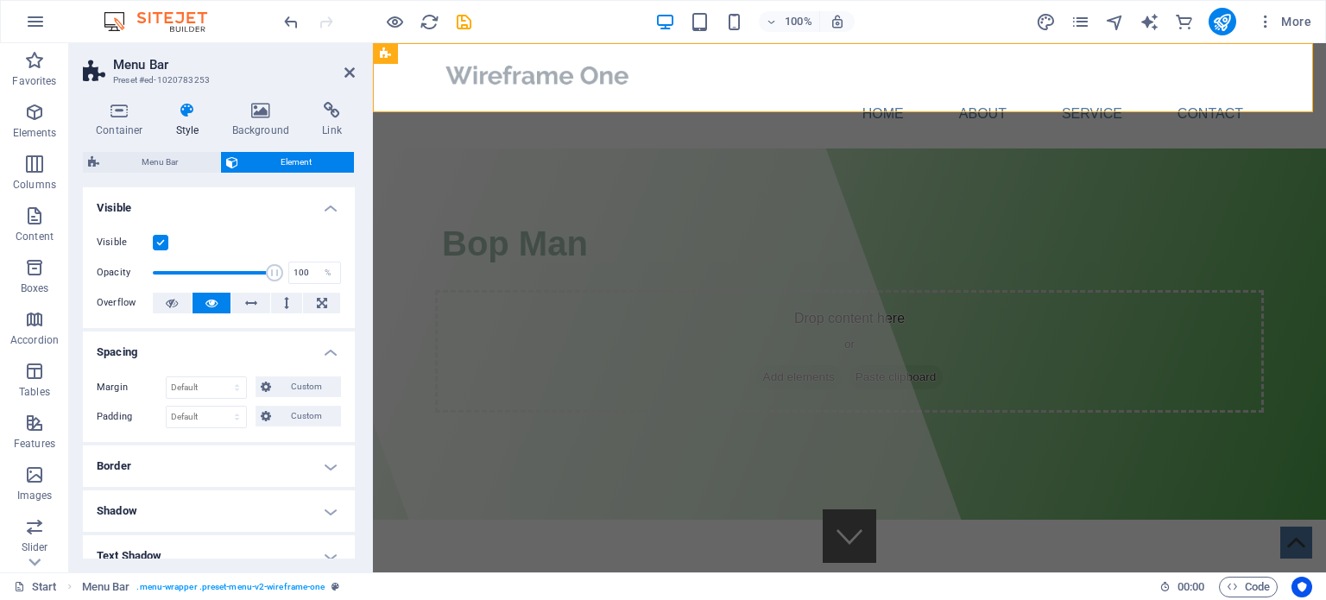
click at [334, 351] on h4 "Spacing" at bounding box center [219, 347] width 272 height 31
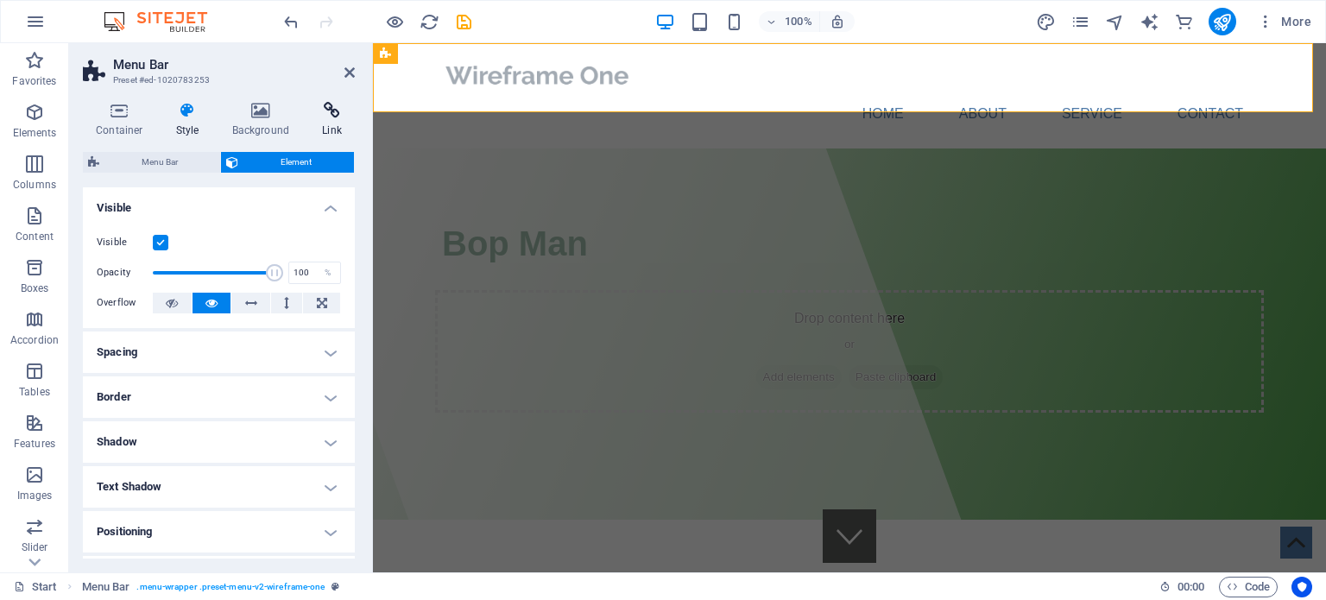
click at [328, 112] on icon at bounding box center [332, 110] width 46 height 17
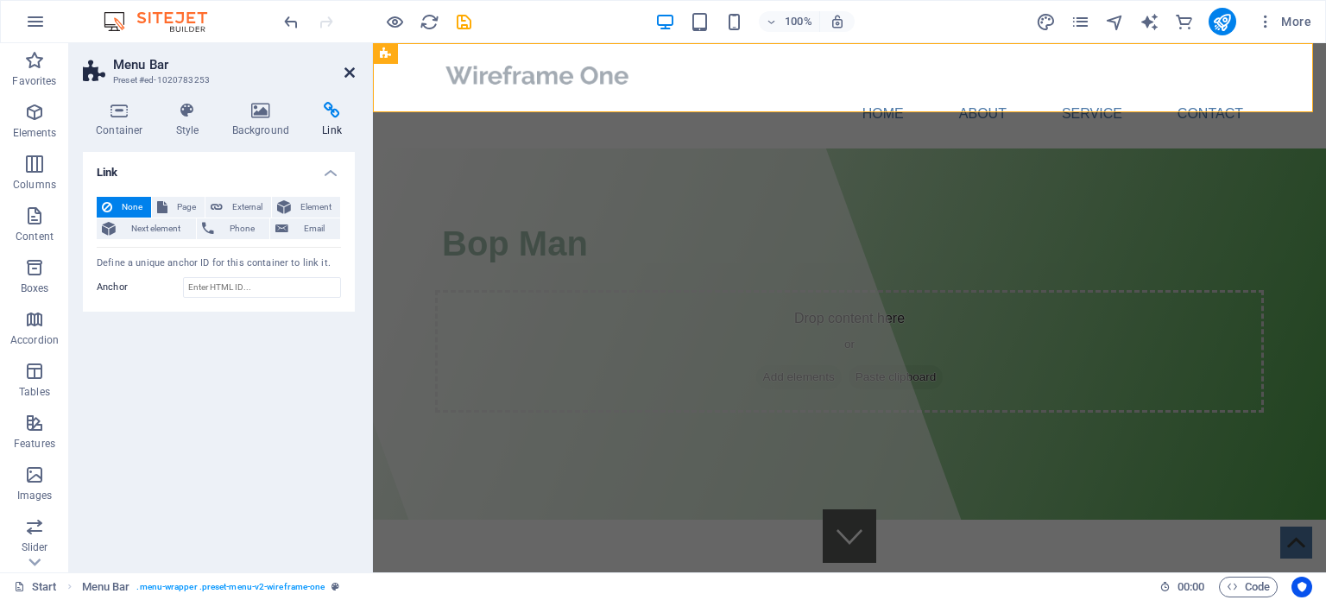
click at [352, 76] on icon at bounding box center [350, 73] width 10 height 14
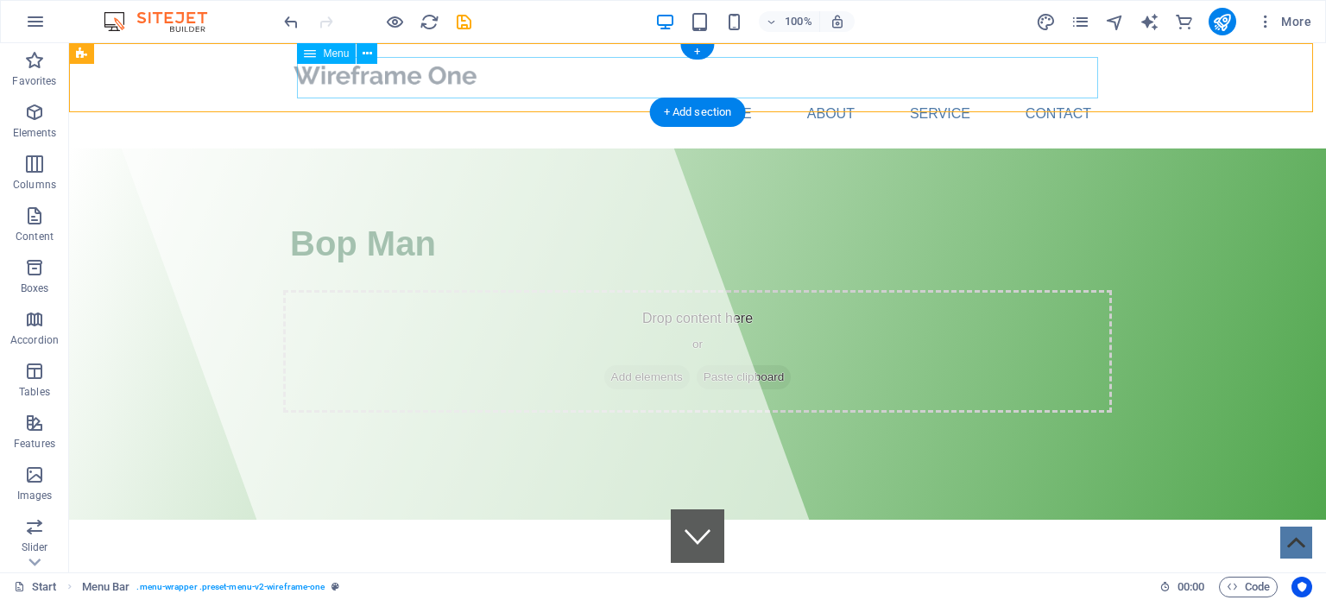
click at [321, 93] on nav "Home About Service Contact" at bounding box center [697, 113] width 815 height 41
click at [312, 54] on icon at bounding box center [310, 53] width 12 height 21
click at [366, 56] on icon at bounding box center [367, 54] width 9 height 18
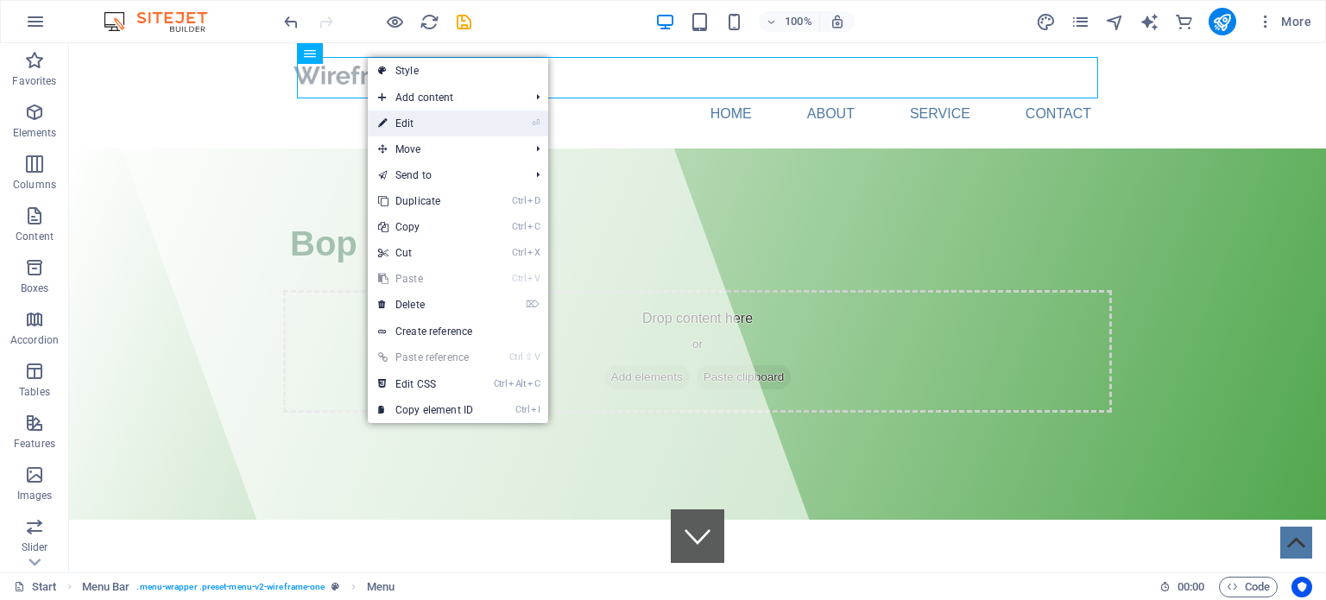
click at [408, 122] on link "⏎ Edit" at bounding box center [426, 124] width 116 height 26
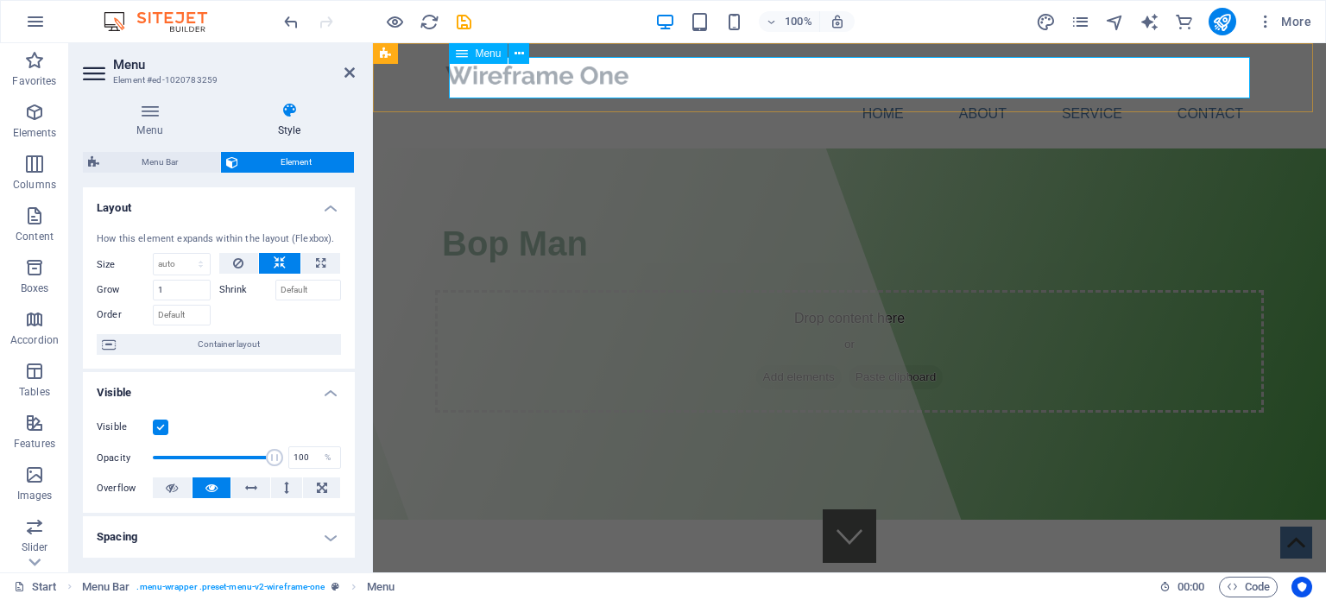
click at [854, 93] on nav "Home About Service Contact" at bounding box center [849, 113] width 815 height 41
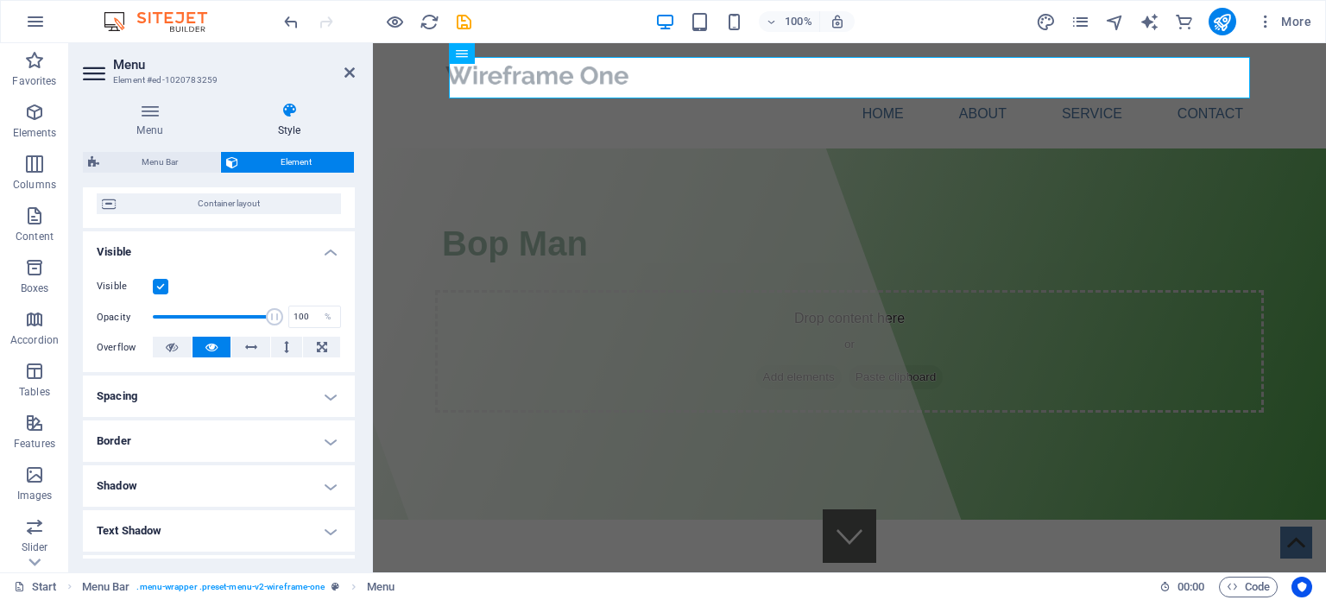
scroll to position [0, 0]
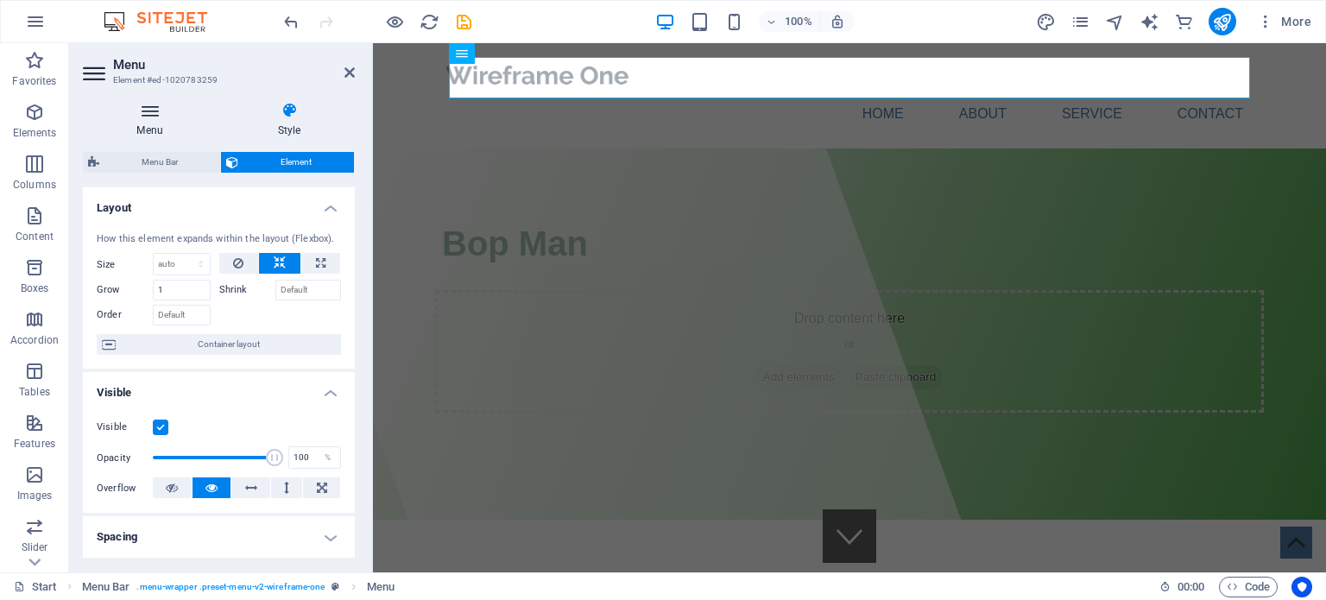
click at [151, 124] on h4 "Menu" at bounding box center [153, 120] width 141 height 36
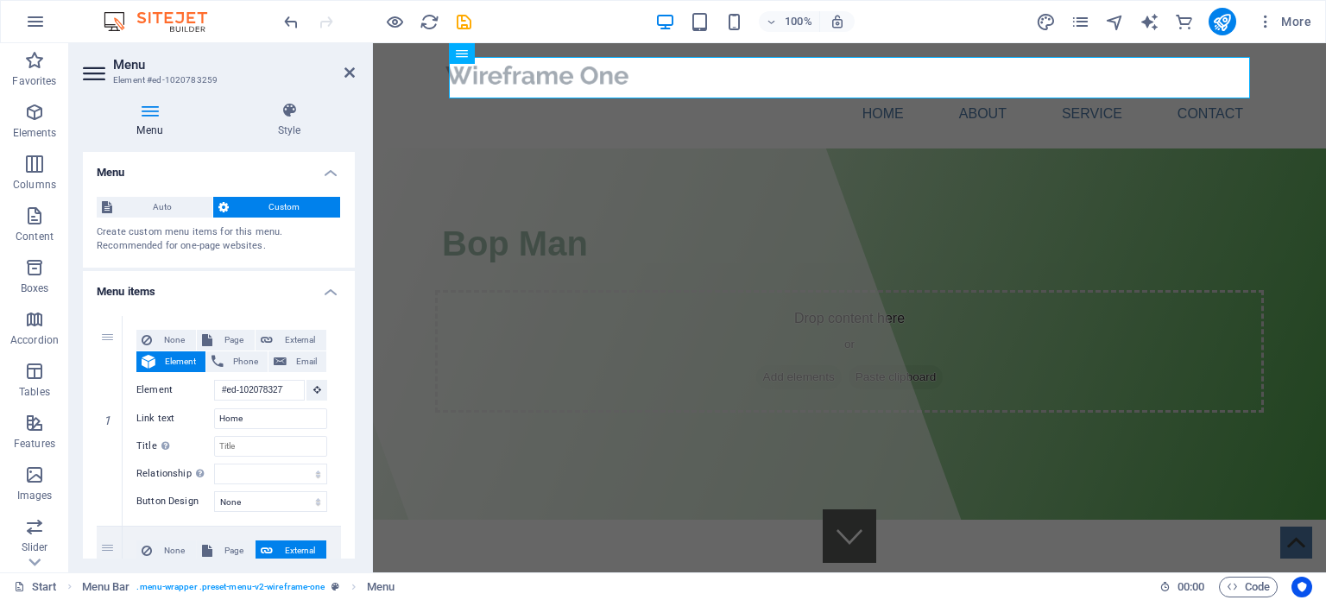
drag, startPoint x: 347, startPoint y: 250, endPoint x: 342, endPoint y: 283, distance: 33.2
drag, startPoint x: 355, startPoint y: 257, endPoint x: 355, endPoint y: 275, distance: 18.1
click at [355, 275] on div "Menu Style Menu Auto Custom Create custom menu items for this menu. Recommended…" at bounding box center [219, 330] width 300 height 484
click at [314, 383] on button at bounding box center [317, 390] width 21 height 21
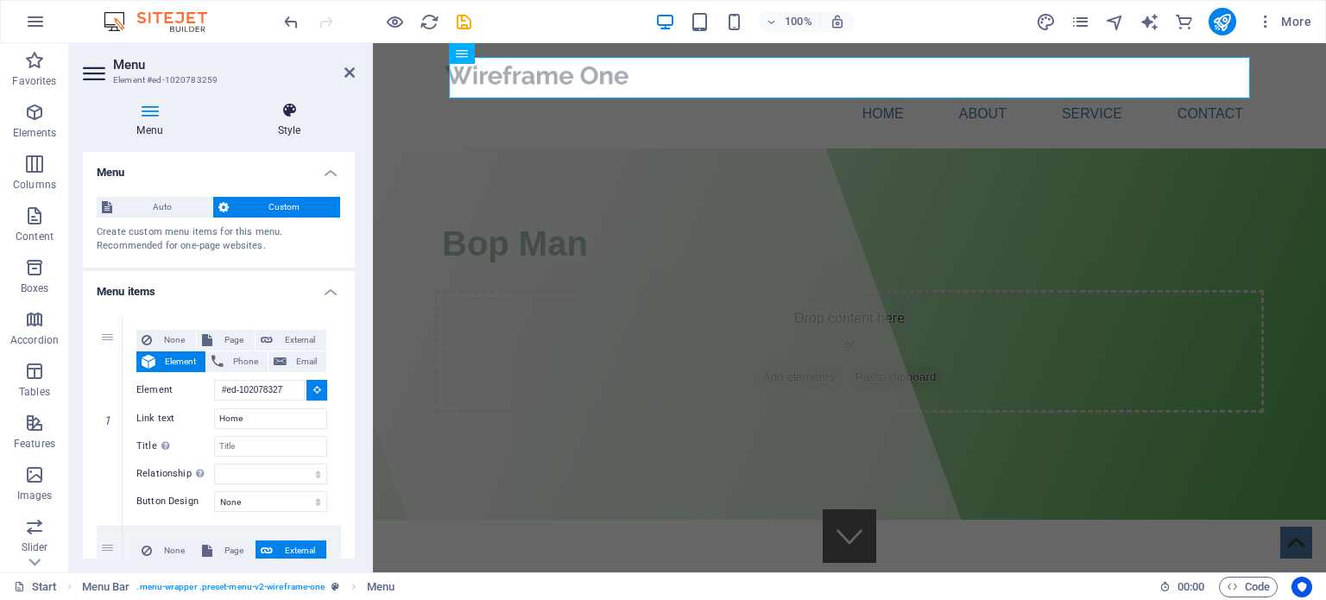
drag, startPoint x: 329, startPoint y: 214, endPoint x: 272, endPoint y: 120, distance: 110.0
click at [272, 120] on div "Menu Style Menu Auto Custom Create custom menu items for this menu. Recommended…" at bounding box center [219, 330] width 272 height 457
click at [297, 111] on icon at bounding box center [289, 110] width 131 height 17
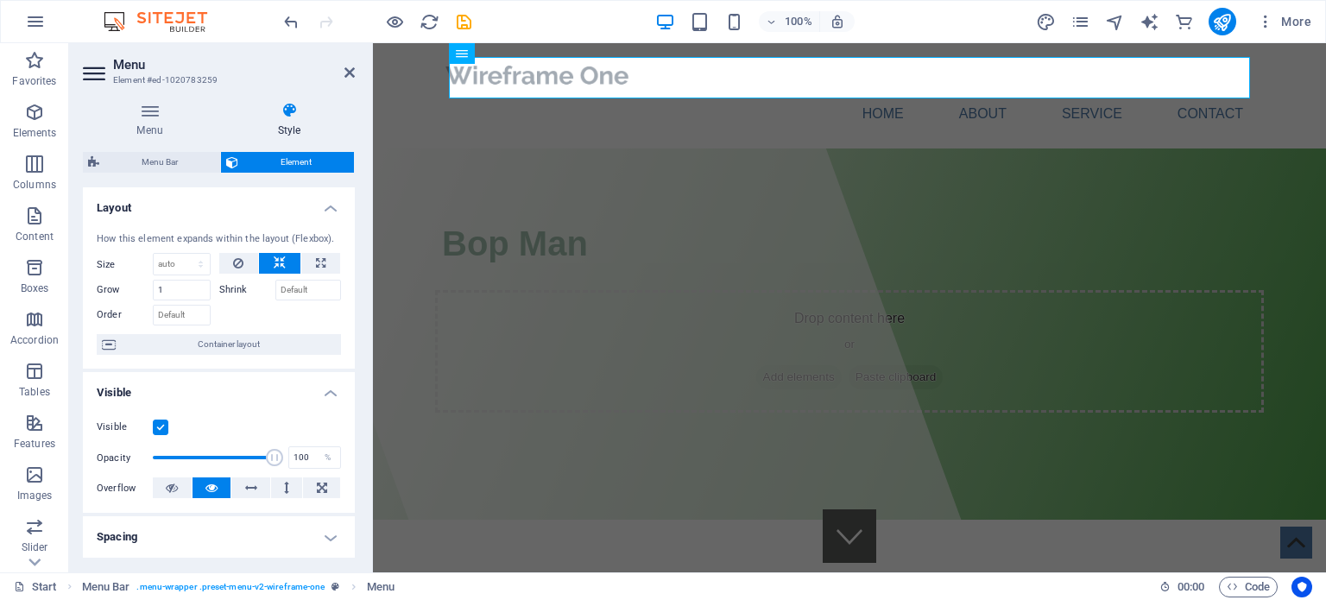
drag, startPoint x: 356, startPoint y: 305, endPoint x: 334, endPoint y: 409, distance: 106.7
click at [334, 409] on div "Menu Style Menu Auto Custom Create custom menu items for this menu. Recommended…" at bounding box center [219, 330] width 300 height 484
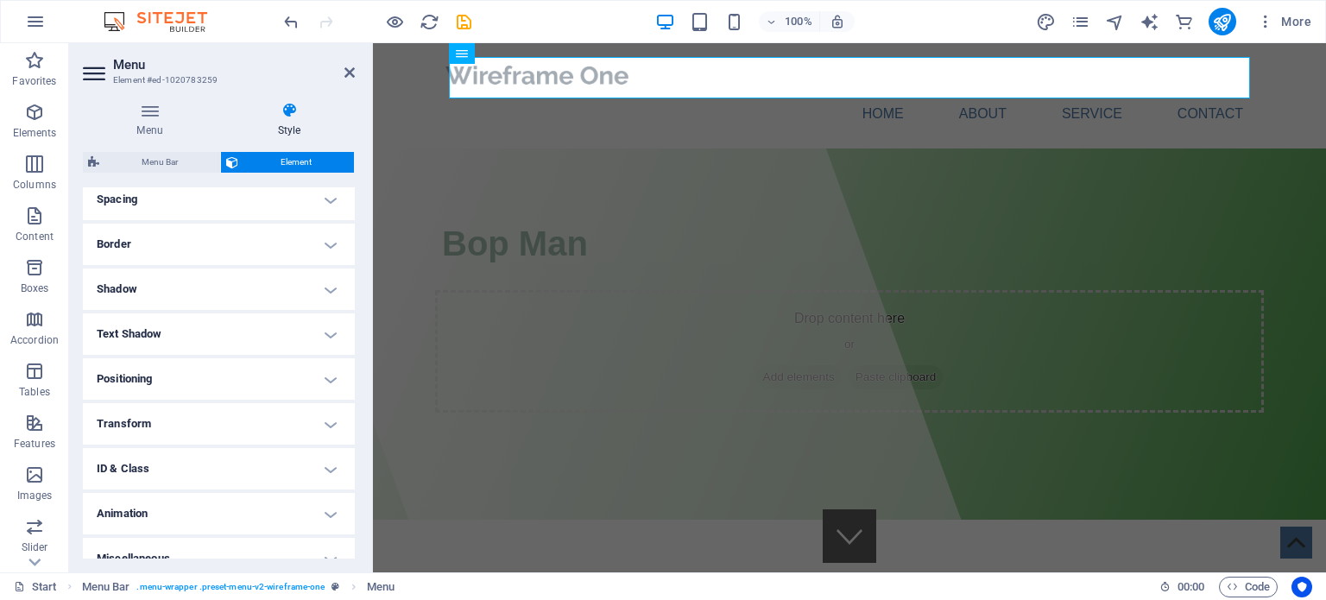
scroll to position [358, 0]
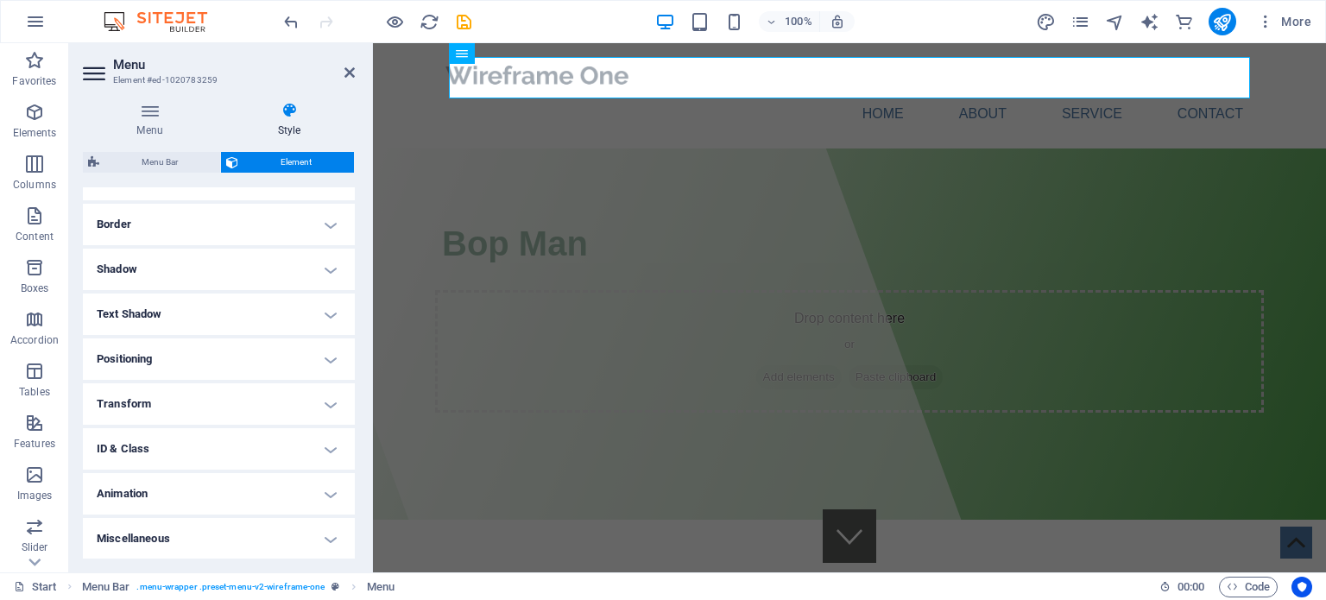
click at [325, 497] on h4 "Animation" at bounding box center [219, 493] width 272 height 41
click at [325, 497] on h4 "Animation" at bounding box center [219, 488] width 272 height 31
click at [325, 222] on h4 "Border" at bounding box center [219, 224] width 272 height 41
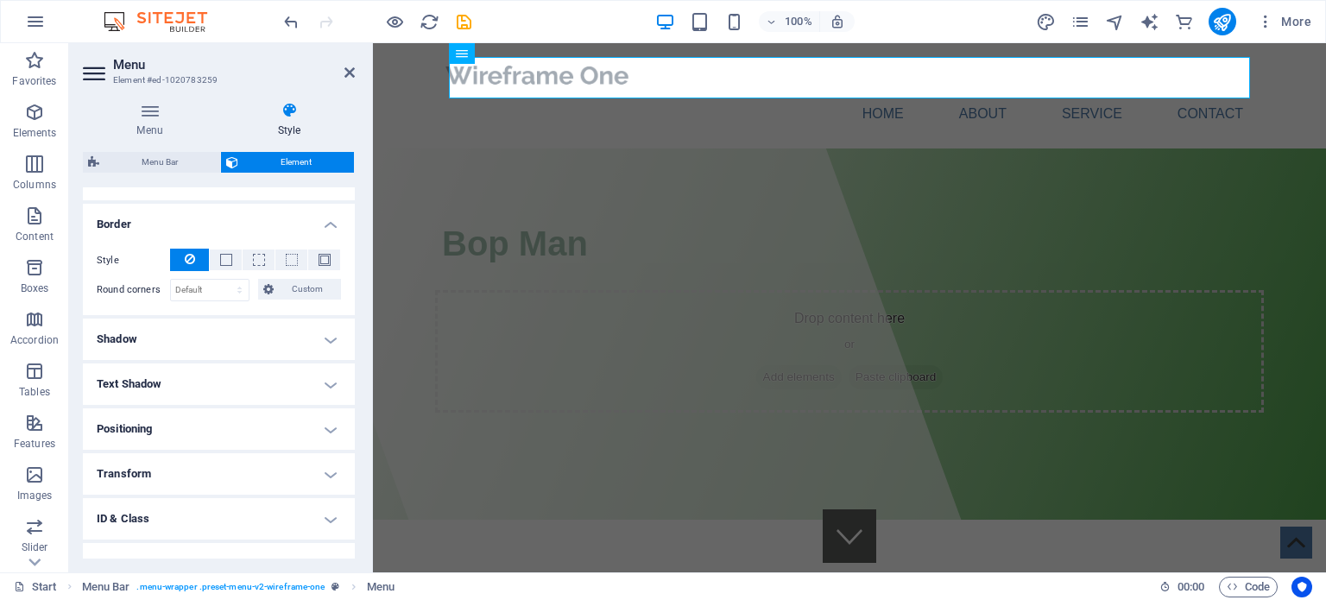
click at [325, 222] on h4 "Border" at bounding box center [219, 219] width 272 height 31
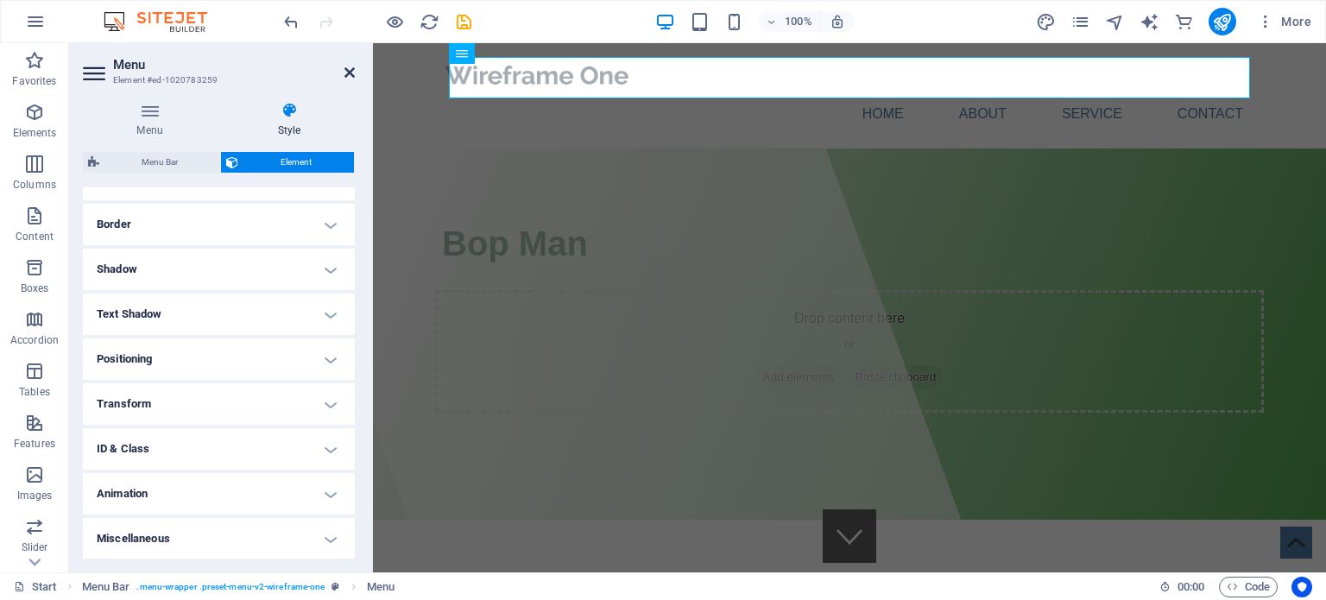
click at [349, 69] on icon at bounding box center [350, 73] width 10 height 14
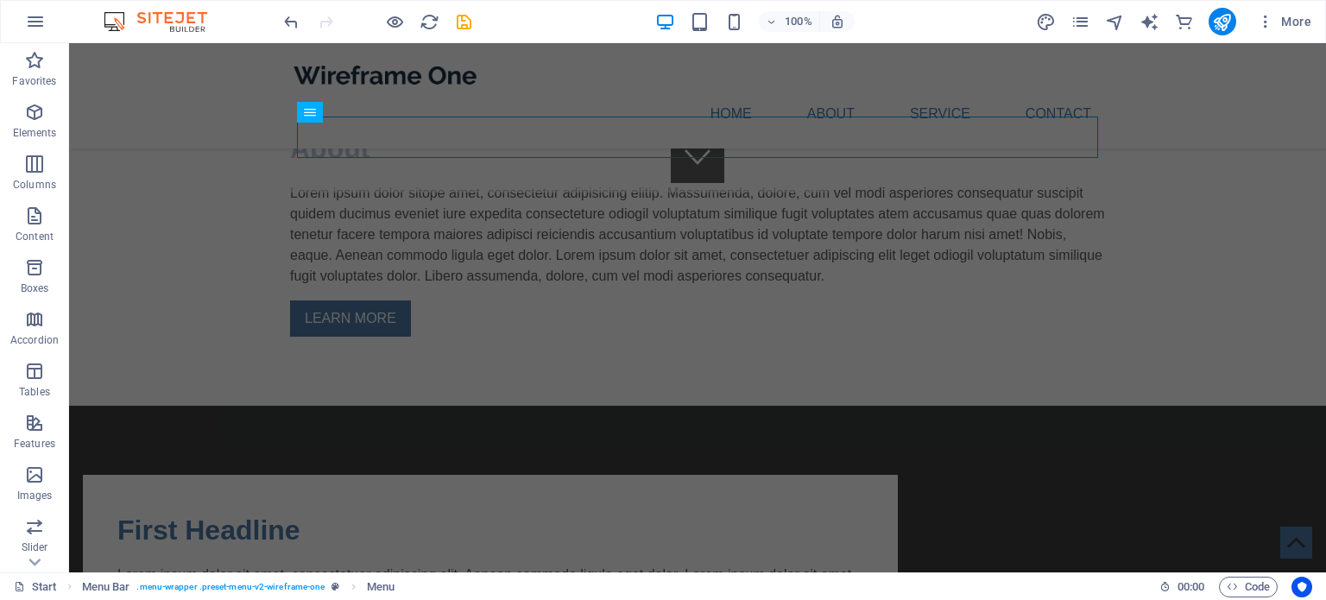
scroll to position [301, 0]
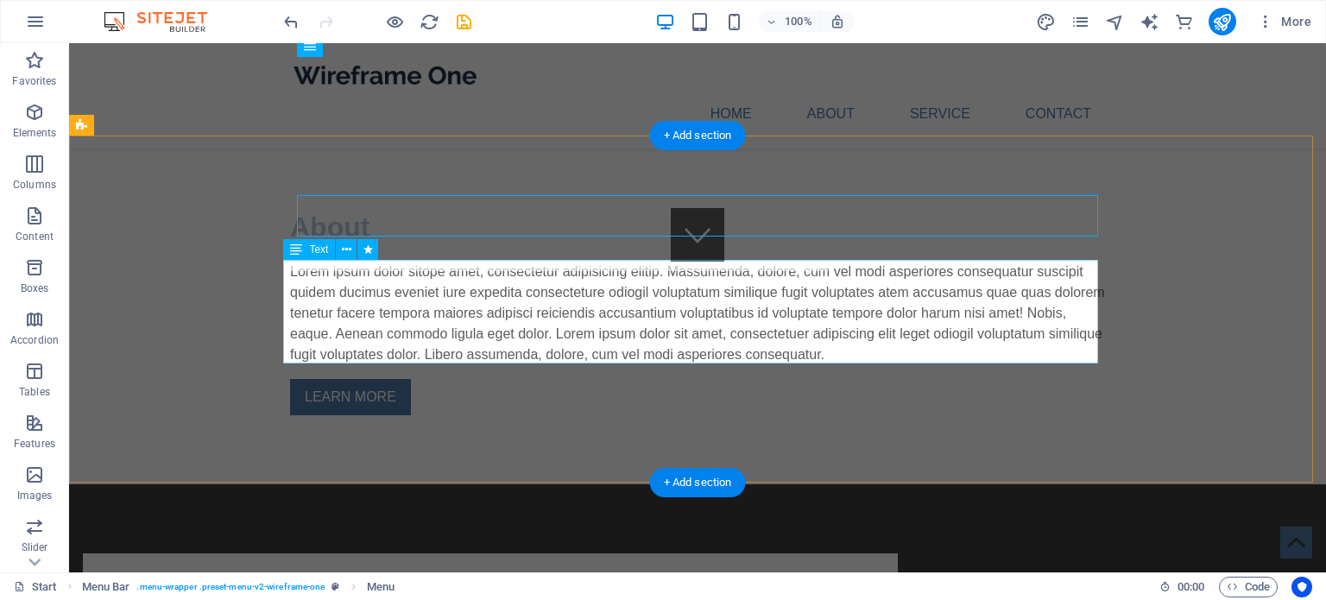
click at [501, 330] on div "Lorem ipsum dolor sitope amet, consectetur adipisicing elitip. Massumenda, dolo…" at bounding box center [697, 314] width 815 height 104
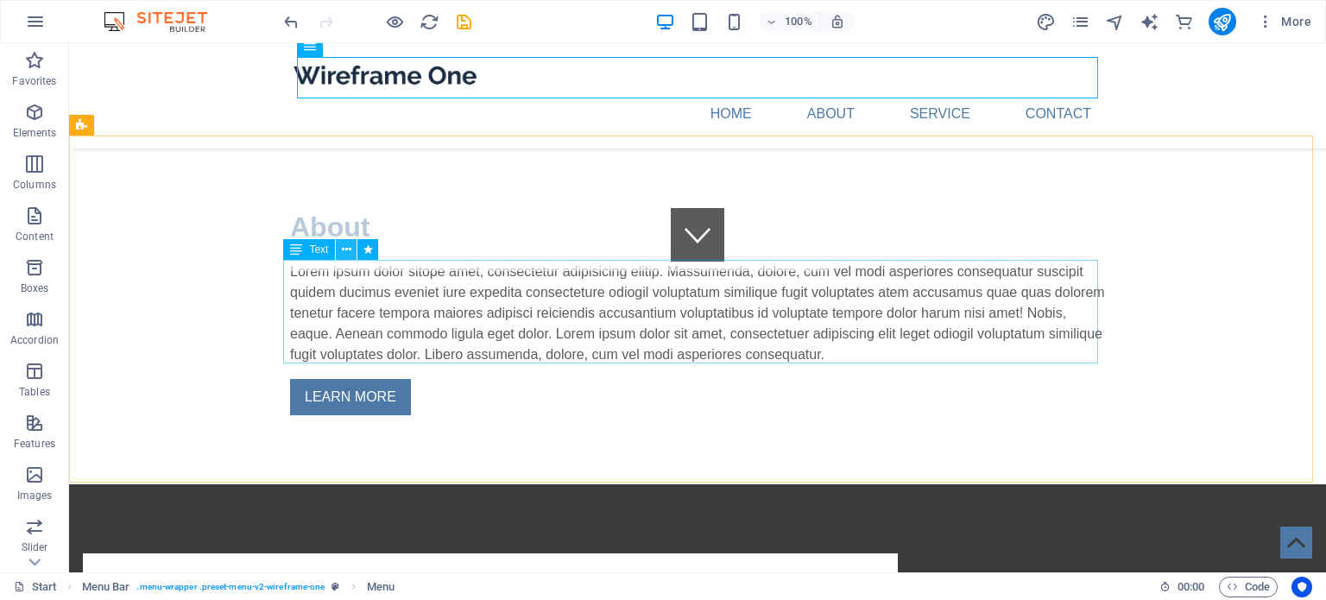
click at [340, 251] on button at bounding box center [346, 249] width 21 height 21
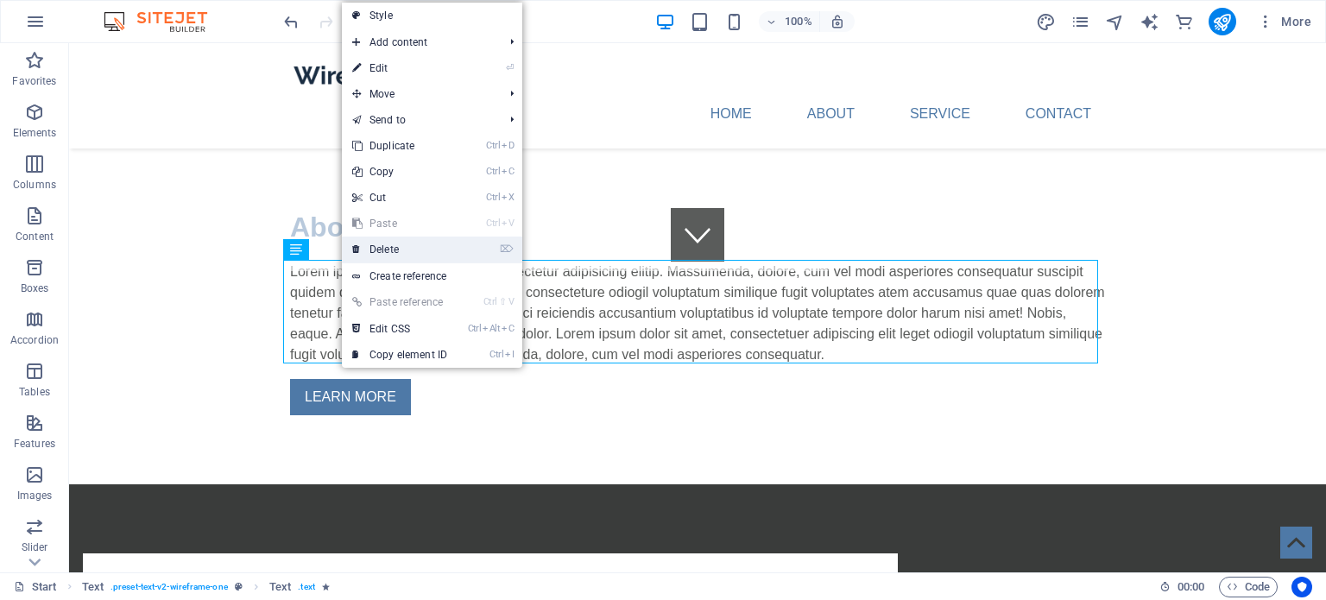
click at [377, 255] on link "⌦ Delete" at bounding box center [400, 250] width 116 height 26
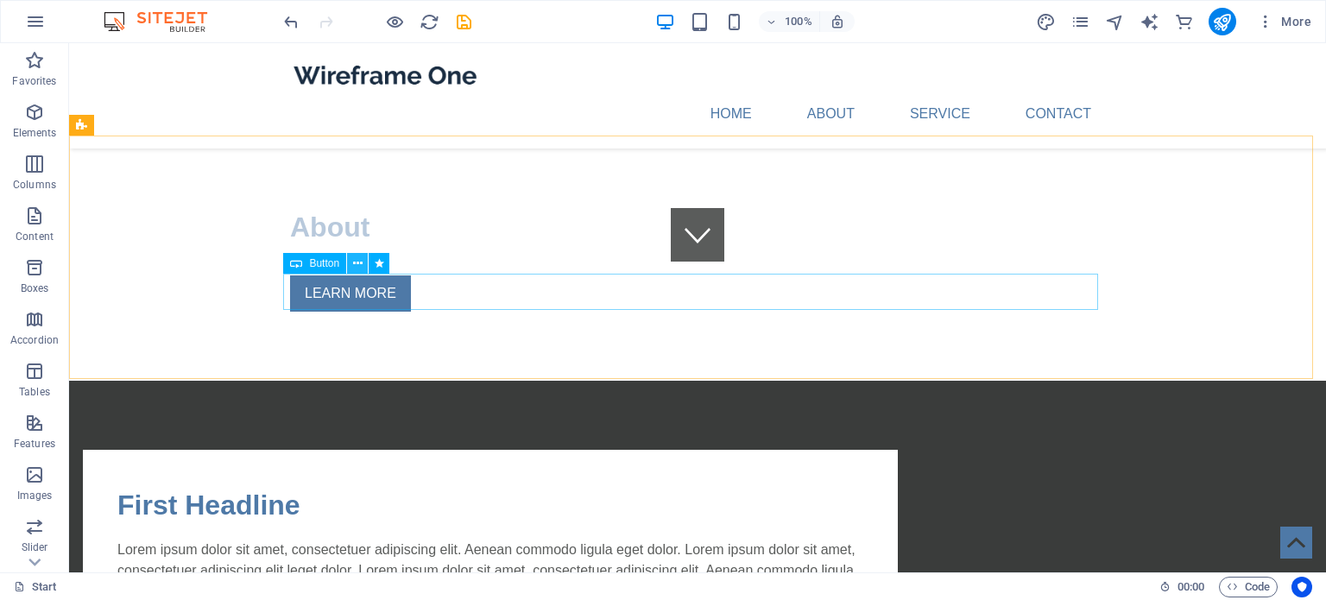
click at [359, 263] on icon at bounding box center [357, 264] width 9 height 18
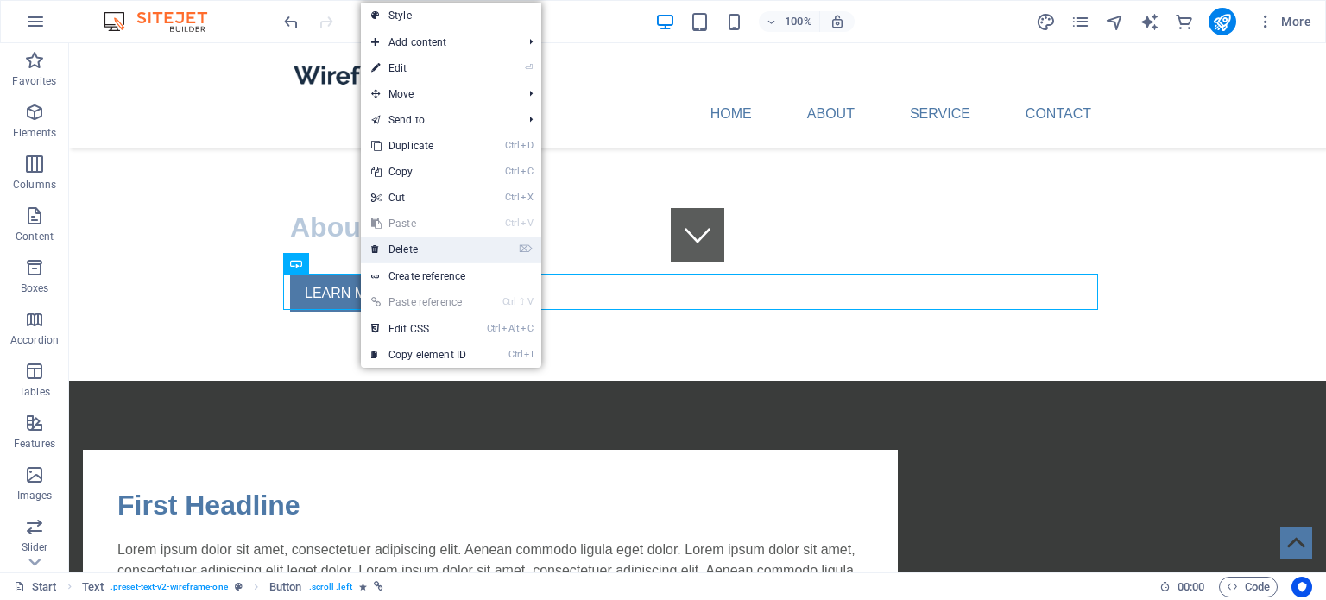
click at [406, 253] on link "⌦ Delete" at bounding box center [419, 250] width 116 height 26
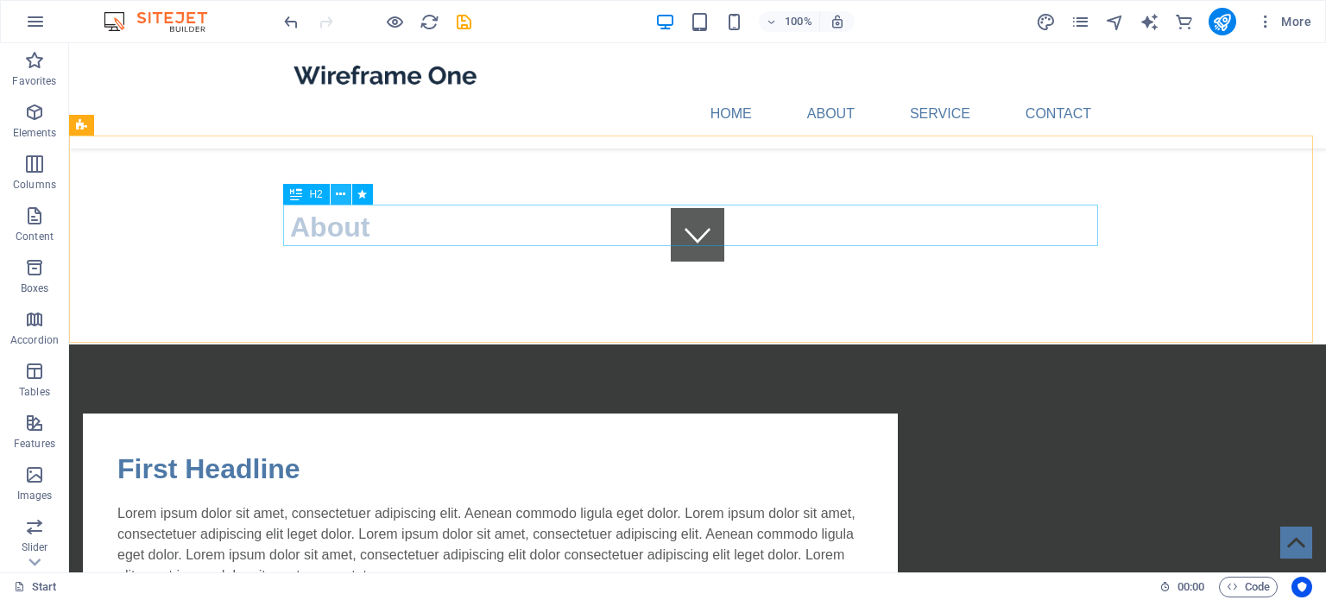
click at [339, 195] on icon at bounding box center [340, 195] width 9 height 18
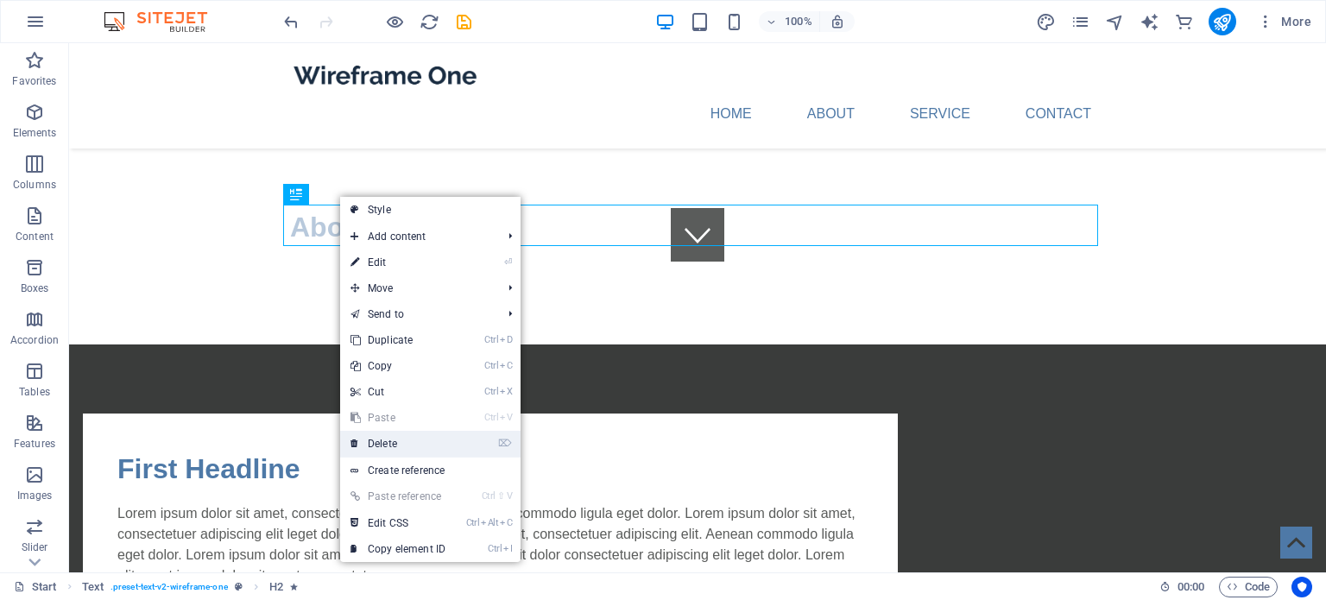
click at [387, 440] on link "⌦ Delete" at bounding box center [398, 444] width 116 height 26
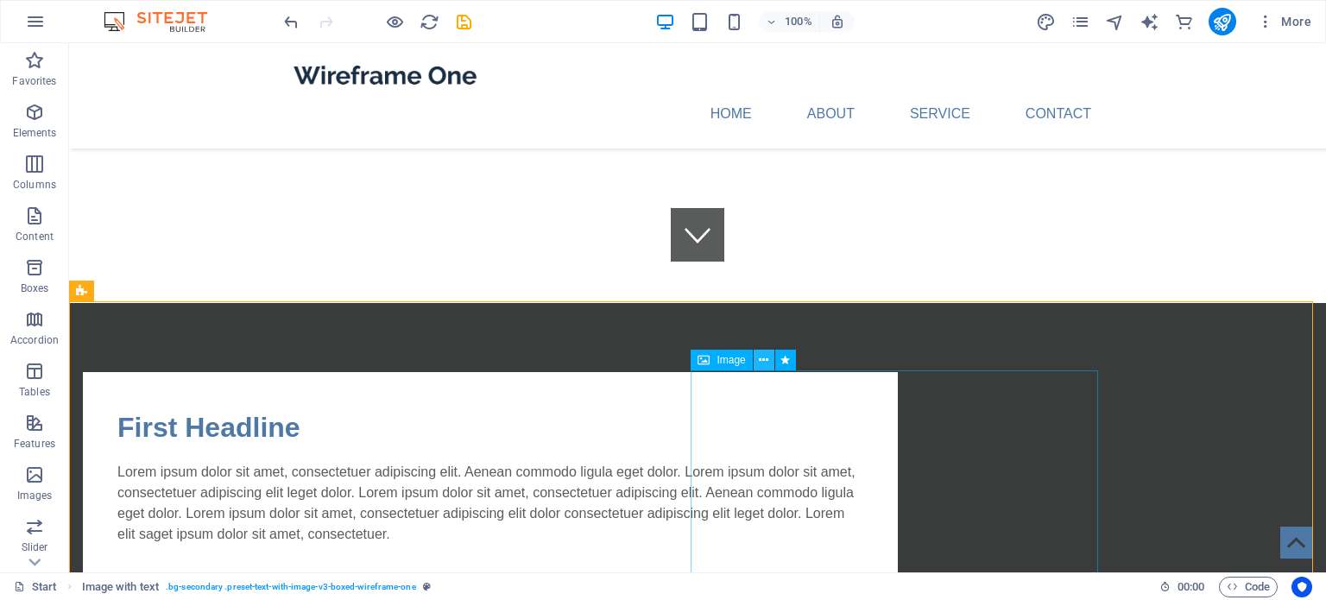
click at [767, 355] on icon at bounding box center [763, 360] width 9 height 18
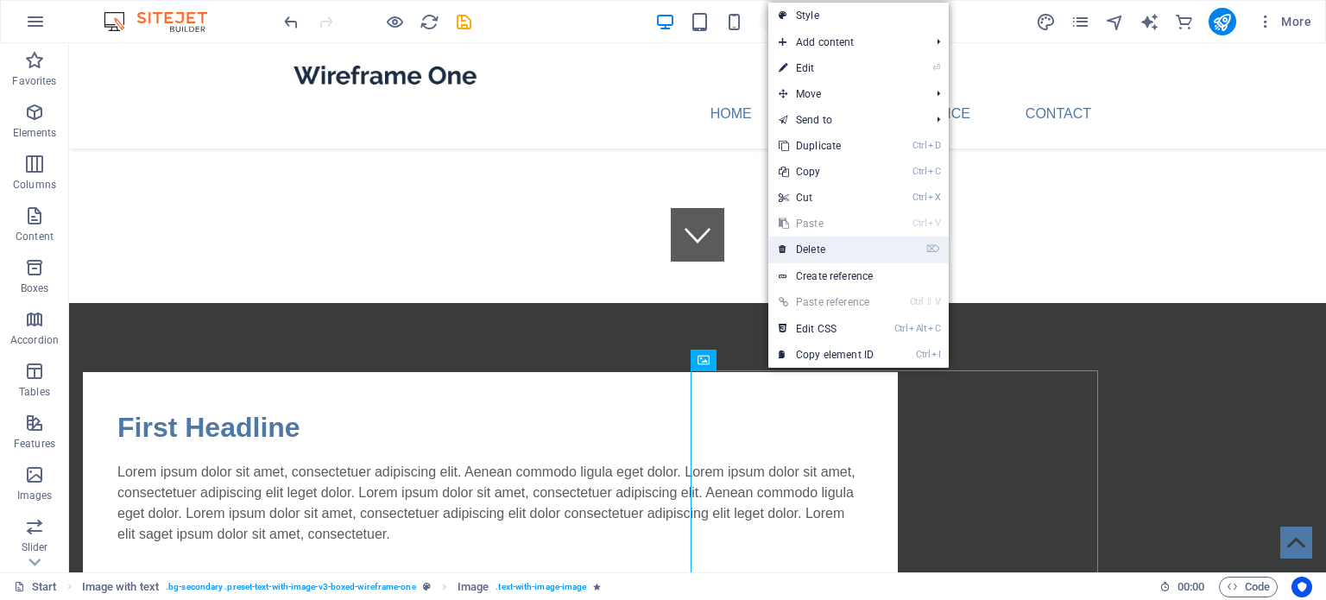
click at [833, 244] on link "⌦ Delete" at bounding box center [827, 250] width 116 height 26
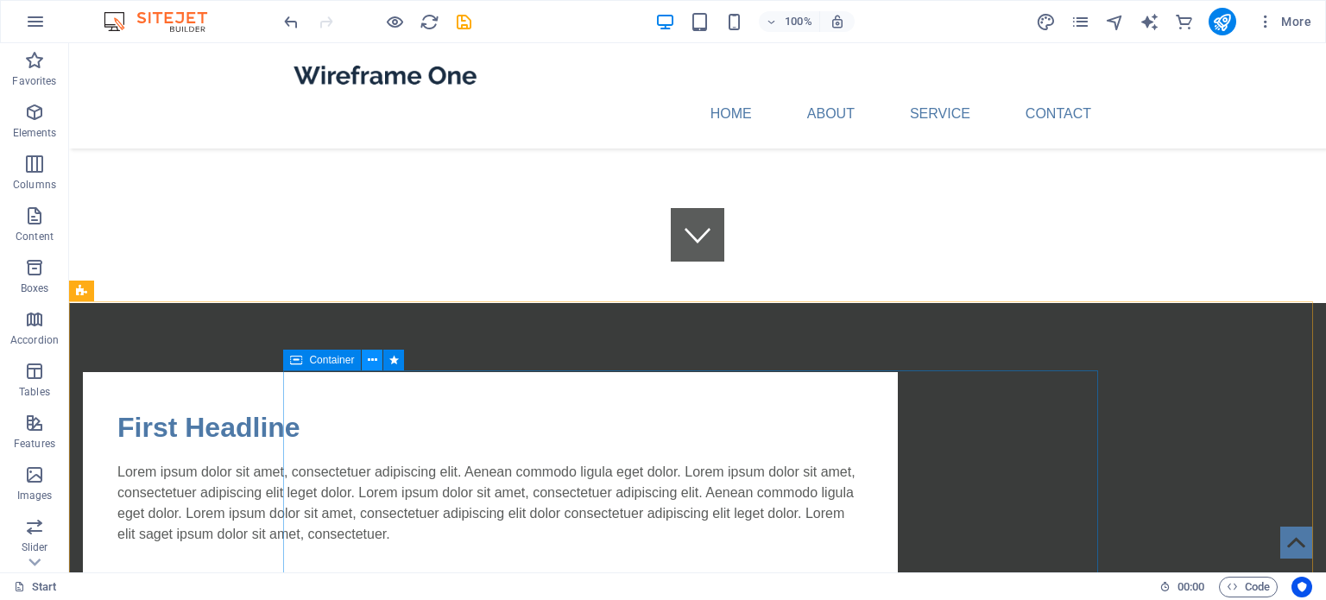
click at [380, 362] on button at bounding box center [372, 360] width 21 height 21
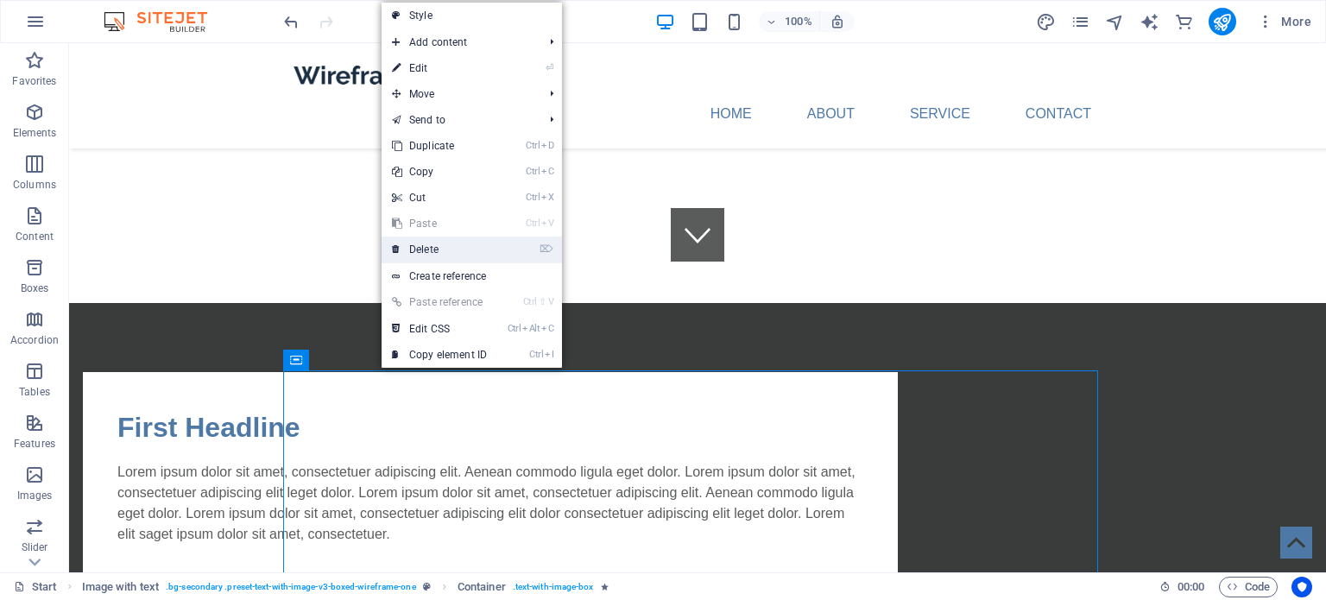
click at [453, 252] on link "⌦ Delete" at bounding box center [440, 250] width 116 height 26
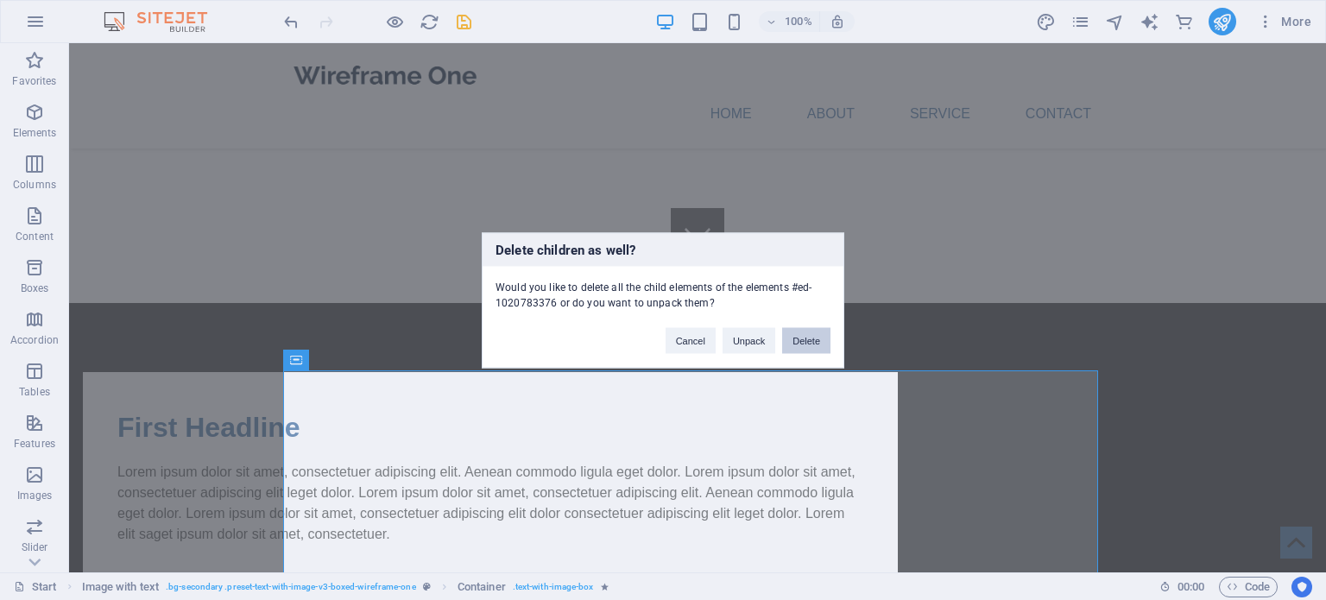
drag, startPoint x: 812, startPoint y: 346, endPoint x: 622, endPoint y: 322, distance: 191.5
click at [812, 346] on button "Delete" at bounding box center [806, 340] width 48 height 26
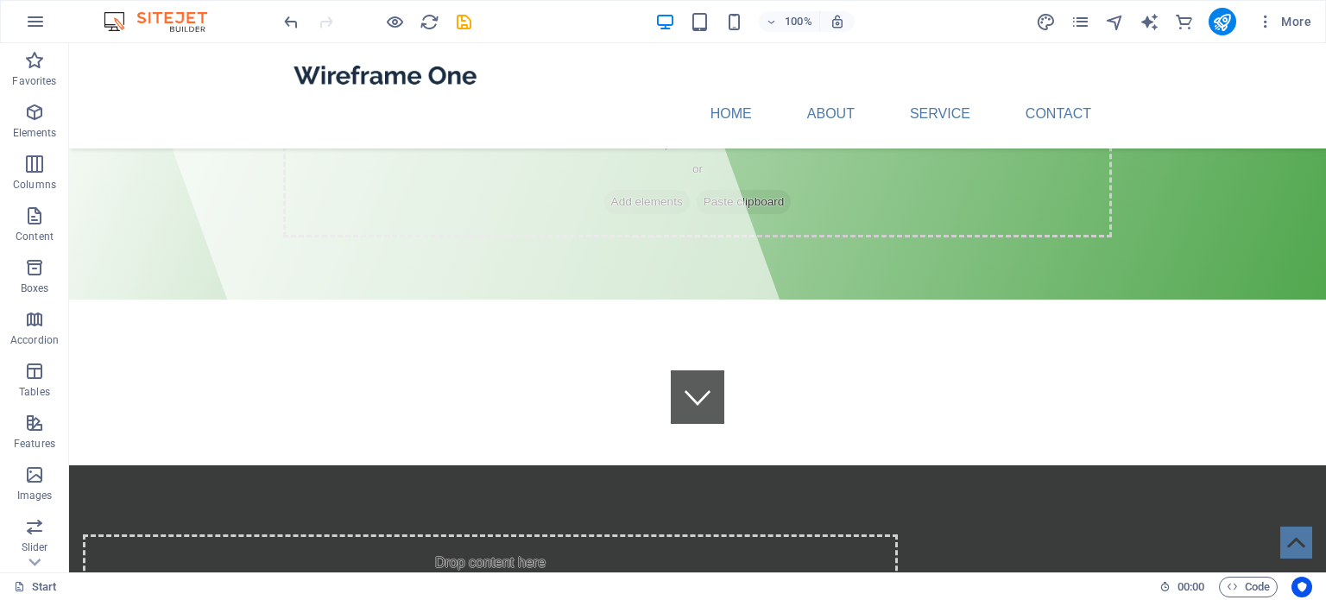
scroll to position [0, 0]
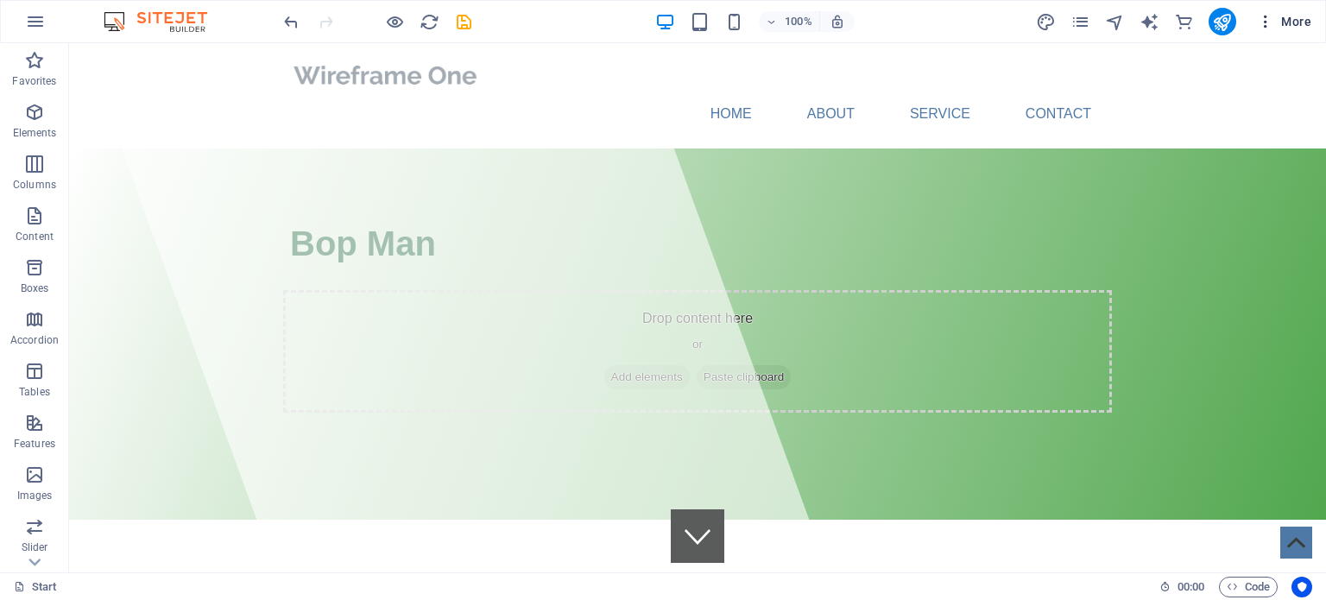
click at [1288, 21] on span "More" at bounding box center [1284, 21] width 54 height 17
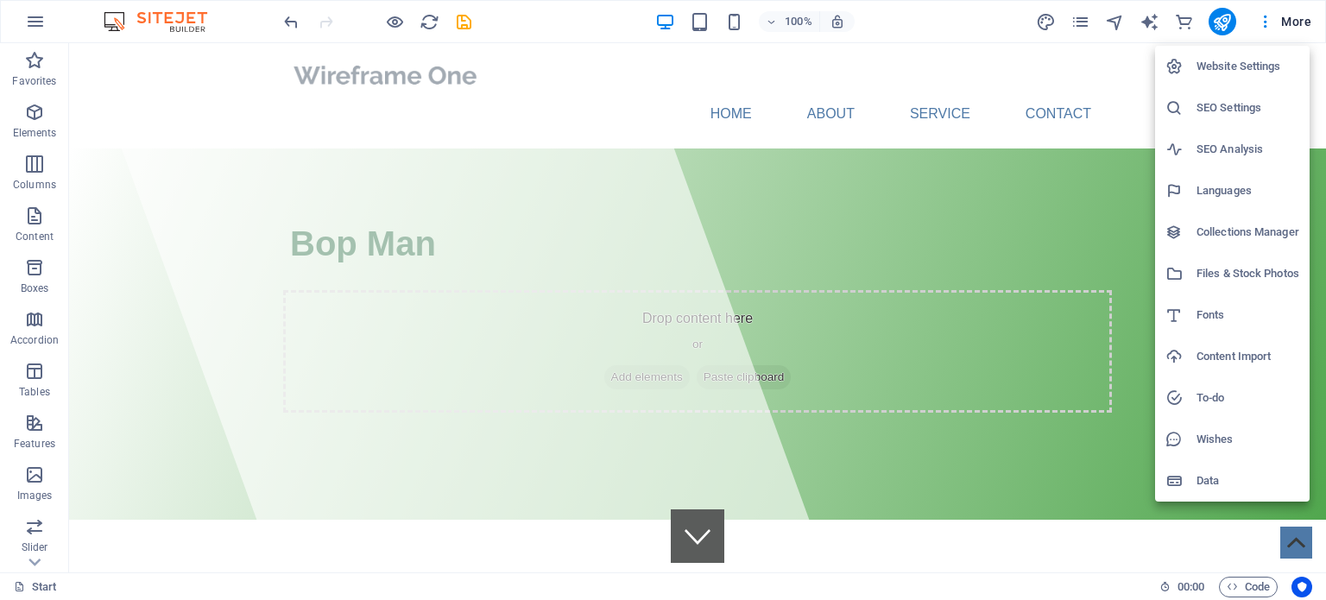
click at [1259, 12] on div at bounding box center [663, 300] width 1326 height 600
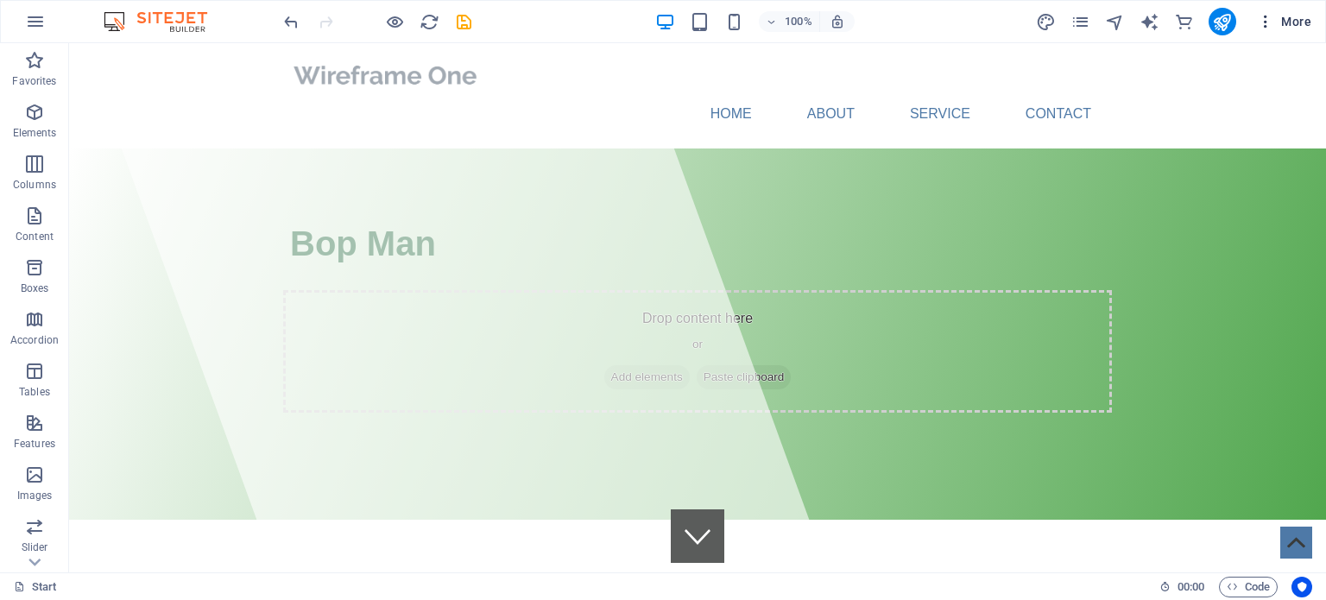
click at [1264, 20] on icon "button" at bounding box center [1265, 21] width 17 height 17
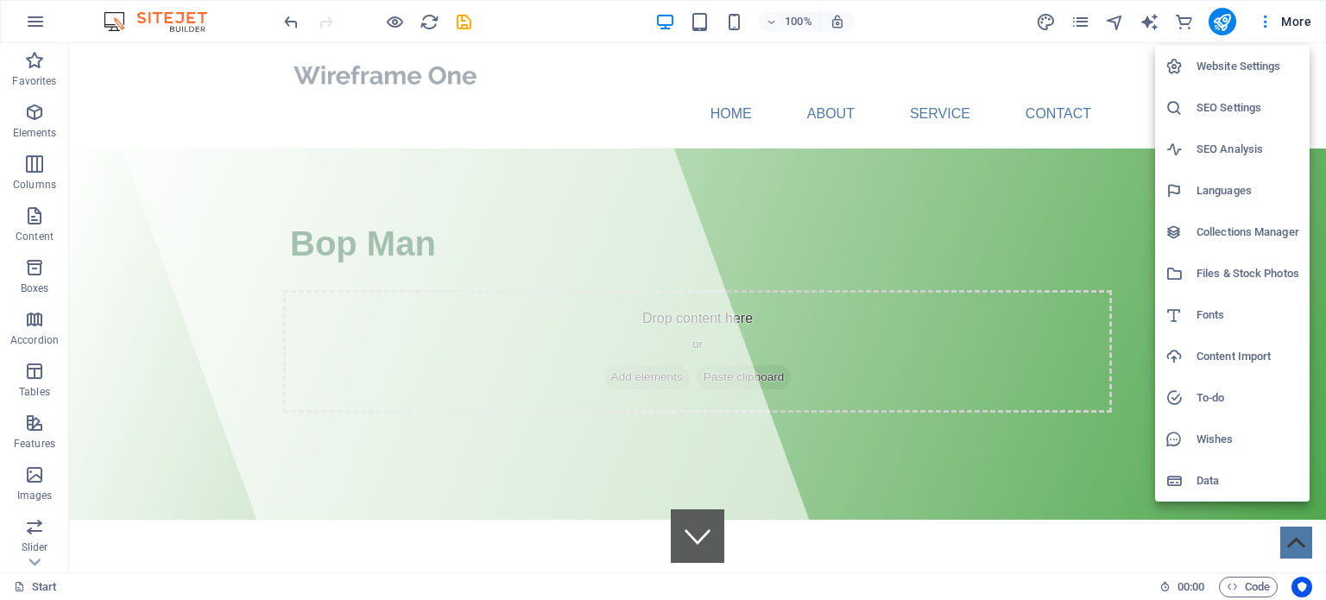
click at [34, 22] on div at bounding box center [663, 300] width 1326 height 600
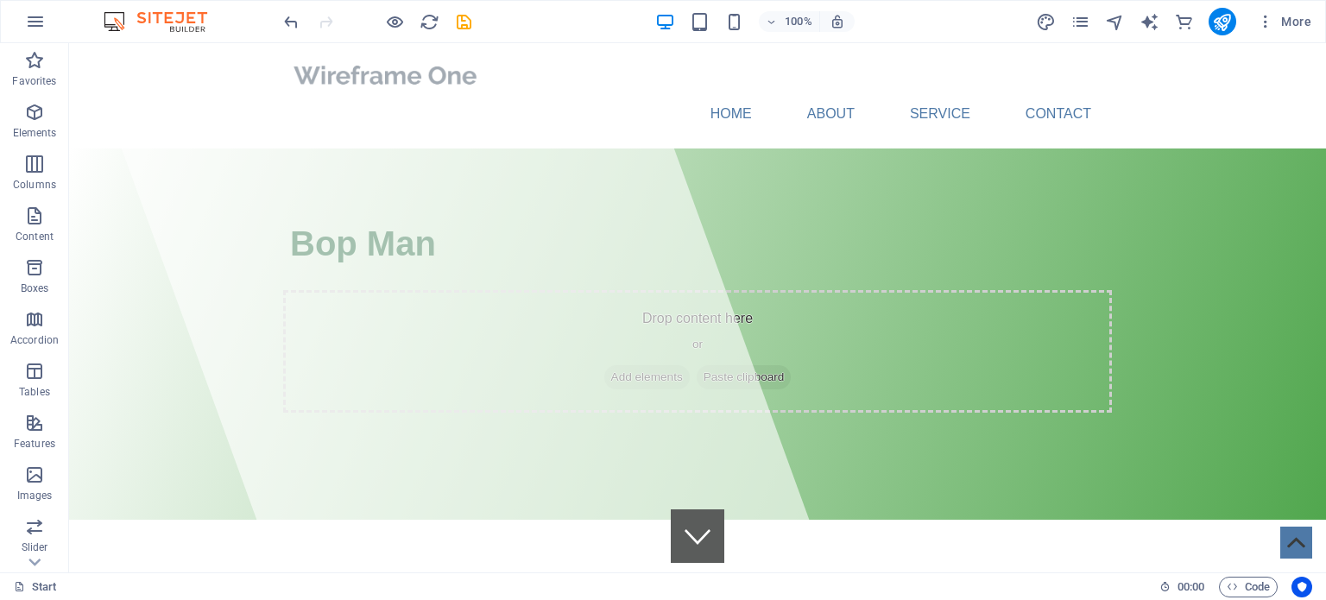
click at [34, 22] on icon "button" at bounding box center [35, 21] width 21 height 21
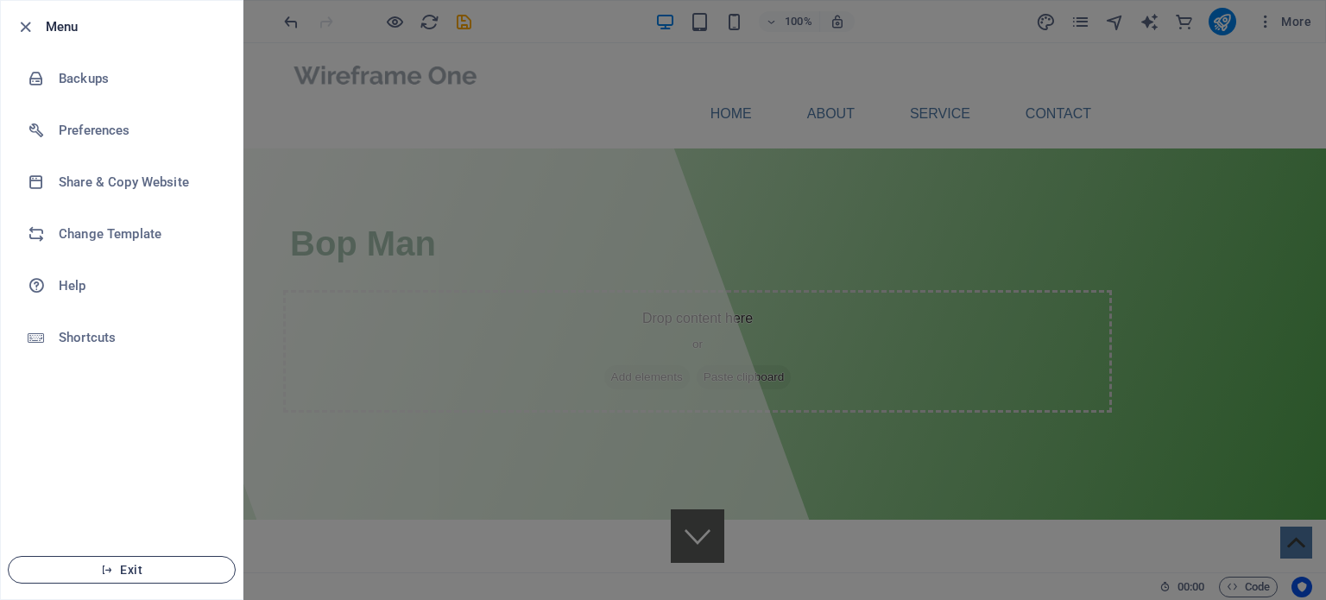
click at [130, 575] on span "Exit" at bounding box center [121, 570] width 199 height 14
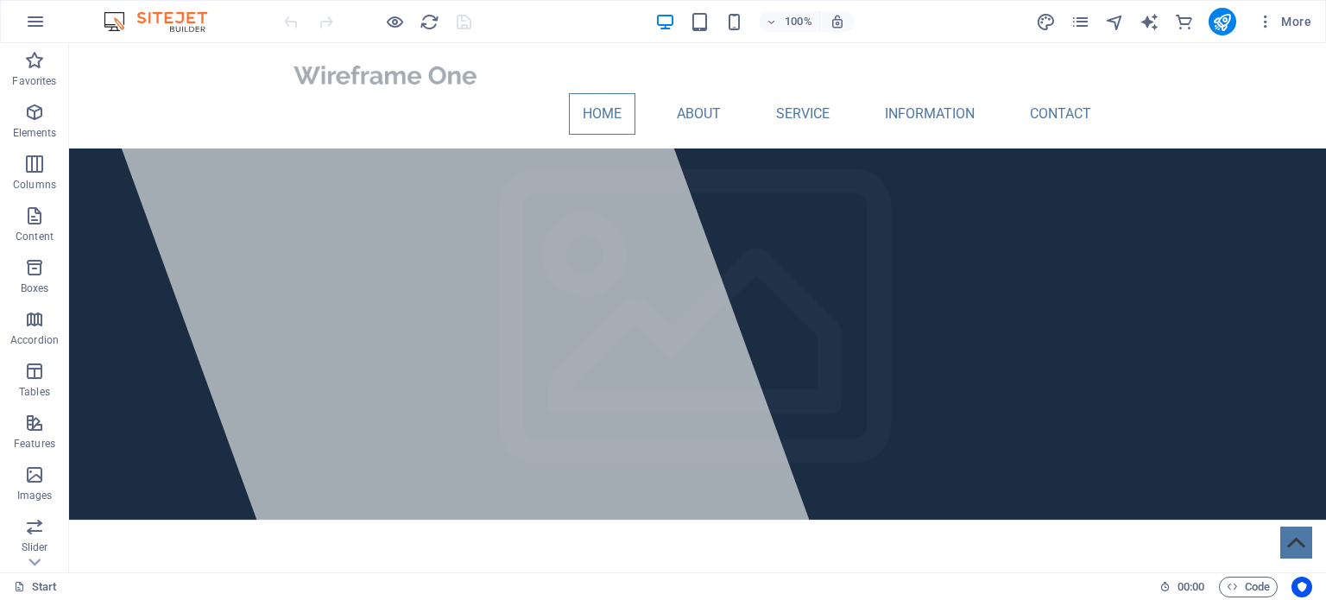
drag, startPoint x: 1316, startPoint y: 89, endPoint x: 1395, endPoint y: 66, distance: 82.0
click at [28, 20] on icon "button" at bounding box center [35, 21] width 21 height 21
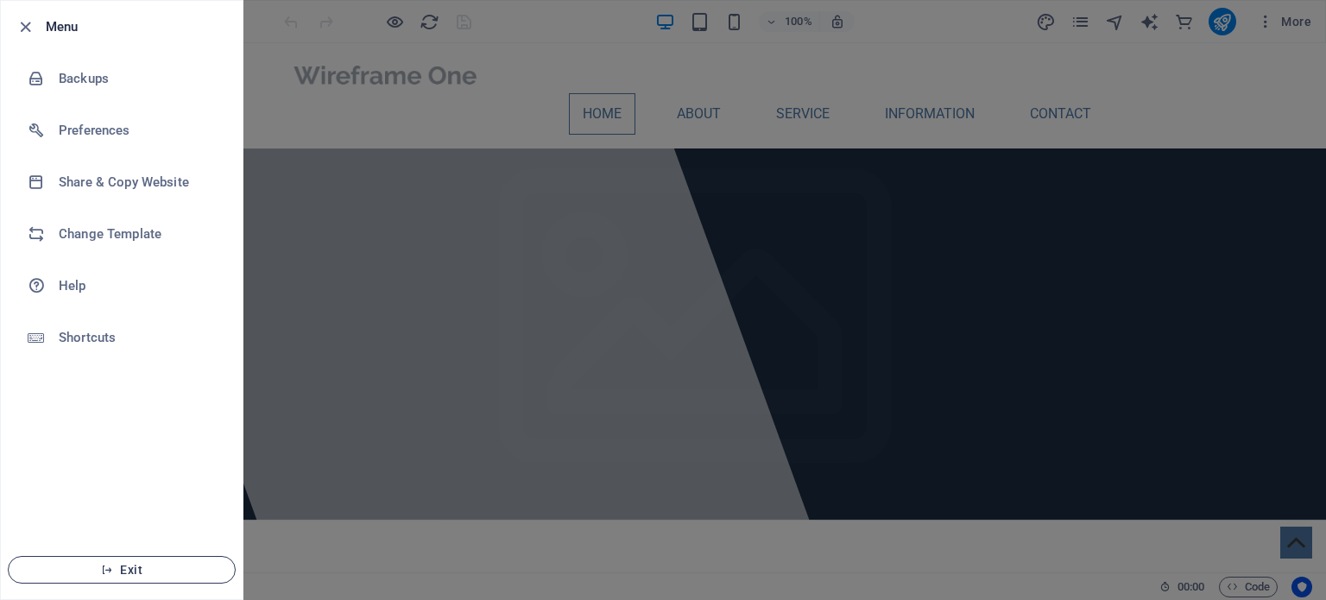
click at [135, 561] on button "Exit" at bounding box center [122, 570] width 228 height 28
